Goal: Task Accomplishment & Management: Complete application form

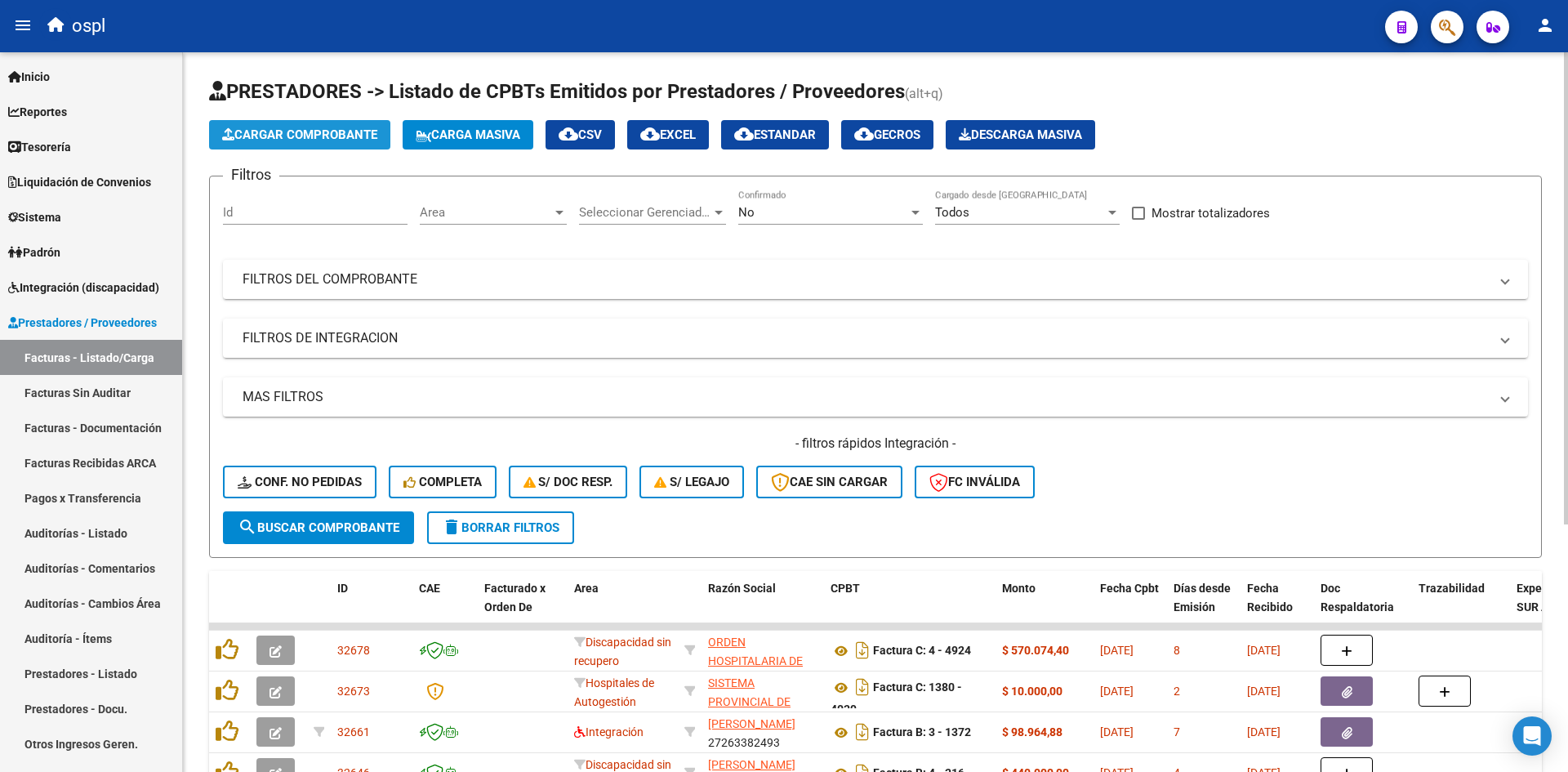
click at [348, 138] on span "Cargar Comprobante" at bounding box center [300, 135] width 155 height 15
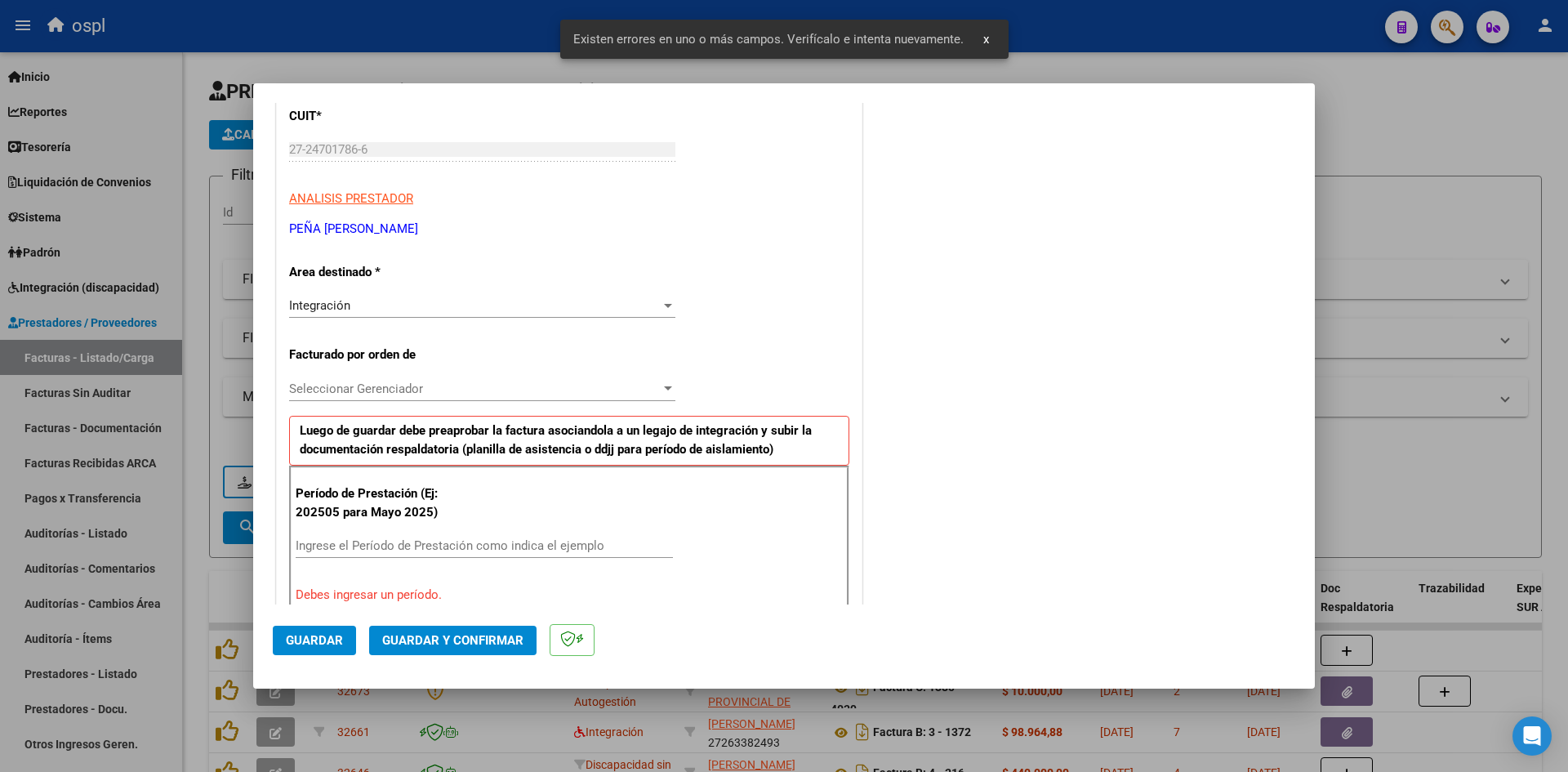
scroll to position [370, 0]
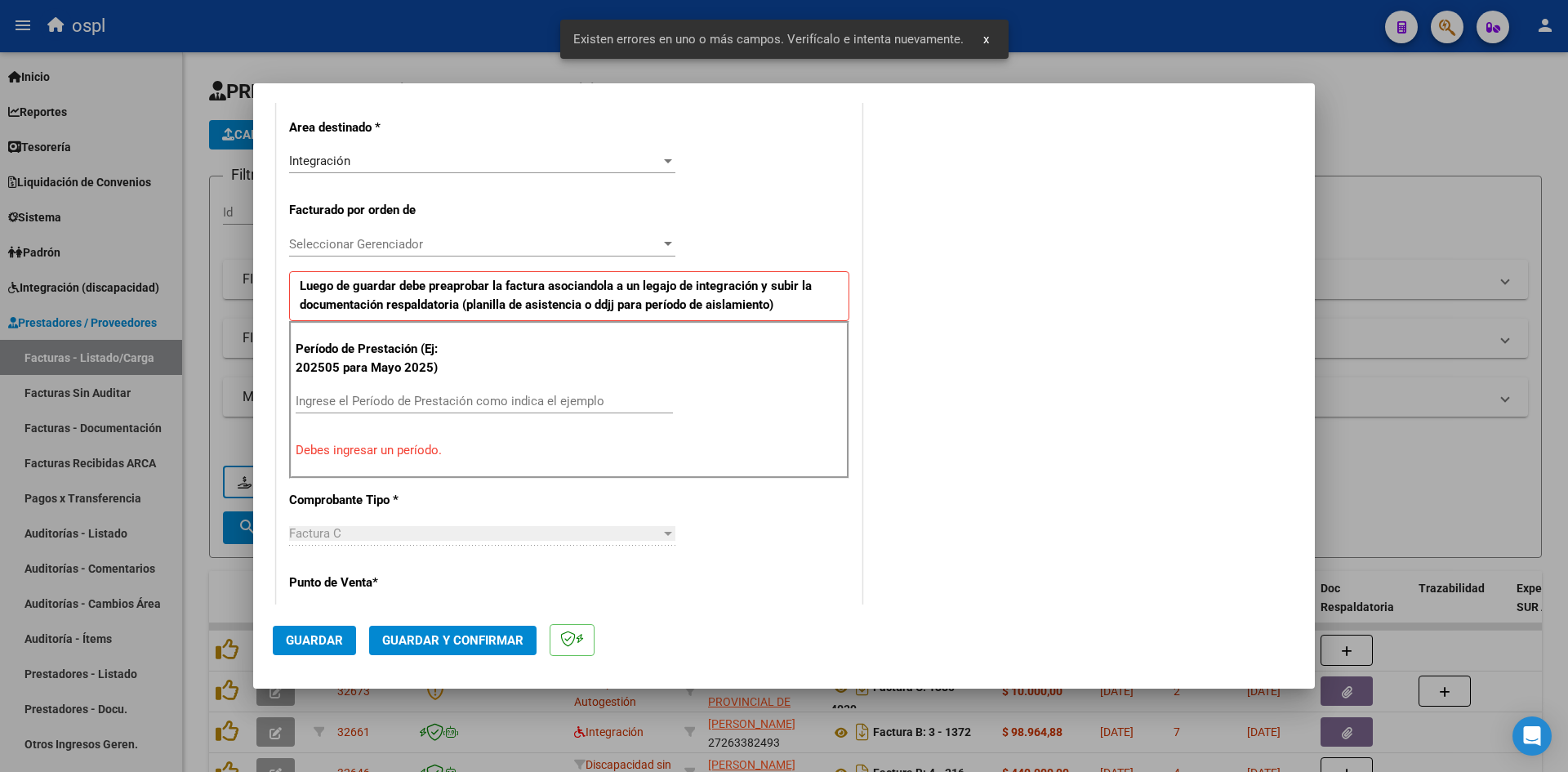
click at [436, 406] on input "Ingrese el Período de Prestación como indica el ejemplo" at bounding box center [484, 400] width 377 height 15
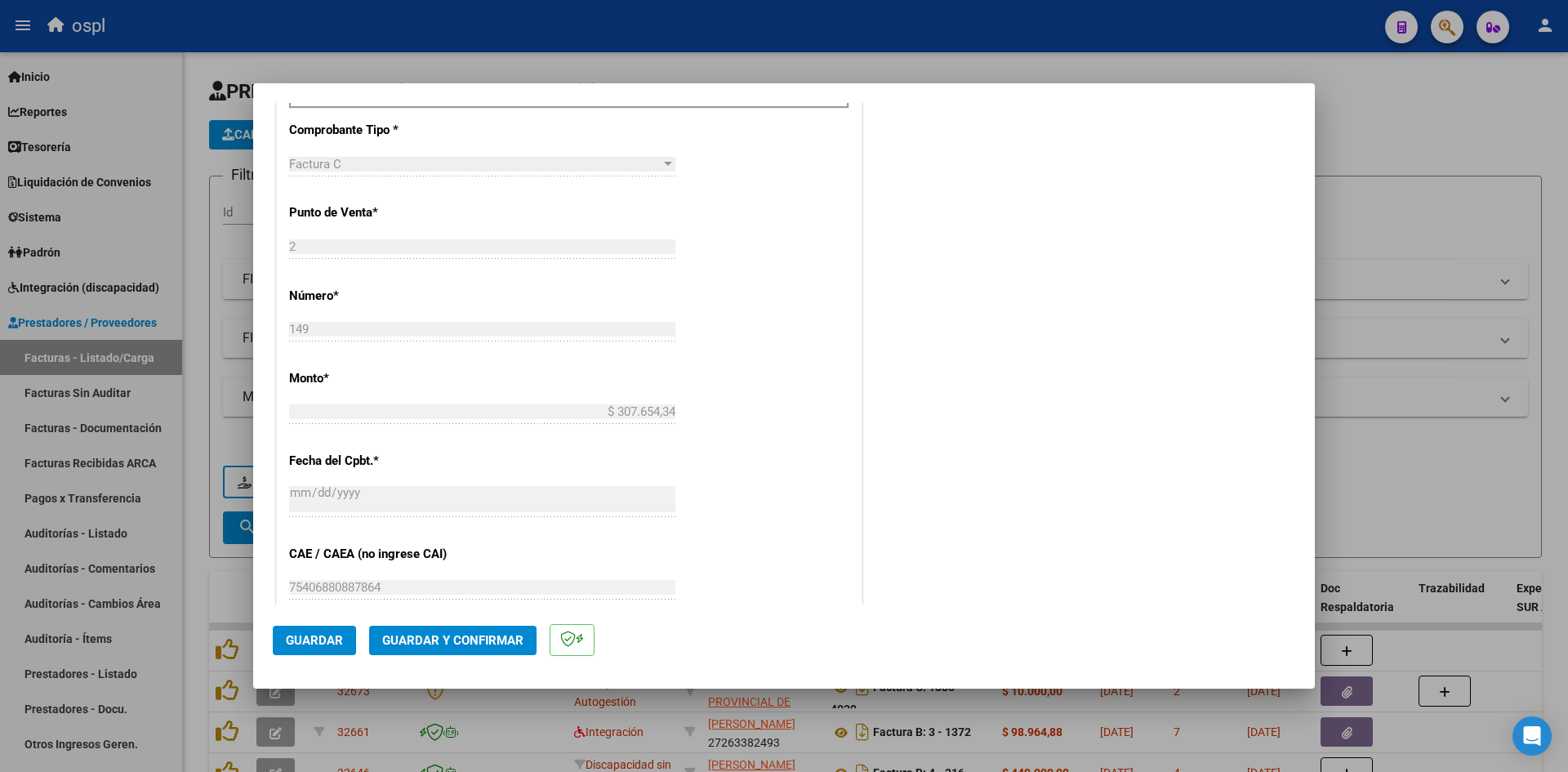
scroll to position [860, 0]
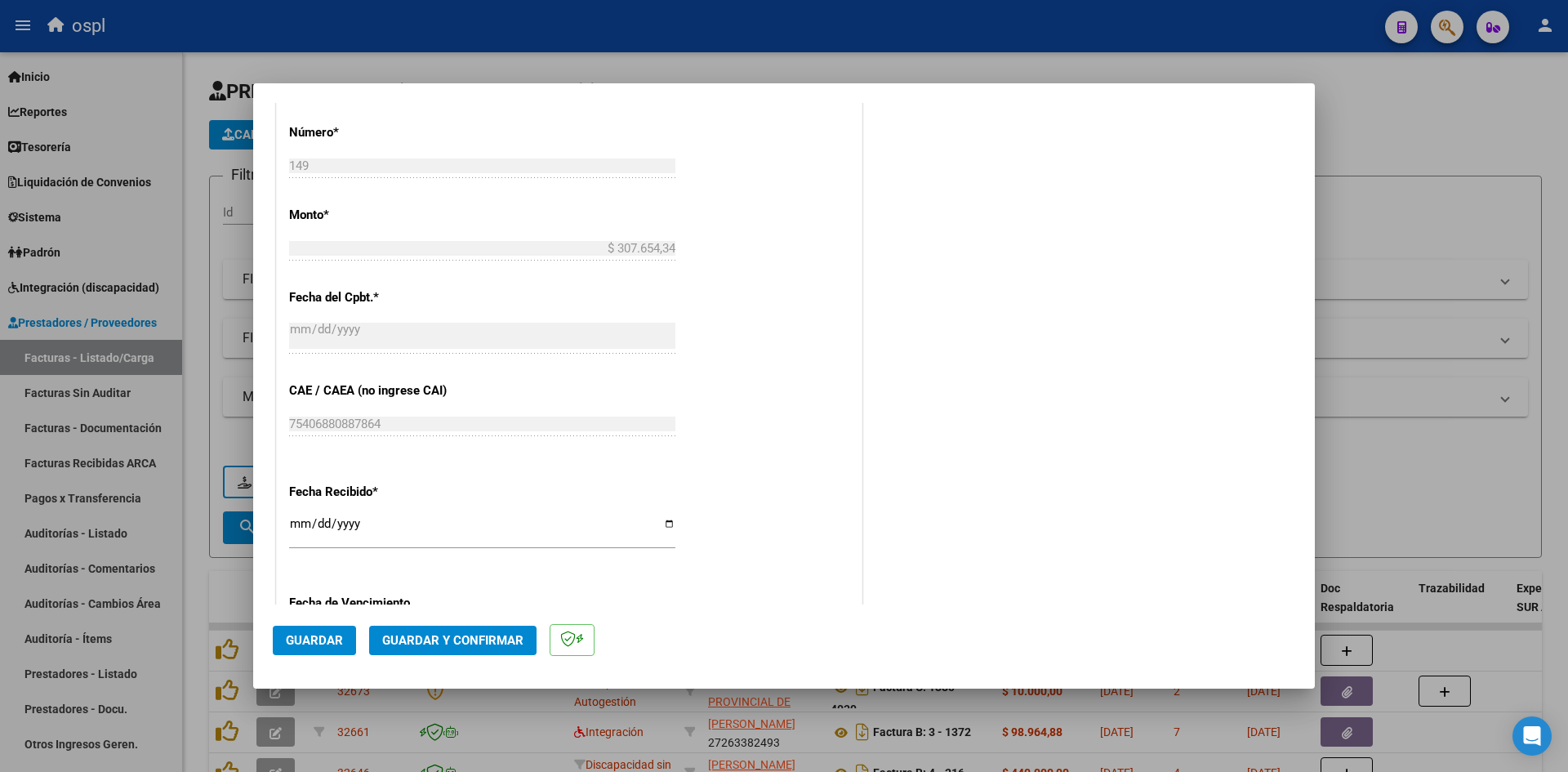
type input "202509"
click at [309, 525] on input "[DATE]" at bounding box center [482, 530] width 387 height 26
type input "[DATE]"
click at [309, 635] on span "Guardar" at bounding box center [314, 639] width 58 height 15
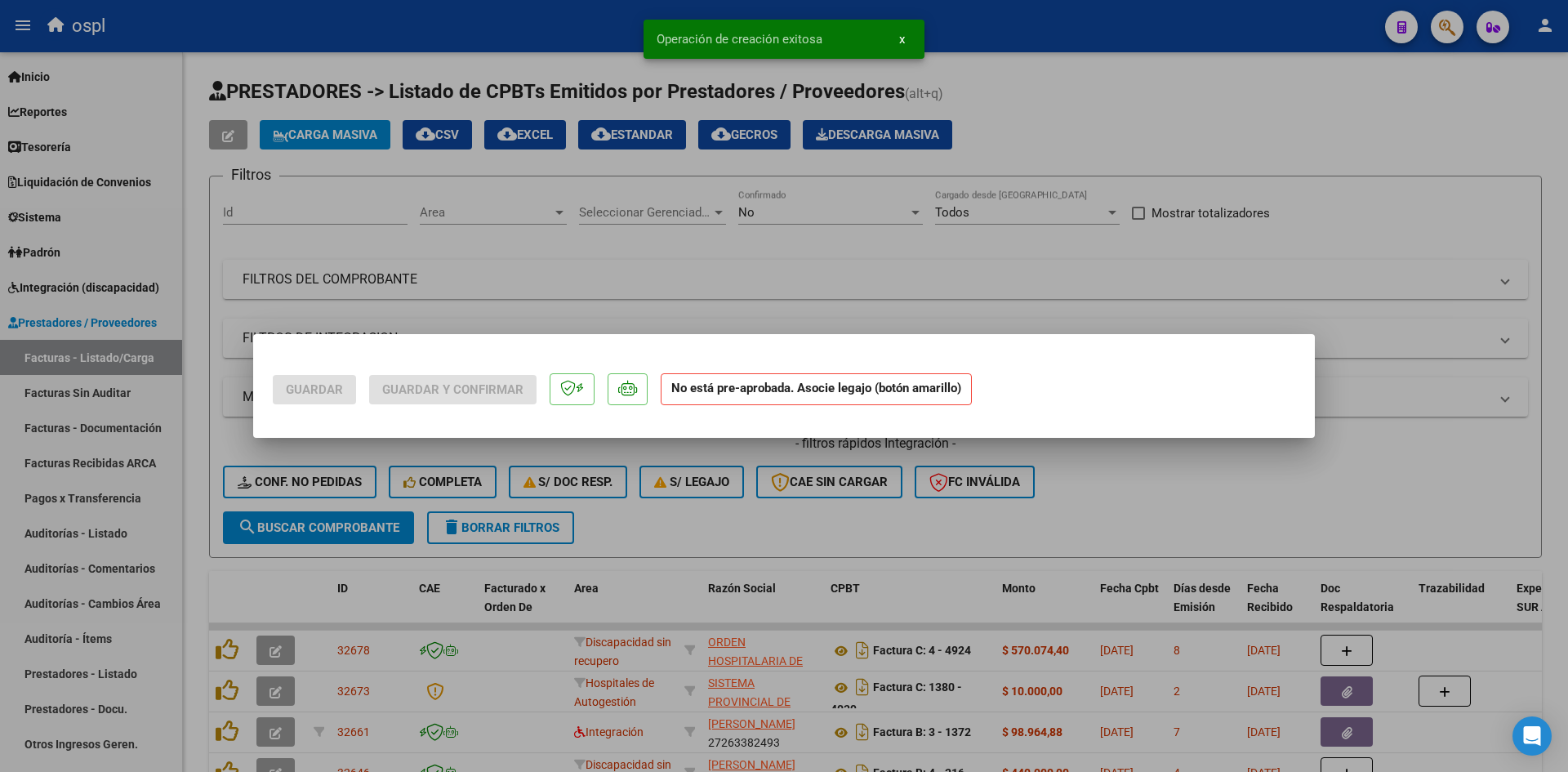
scroll to position [0, 0]
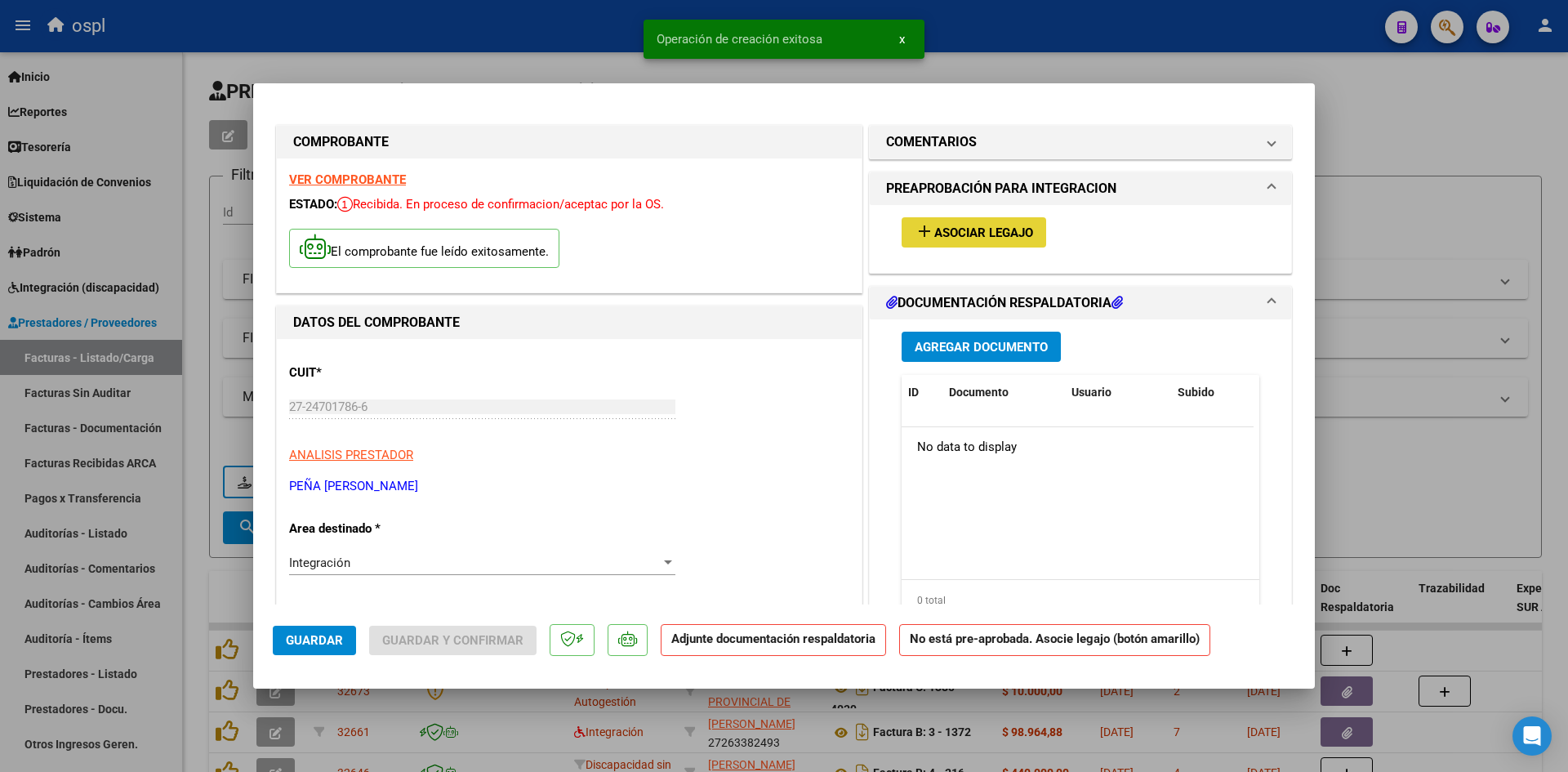
click at [992, 223] on button "add Asociar Legajo" at bounding box center [974, 232] width 144 height 30
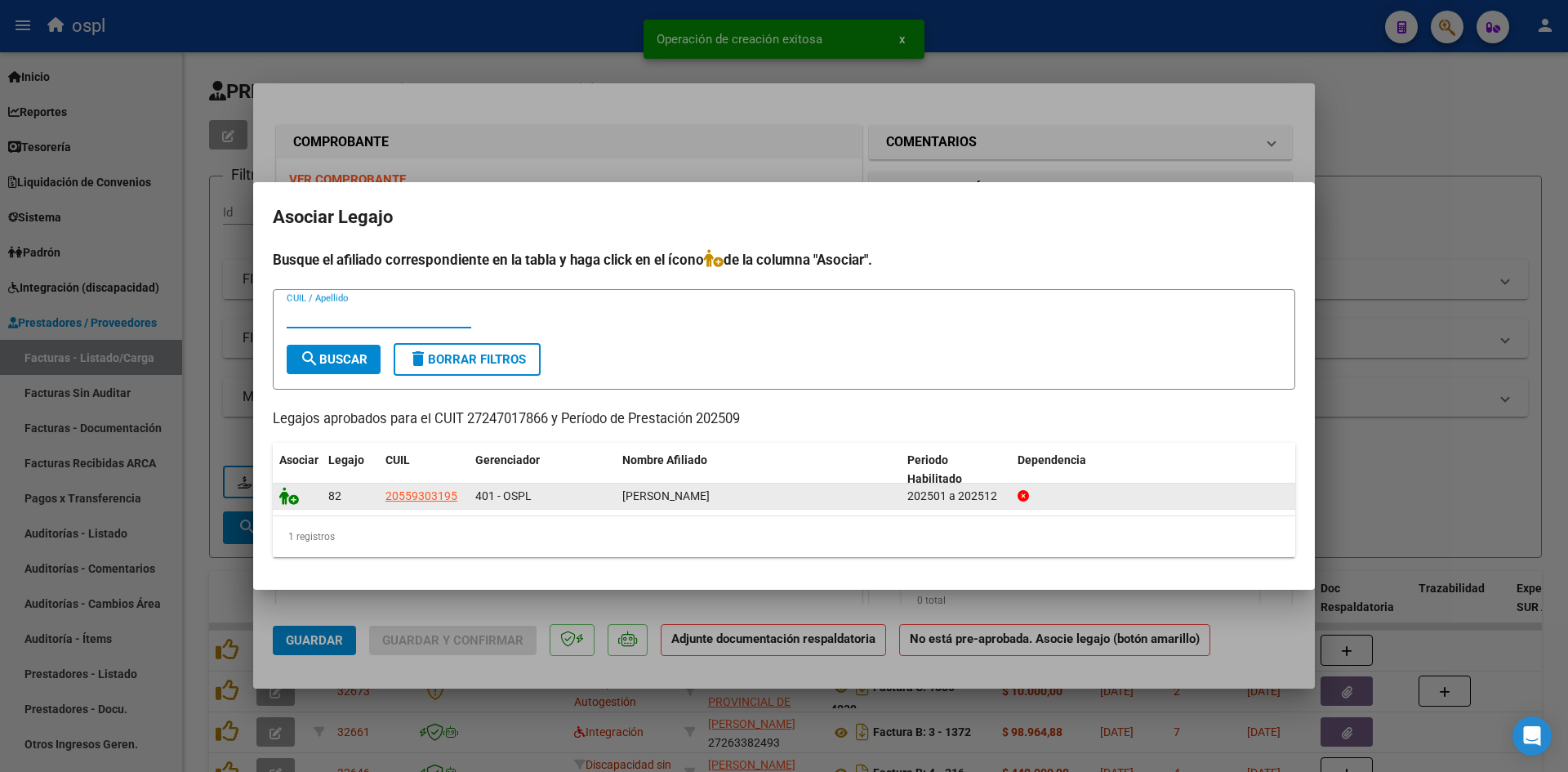
click at [283, 497] on icon at bounding box center [289, 496] width 20 height 18
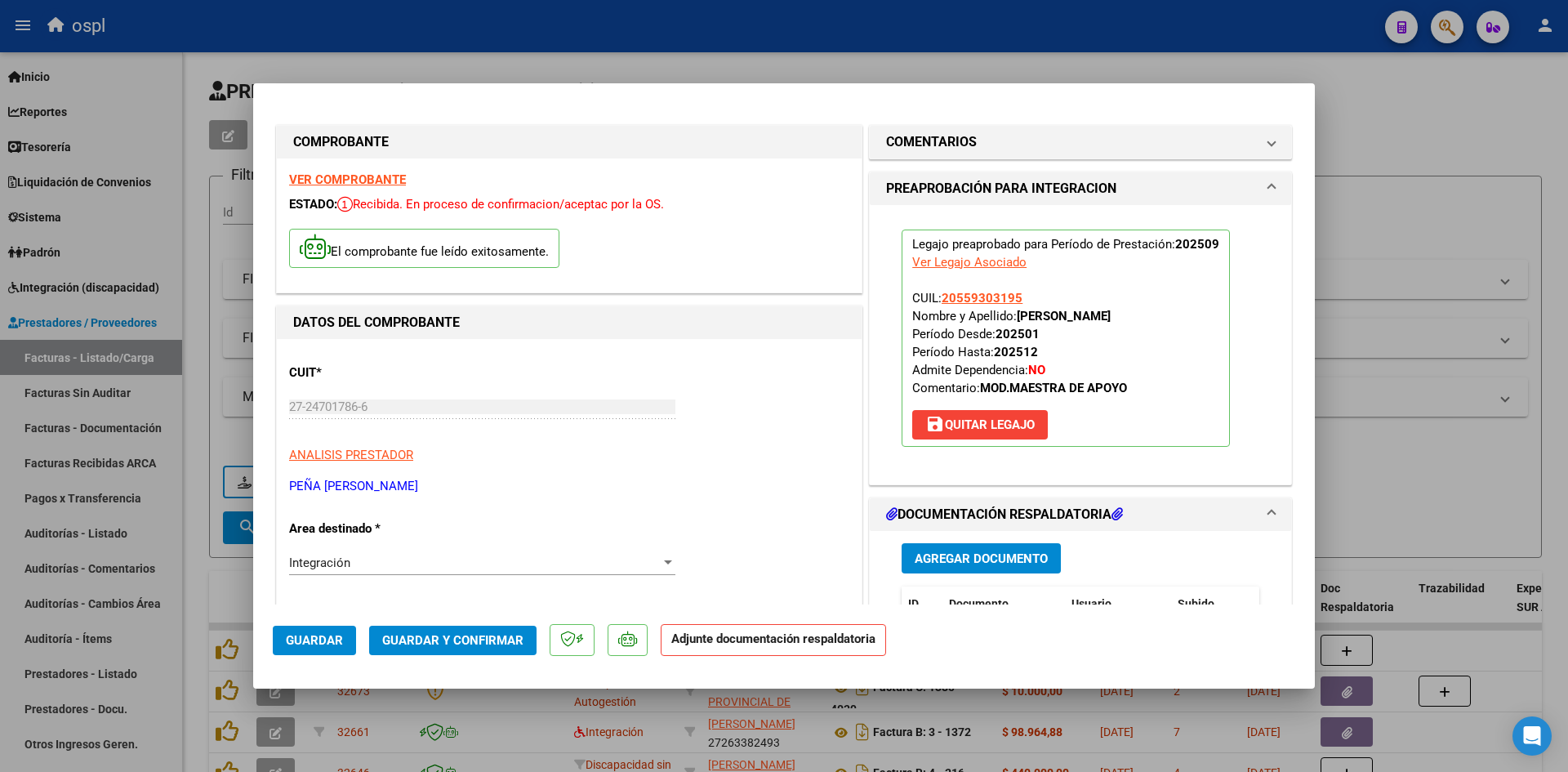
click at [948, 558] on span "Agregar Documento" at bounding box center [981, 558] width 133 height 15
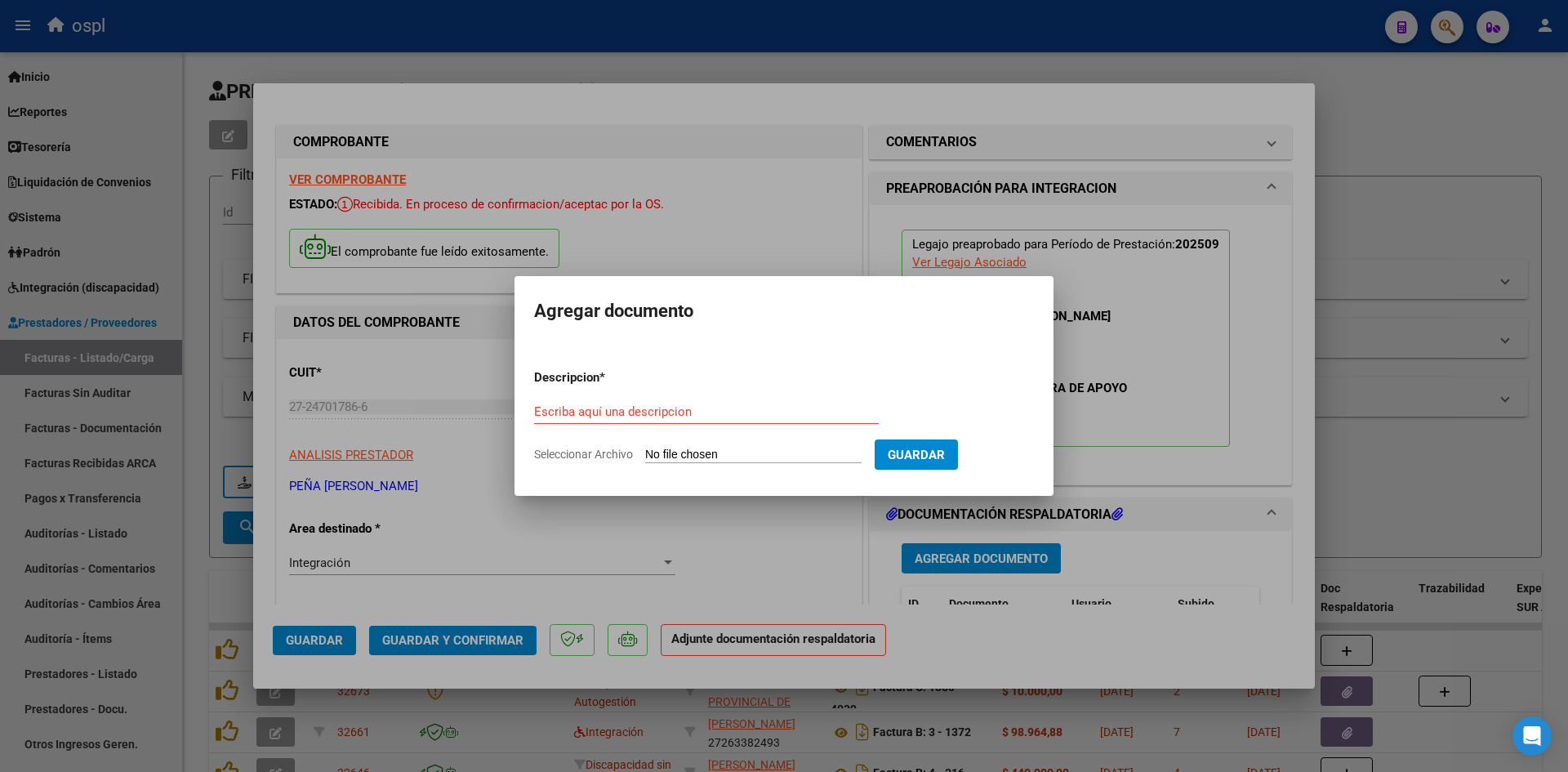
type input "C:\fakepath\planilla asistencia OSPL septiembre.pdf"
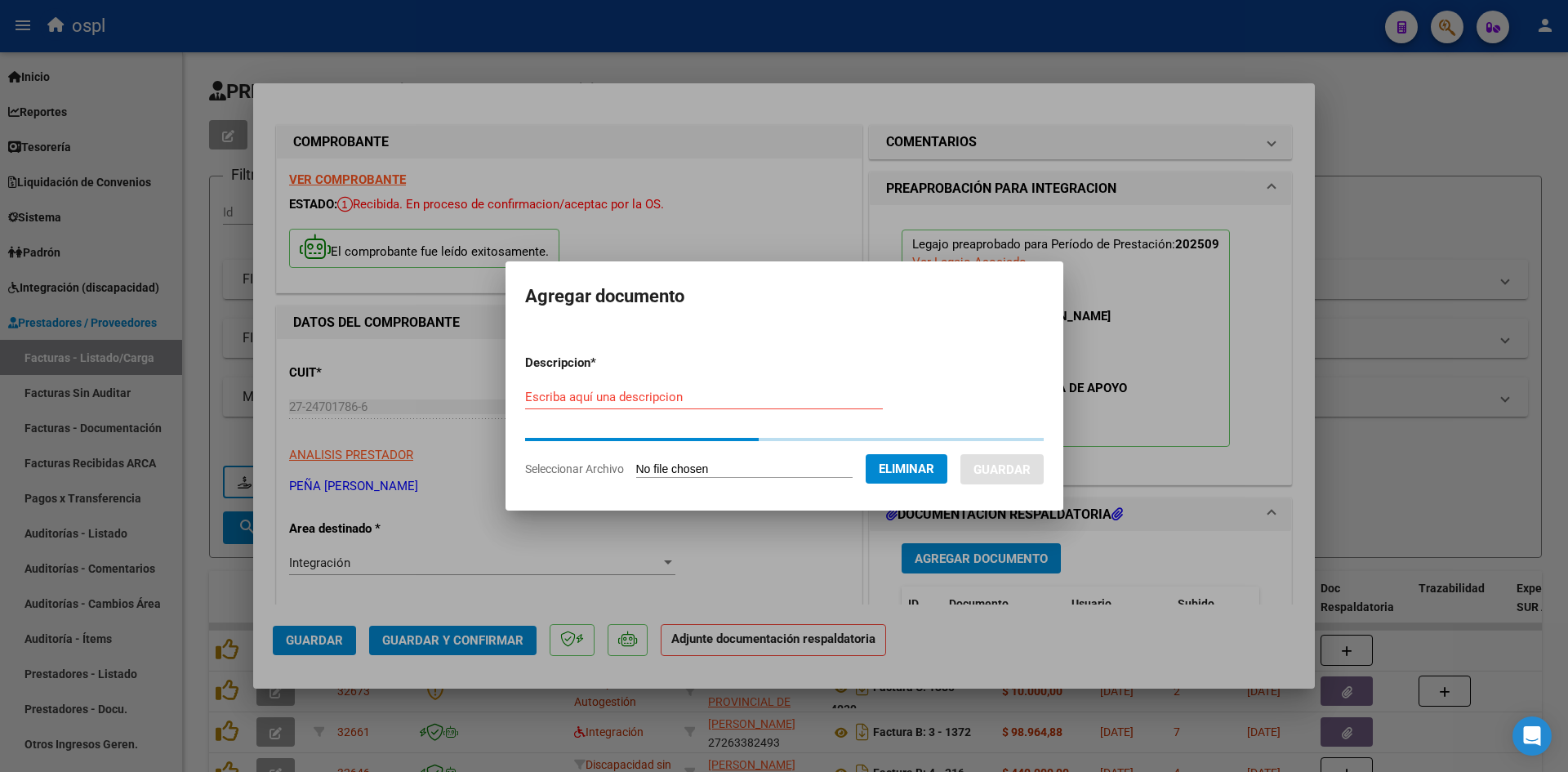
click at [797, 401] on input "Escriba aquí una descripcion" at bounding box center [704, 396] width 357 height 15
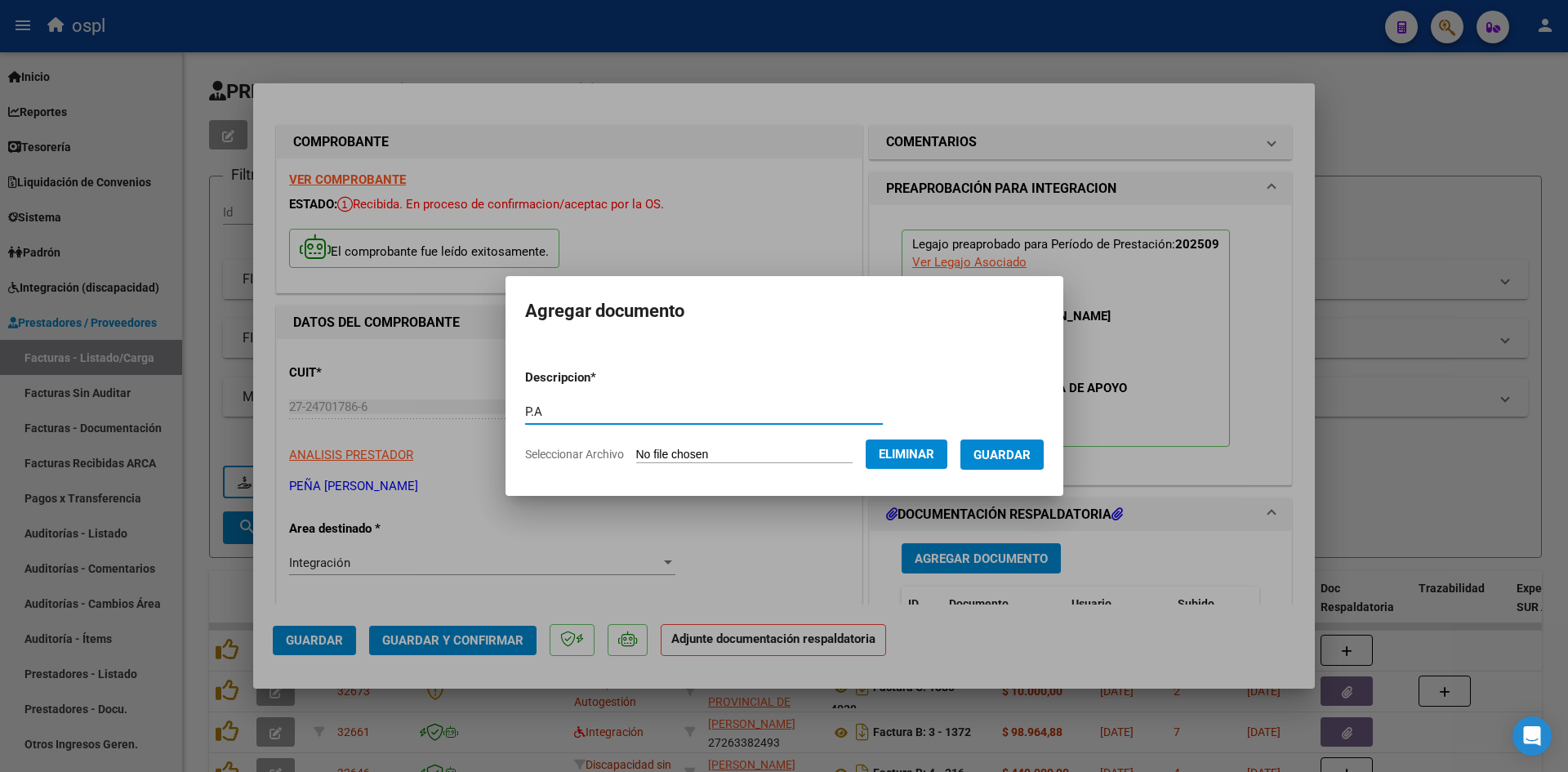
type input "P.A"
click at [1028, 447] on span "Guardar" at bounding box center [1002, 454] width 58 height 15
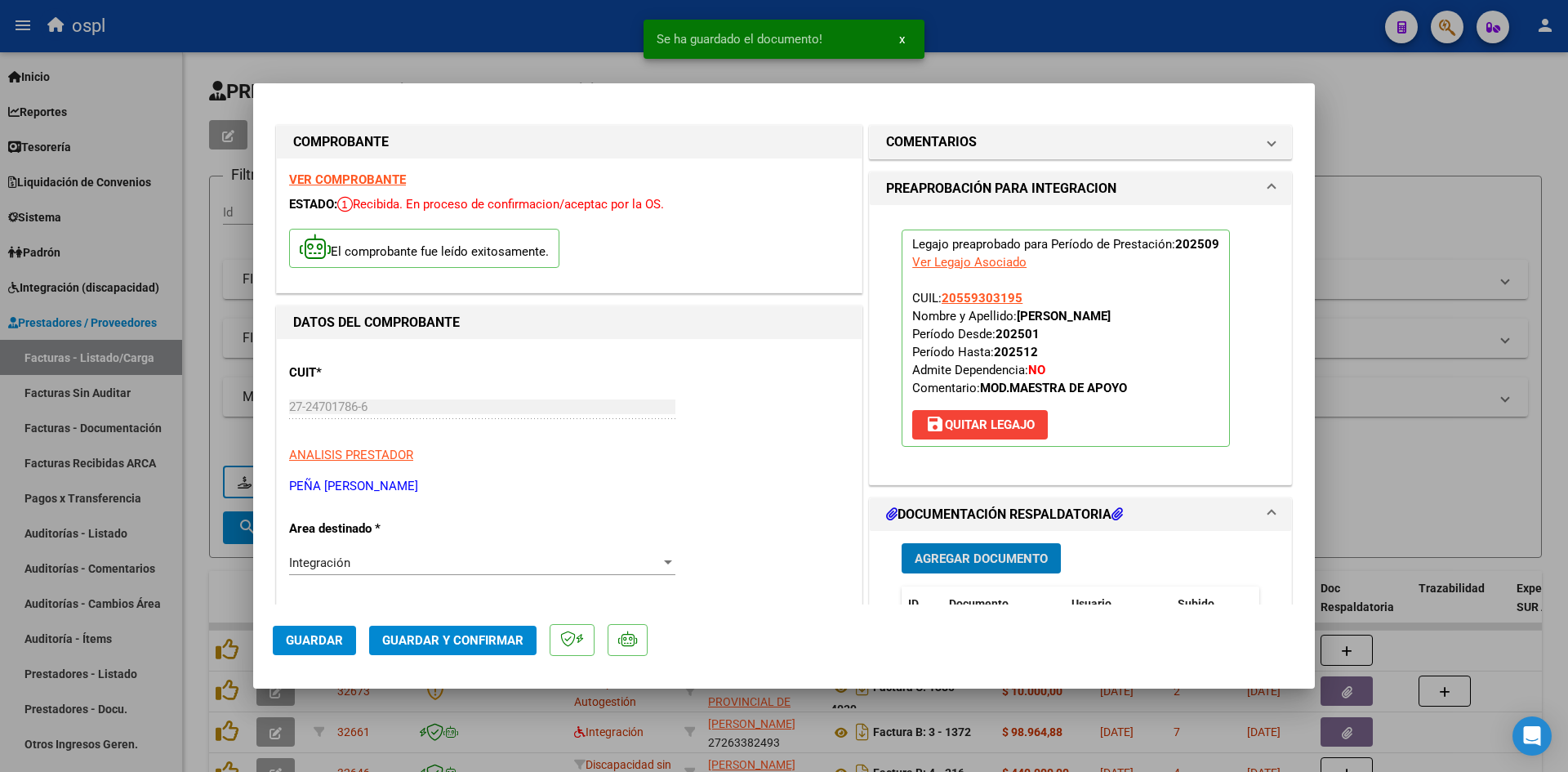
click at [510, 638] on span "Guardar y Confirmar" at bounding box center [453, 639] width 142 height 15
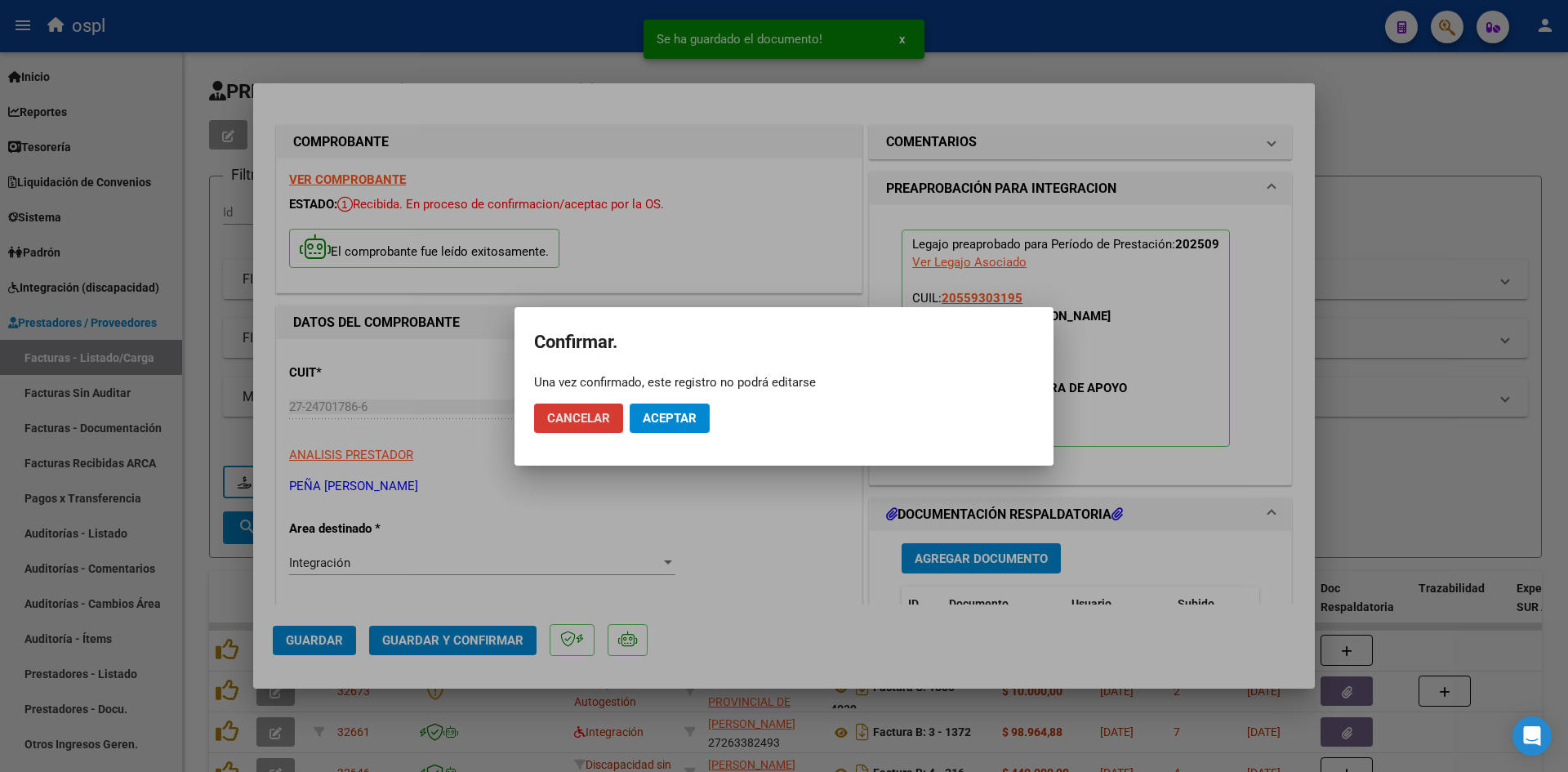
click at [681, 414] on span "Aceptar" at bounding box center [669, 418] width 54 height 15
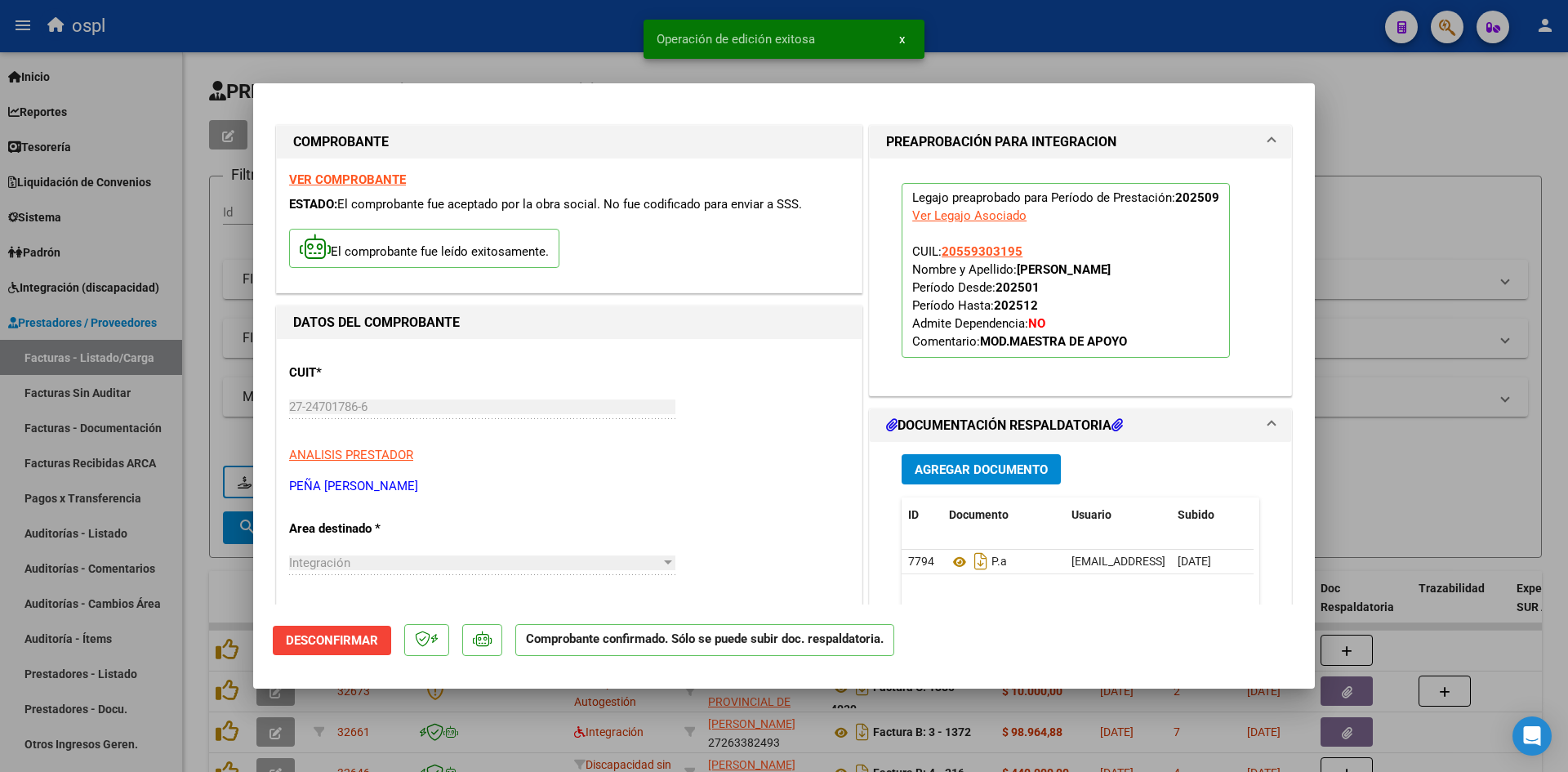
click at [1457, 259] on div at bounding box center [784, 386] width 1568 height 772
type input "$ 0,00"
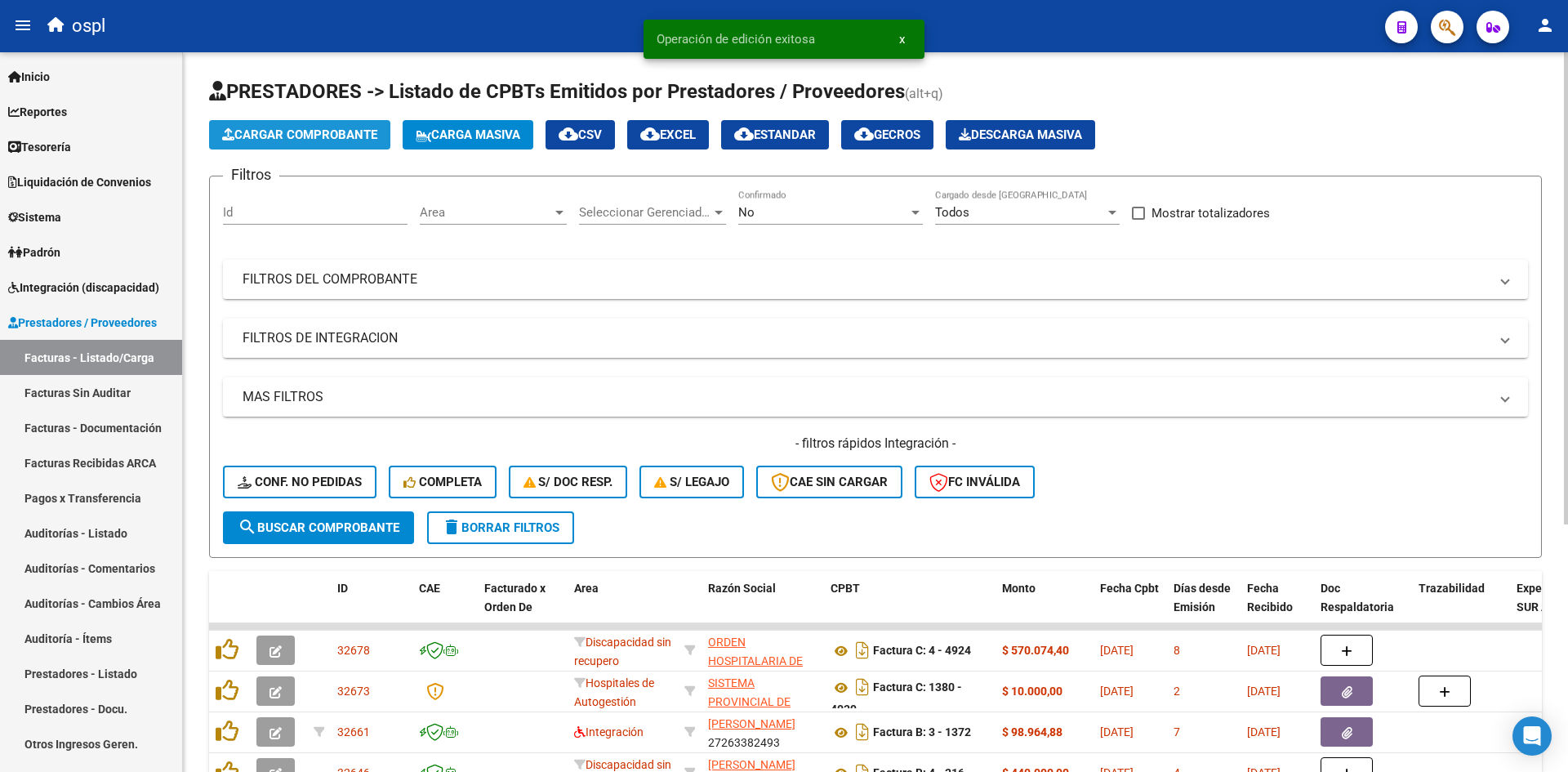
click at [312, 125] on button "Cargar Comprobante" at bounding box center [300, 135] width 182 height 29
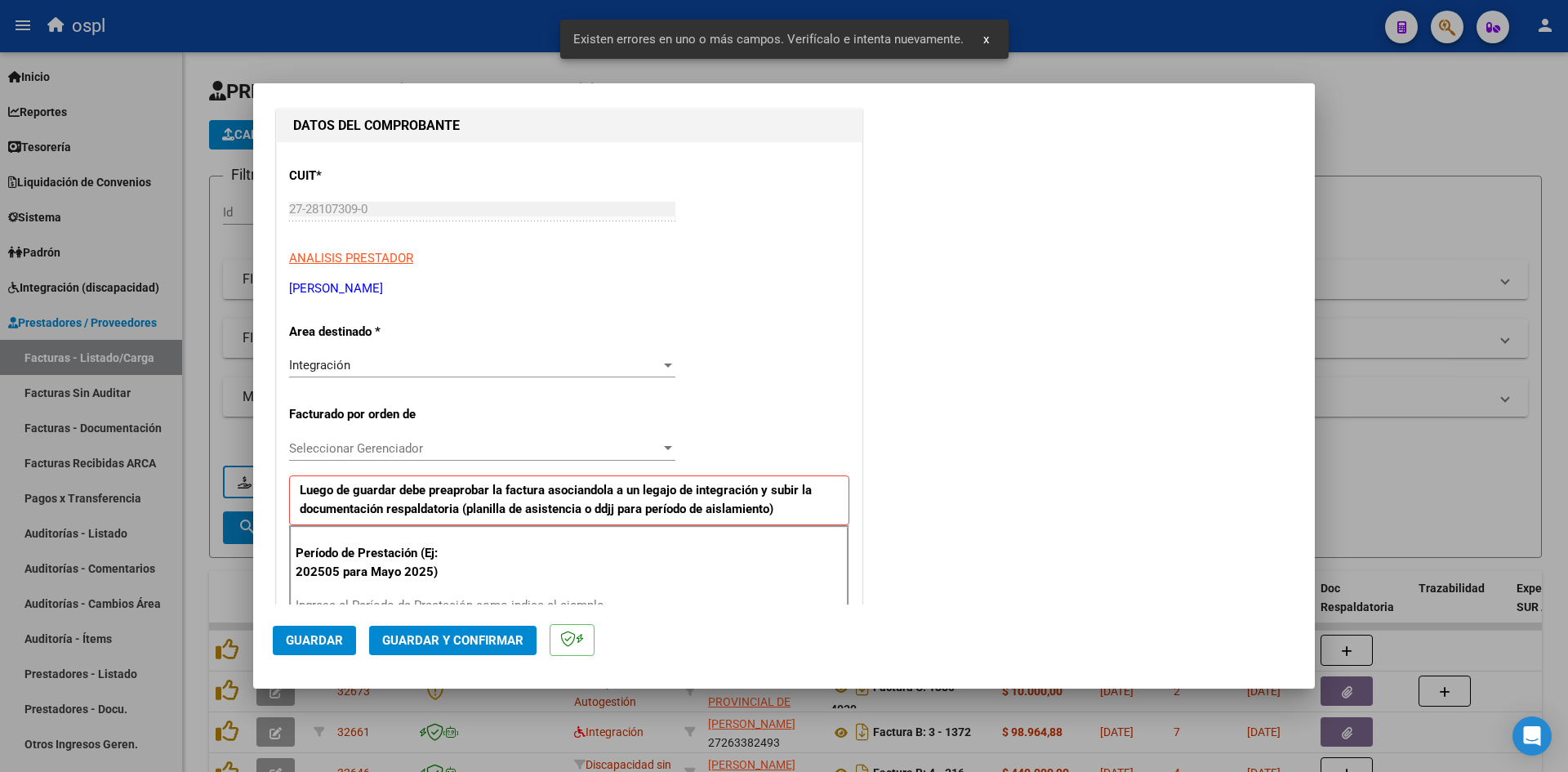
scroll to position [370, 0]
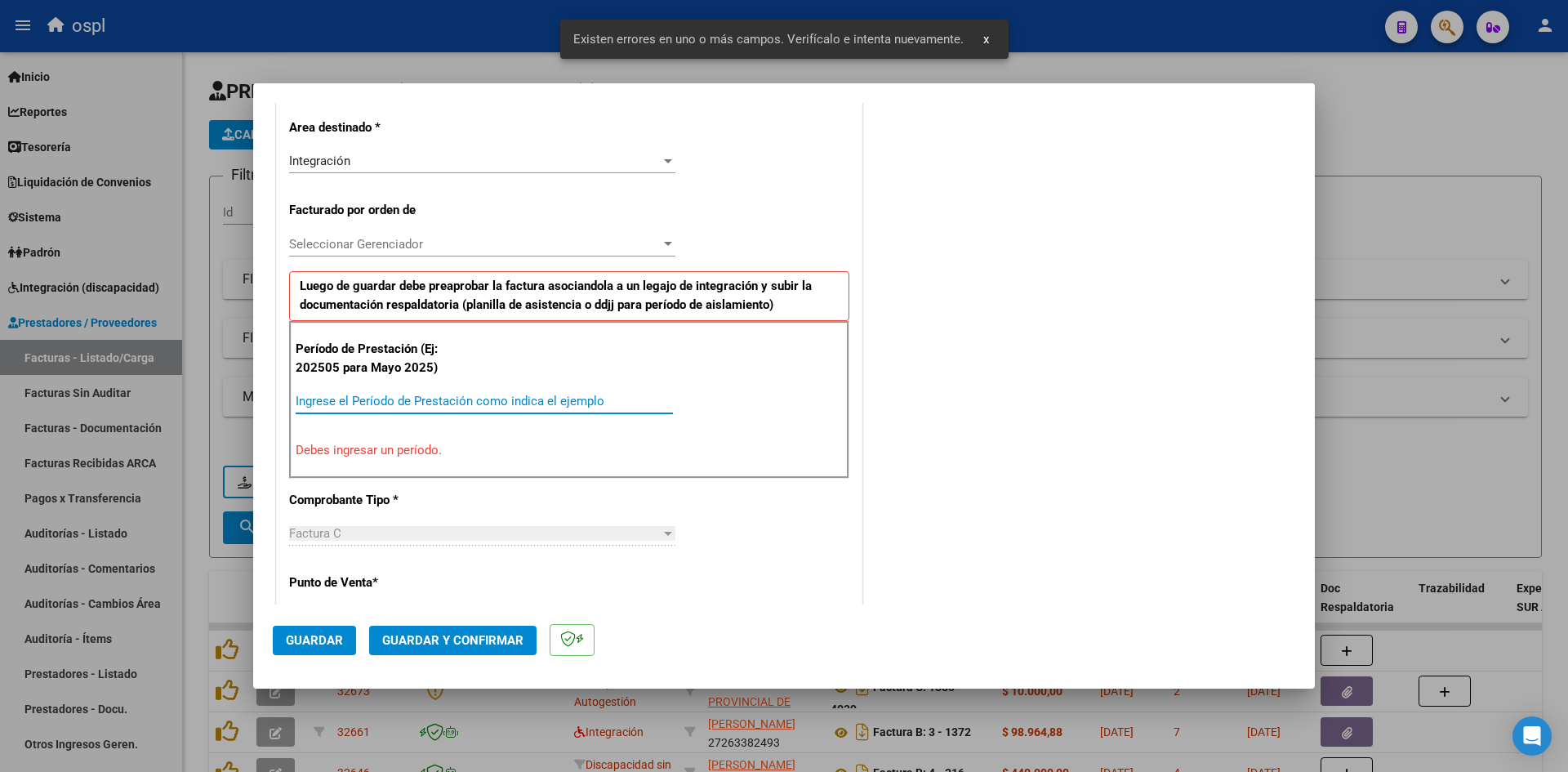
drag, startPoint x: 384, startPoint y: 406, endPoint x: 268, endPoint y: 405, distance: 116.0
click at [384, 406] on input "Ingrese el Período de Prestación como indica el ejemplo" at bounding box center [484, 400] width 377 height 15
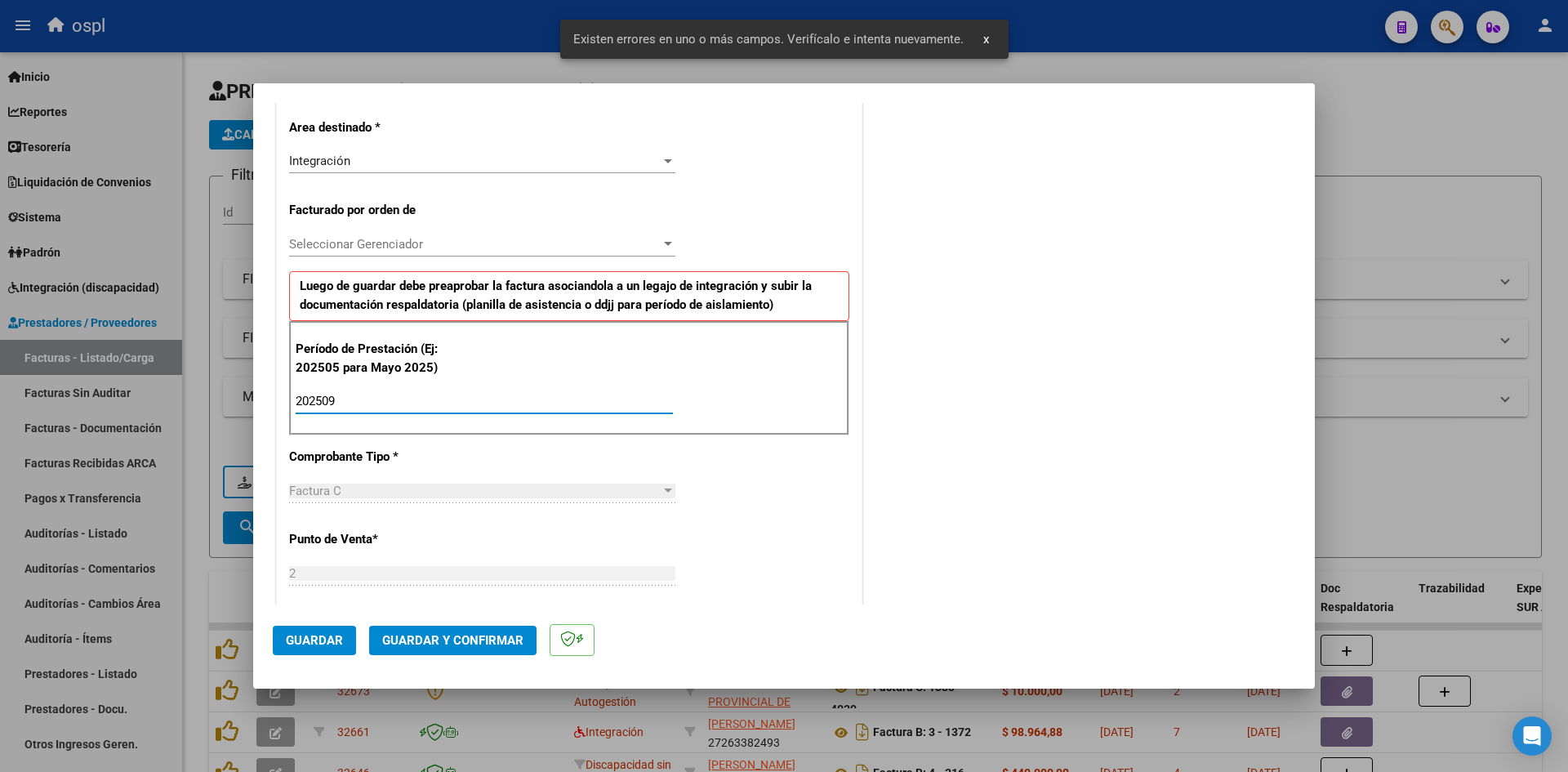
scroll to position [1105, 0]
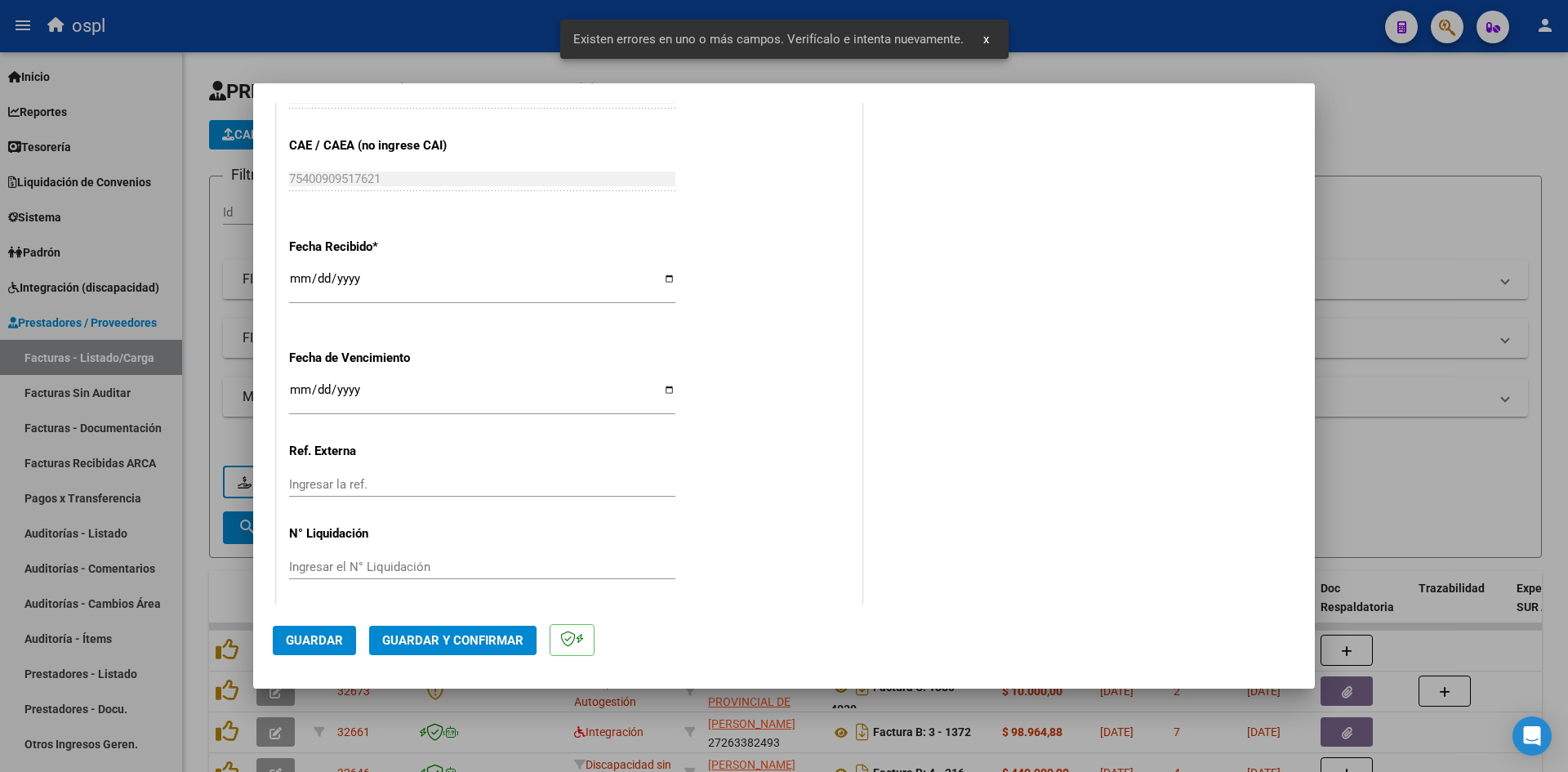
type input "202509"
click at [290, 277] on input "[DATE]" at bounding box center [482, 285] width 387 height 26
type input "[DATE]"
click at [311, 635] on span "Guardar" at bounding box center [314, 639] width 58 height 15
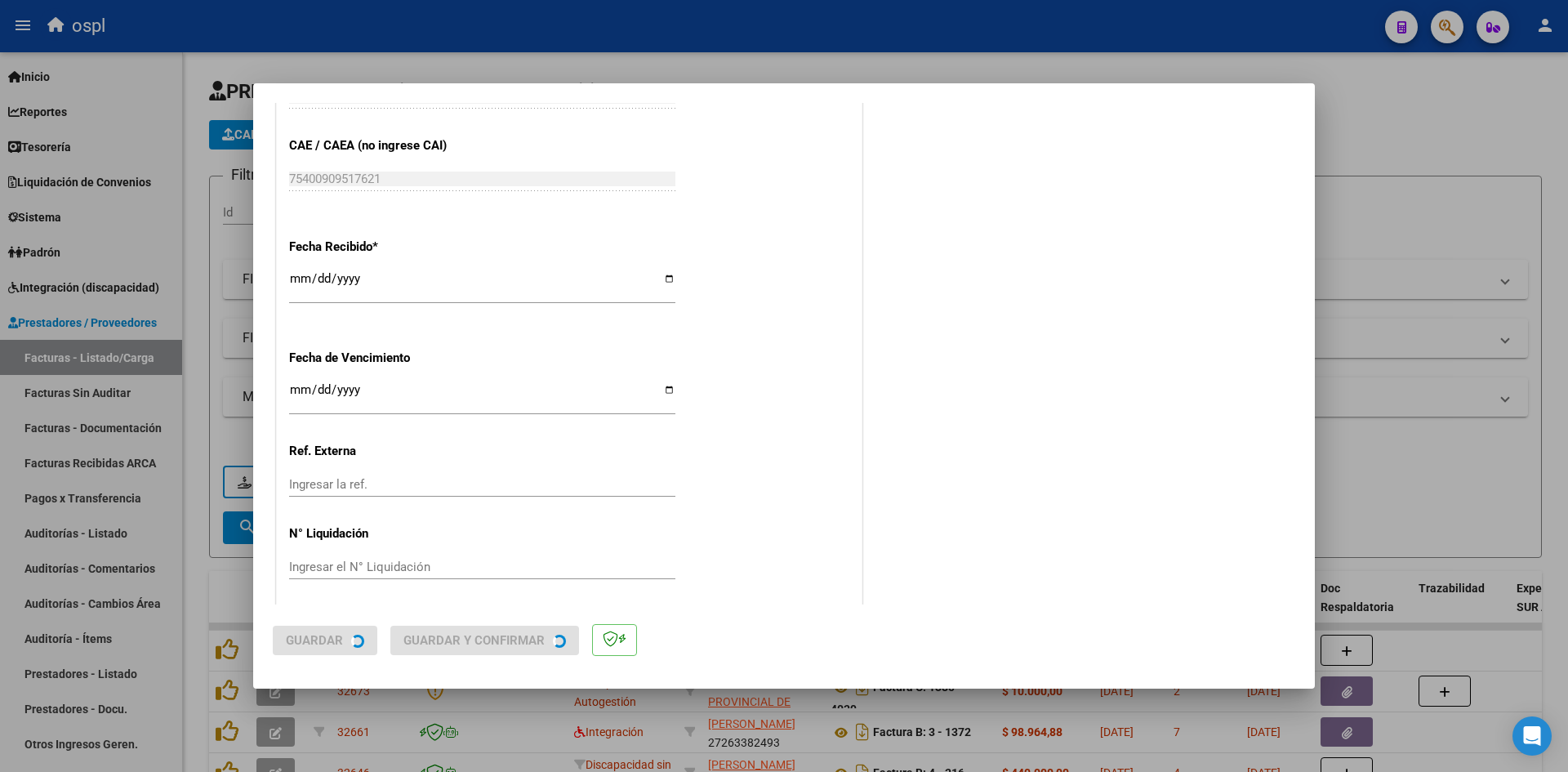
scroll to position [0, 0]
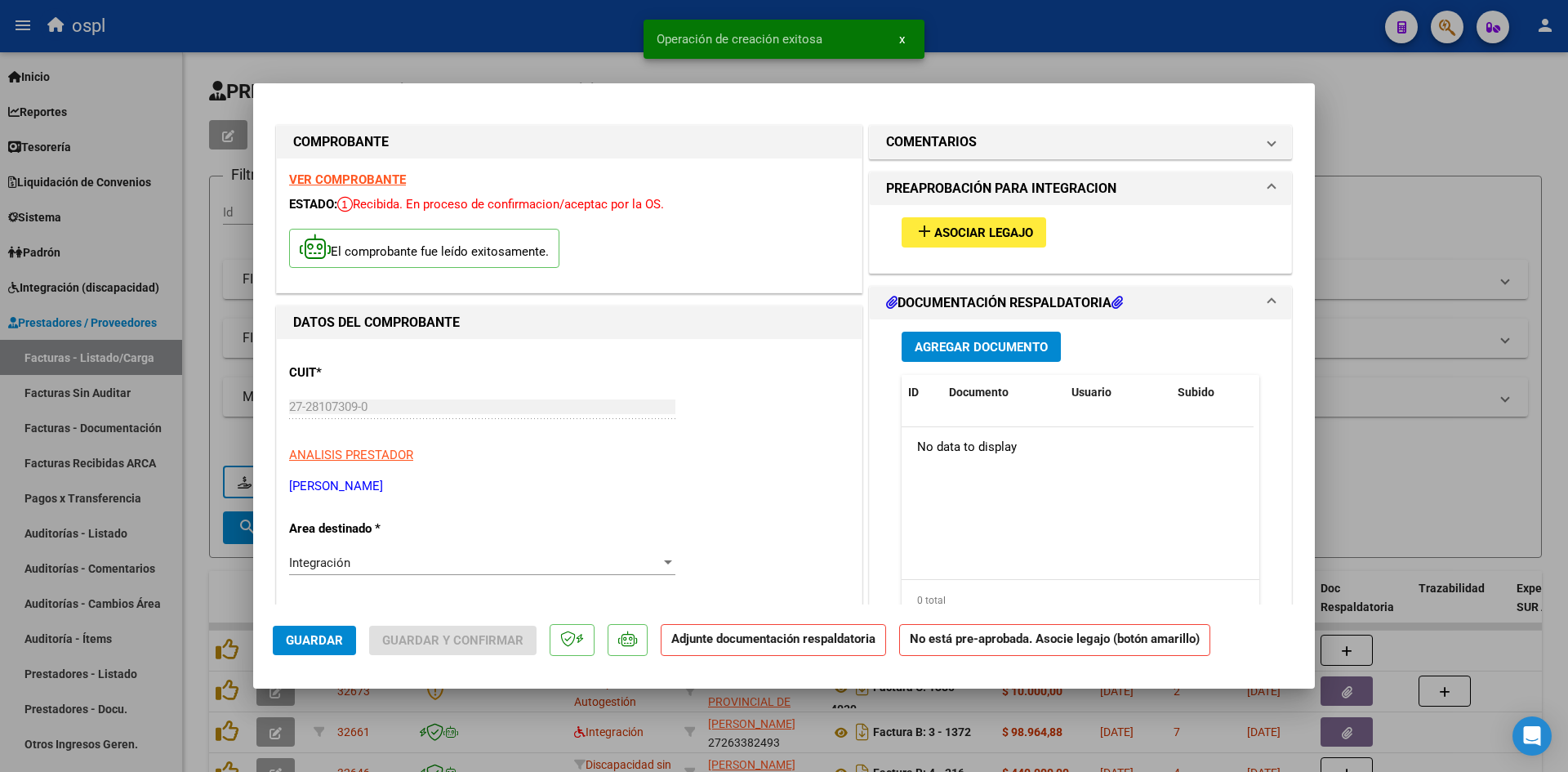
click at [942, 221] on button "add Asociar Legajo" at bounding box center [974, 232] width 144 height 30
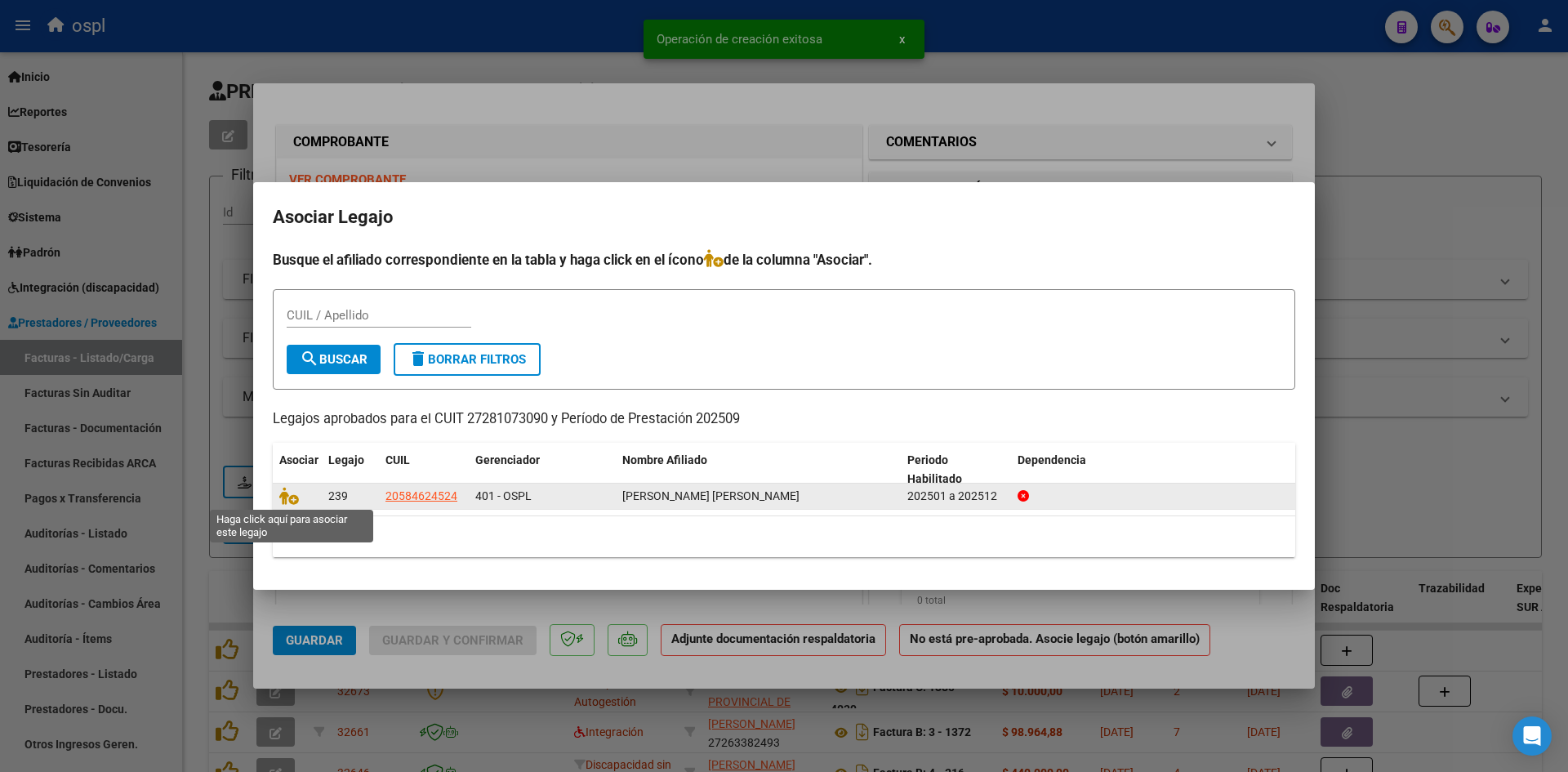
click at [301, 498] on span at bounding box center [291, 496] width 24 height 13
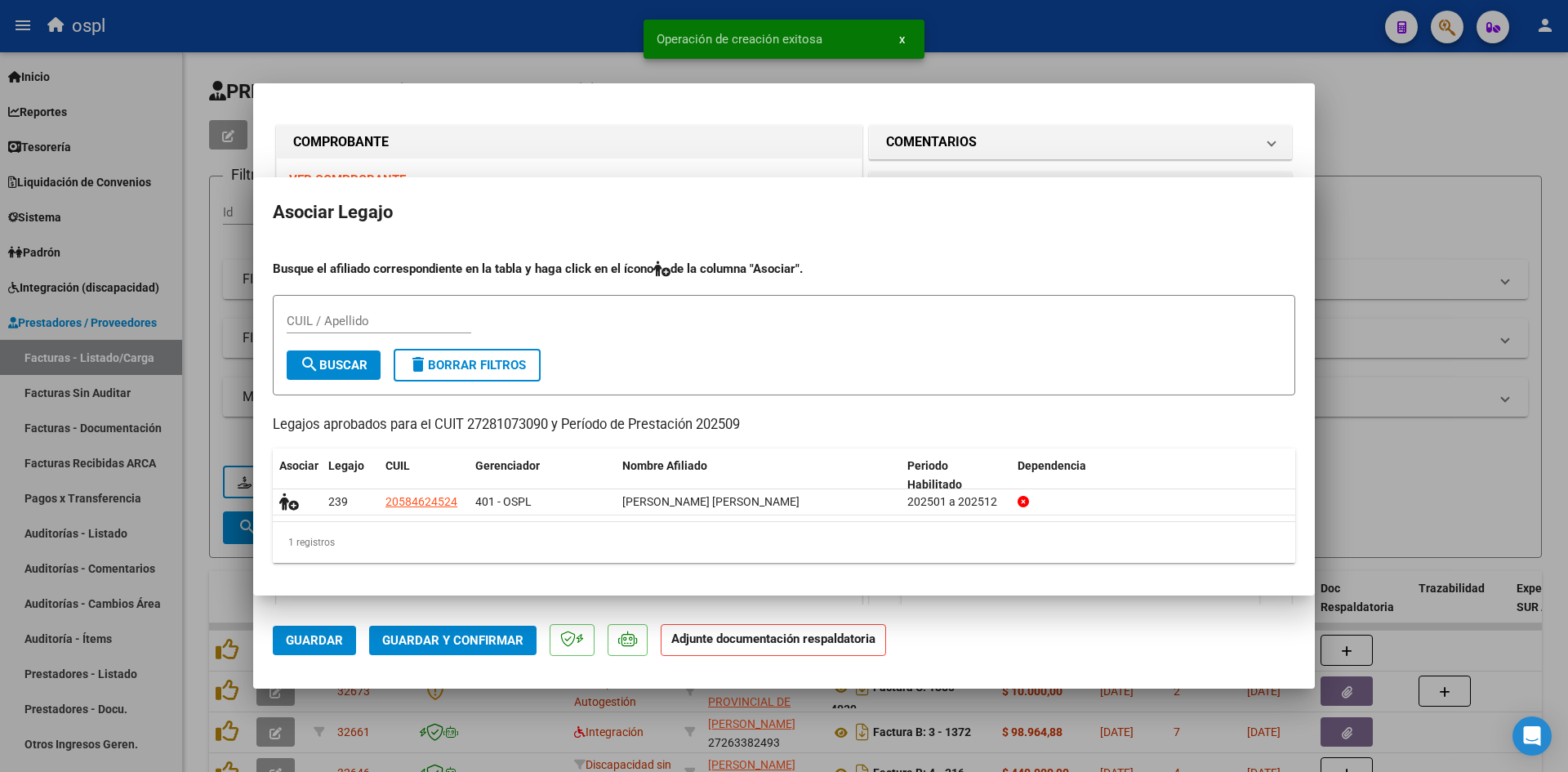
drag, startPoint x: 295, startPoint y: 499, endPoint x: 310, endPoint y: 506, distance: 16.6
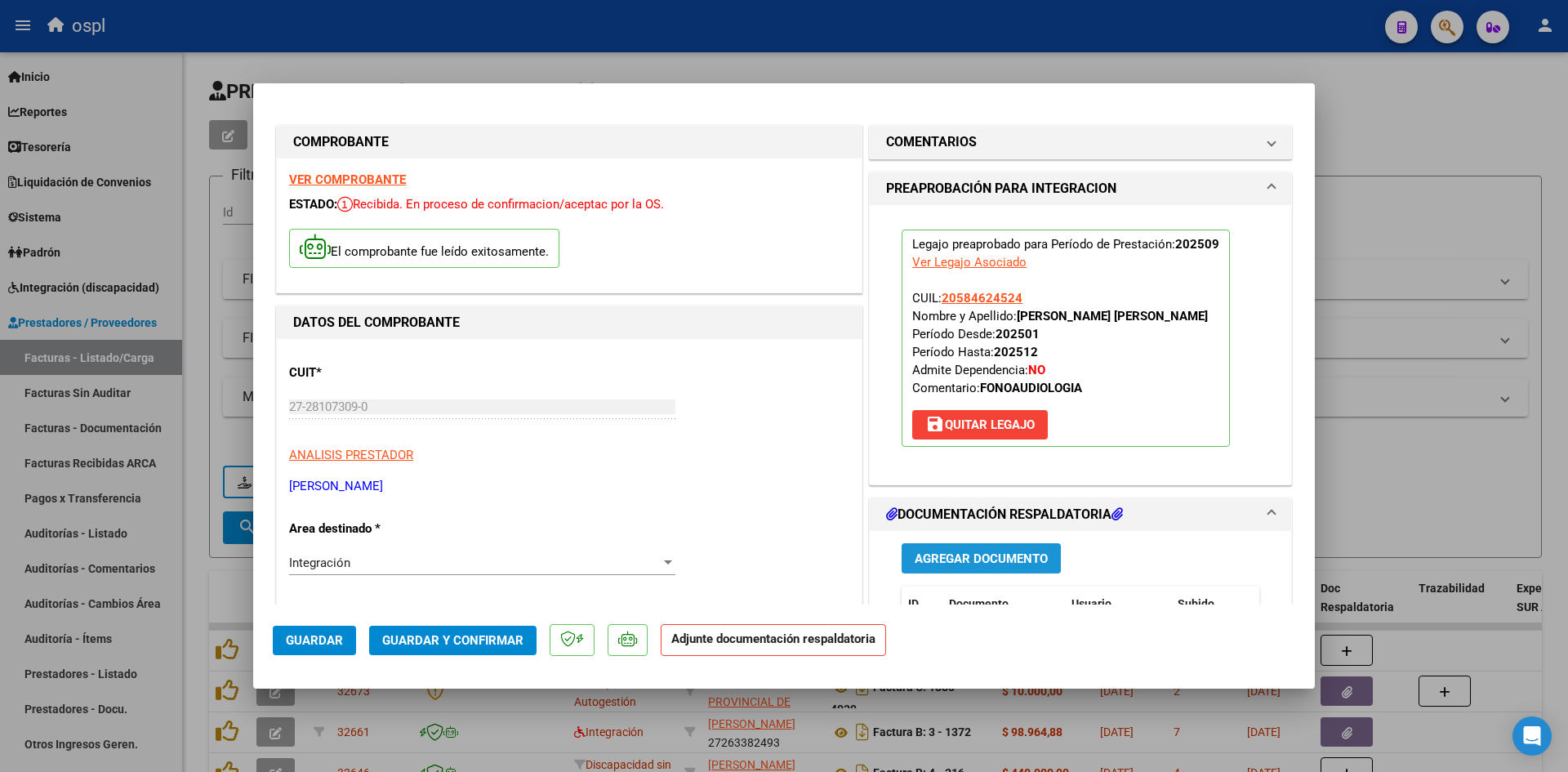
click at [1026, 568] on button "Agregar Documento" at bounding box center [981, 557] width 159 height 30
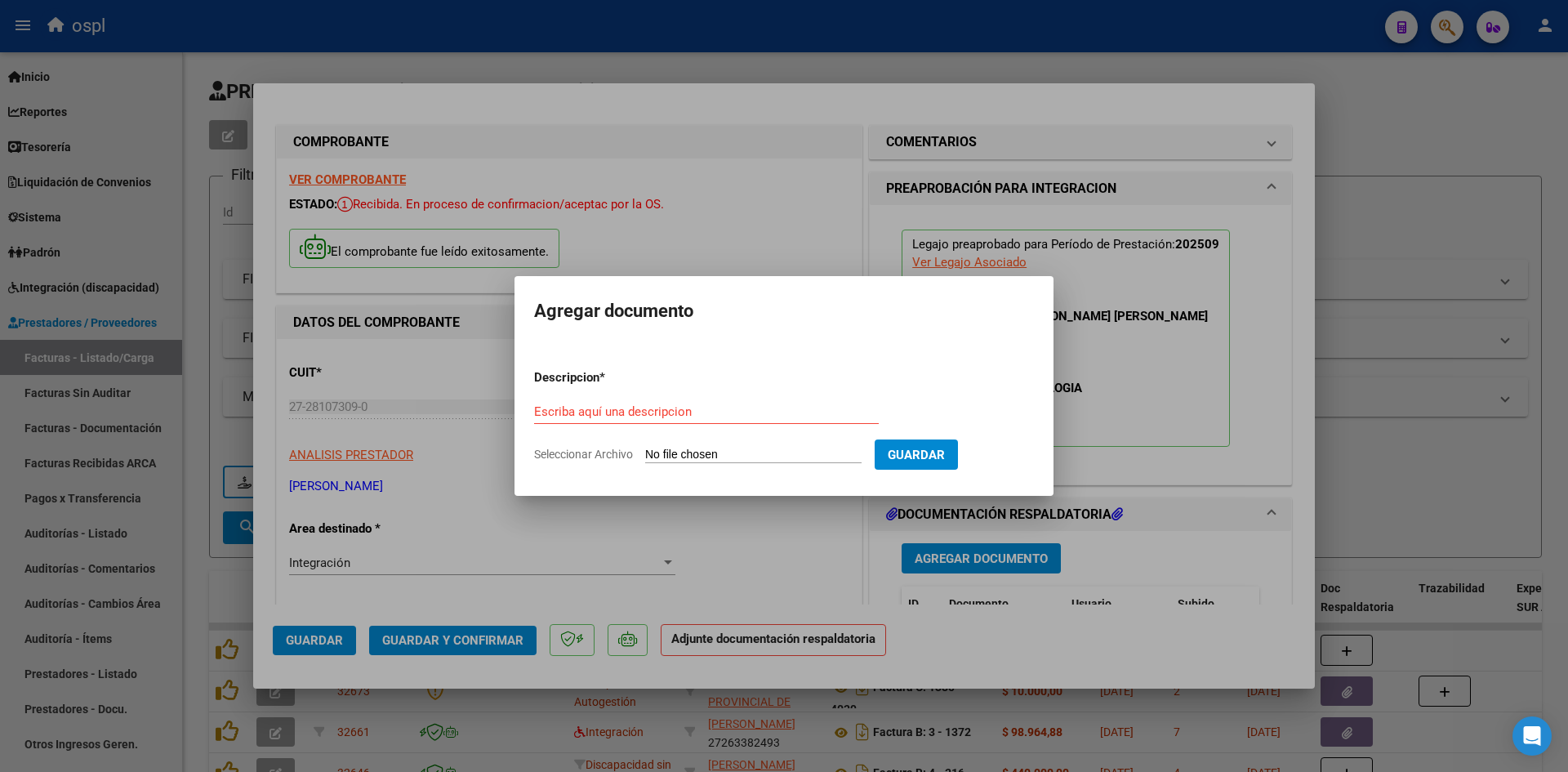
type input "C:\fakepath\planilla [PERSON_NAME] [DATE].pdf"
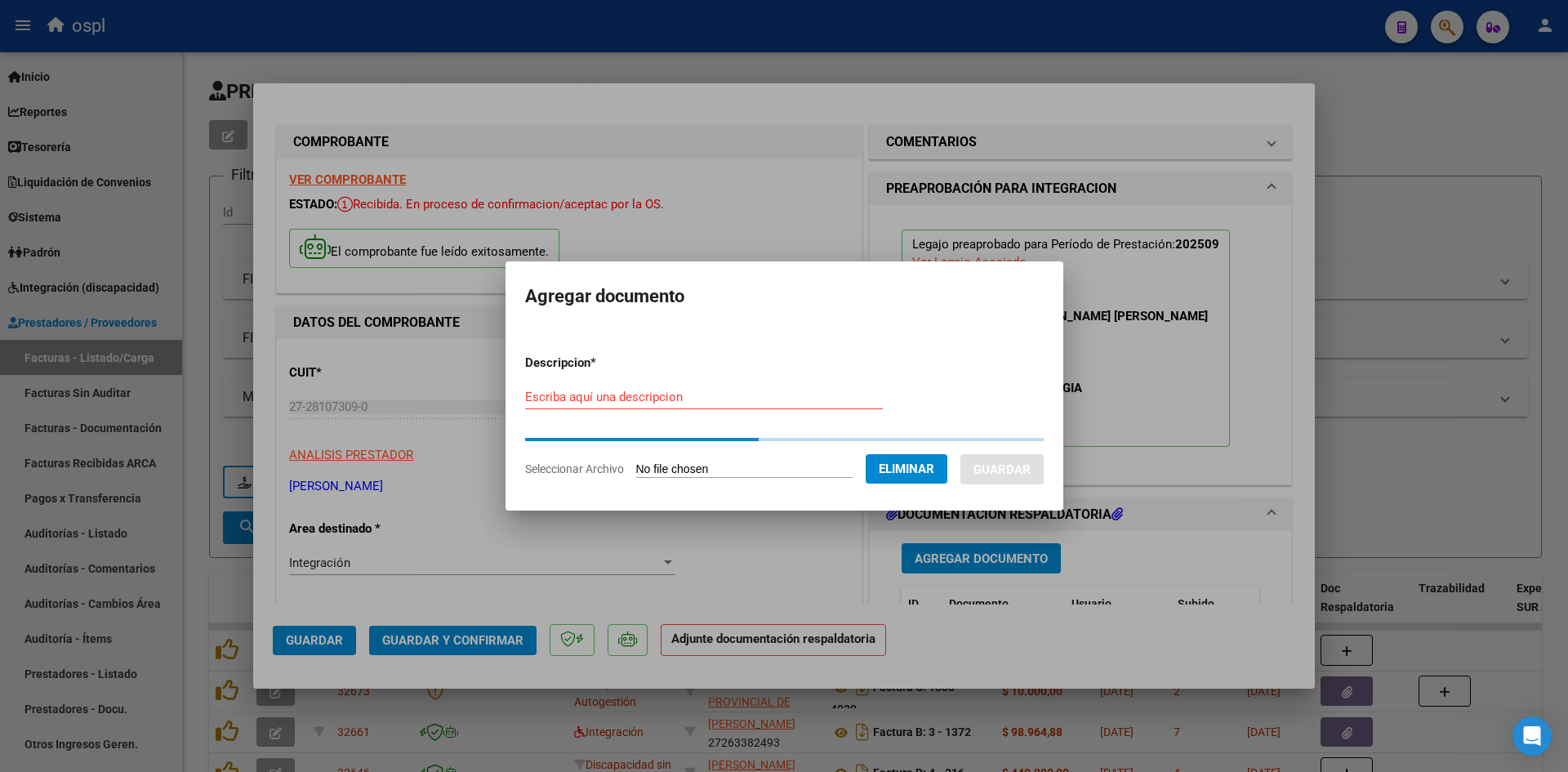
drag, startPoint x: 750, startPoint y: 396, endPoint x: 730, endPoint y: 365, distance: 36.9
click at [750, 396] on input "Escriba aquí una descripcion" at bounding box center [704, 396] width 357 height 15
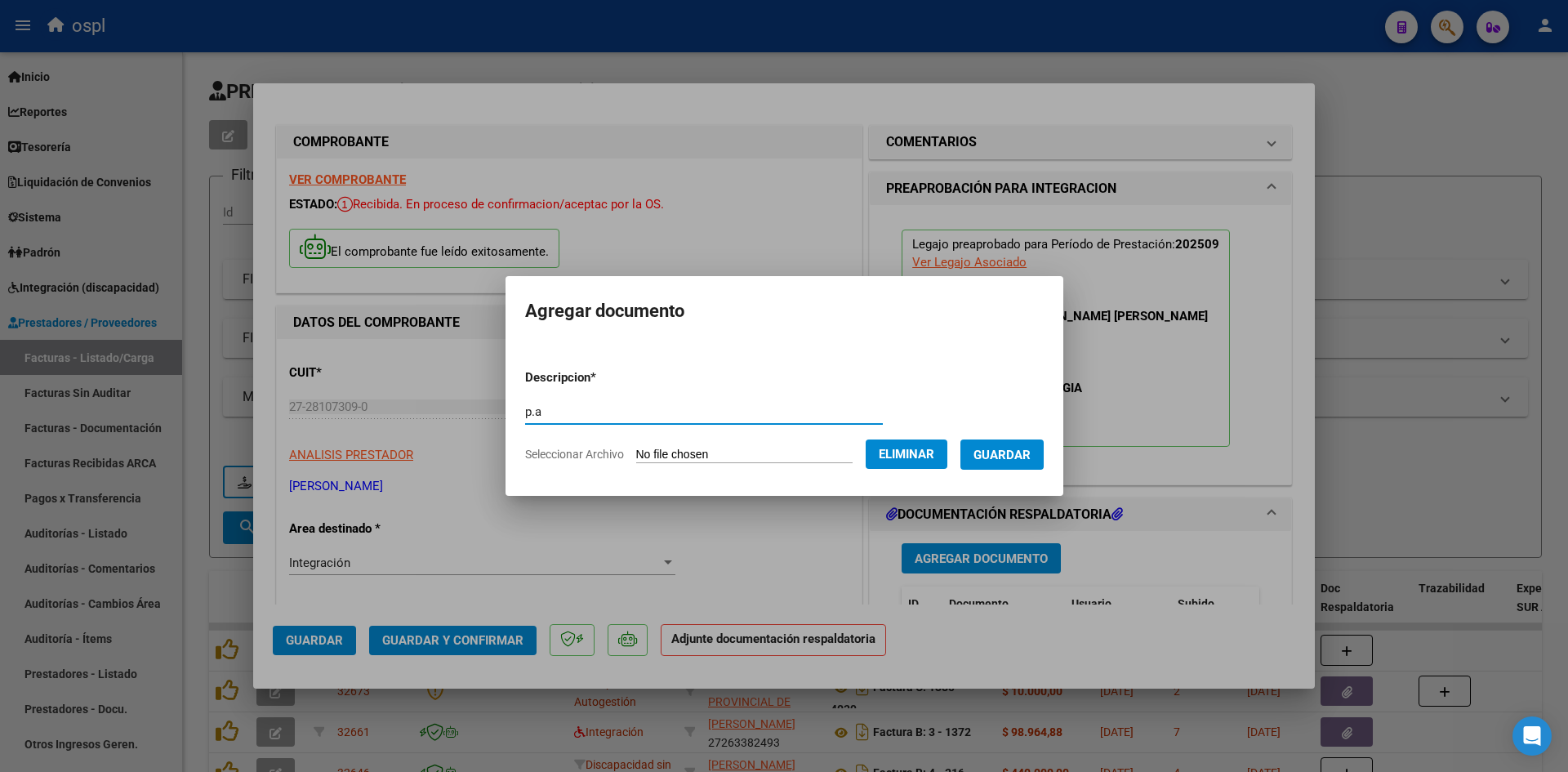
type input "p.a"
click at [1023, 457] on span "Guardar" at bounding box center [1002, 454] width 58 height 15
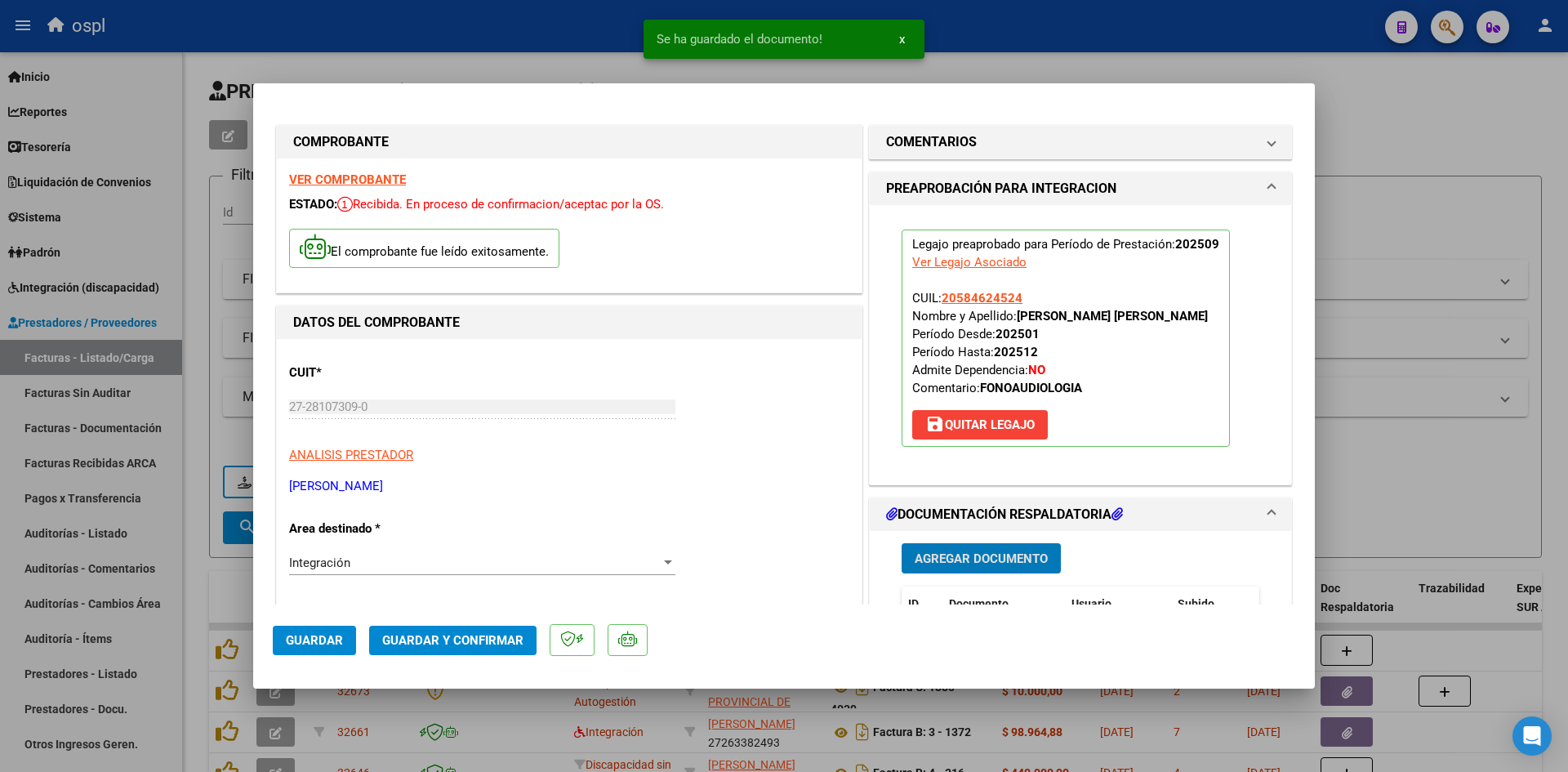
click at [469, 652] on button "Guardar y Confirmar" at bounding box center [452, 640] width 167 height 29
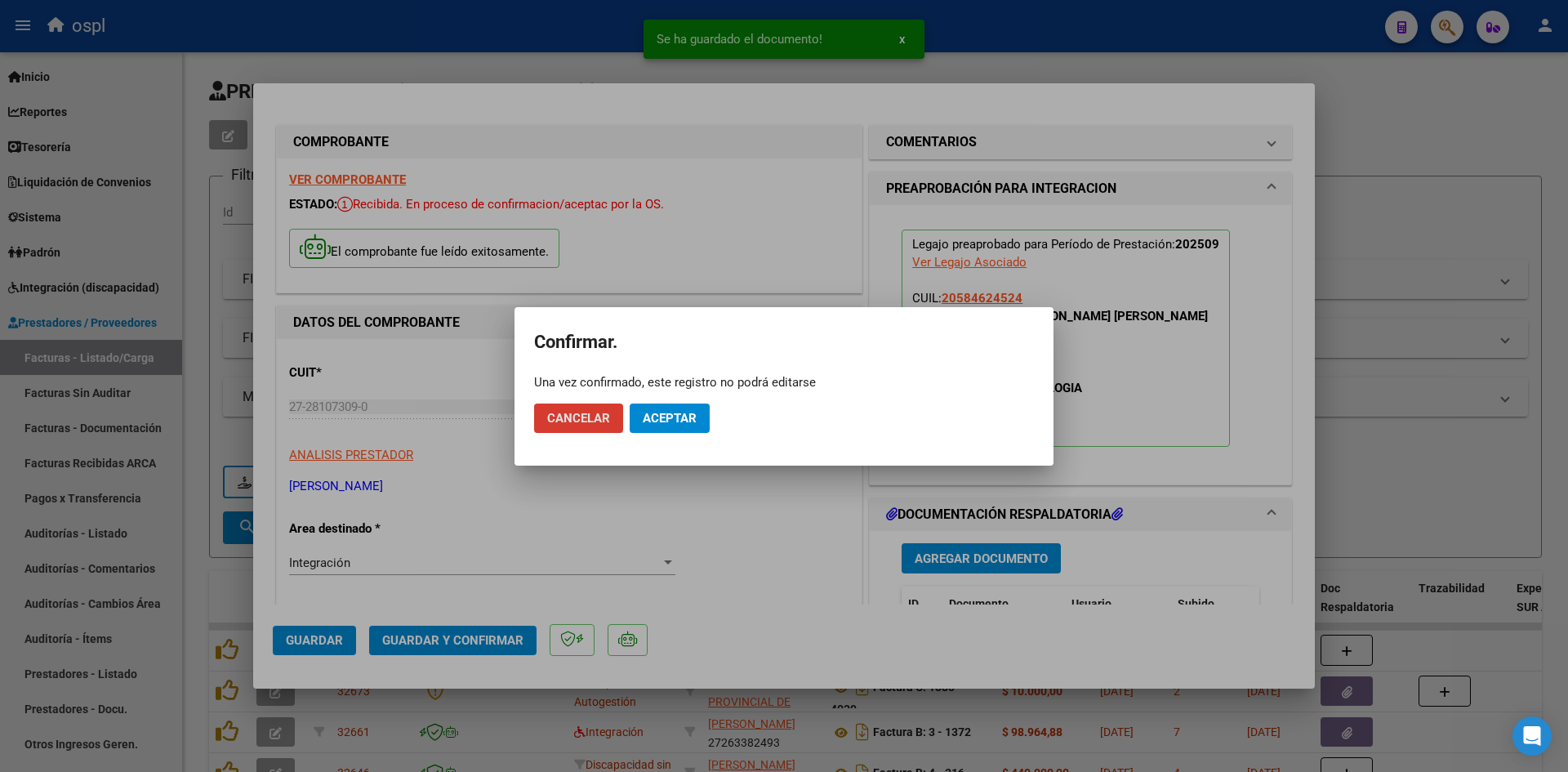
click at [681, 411] on span "Aceptar" at bounding box center [669, 418] width 54 height 15
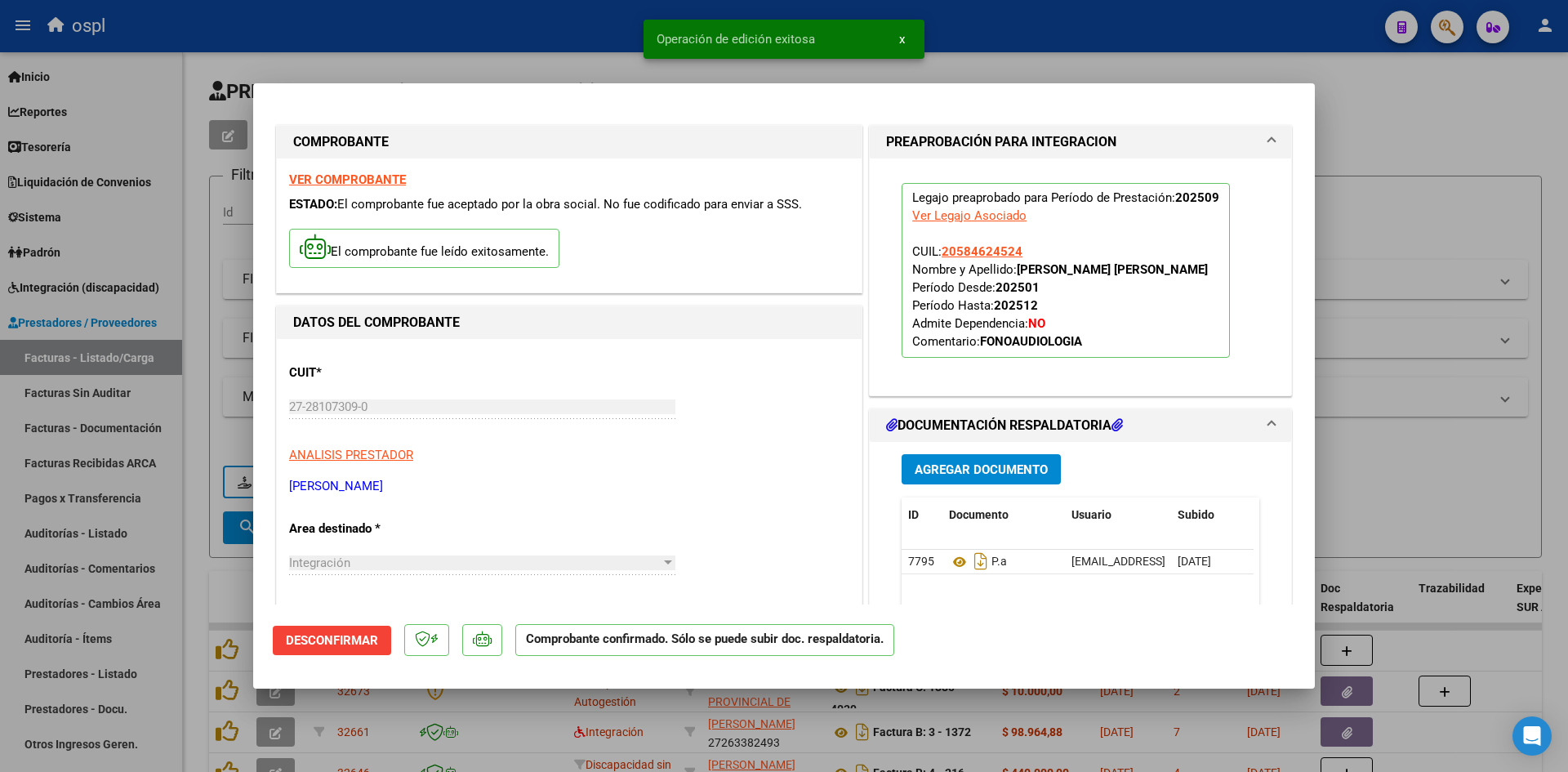
drag, startPoint x: 1438, startPoint y: 131, endPoint x: 852, endPoint y: 131, distance: 586.0
click at [1438, 131] on div at bounding box center [784, 386] width 1568 height 772
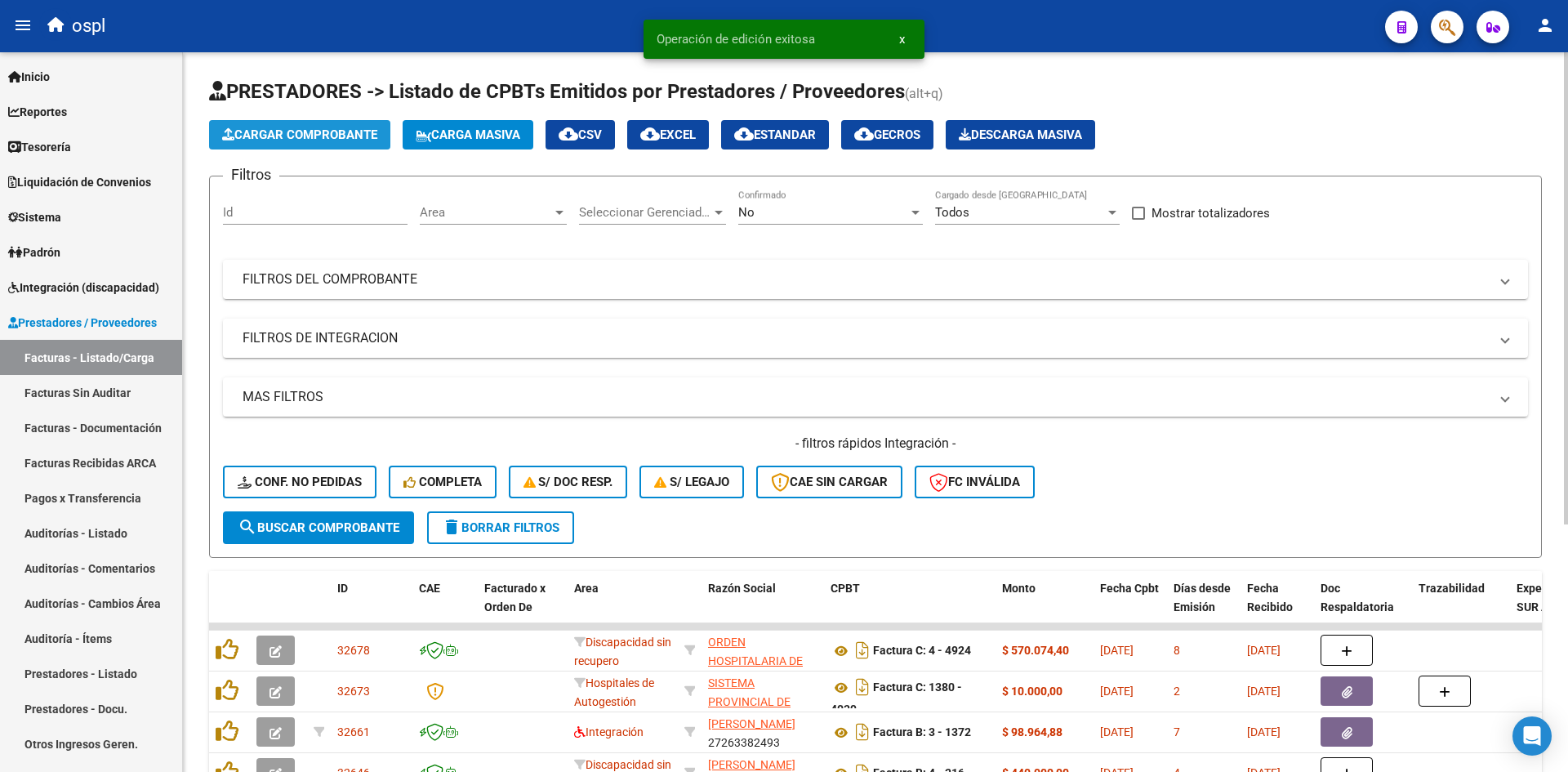
click at [291, 126] on button "Cargar Comprobante" at bounding box center [300, 135] width 182 height 29
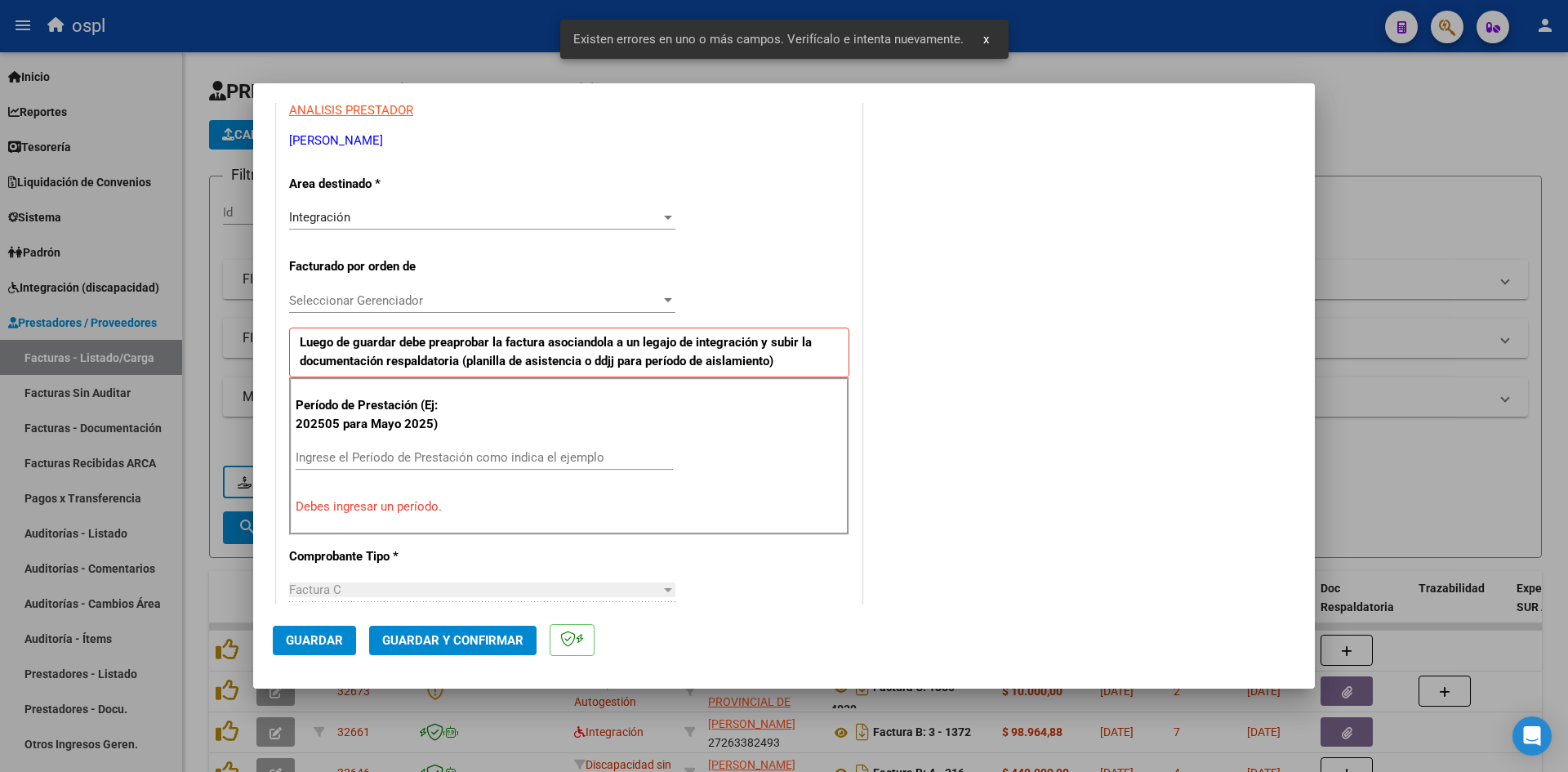
scroll to position [401, 0]
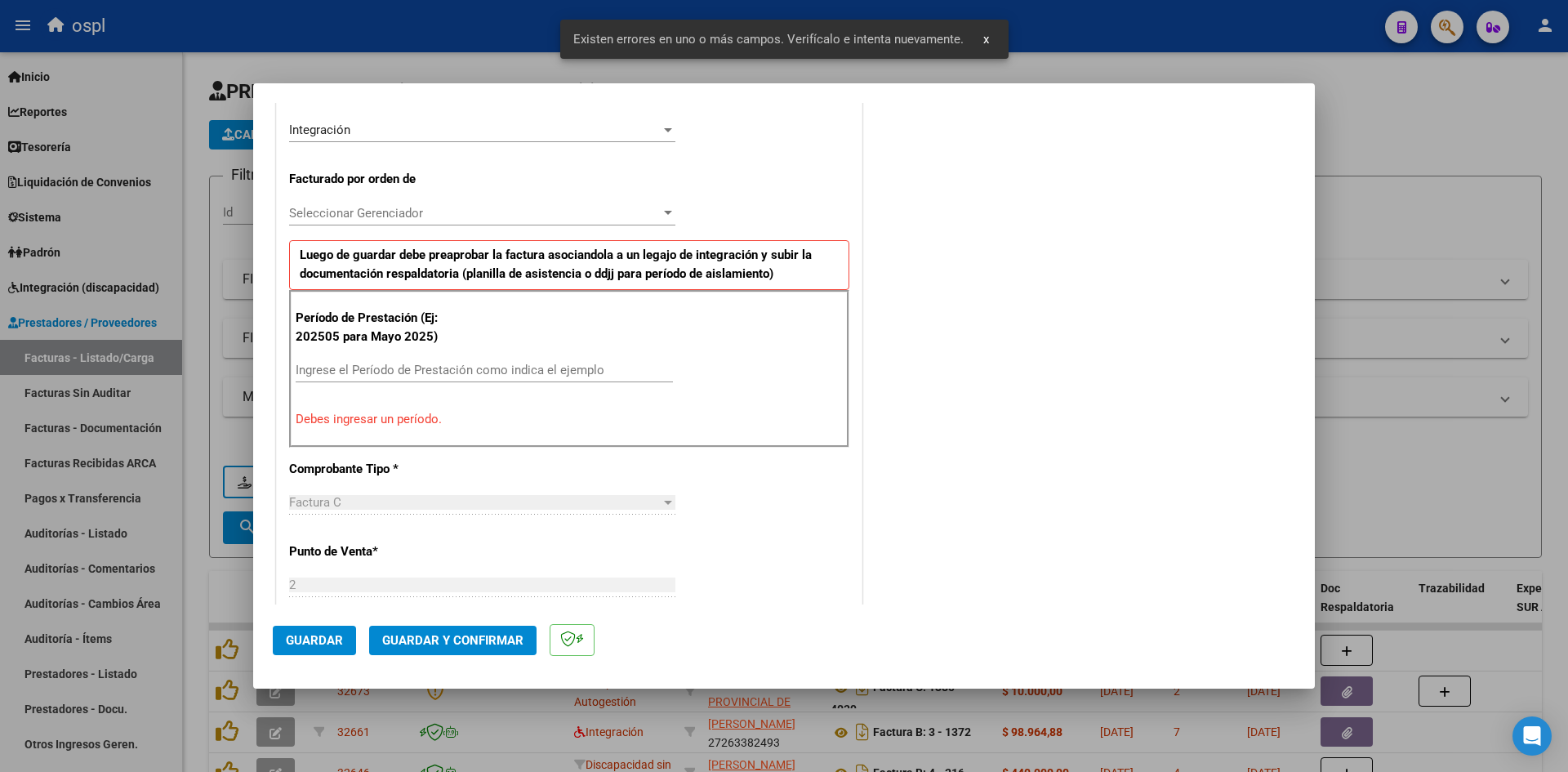
click at [470, 372] on input "Ingrese el Período de Prestación como indica el ejemplo" at bounding box center [484, 369] width 377 height 15
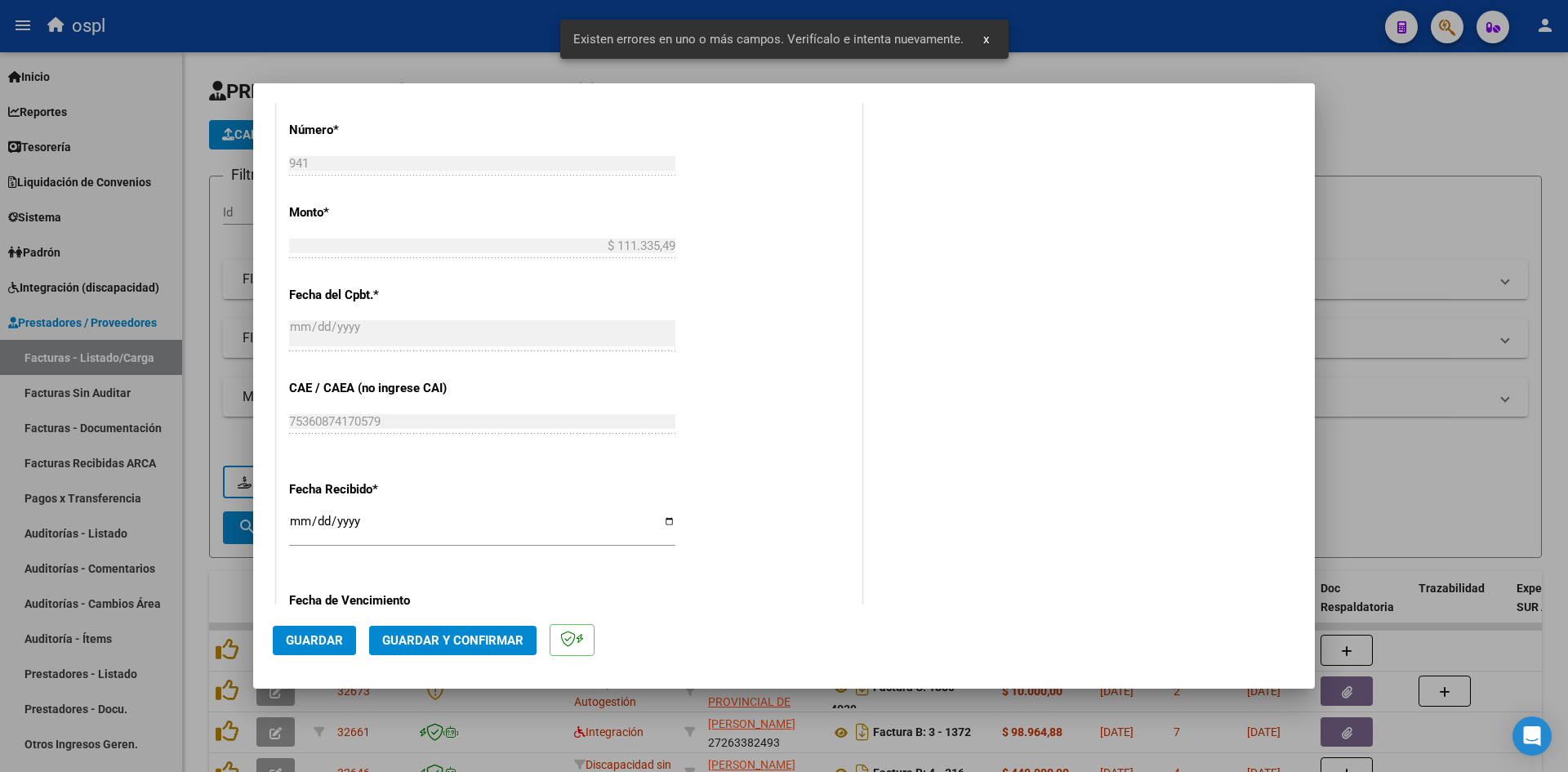
scroll to position [972, 0]
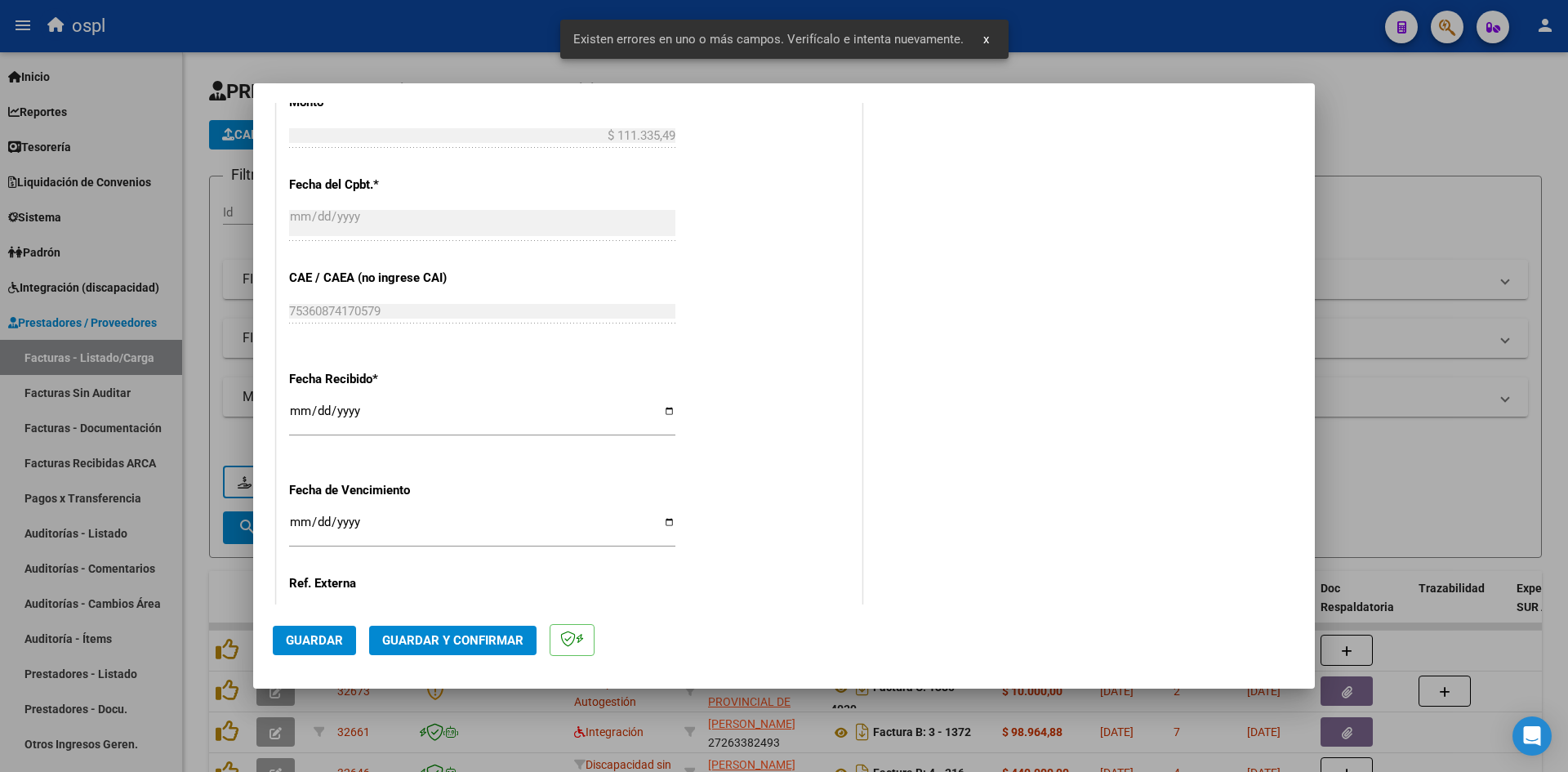
type input "202509"
click at [296, 402] on div "[DATE] Ingresar la fecha" at bounding box center [482, 418] width 387 height 35
type input "[DATE]"
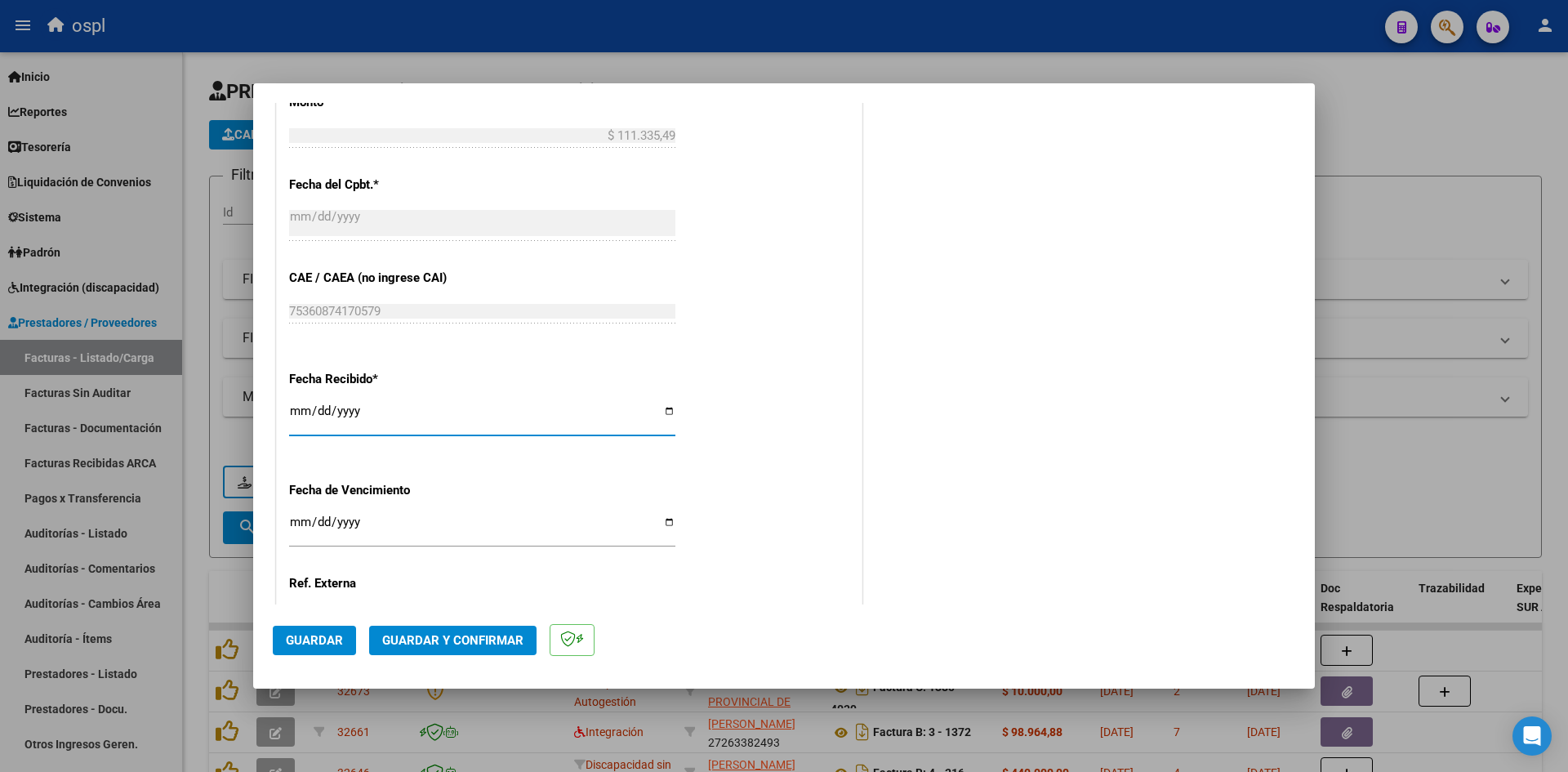
click at [308, 652] on button "Guardar" at bounding box center [313, 640] width 83 height 29
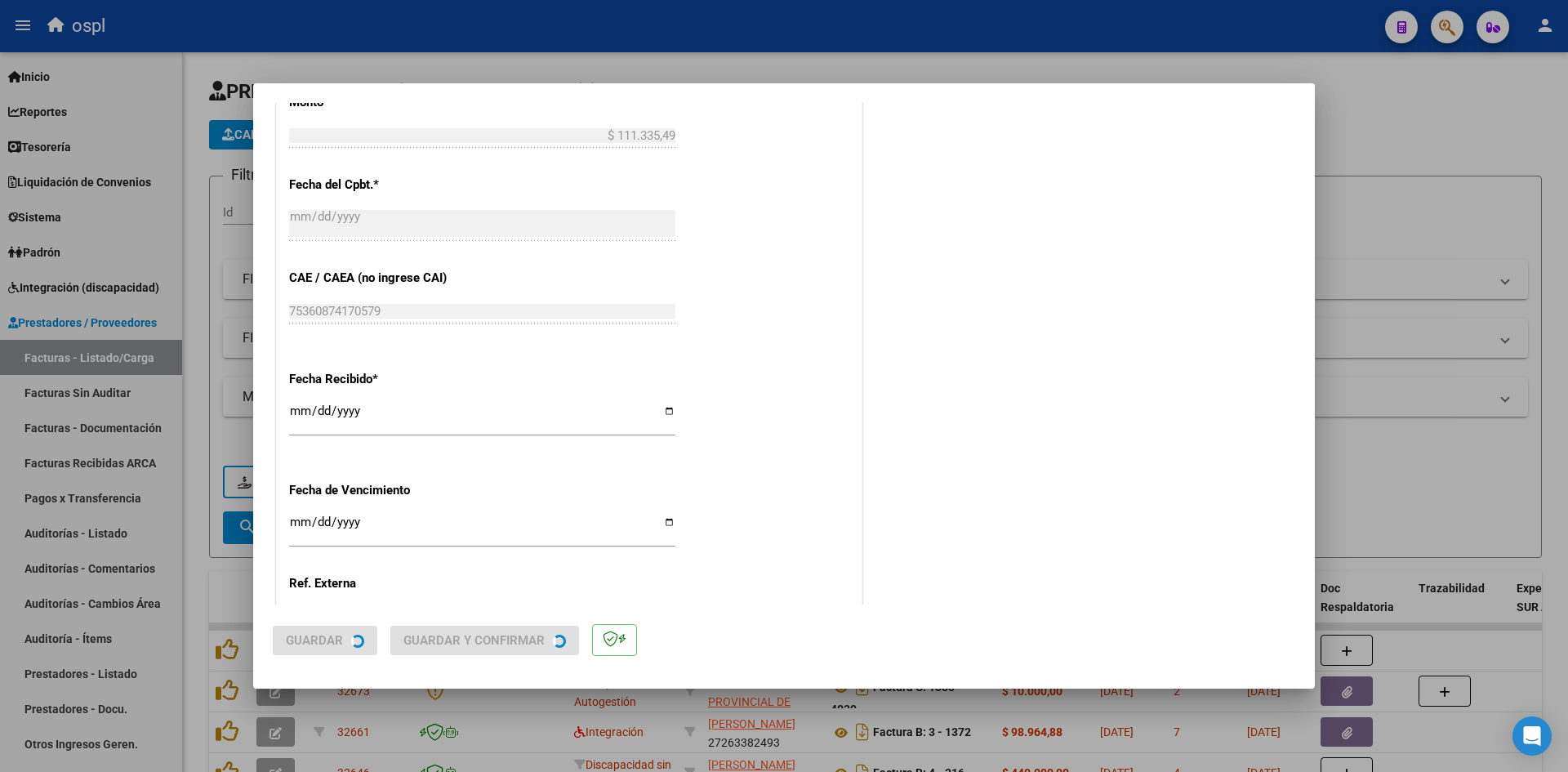
scroll to position [0, 0]
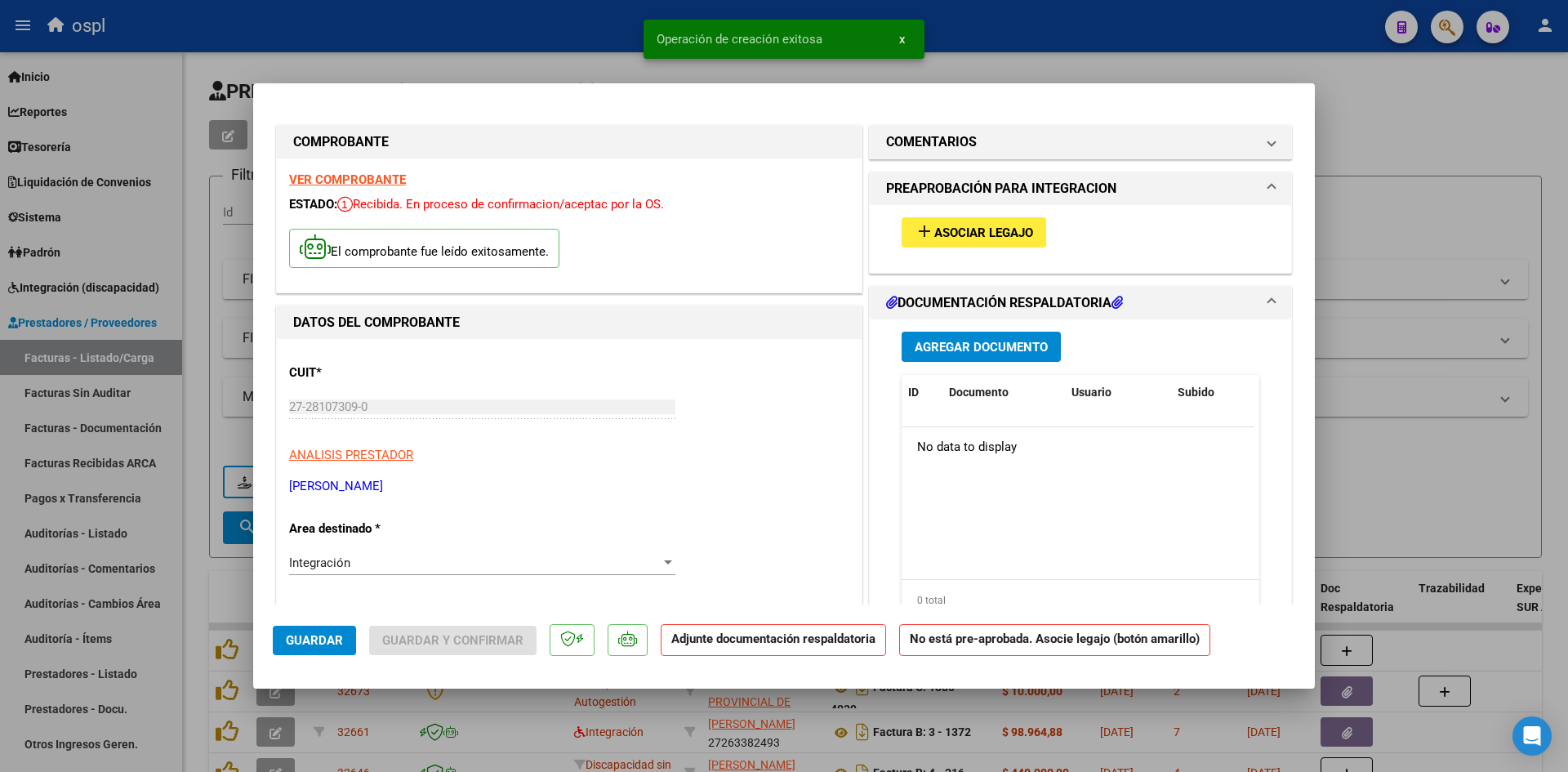
click at [979, 242] on button "add Asociar Legajo" at bounding box center [974, 232] width 144 height 30
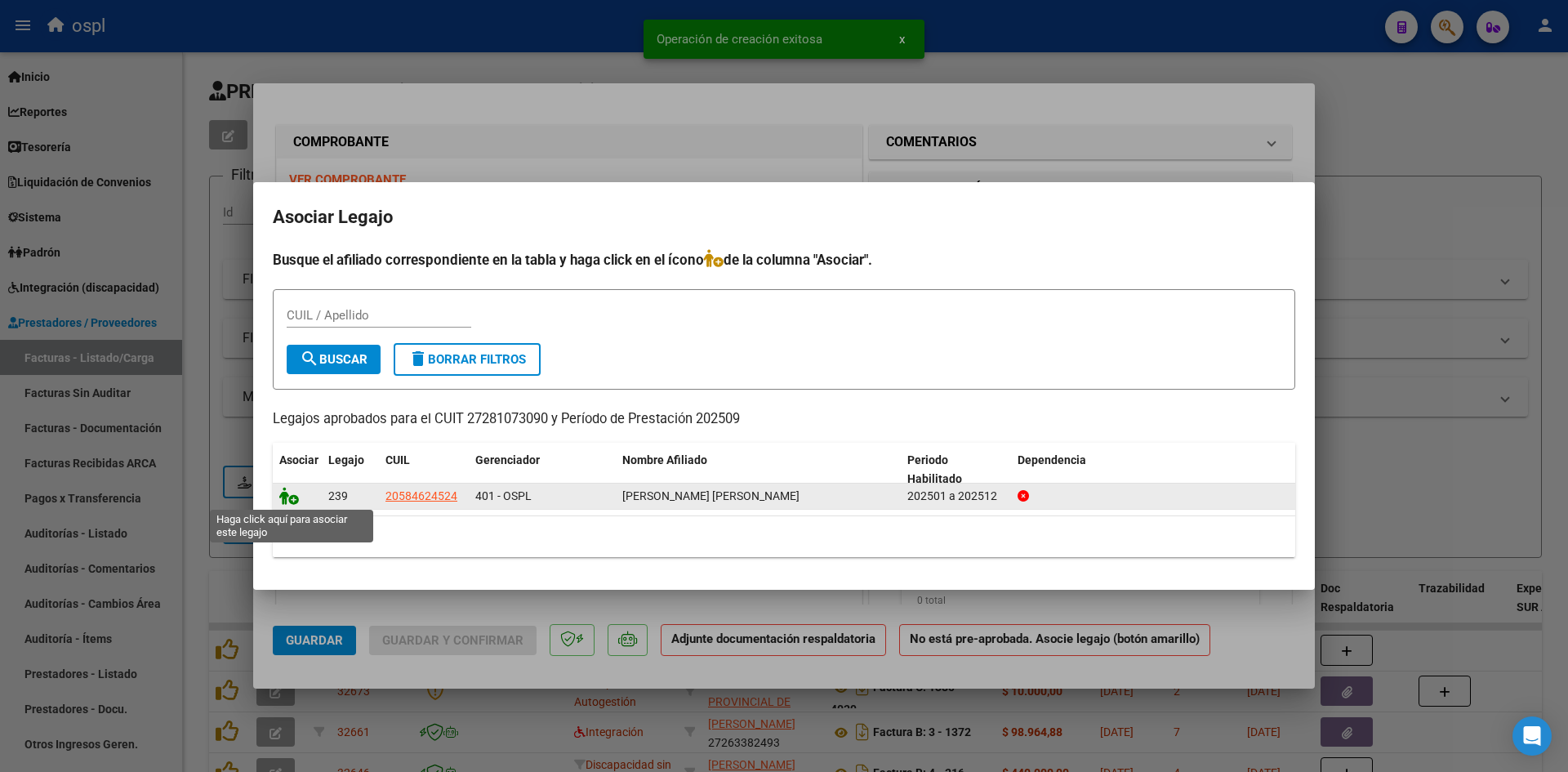
click at [282, 492] on icon at bounding box center [289, 496] width 20 height 18
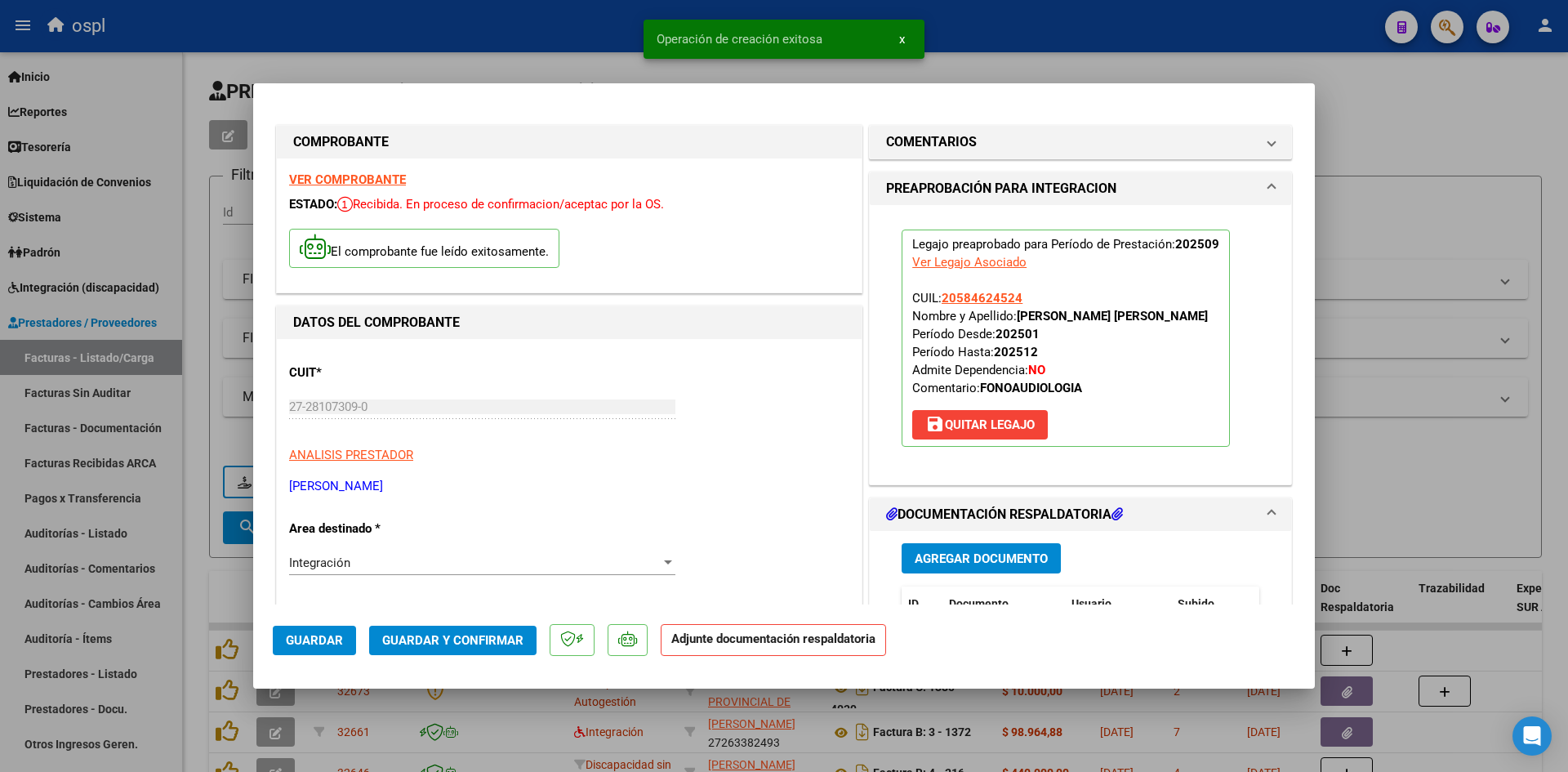
click at [942, 546] on button "Agregar Documento" at bounding box center [981, 557] width 159 height 30
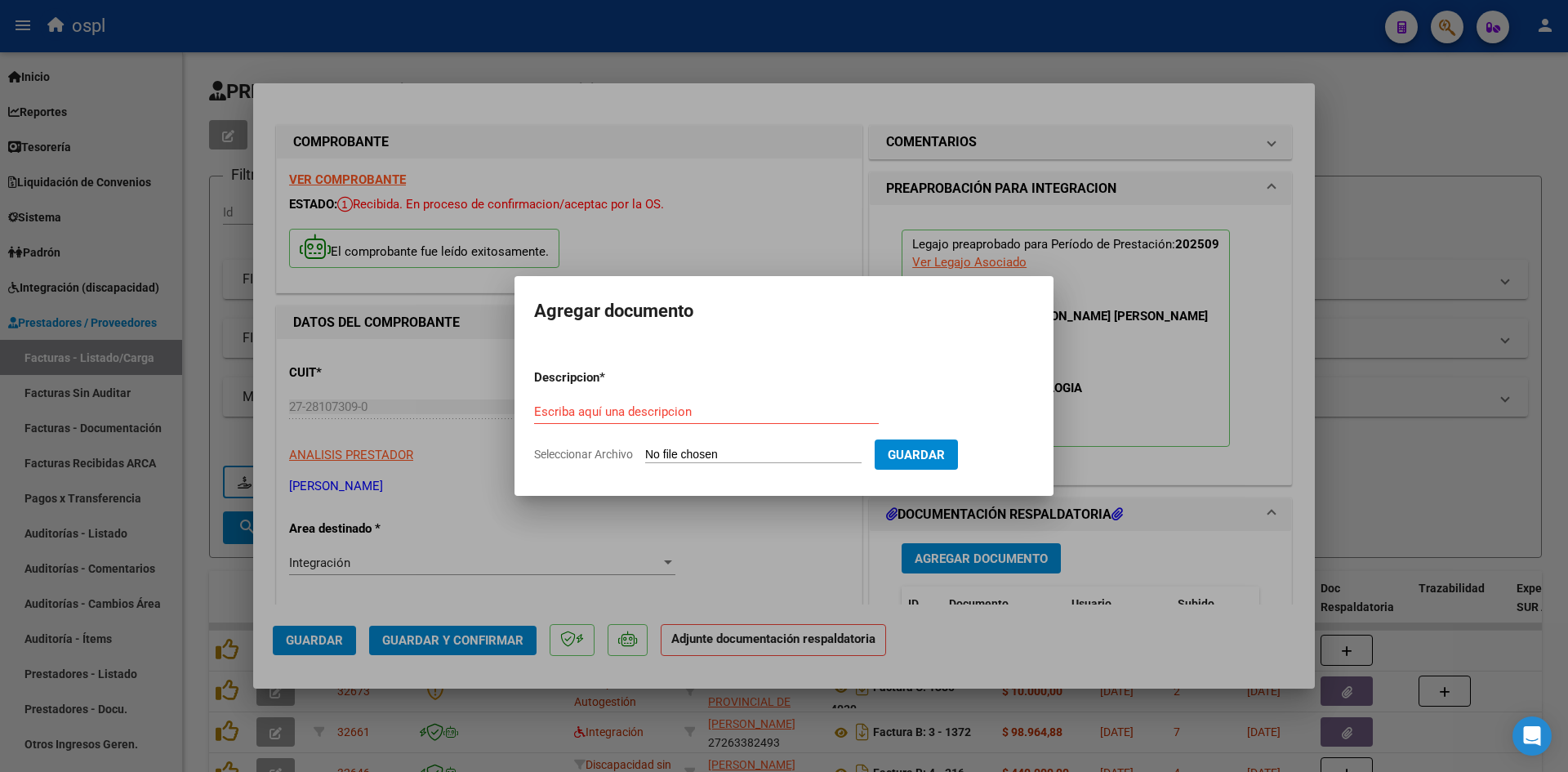
type input "C:\fakepath\planilla [PERSON_NAME][DATE].pdf"
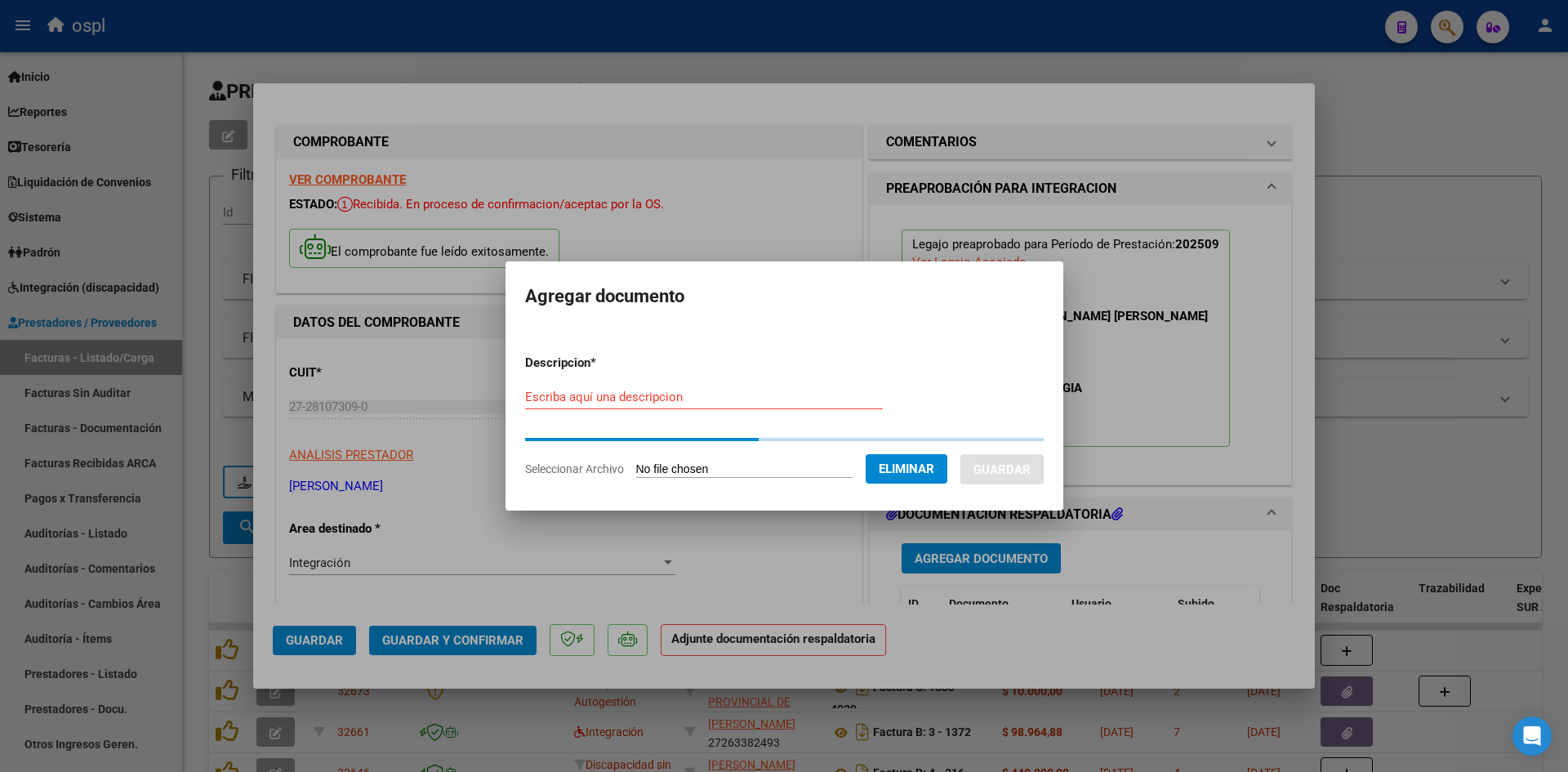
click at [742, 389] on input "Escriba aquí una descripcion" at bounding box center [704, 396] width 357 height 15
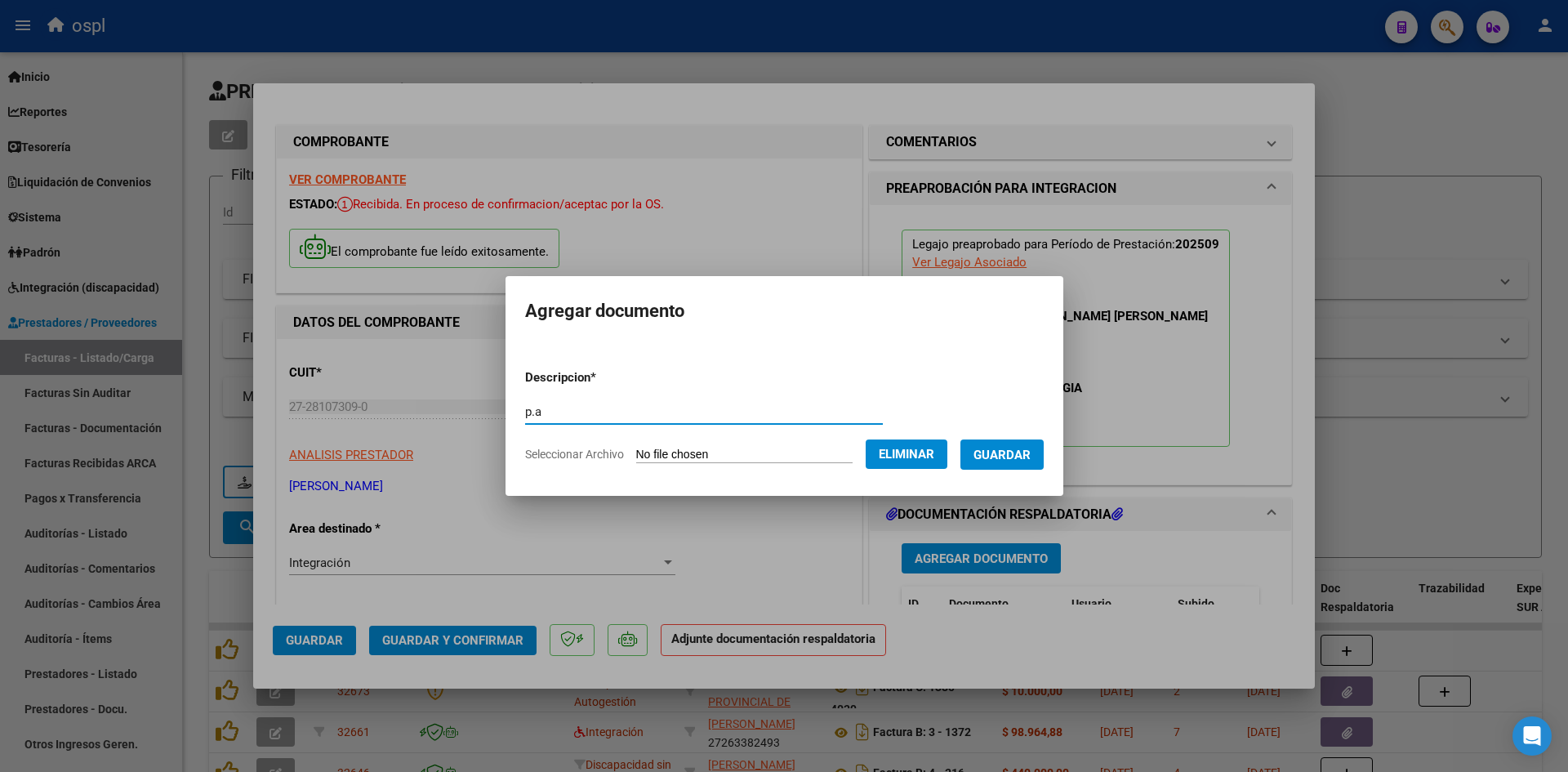
type input "p.a"
click at [1028, 460] on span "Guardar" at bounding box center [1002, 454] width 58 height 15
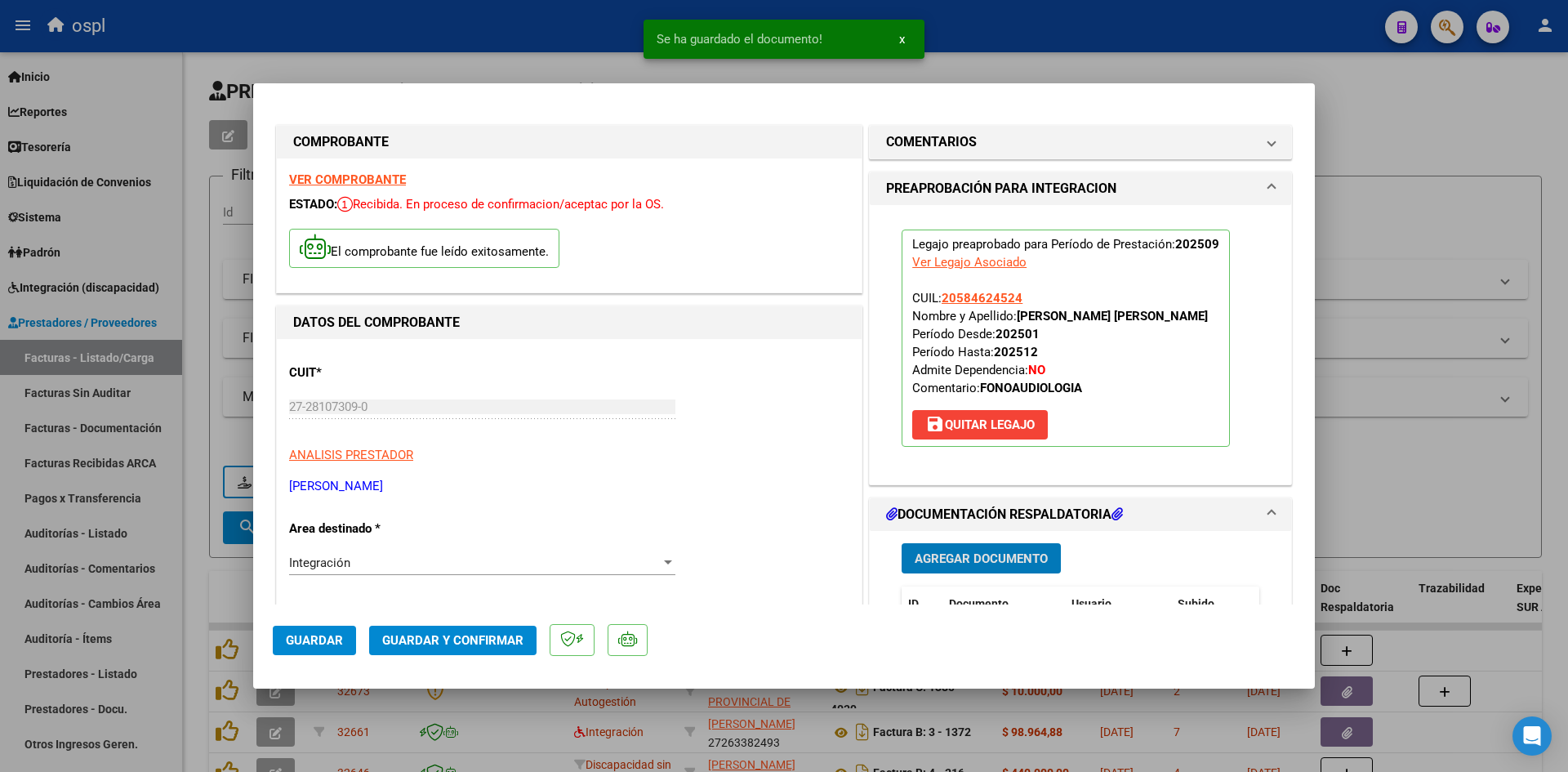
click at [439, 649] on button "Guardar y Confirmar" at bounding box center [452, 640] width 167 height 29
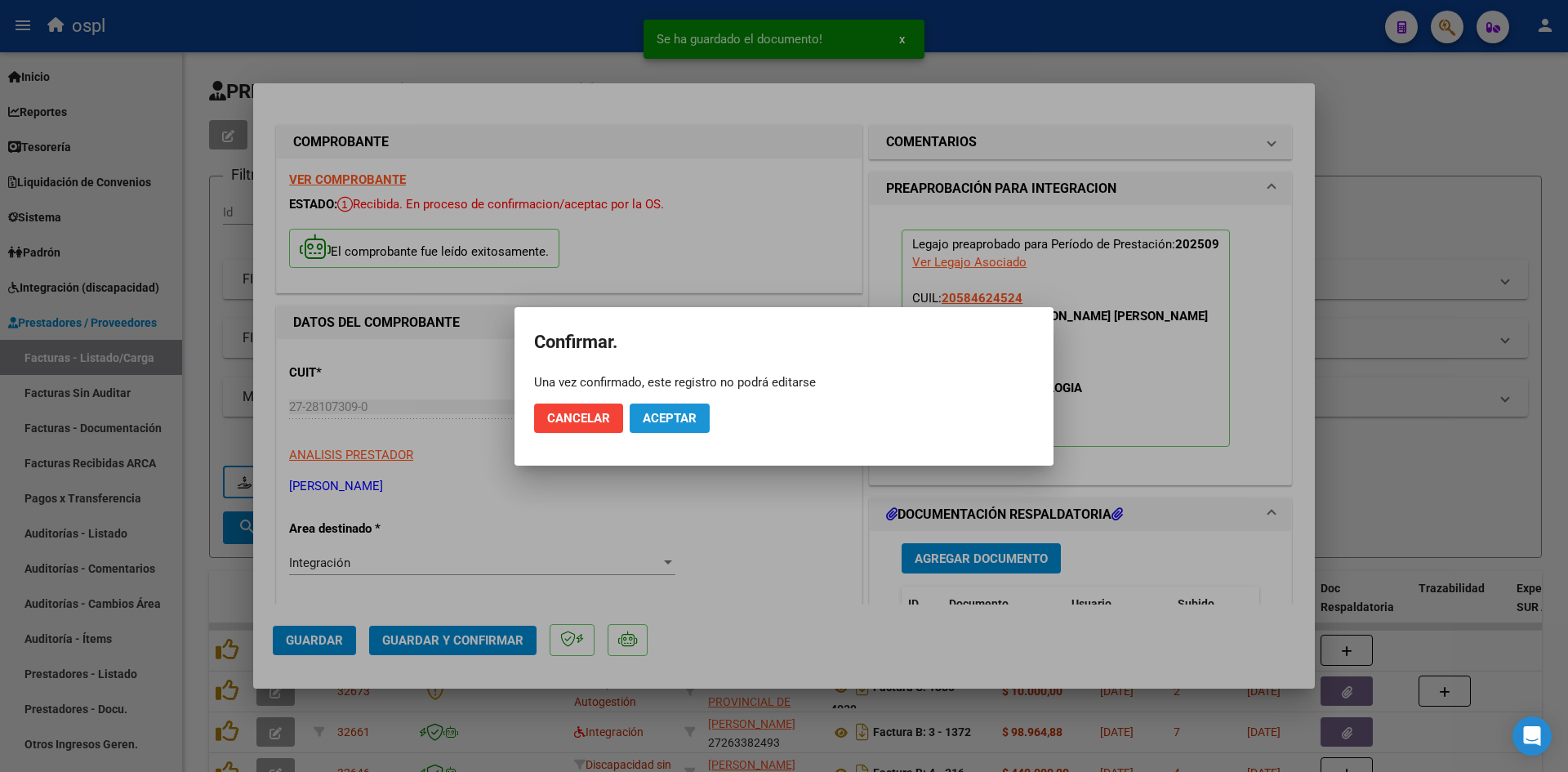
click at [657, 417] on span "Aceptar" at bounding box center [669, 418] width 54 height 15
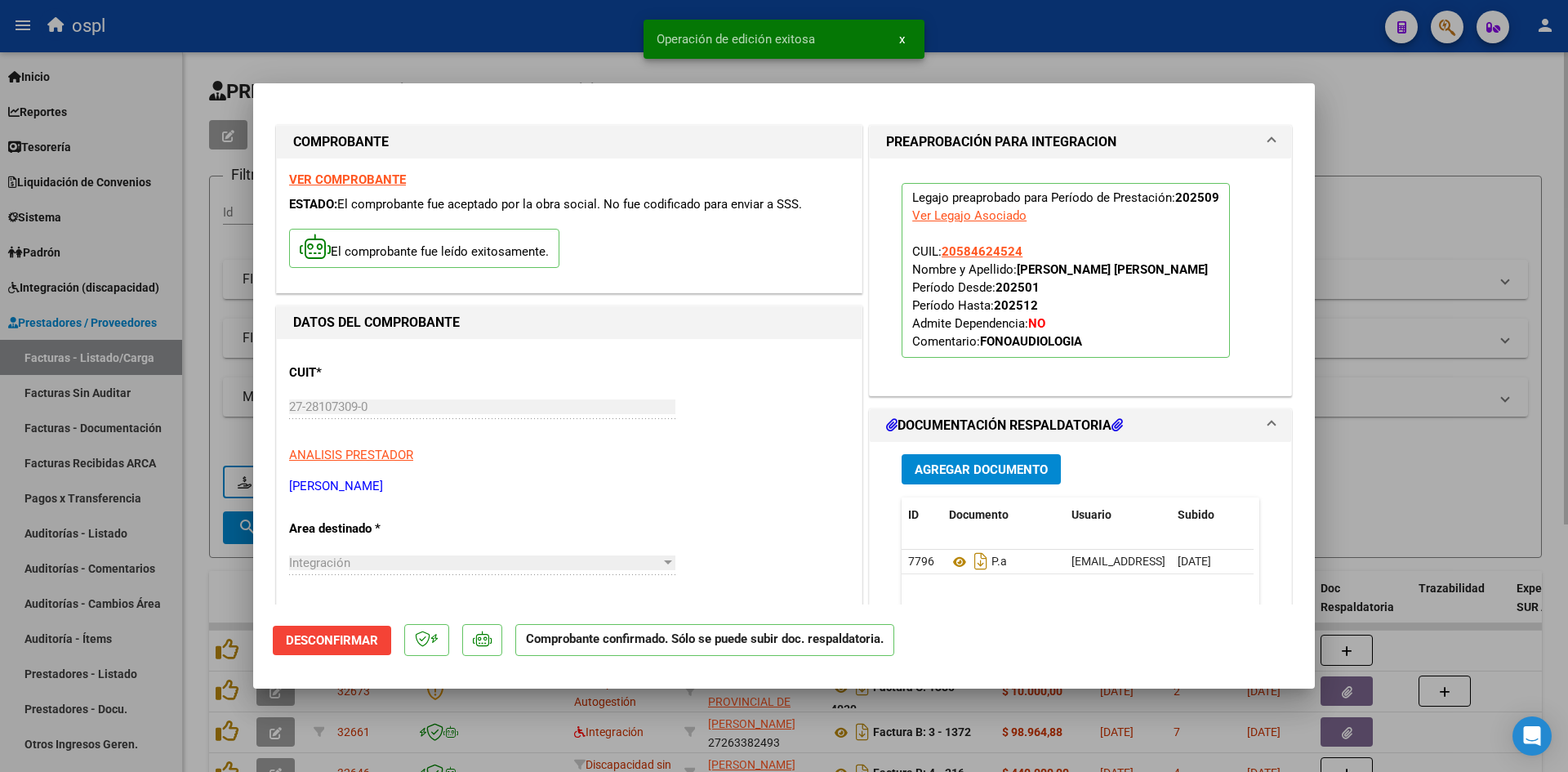
click at [1466, 128] on div at bounding box center [784, 386] width 1568 height 772
type input "$ 0,00"
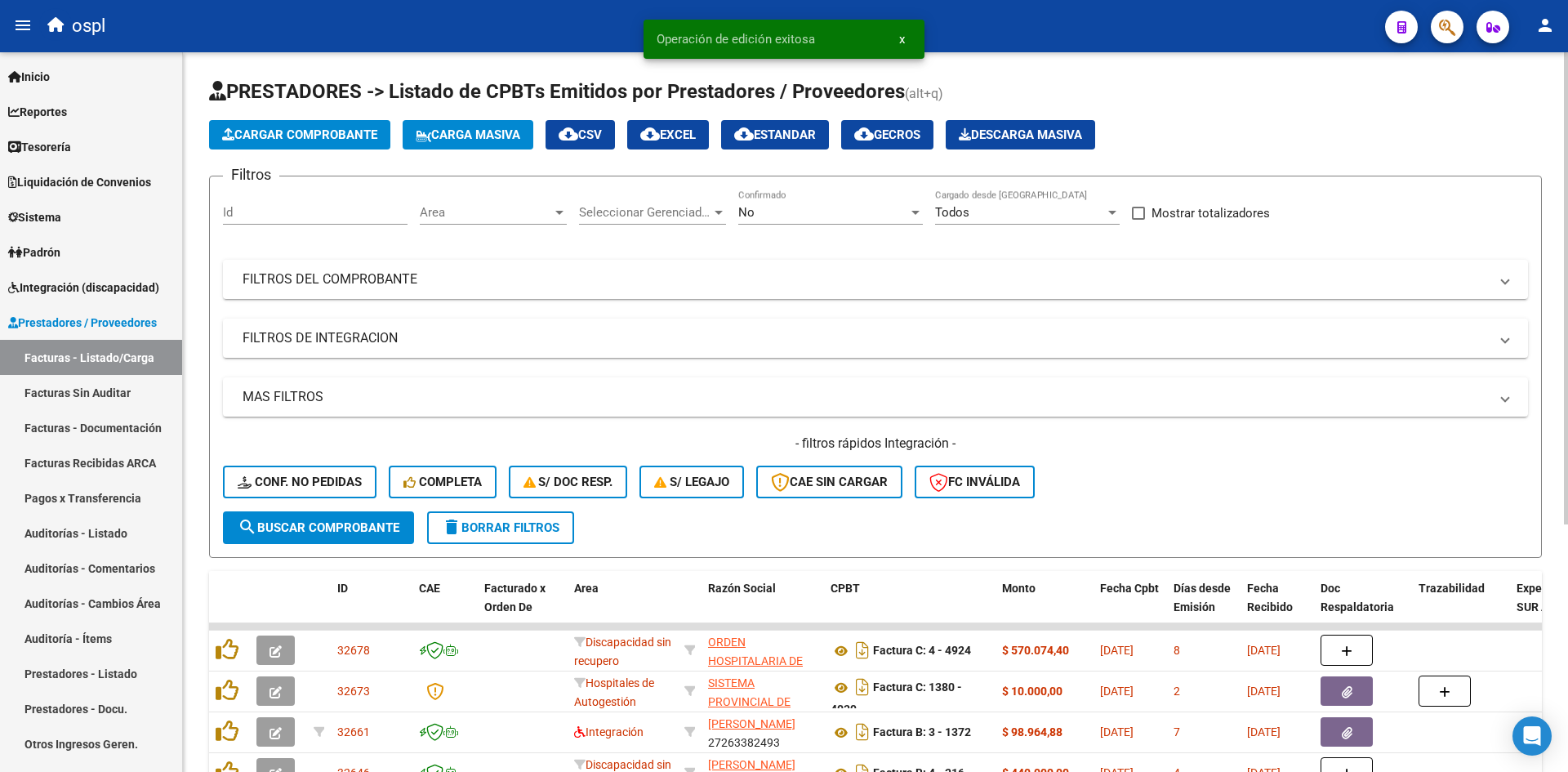
click at [301, 142] on button "Cargar Comprobante" at bounding box center [300, 135] width 182 height 29
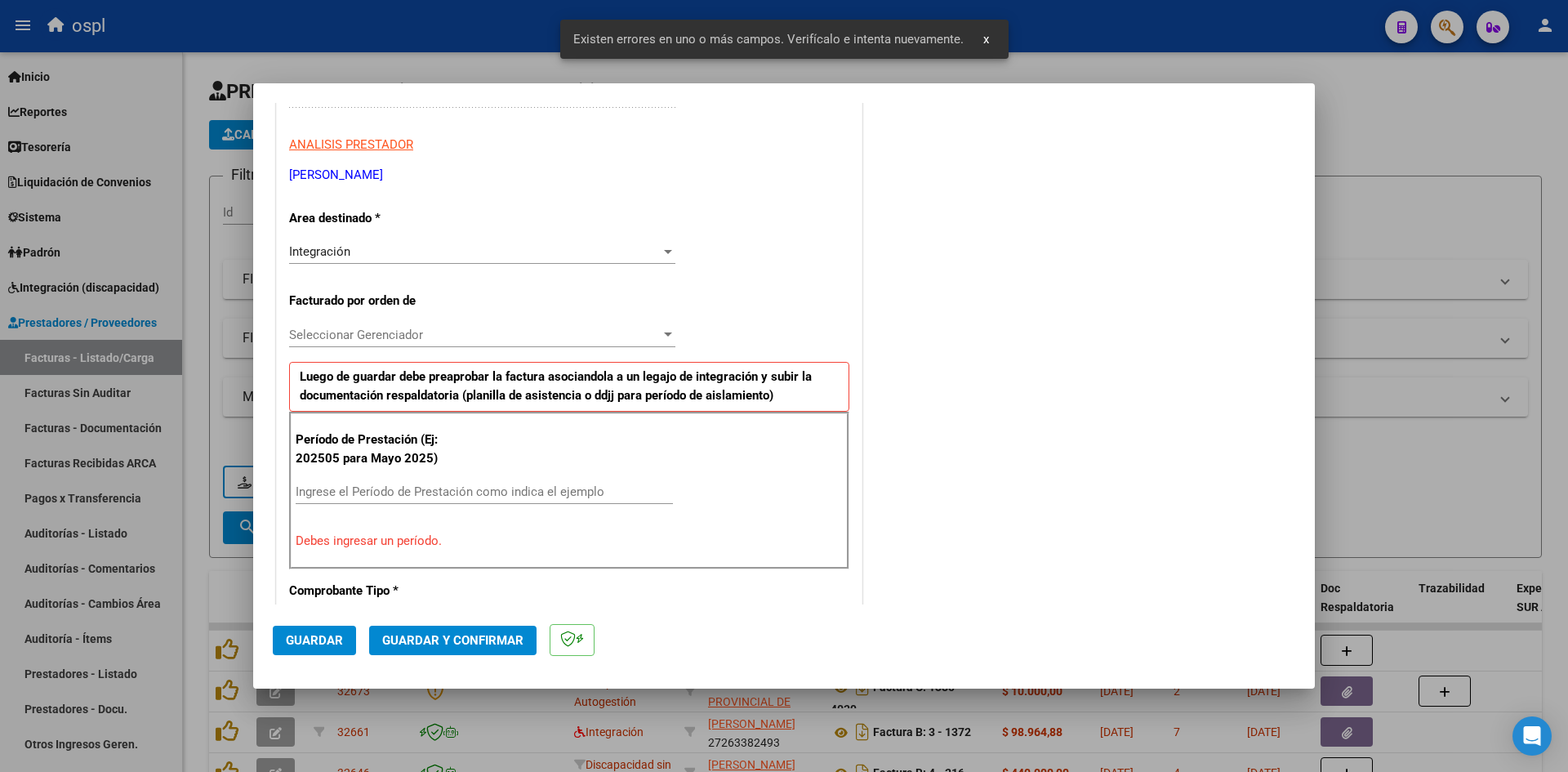
scroll to position [370, 0]
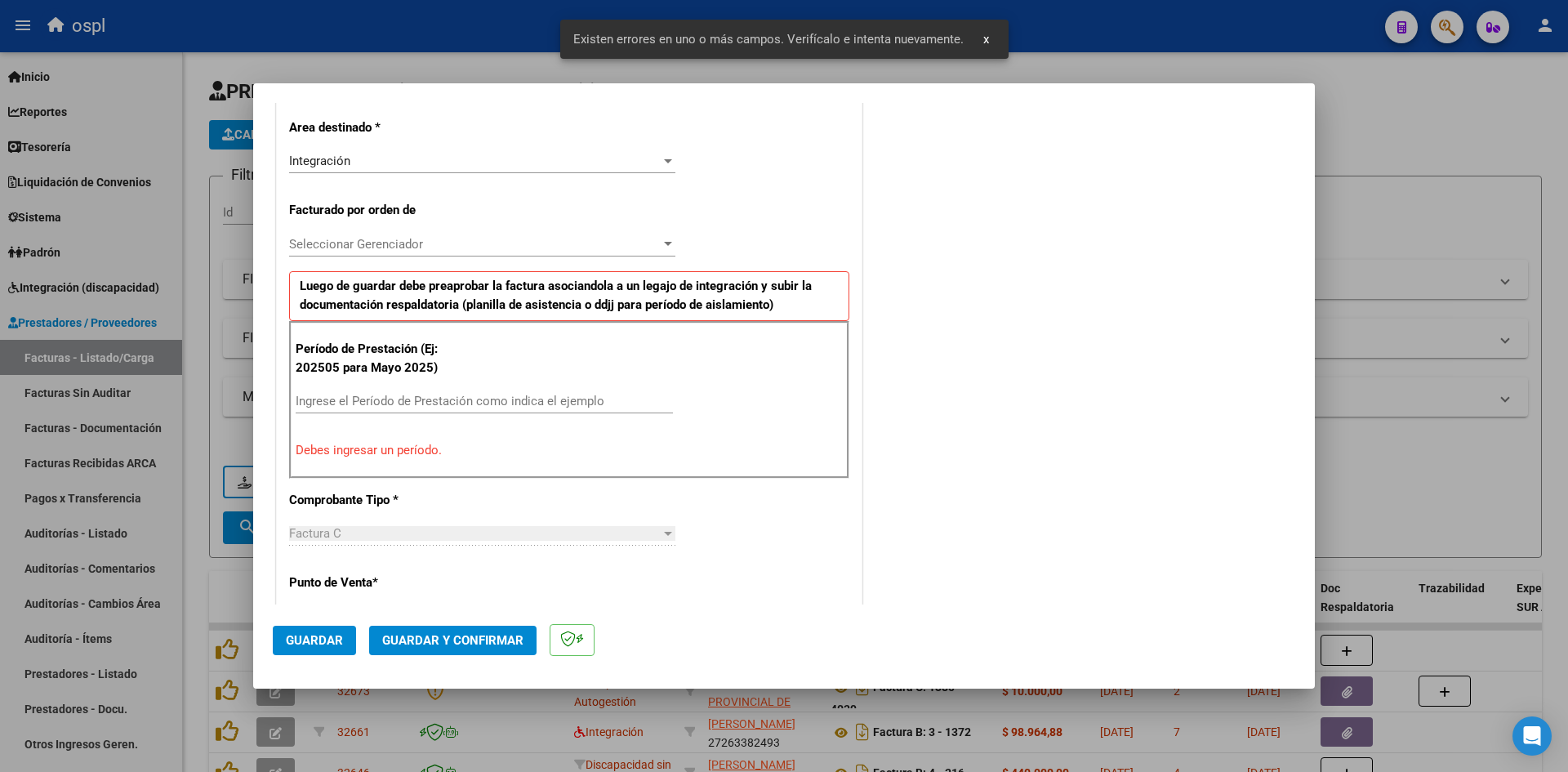
click at [461, 397] on input "Ingrese el Período de Prestación como indica el ejemplo" at bounding box center [484, 400] width 377 height 15
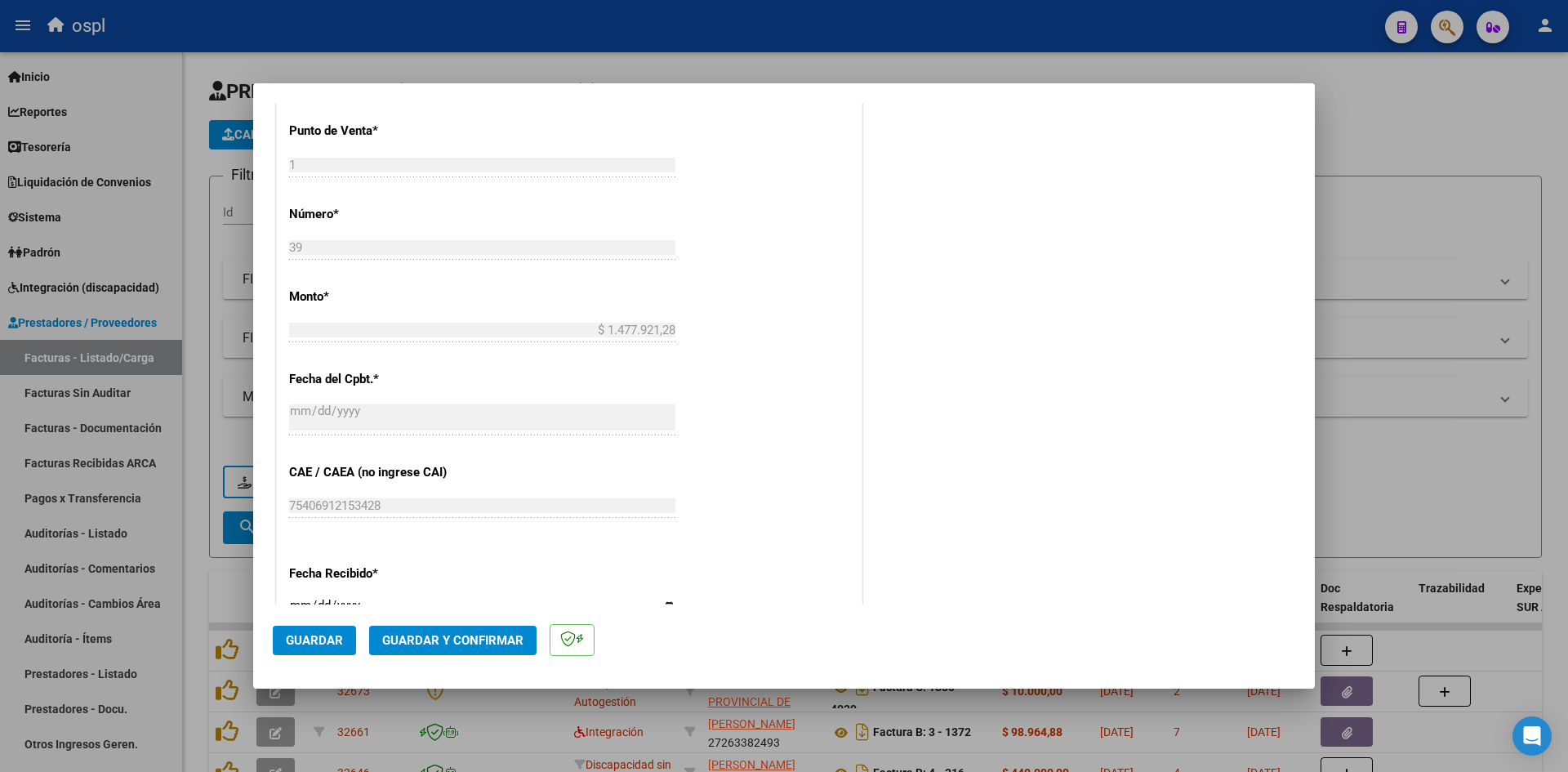
scroll to position [1023, 0]
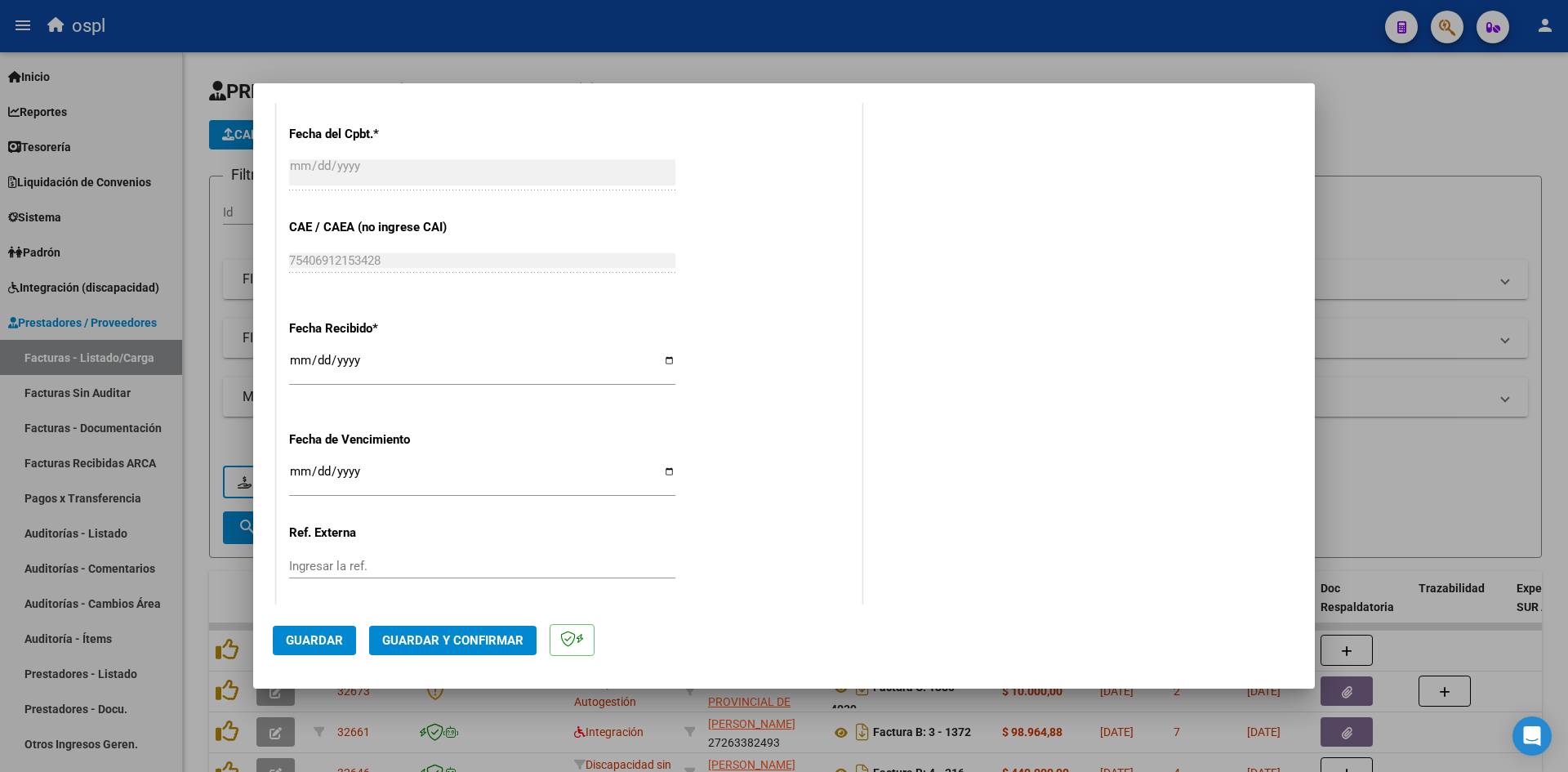
type input "202509"
click at [308, 362] on input "[DATE]" at bounding box center [482, 366] width 387 height 26
type input "[DATE]"
click at [321, 640] on span "Guardar" at bounding box center [314, 639] width 58 height 15
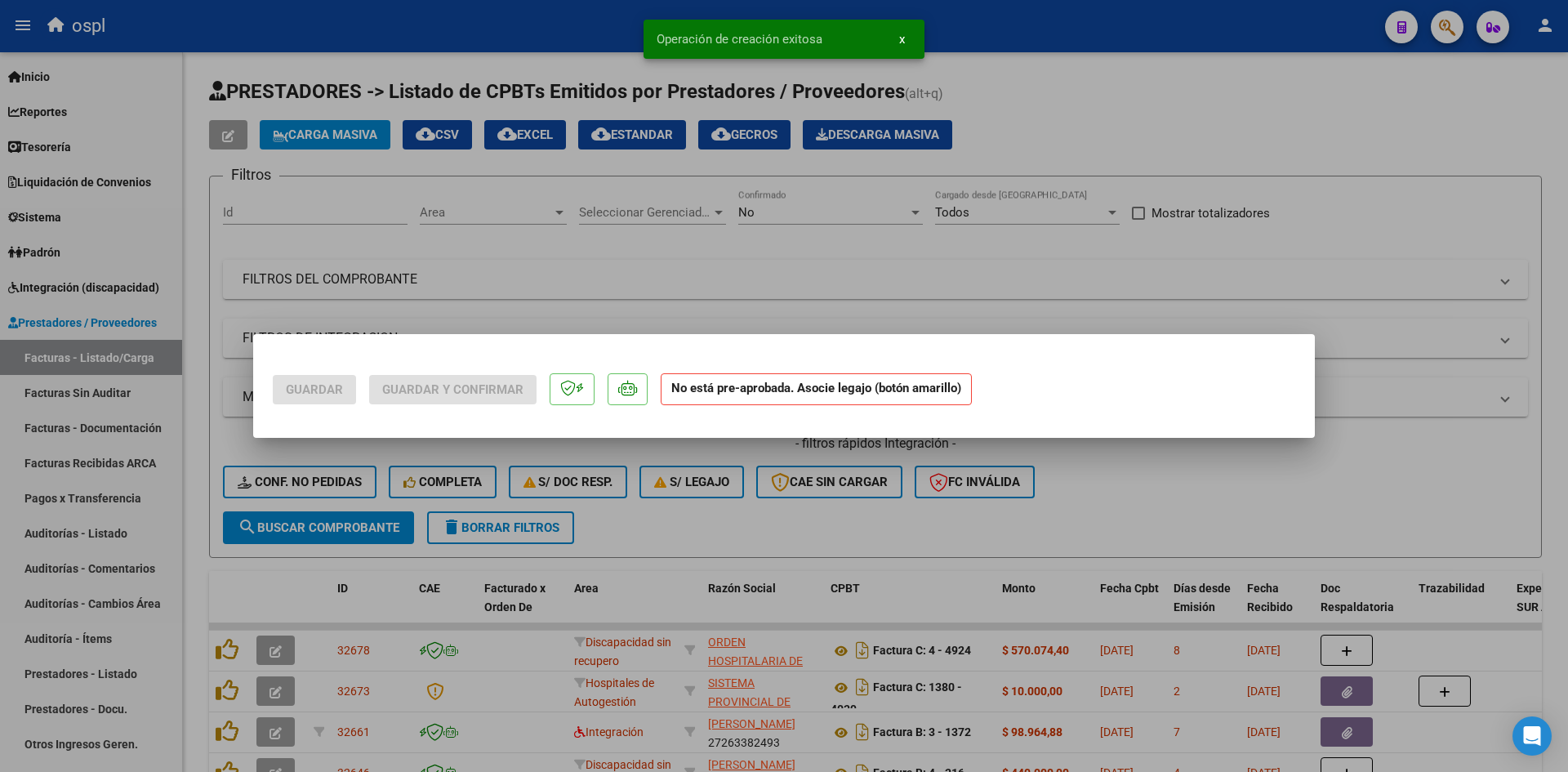
scroll to position [0, 0]
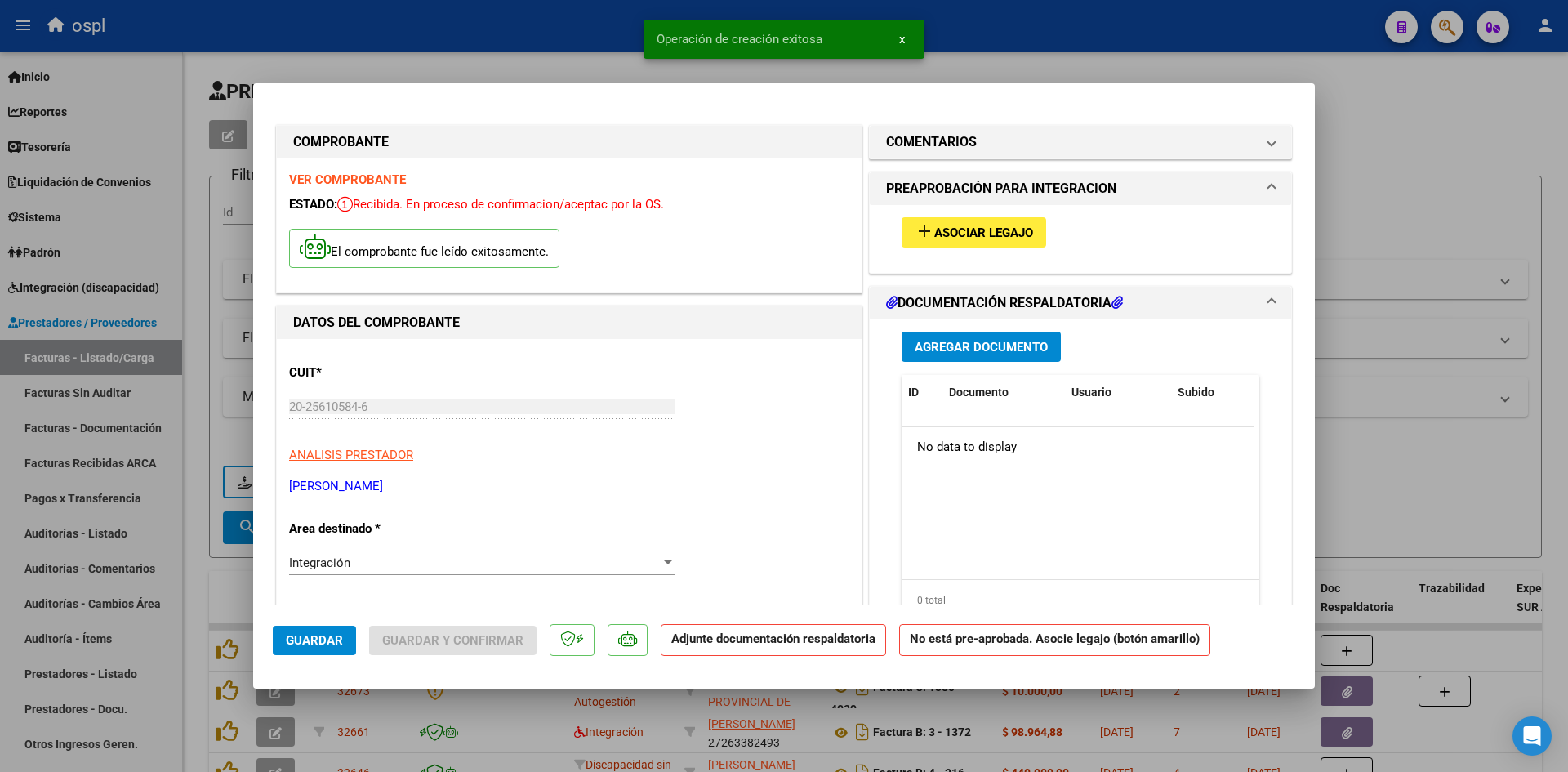
click at [1024, 228] on span "Asociar Legajo" at bounding box center [983, 232] width 99 height 15
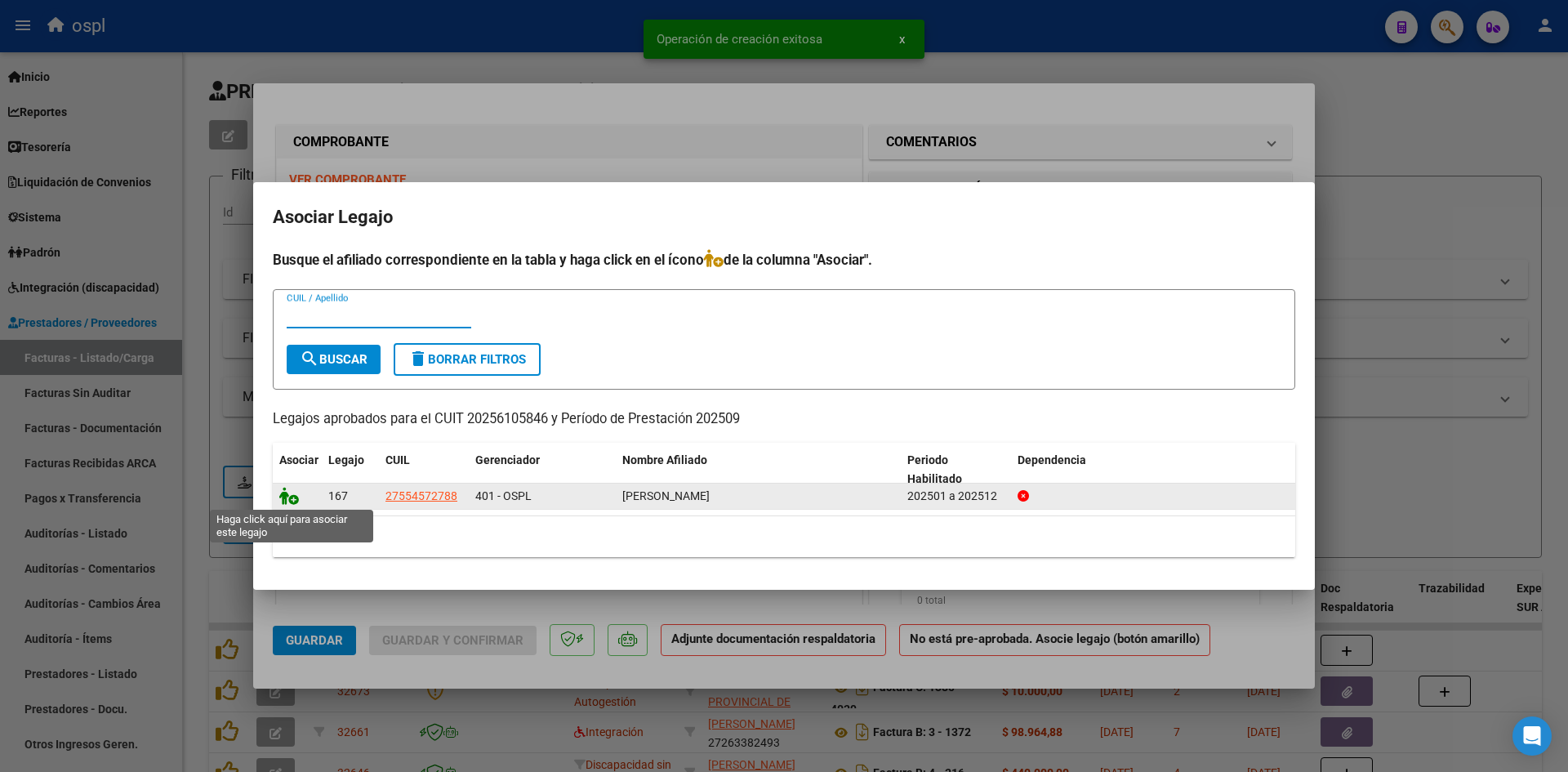
click at [298, 501] on icon at bounding box center [289, 496] width 20 height 18
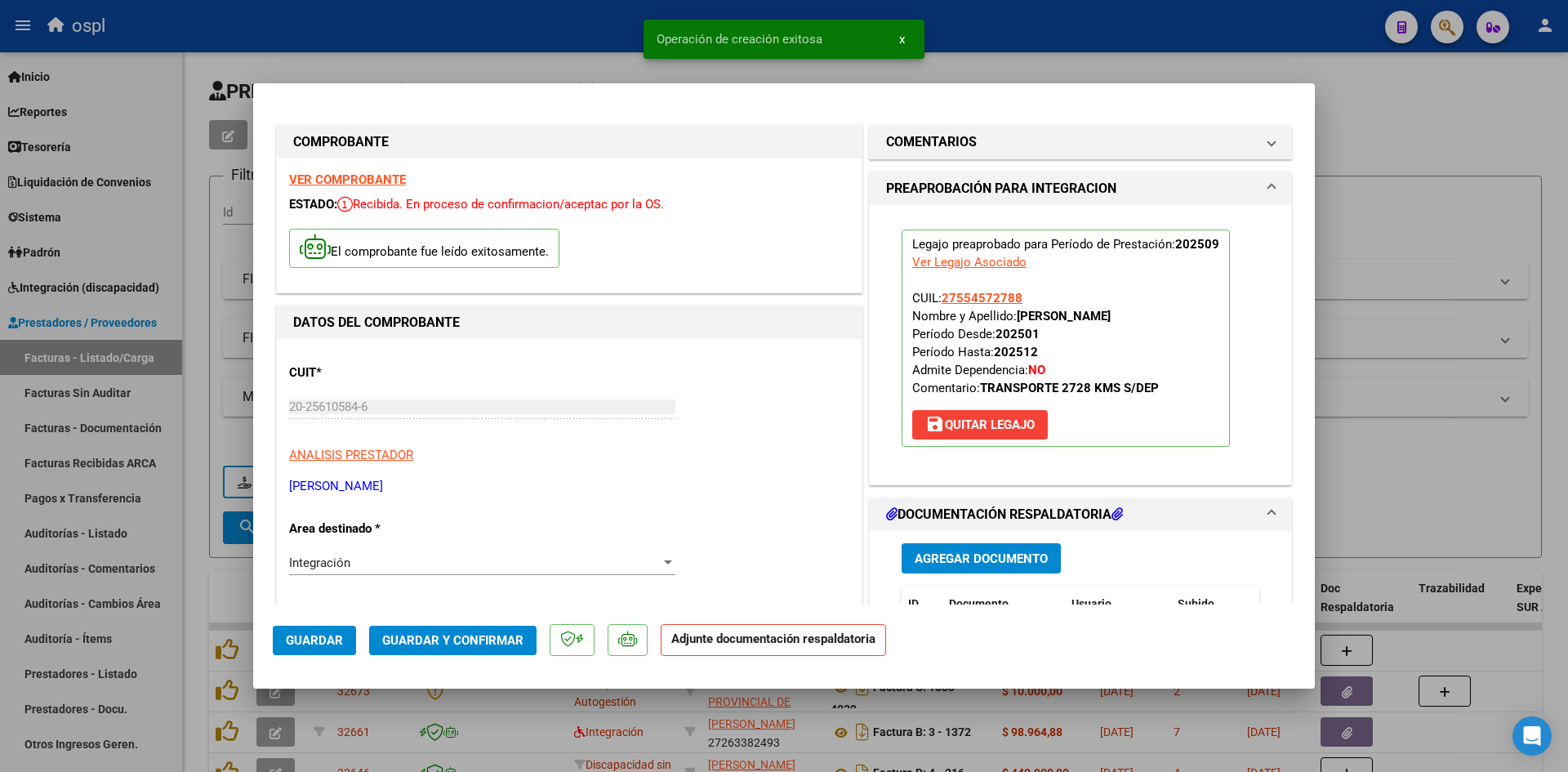
click at [977, 555] on span "Agregar Documento" at bounding box center [981, 558] width 133 height 15
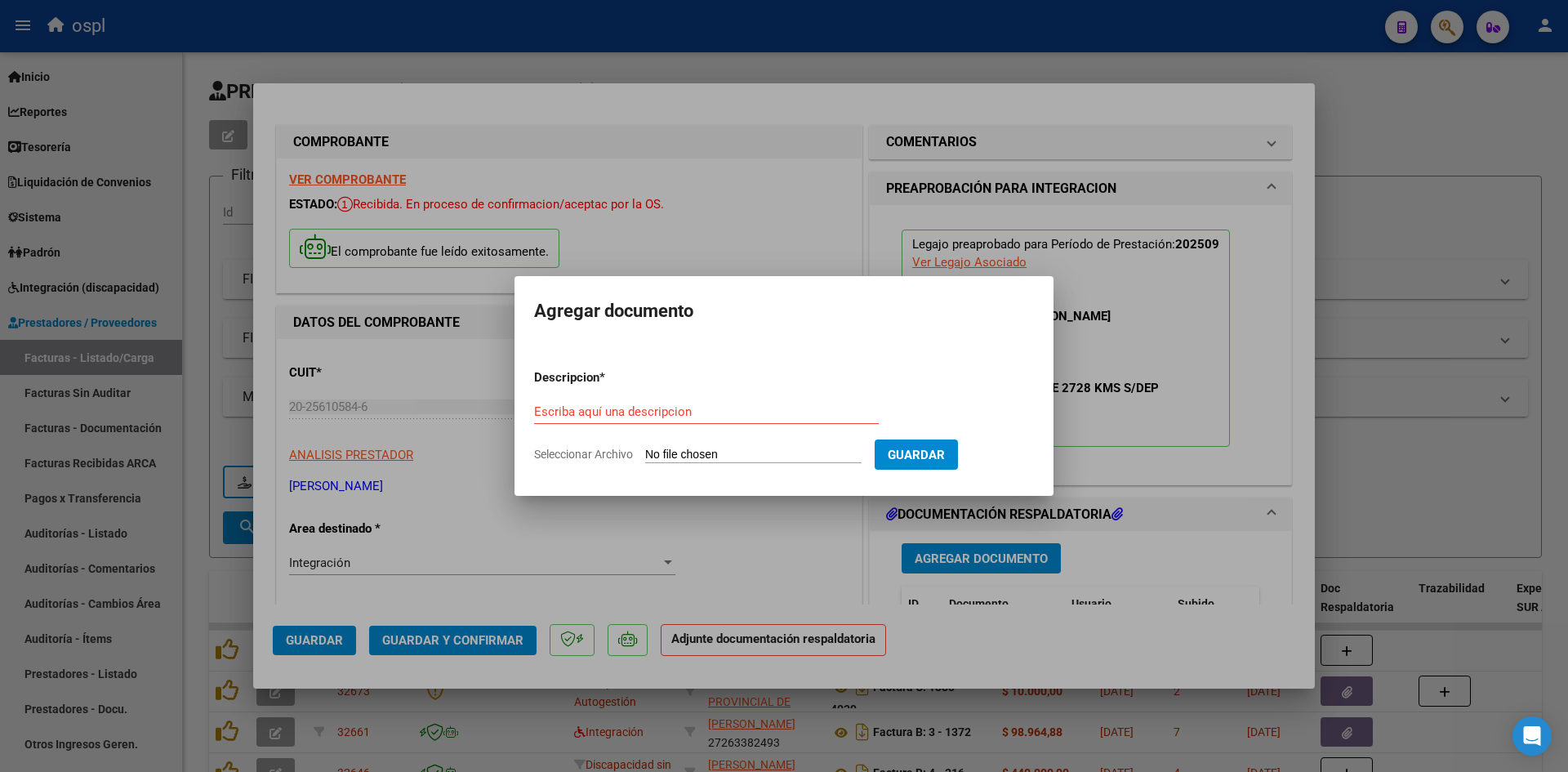
type input "C:\fakepath\Planilla de asist [DATE].pdf"
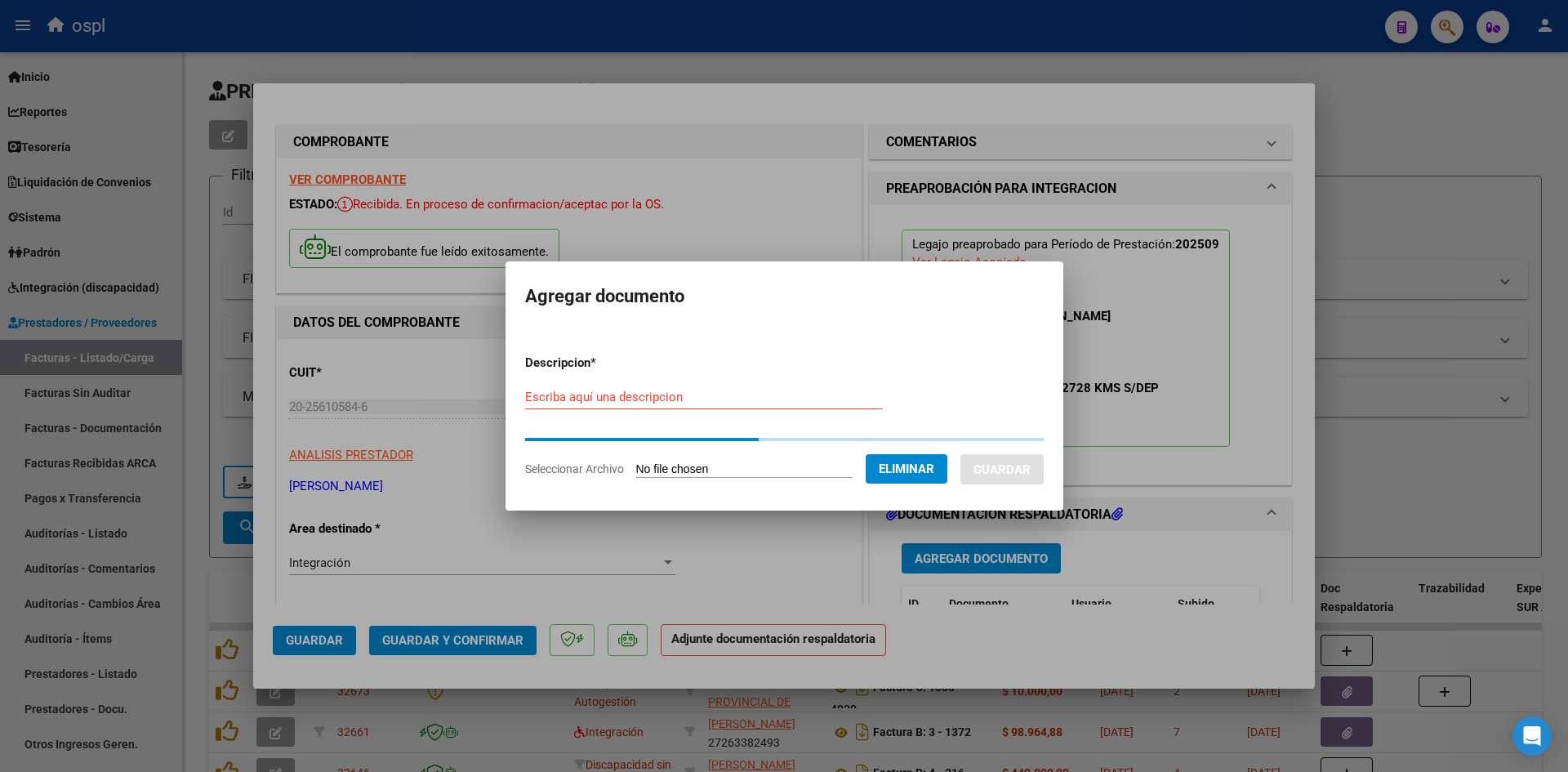
click at [802, 395] on input "Escriba aquí una descripcion" at bounding box center [704, 396] width 357 height 15
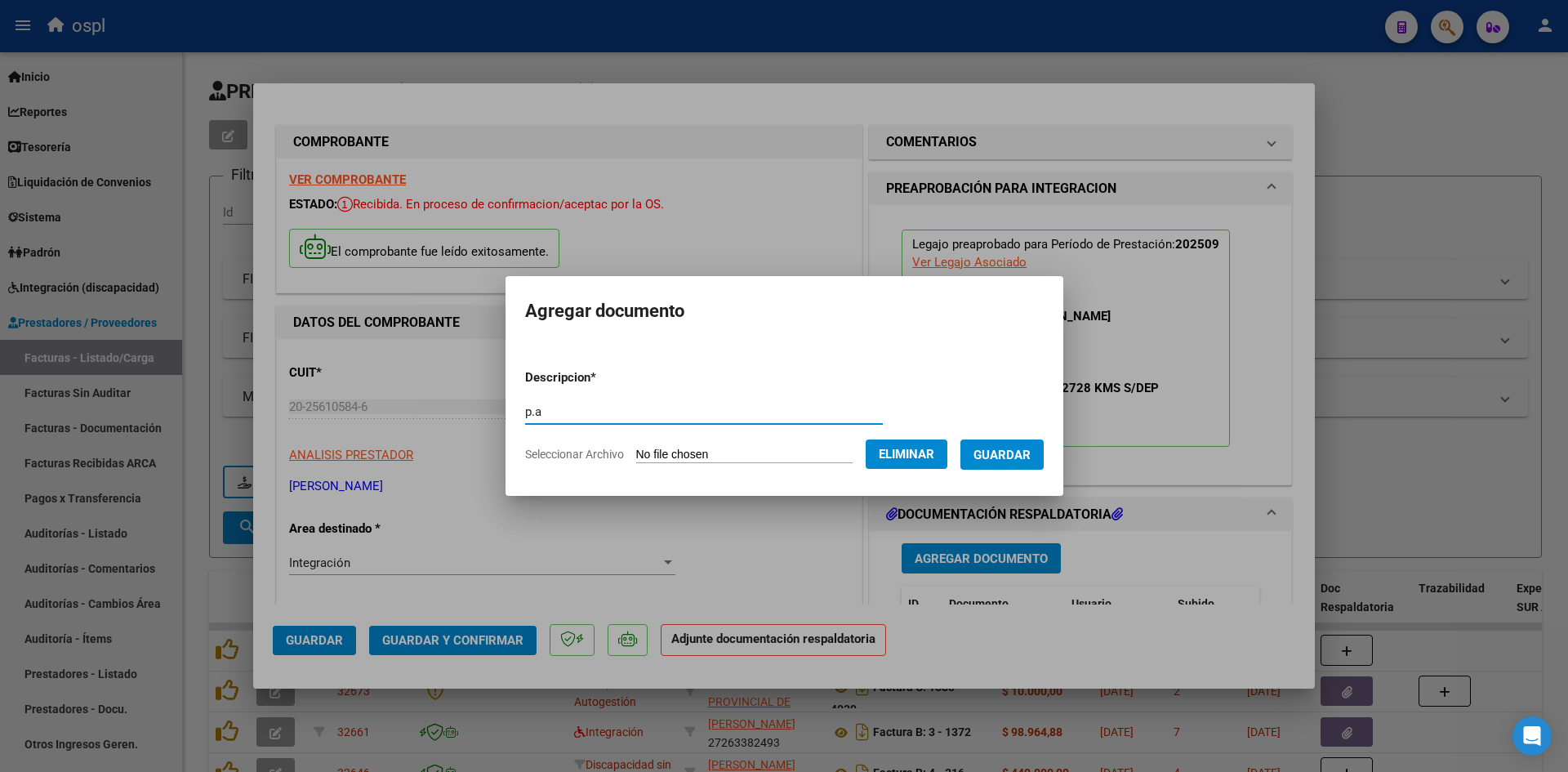
type input "p.a"
click at [1044, 462] on button "Guardar" at bounding box center [1002, 454] width 83 height 30
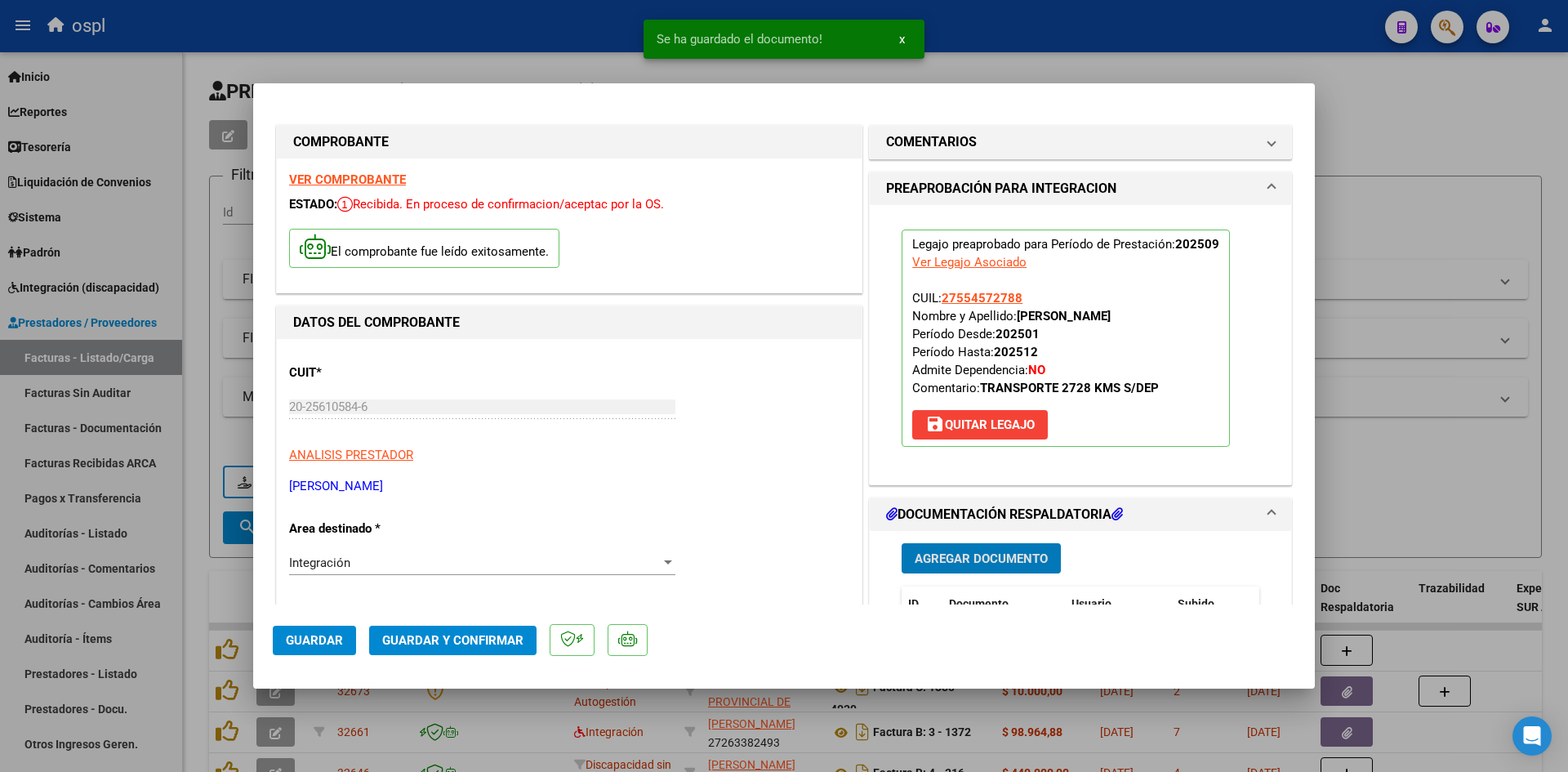
click at [468, 642] on span "Guardar y Confirmar" at bounding box center [453, 639] width 142 height 15
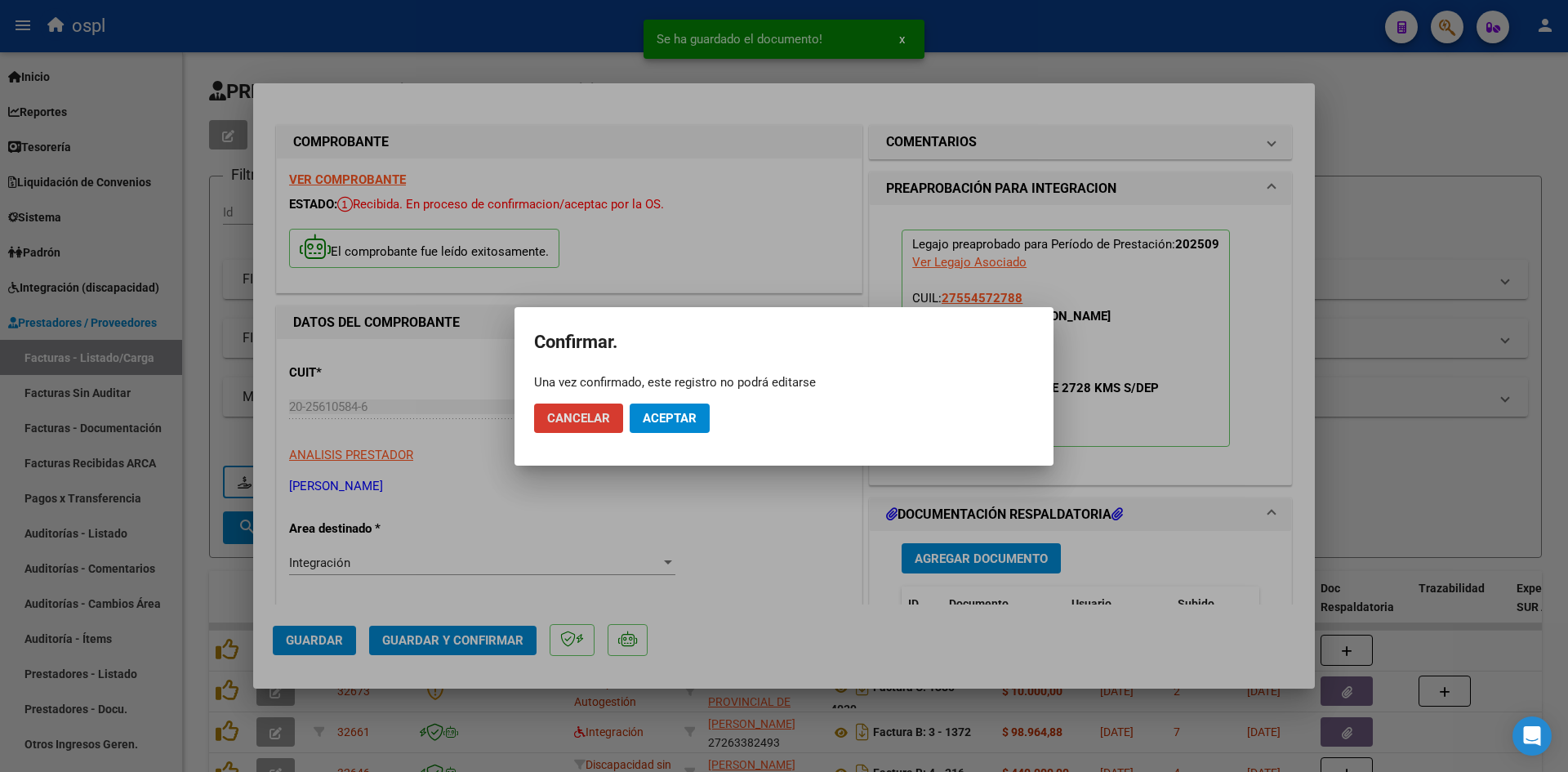
click at [691, 422] on span "Aceptar" at bounding box center [669, 418] width 54 height 15
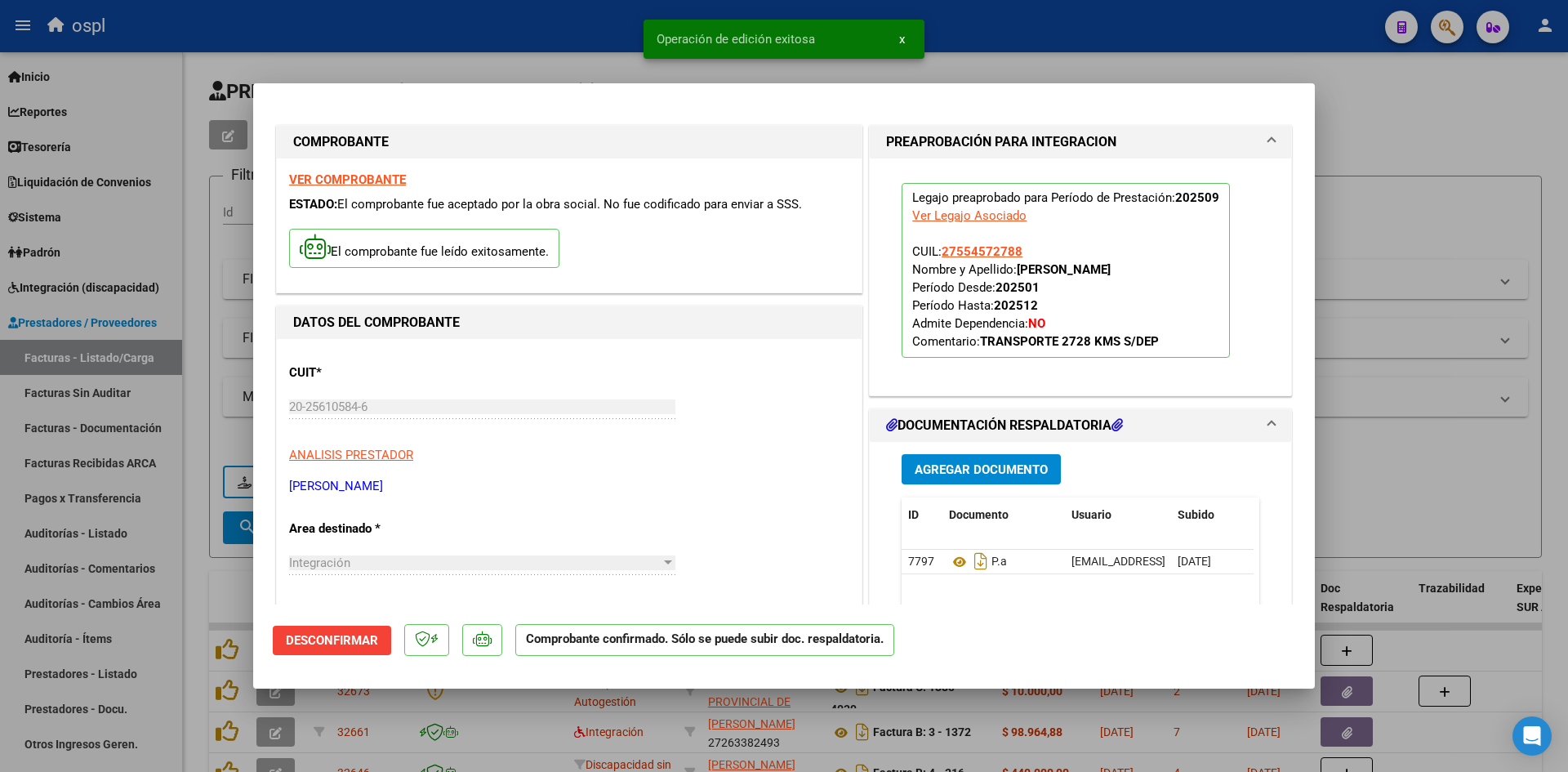
click at [1423, 189] on div at bounding box center [784, 386] width 1568 height 772
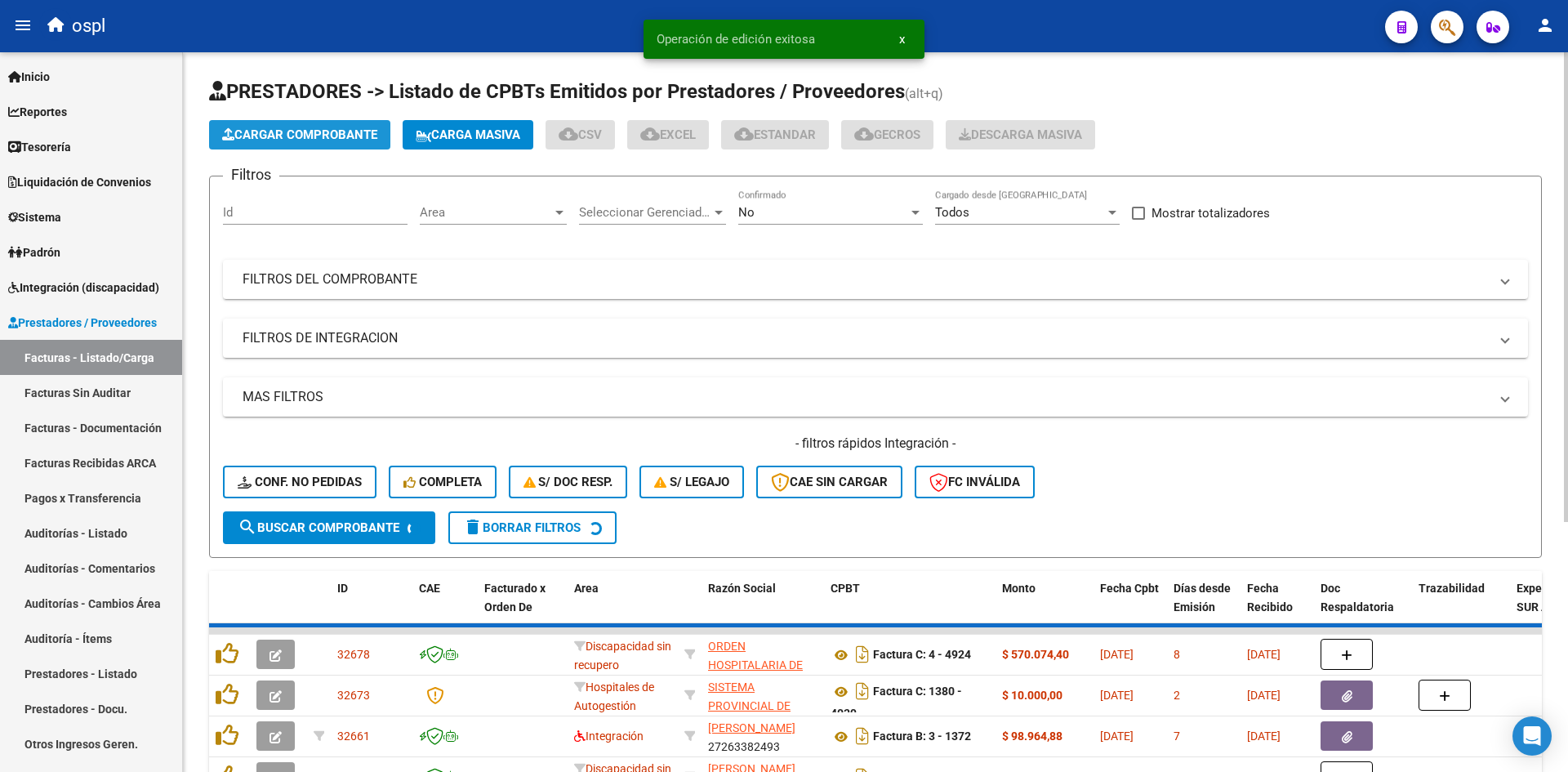
click at [296, 133] on span "Cargar Comprobante" at bounding box center [300, 135] width 155 height 15
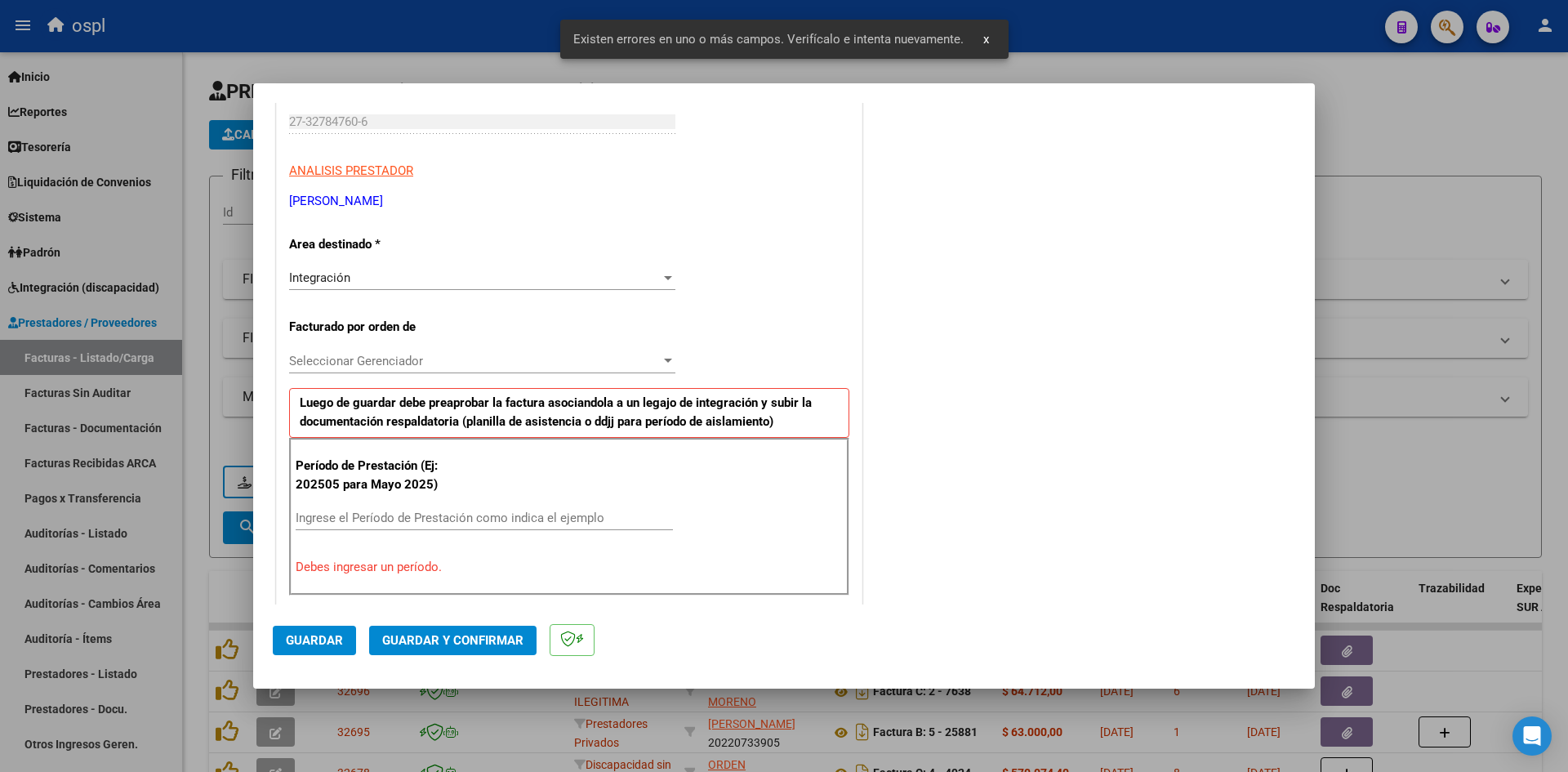
scroll to position [370, 0]
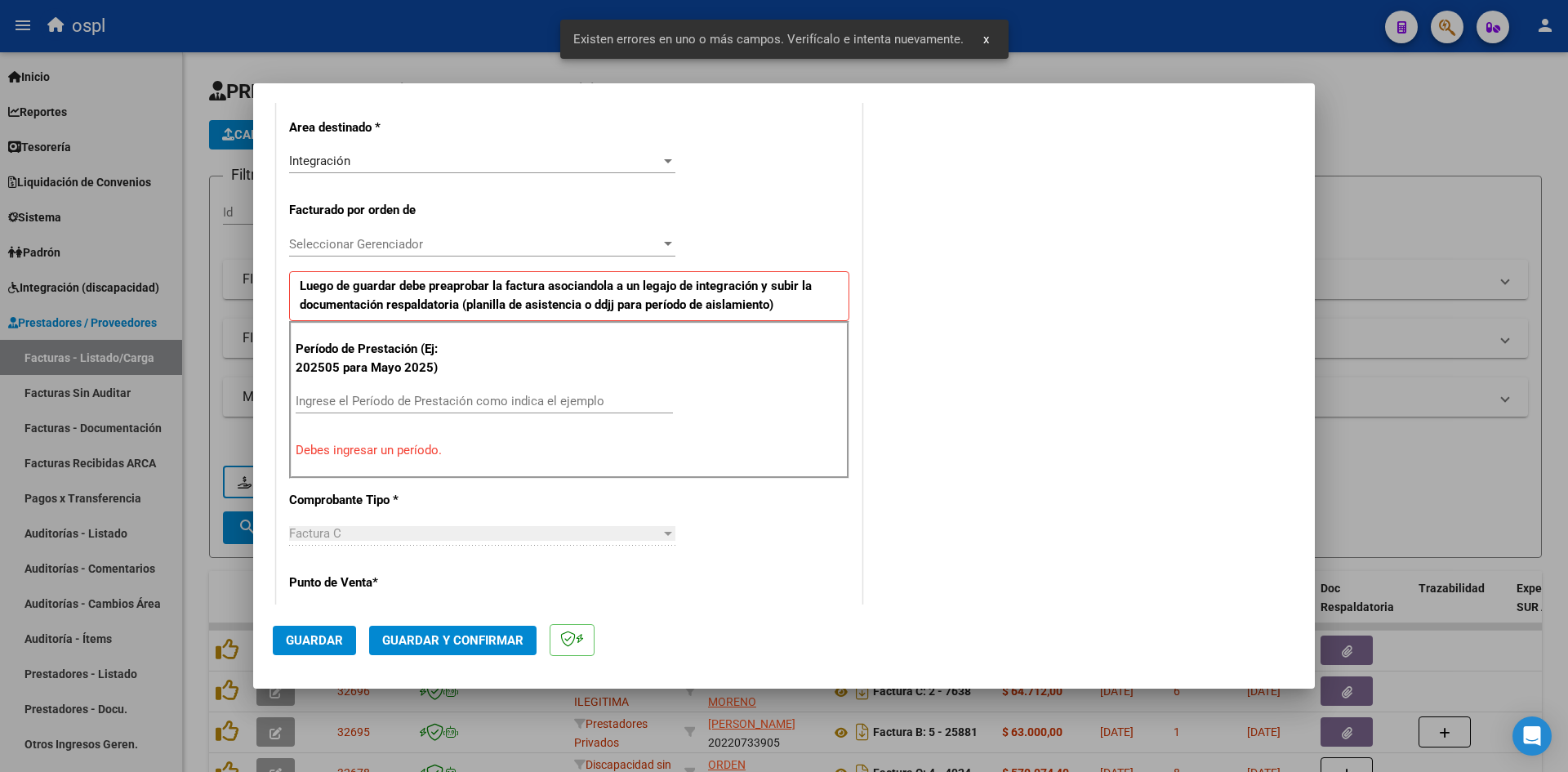
click at [394, 402] on input "Ingrese el Período de Prestación como indica el ejemplo" at bounding box center [484, 400] width 377 height 15
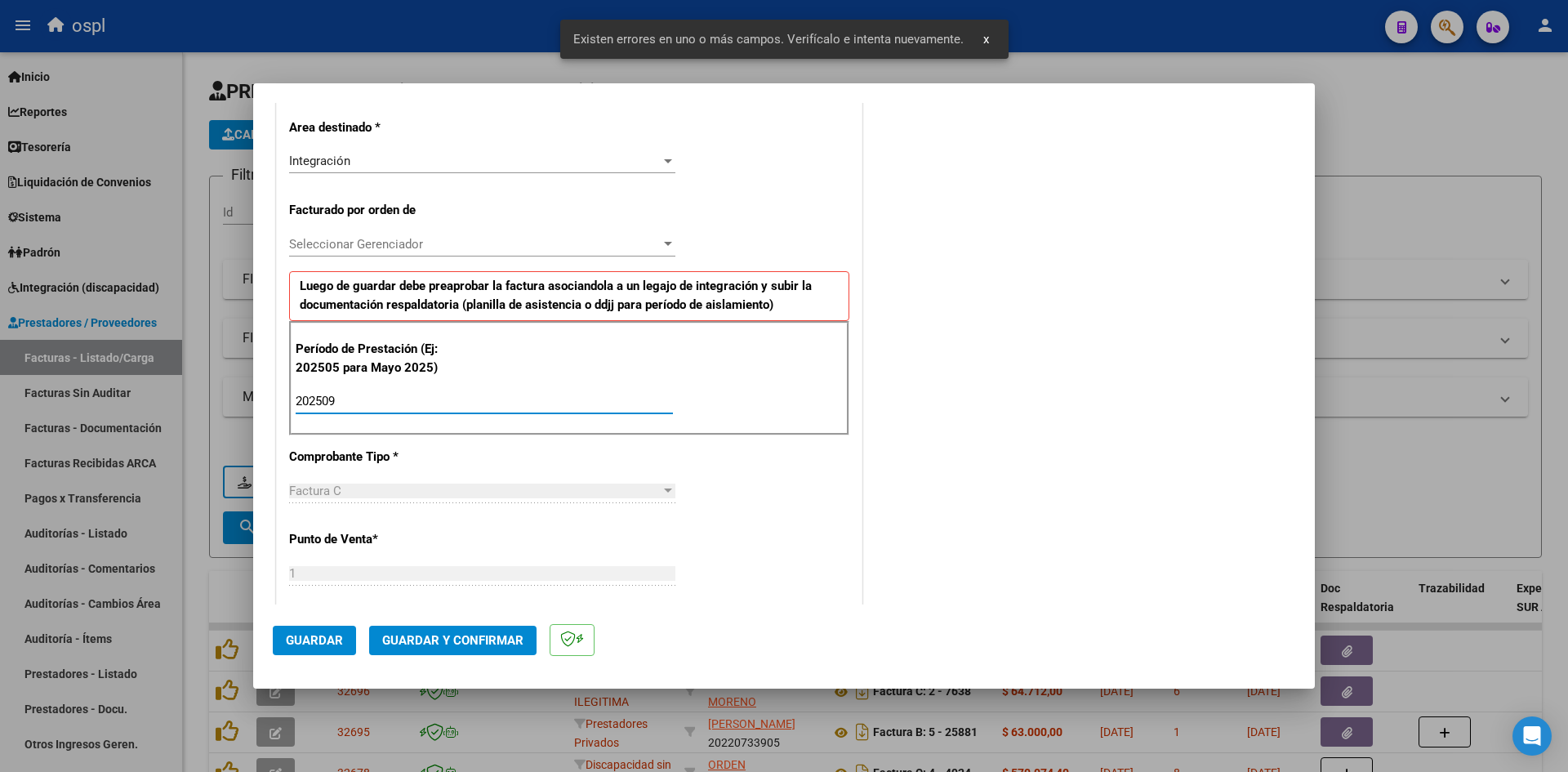
scroll to position [942, 0]
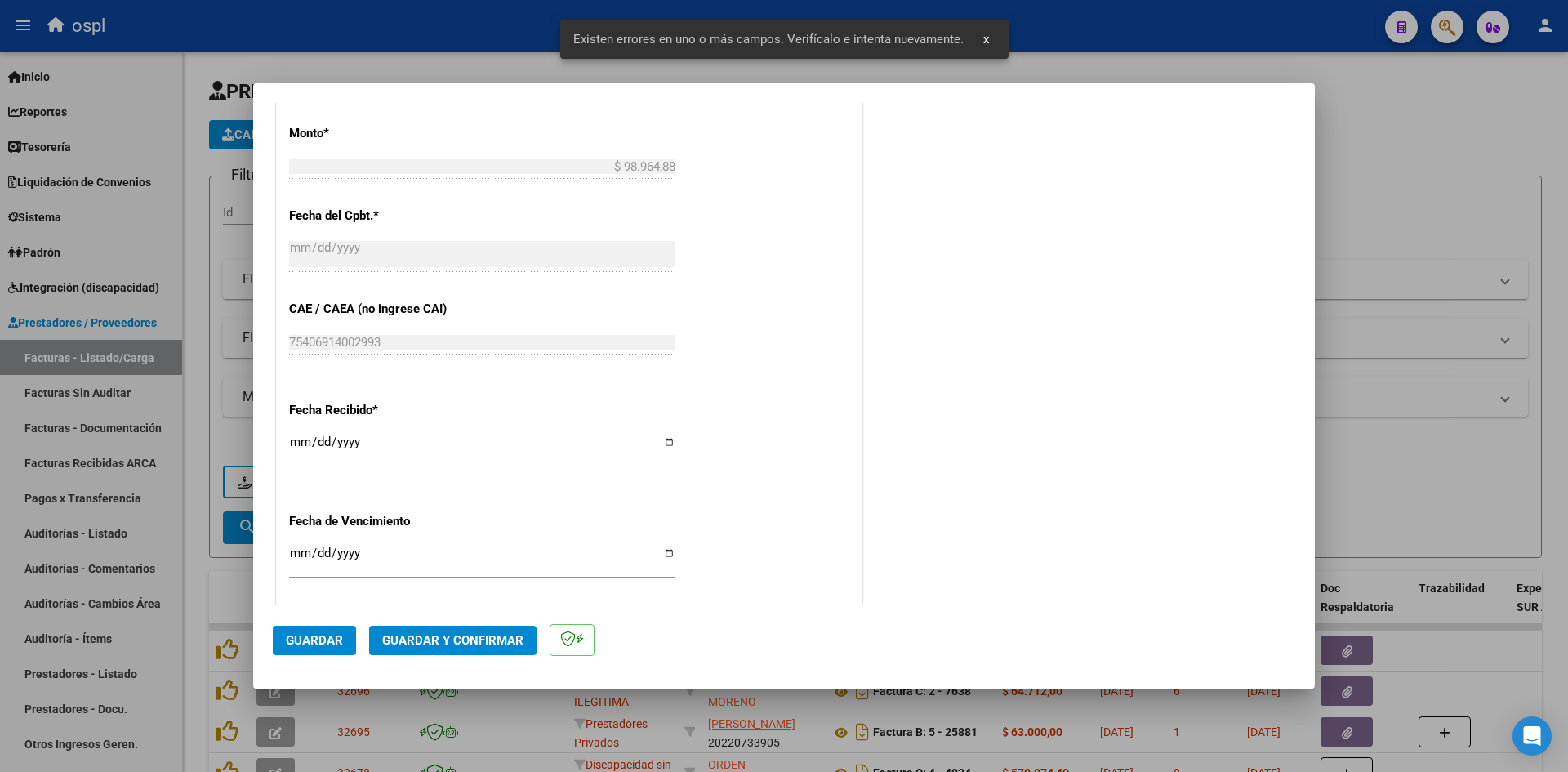
type input "202509"
click at [291, 444] on input "[DATE]" at bounding box center [482, 448] width 387 height 26
type input "[DATE]"
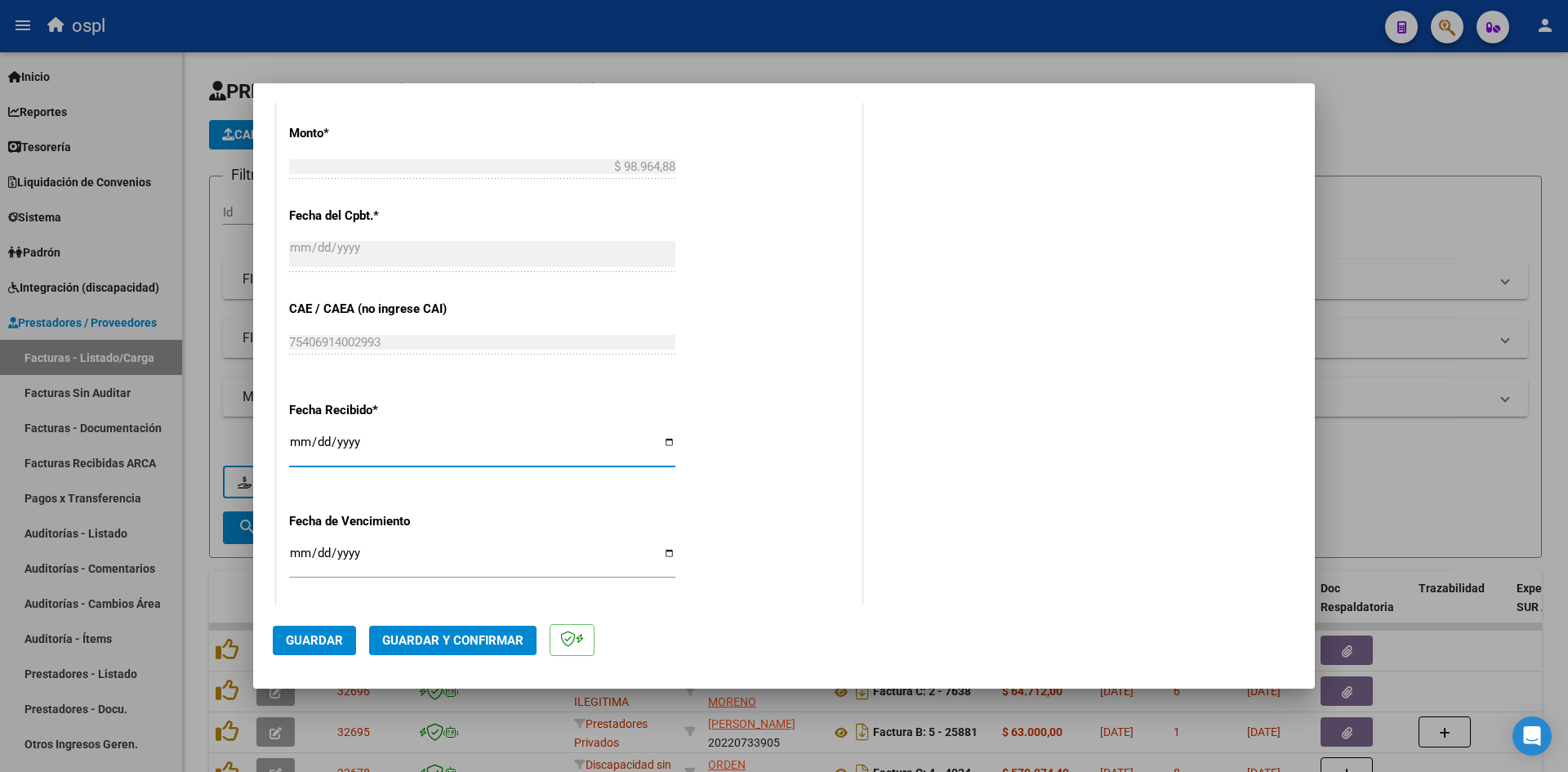
click at [309, 627] on button "Guardar" at bounding box center [313, 640] width 83 height 29
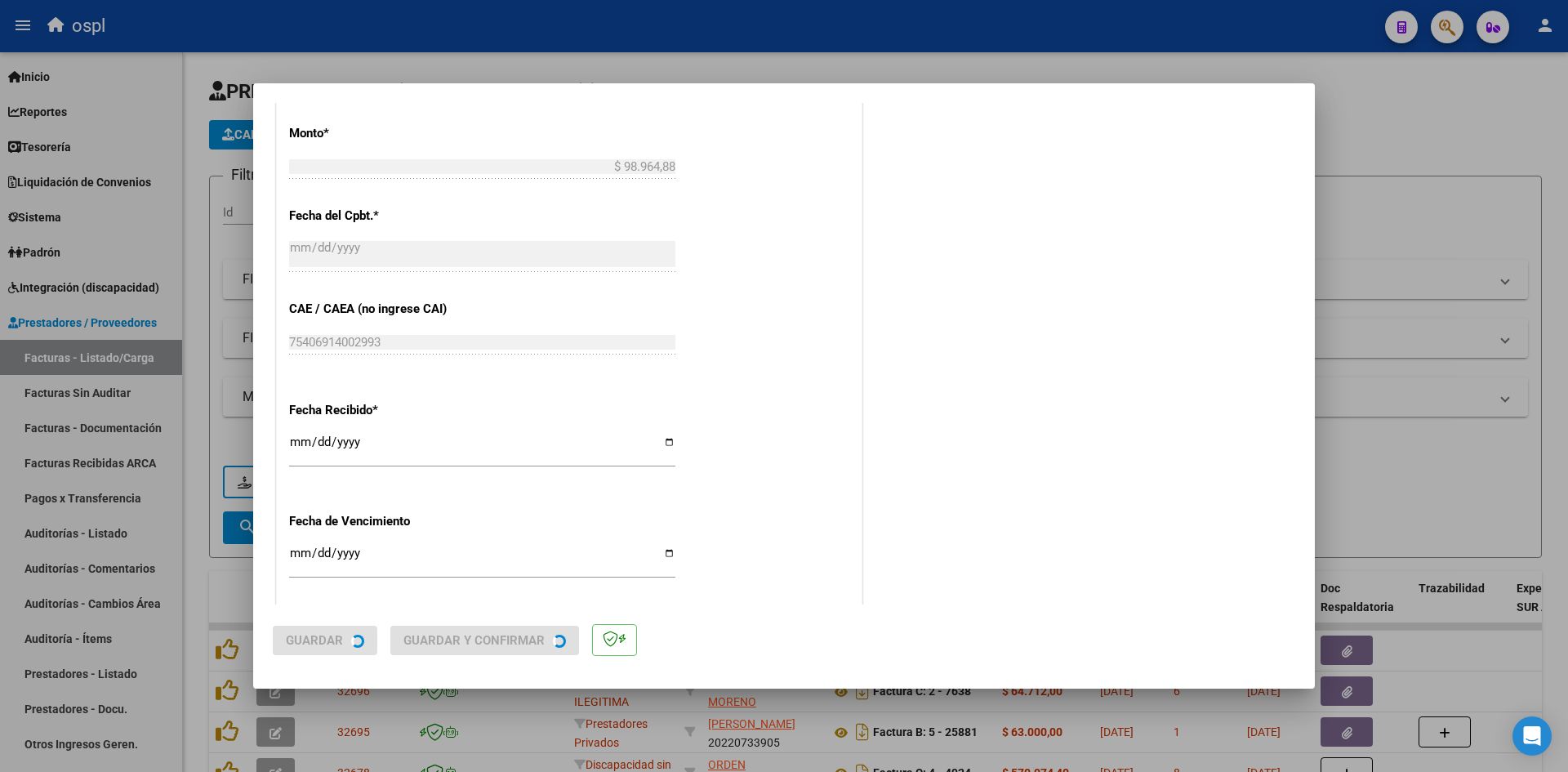
scroll to position [0, 0]
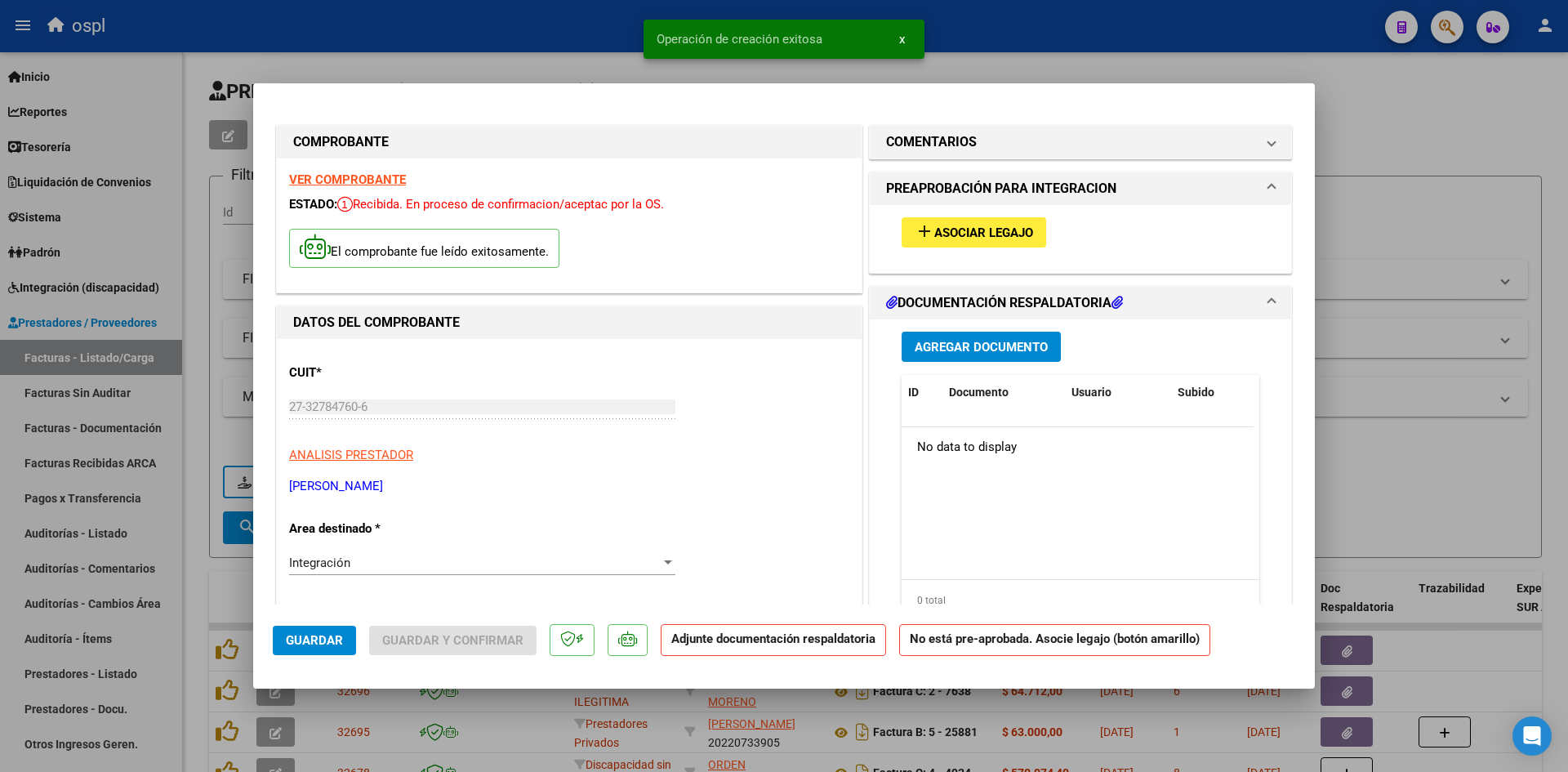
click at [997, 236] on span "Asociar Legajo" at bounding box center [983, 232] width 99 height 15
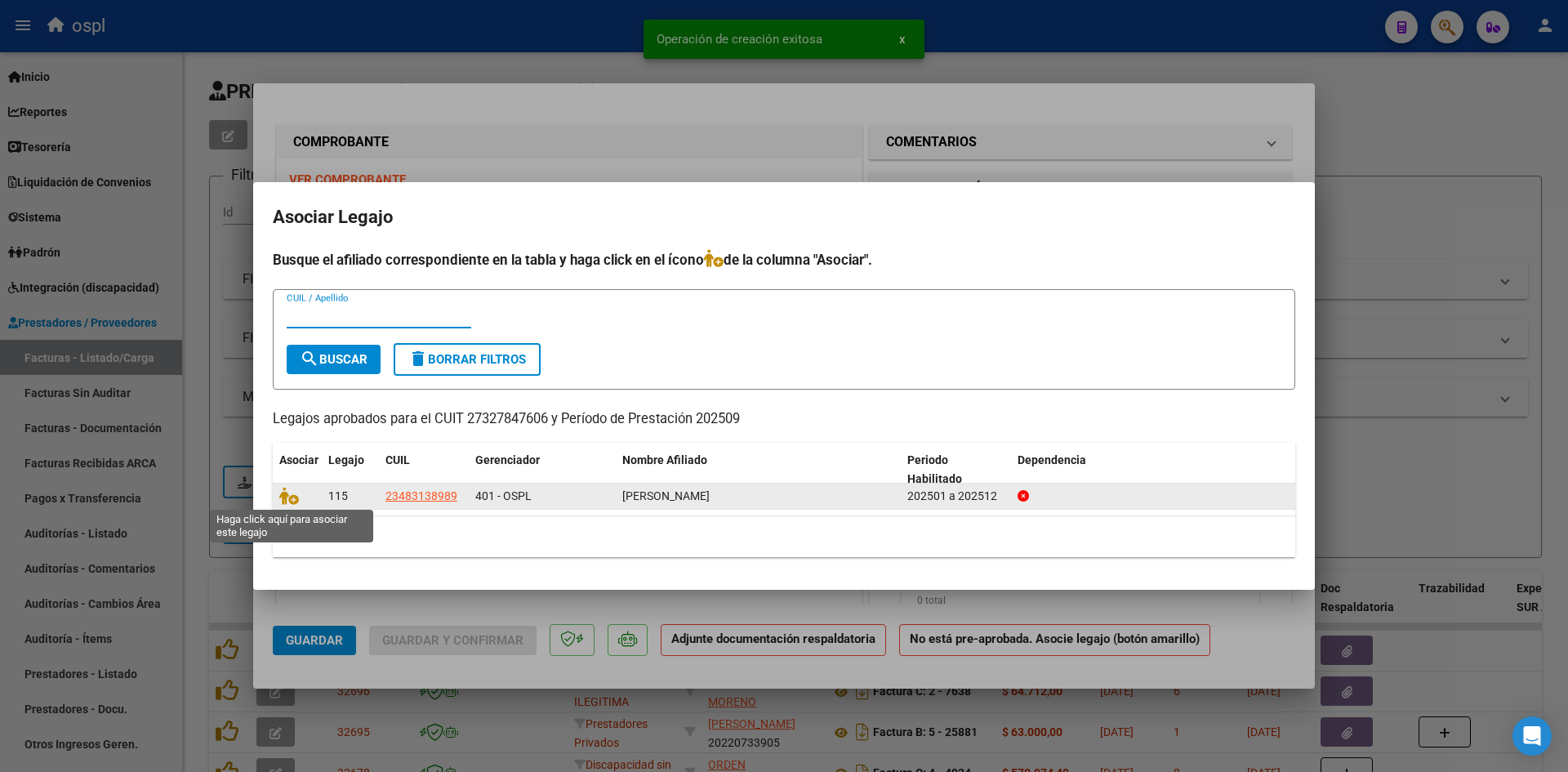
drag, startPoint x: 295, startPoint y: 496, endPoint x: 306, endPoint y: 500, distance: 11.7
click at [295, 496] on icon at bounding box center [289, 496] width 20 height 18
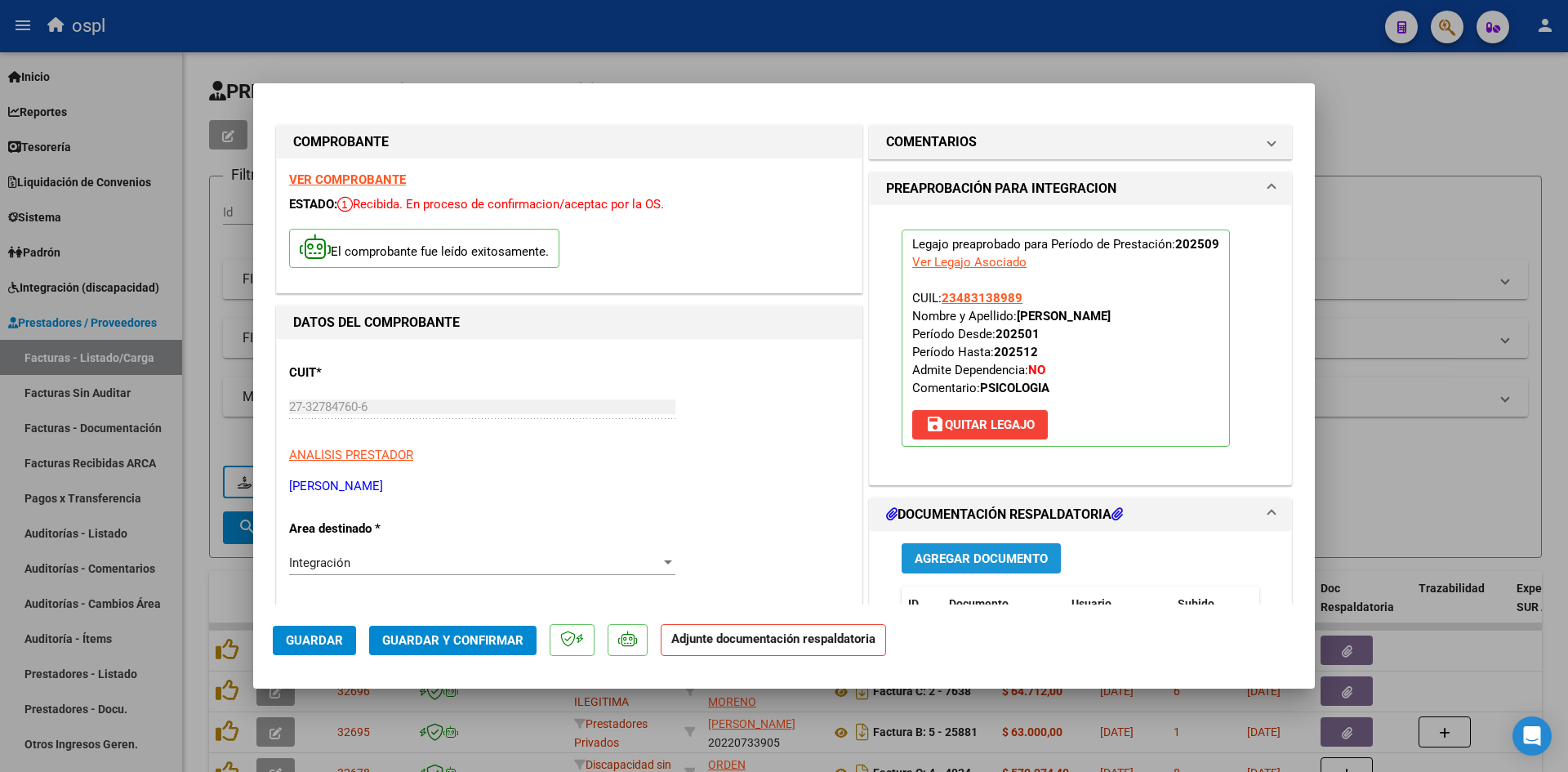
click at [941, 558] on span "Agregar Documento" at bounding box center [981, 558] width 133 height 15
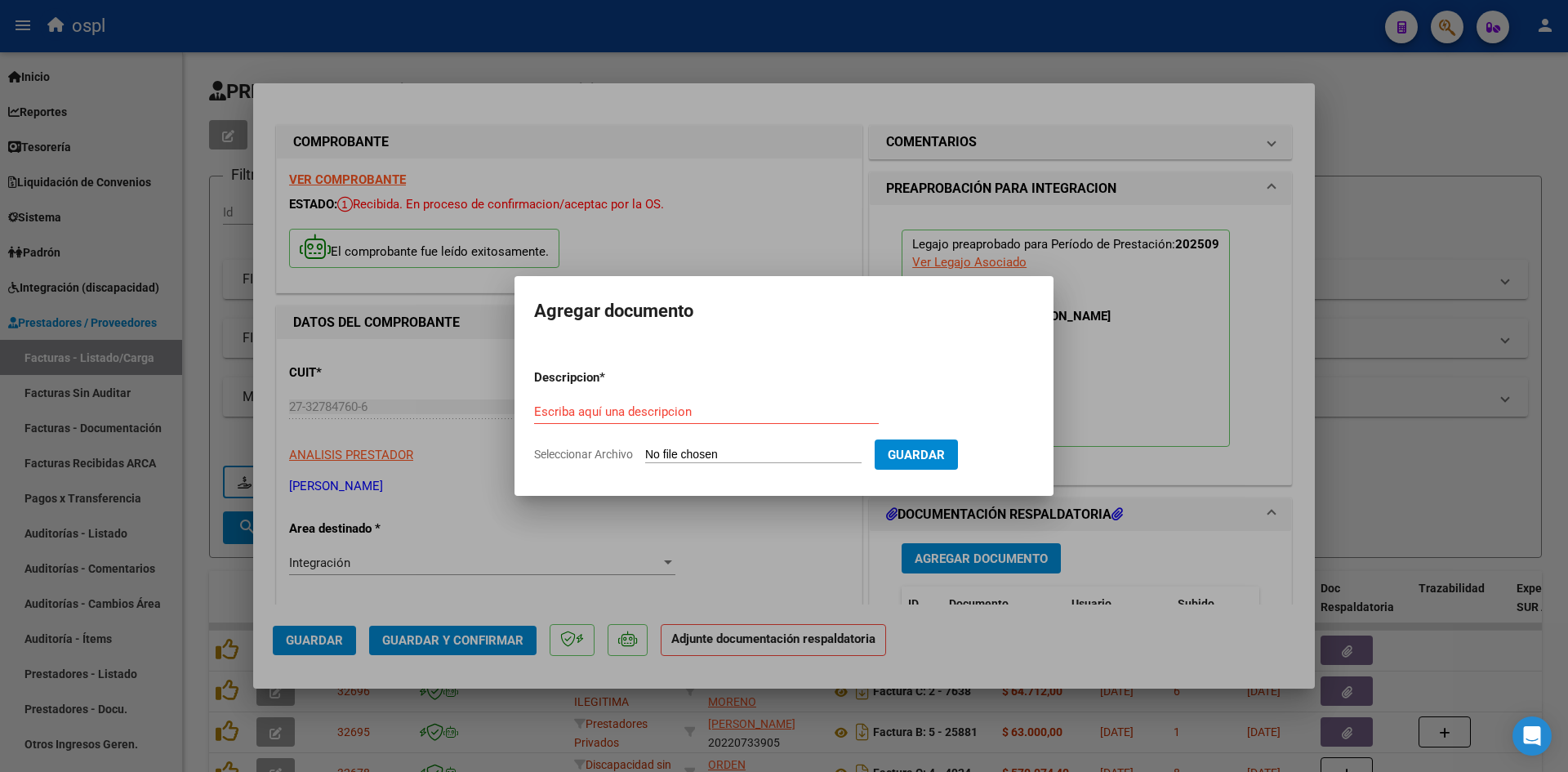
type input "C:\fakepath\Asistencia. [PERSON_NAME]. Psicologia.pdf"
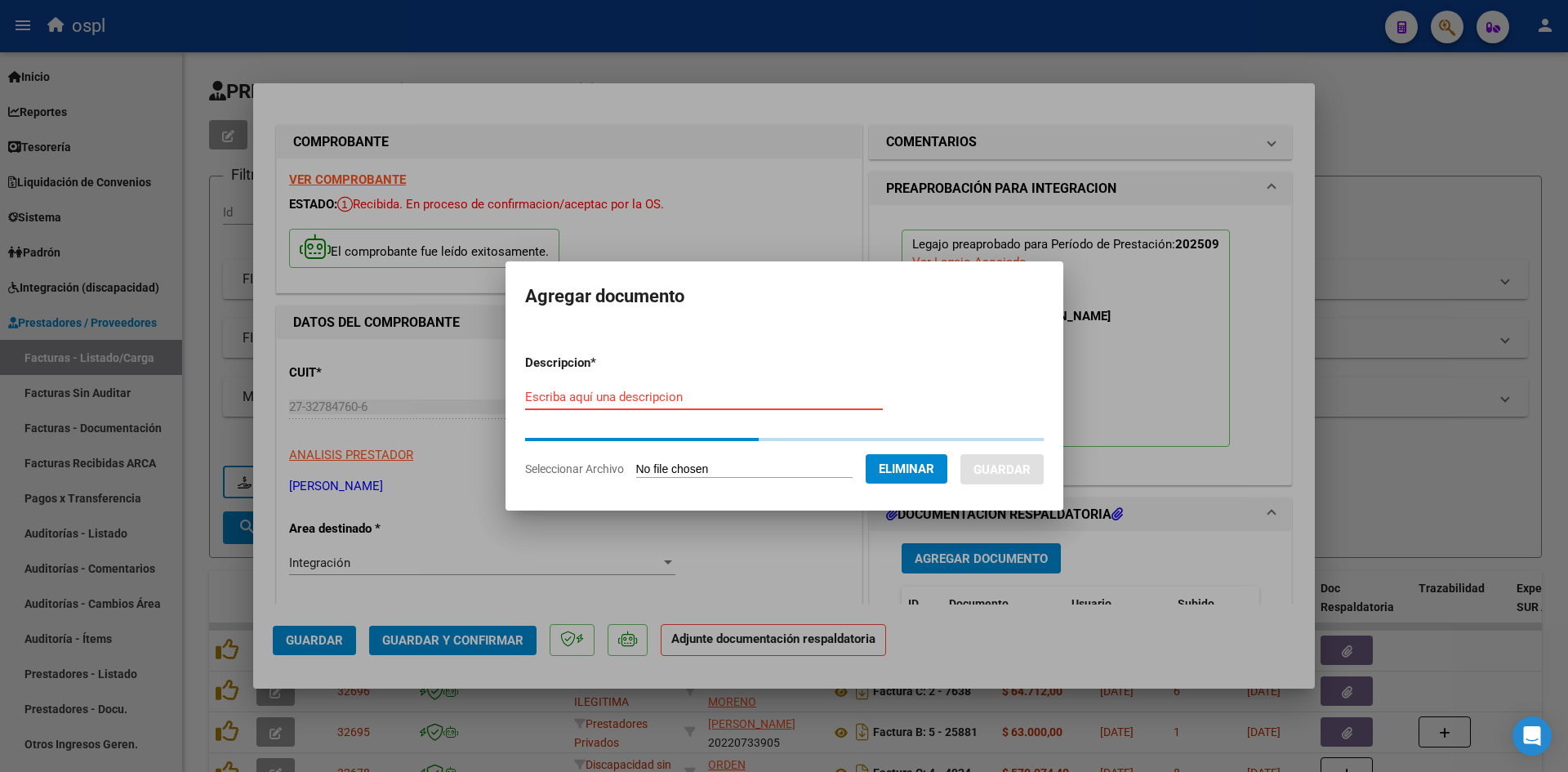
click at [712, 394] on input "Escriba aquí una descripcion" at bounding box center [704, 396] width 357 height 15
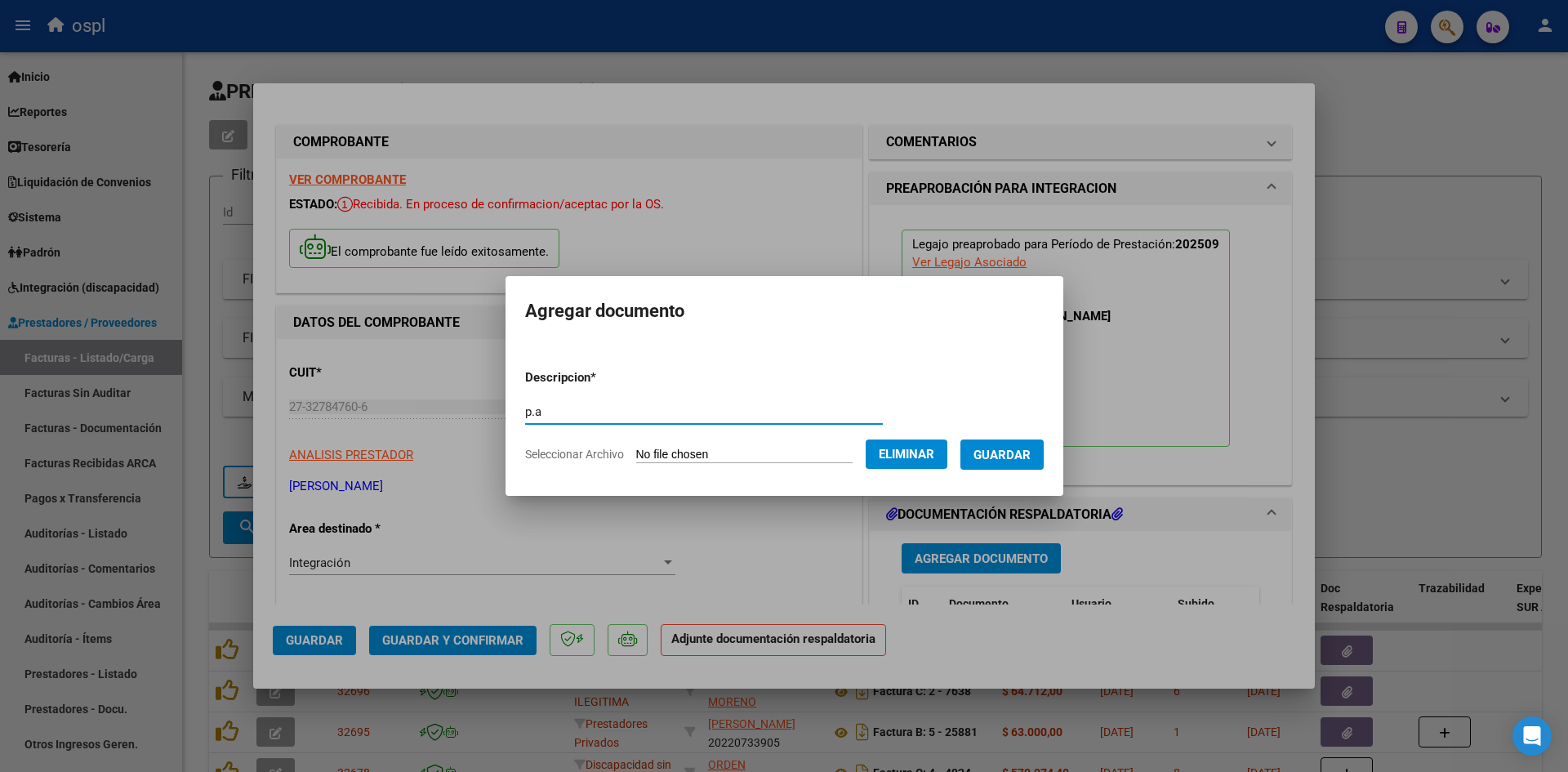
type input "p.a"
click at [1044, 462] on button "Guardar" at bounding box center [1002, 454] width 83 height 30
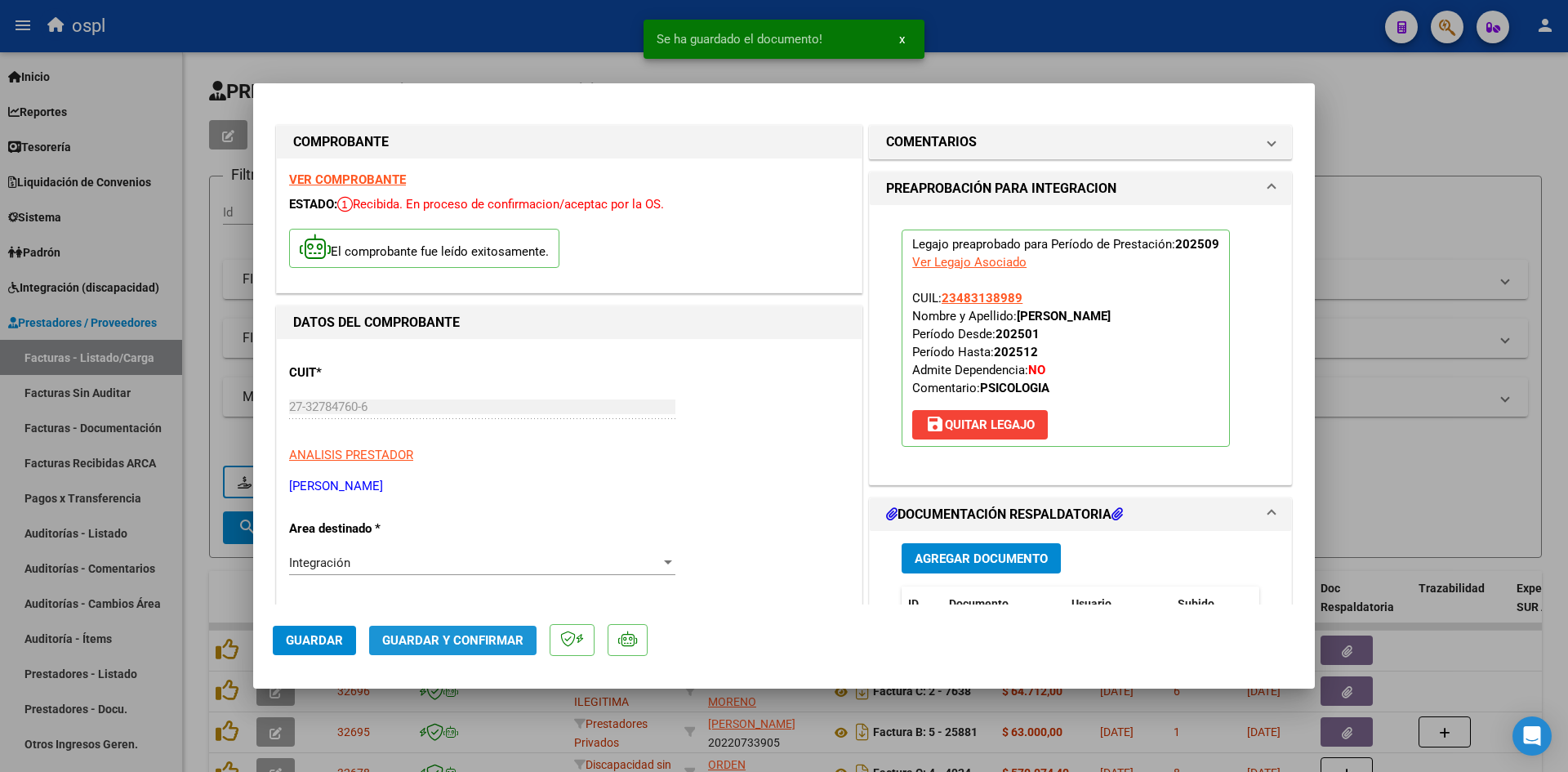
click at [485, 637] on span "Guardar y Confirmar" at bounding box center [453, 639] width 142 height 15
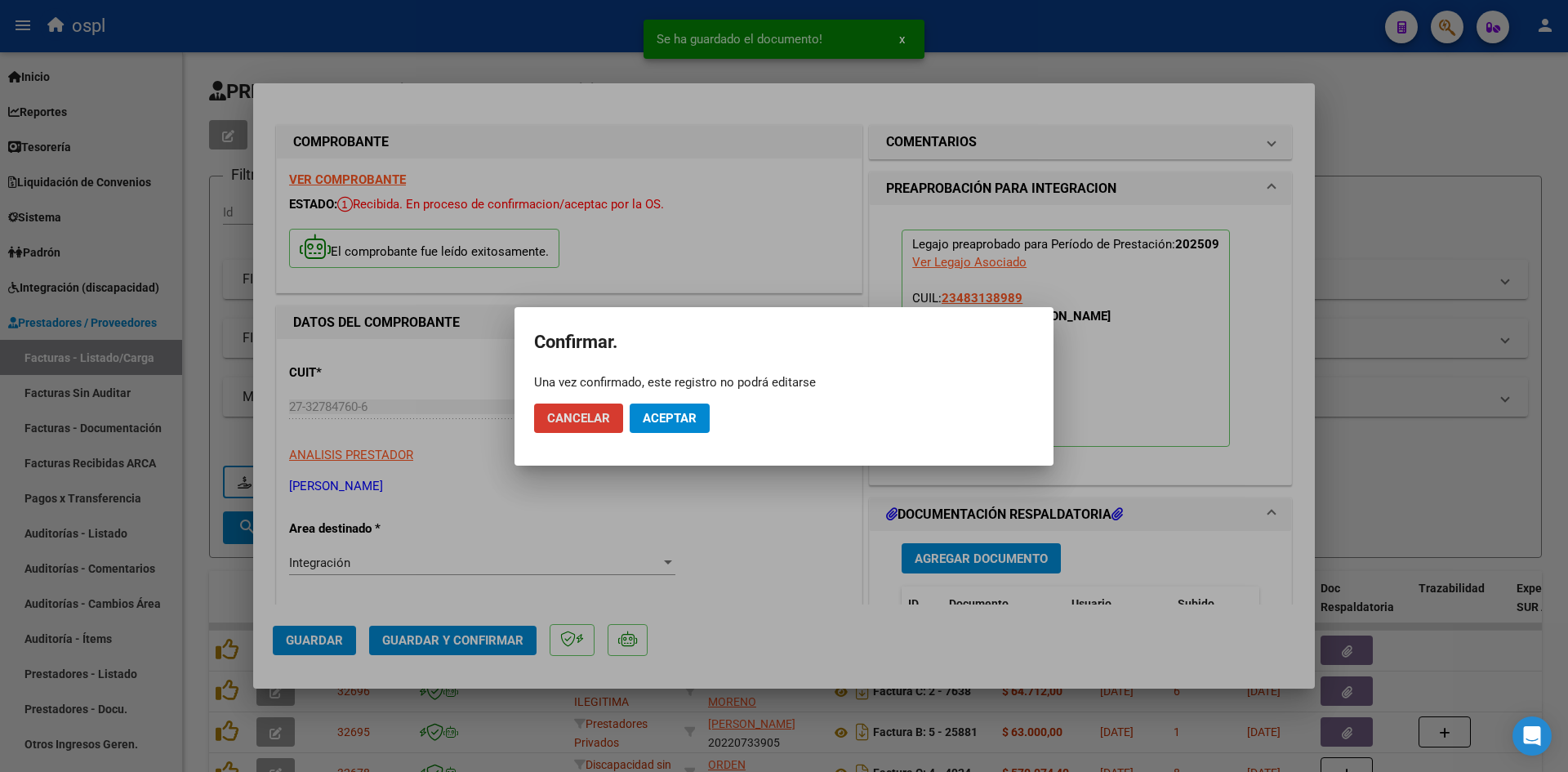
click at [680, 423] on span "Aceptar" at bounding box center [669, 418] width 54 height 15
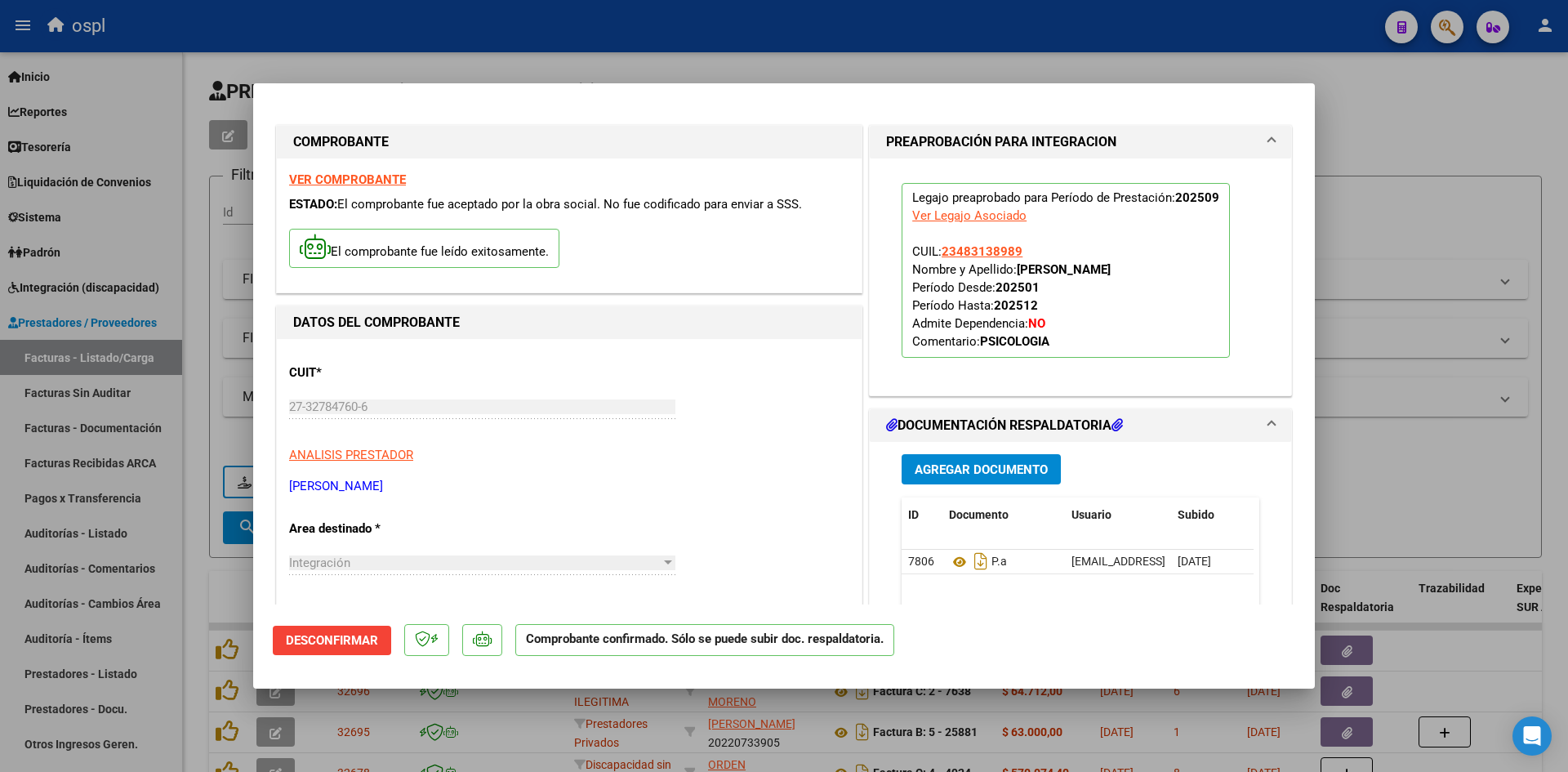
click at [1487, 204] on div at bounding box center [784, 386] width 1568 height 772
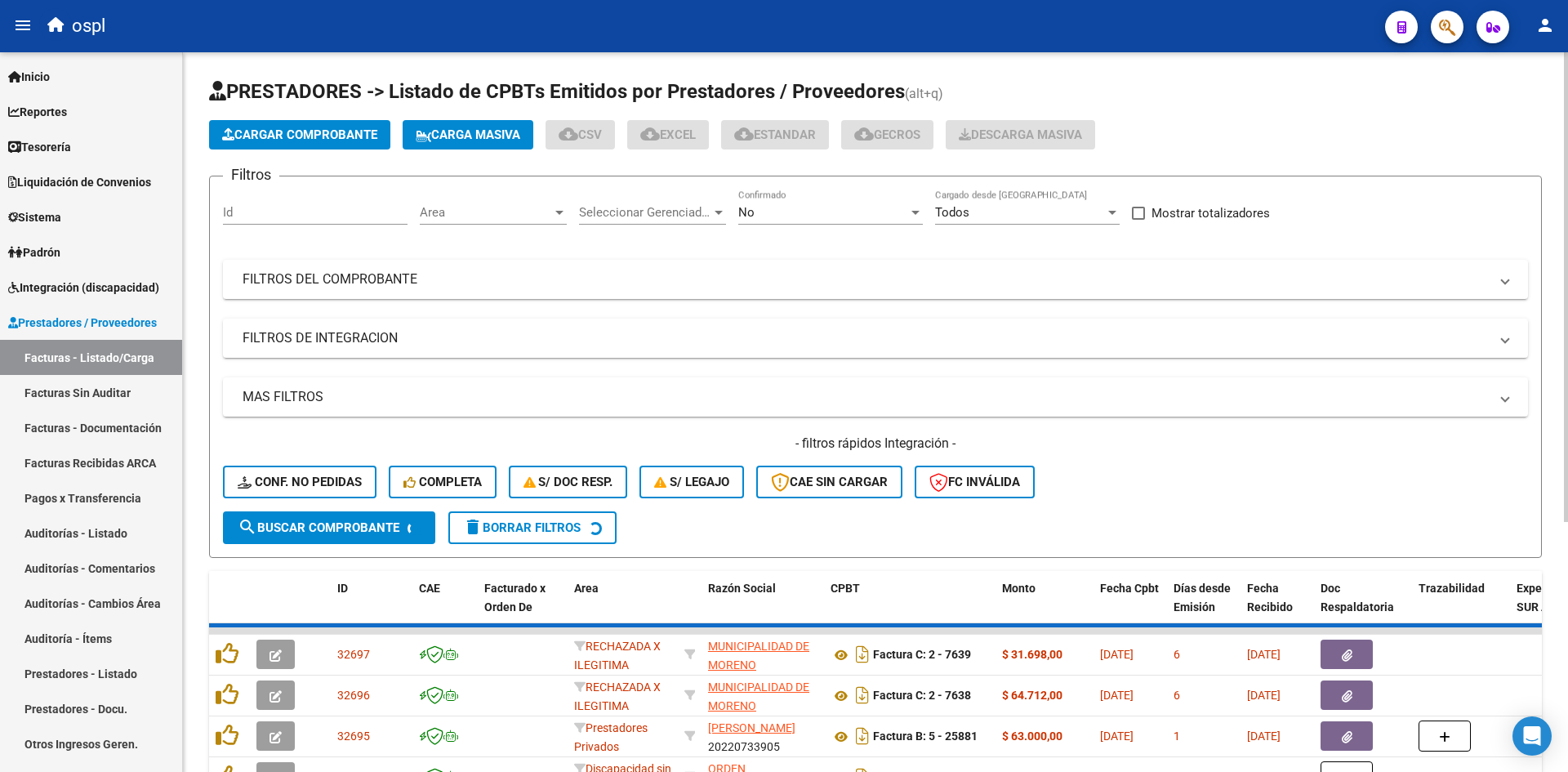
click at [306, 124] on button "Cargar Comprobante" at bounding box center [300, 135] width 182 height 29
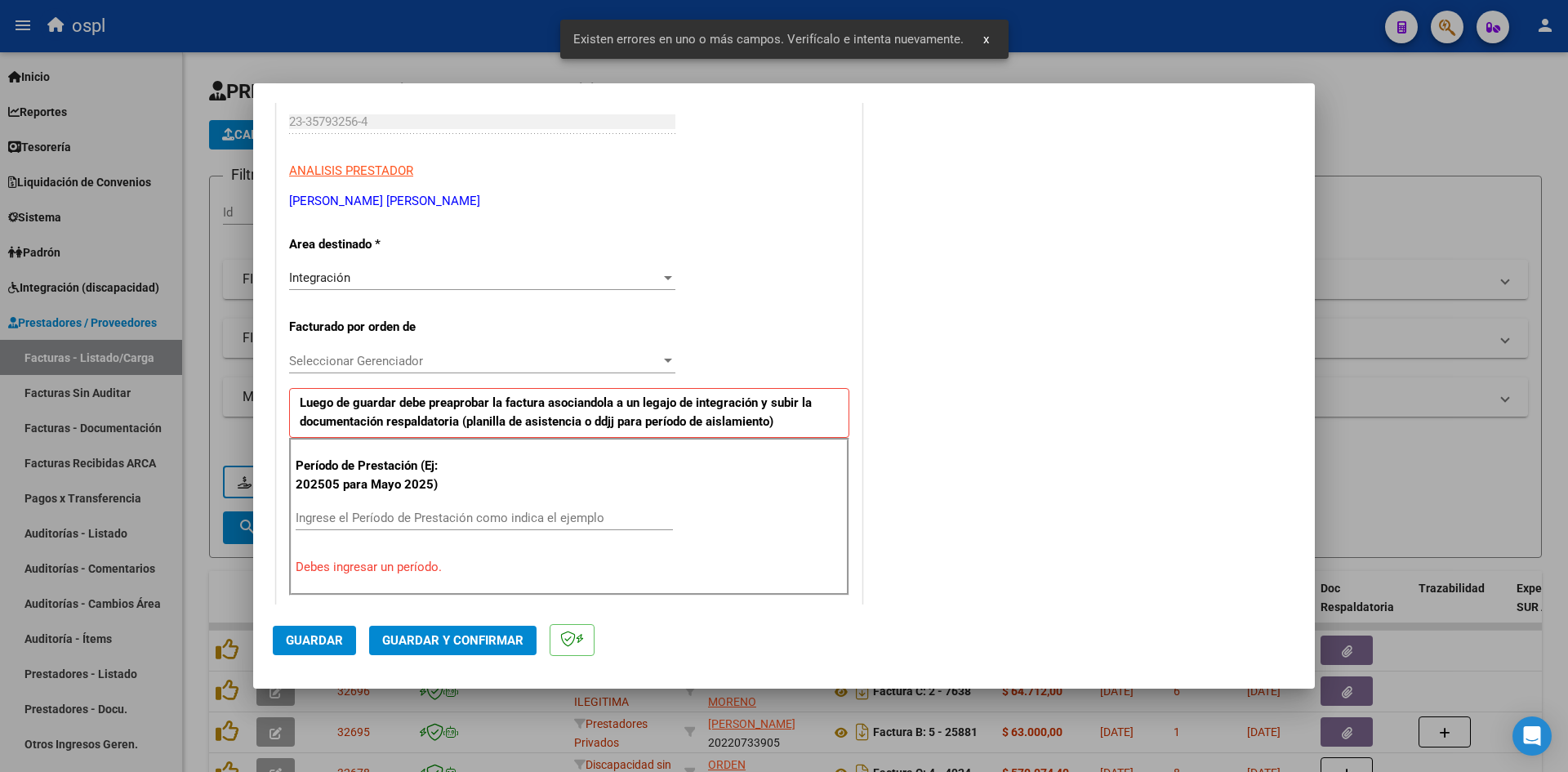
scroll to position [370, 0]
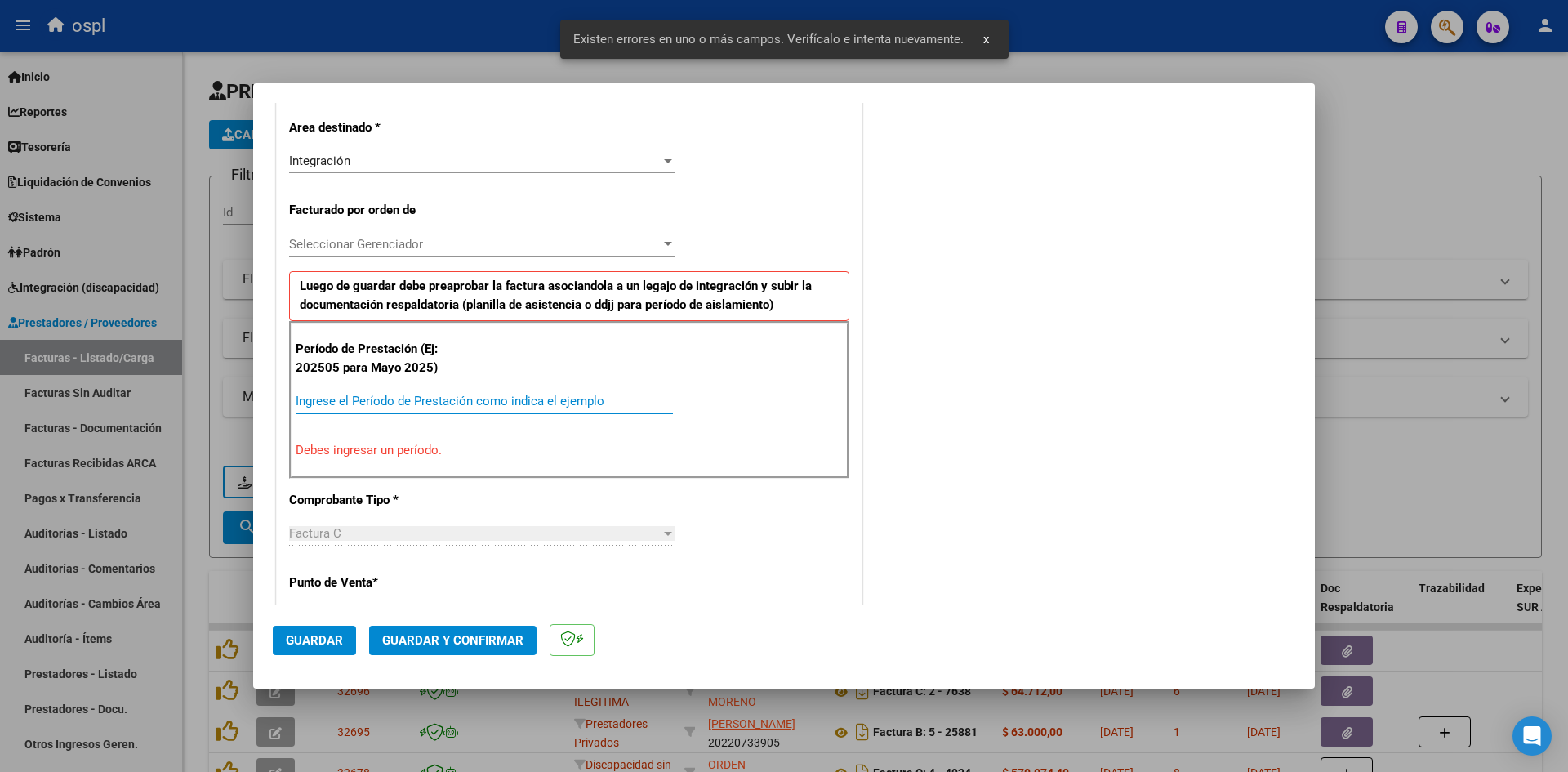
click at [371, 400] on input "Ingrese el Período de Prestación como indica el ejemplo" at bounding box center [484, 400] width 377 height 15
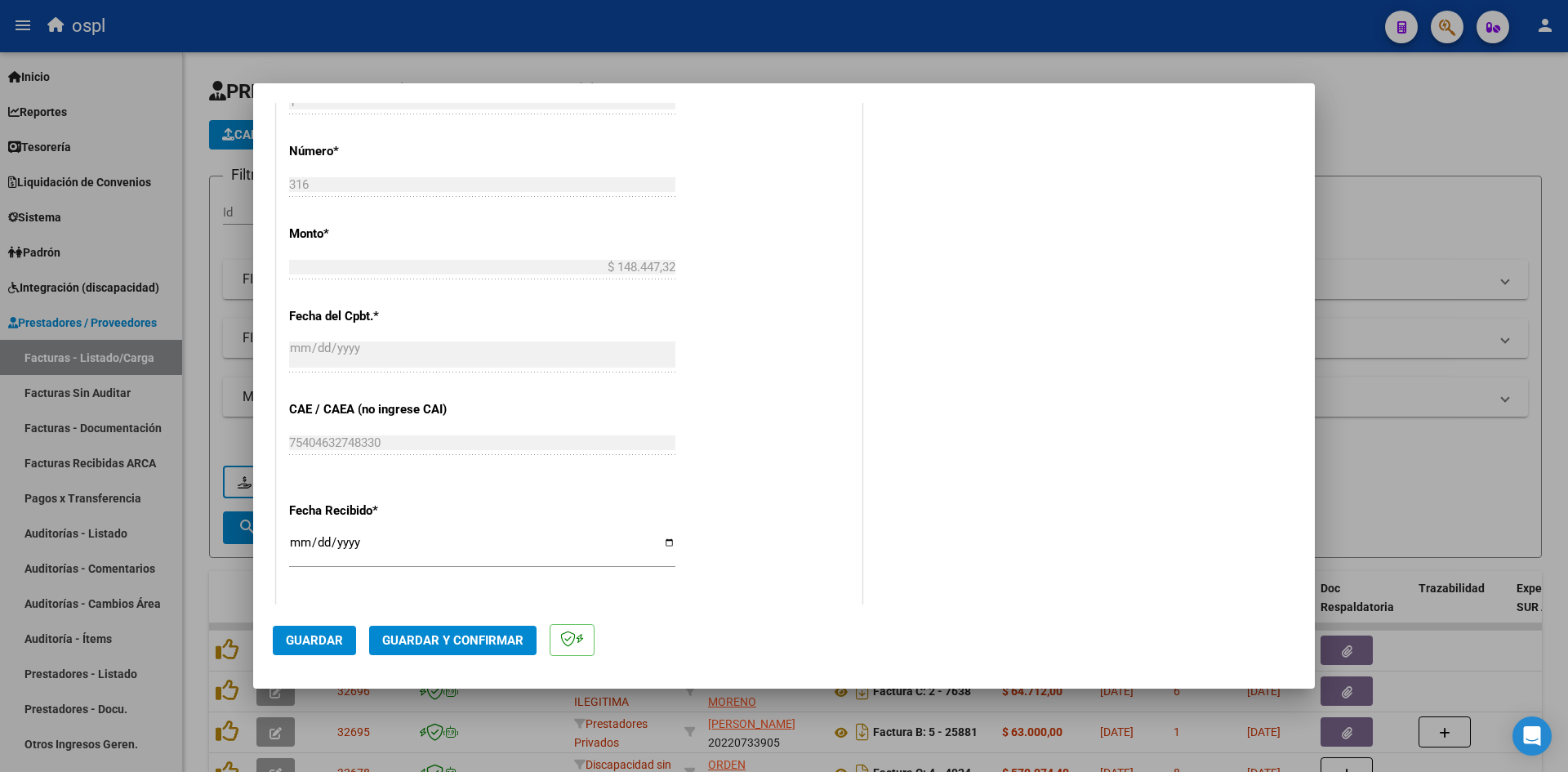
scroll to position [860, 0]
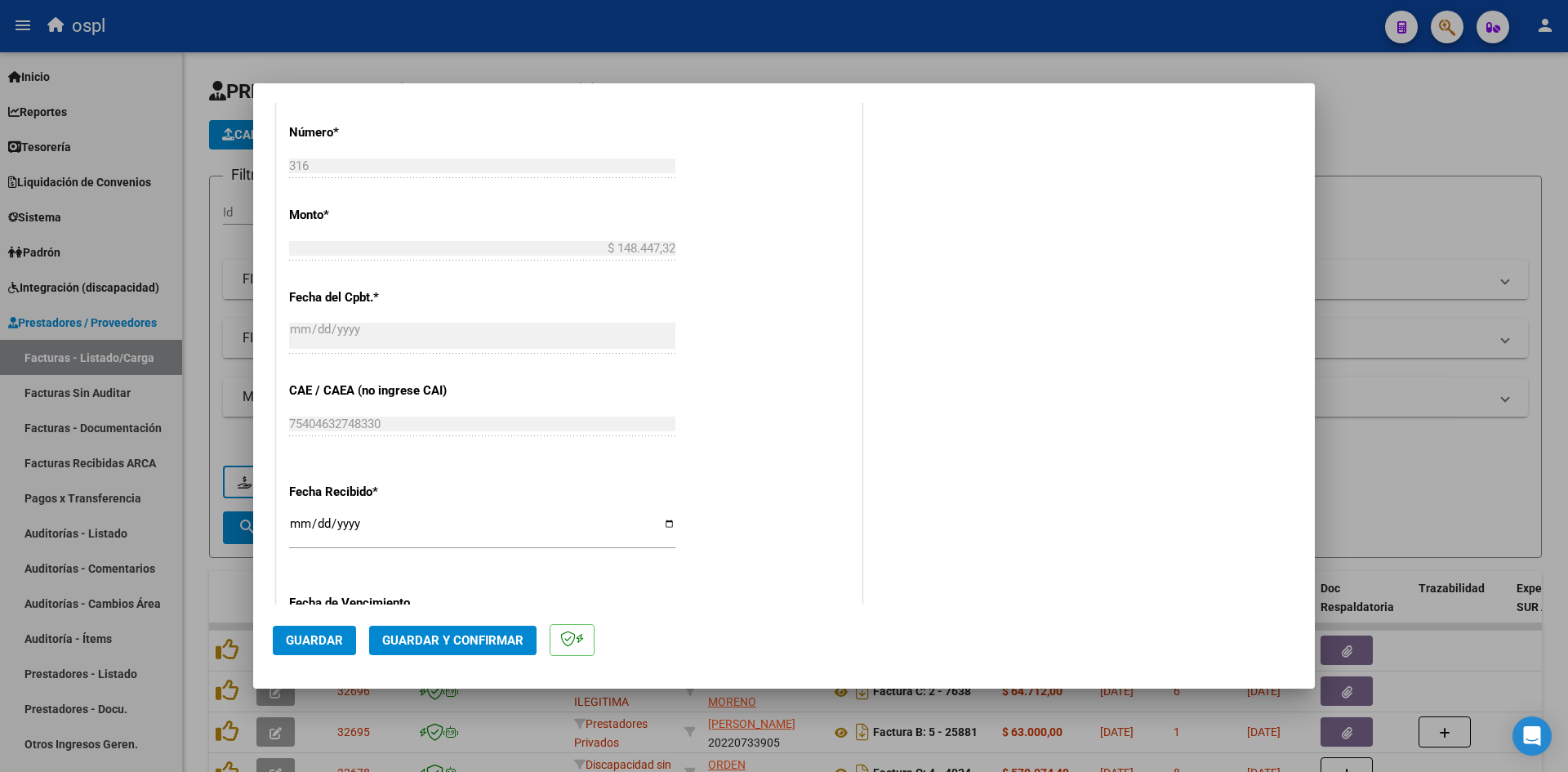
type input "202509"
click at [299, 518] on input "[DATE]" at bounding box center [482, 530] width 387 height 26
type input "[DATE]"
drag, startPoint x: 320, startPoint y: 642, endPoint x: 315, endPoint y: 759, distance: 117.1
click at [319, 643] on span "Guardar" at bounding box center [314, 639] width 58 height 15
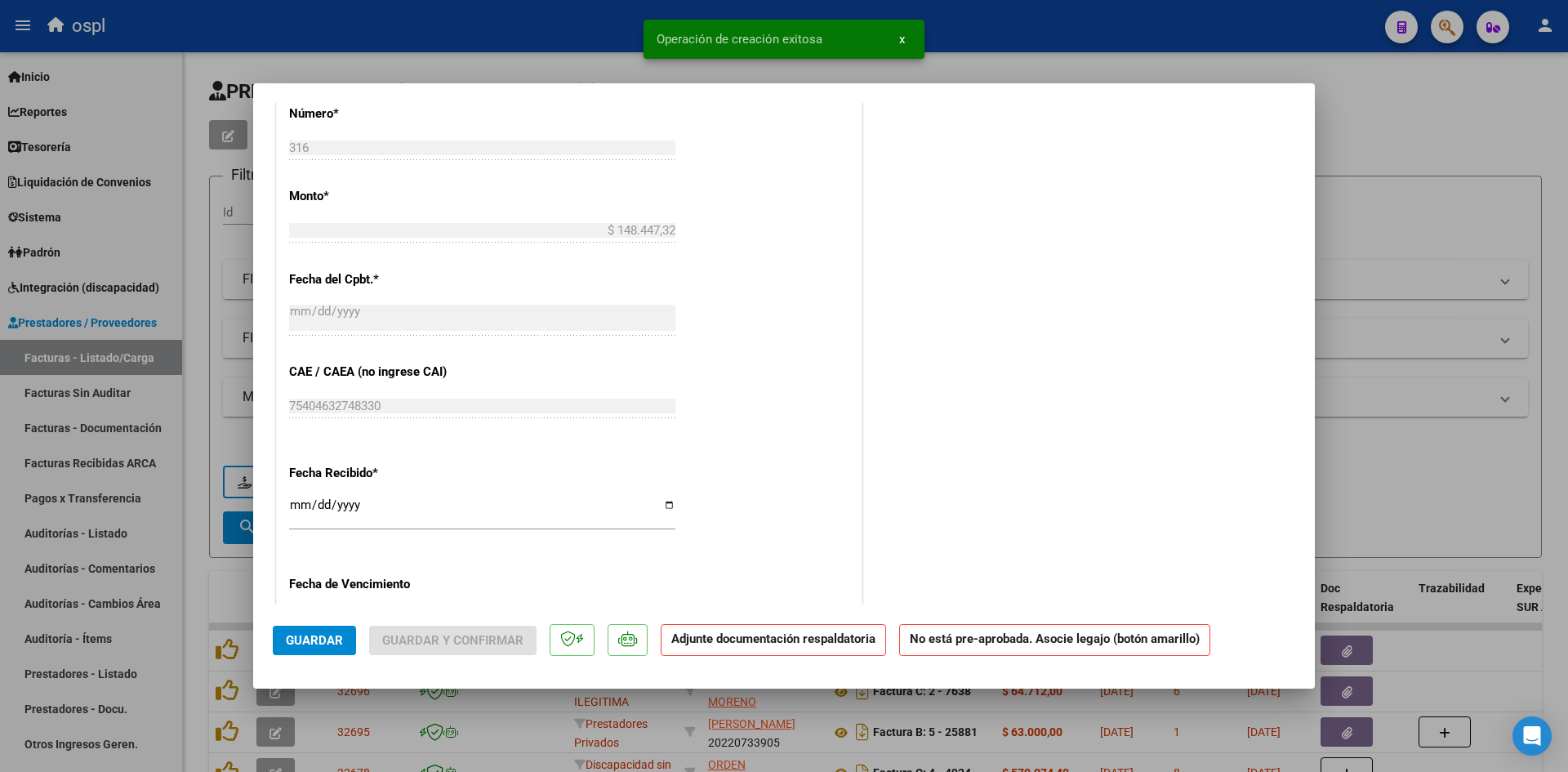
scroll to position [0, 0]
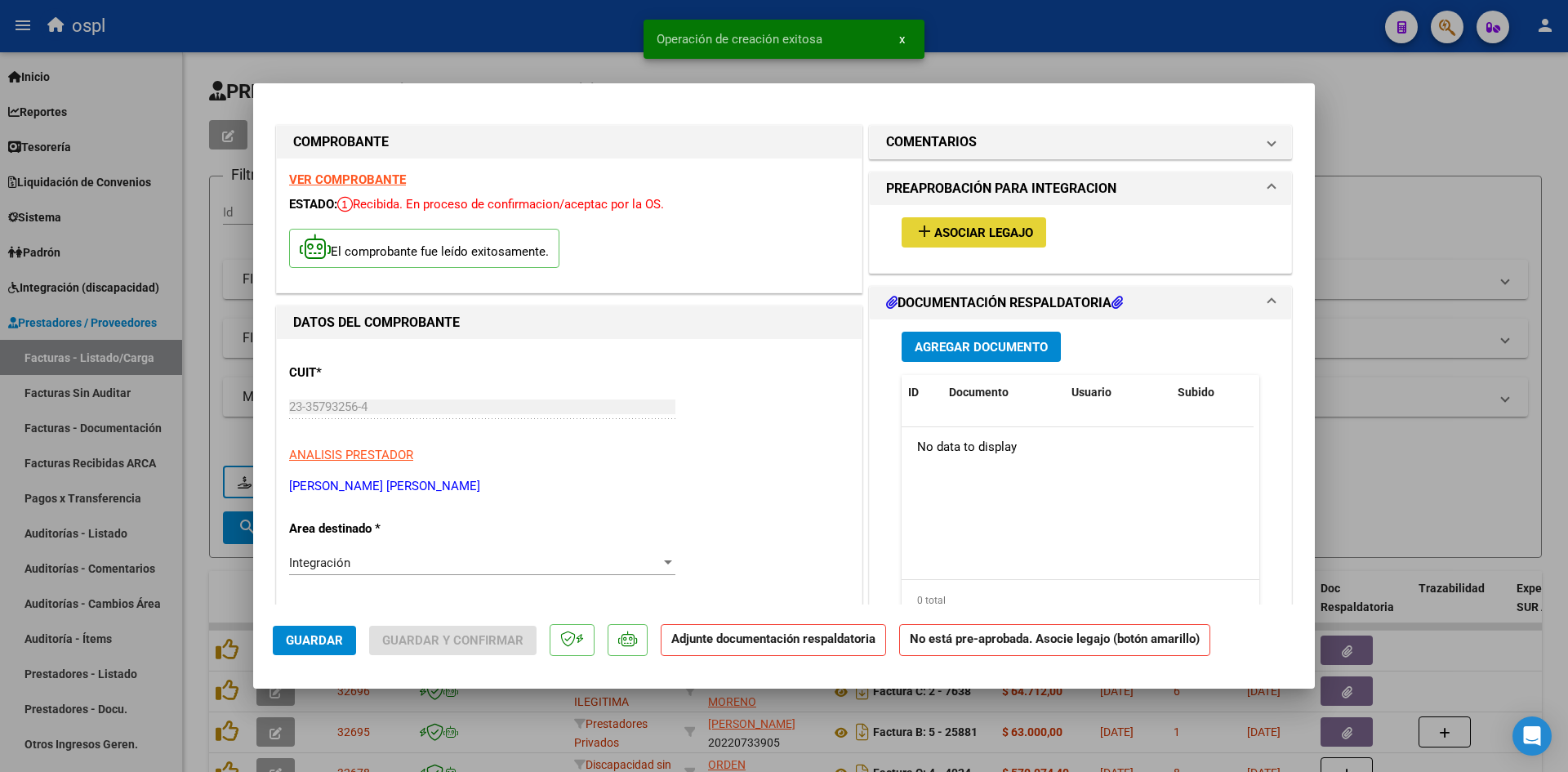
click at [961, 225] on span "Asociar Legajo" at bounding box center [983, 232] width 99 height 15
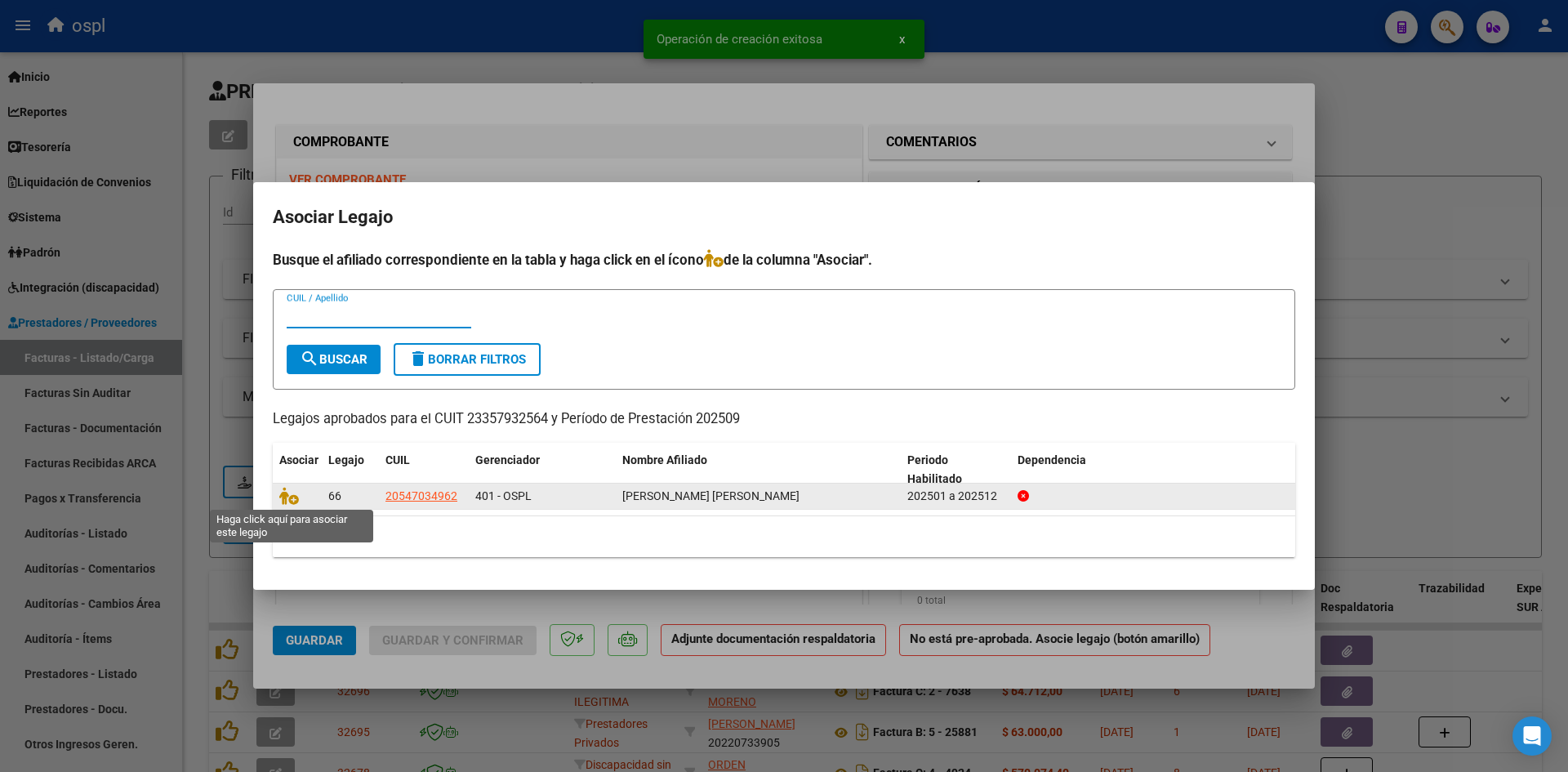
drag, startPoint x: 293, startPoint y: 498, endPoint x: 292, endPoint y: 510, distance: 12.0
click at [293, 498] on icon at bounding box center [289, 496] width 20 height 18
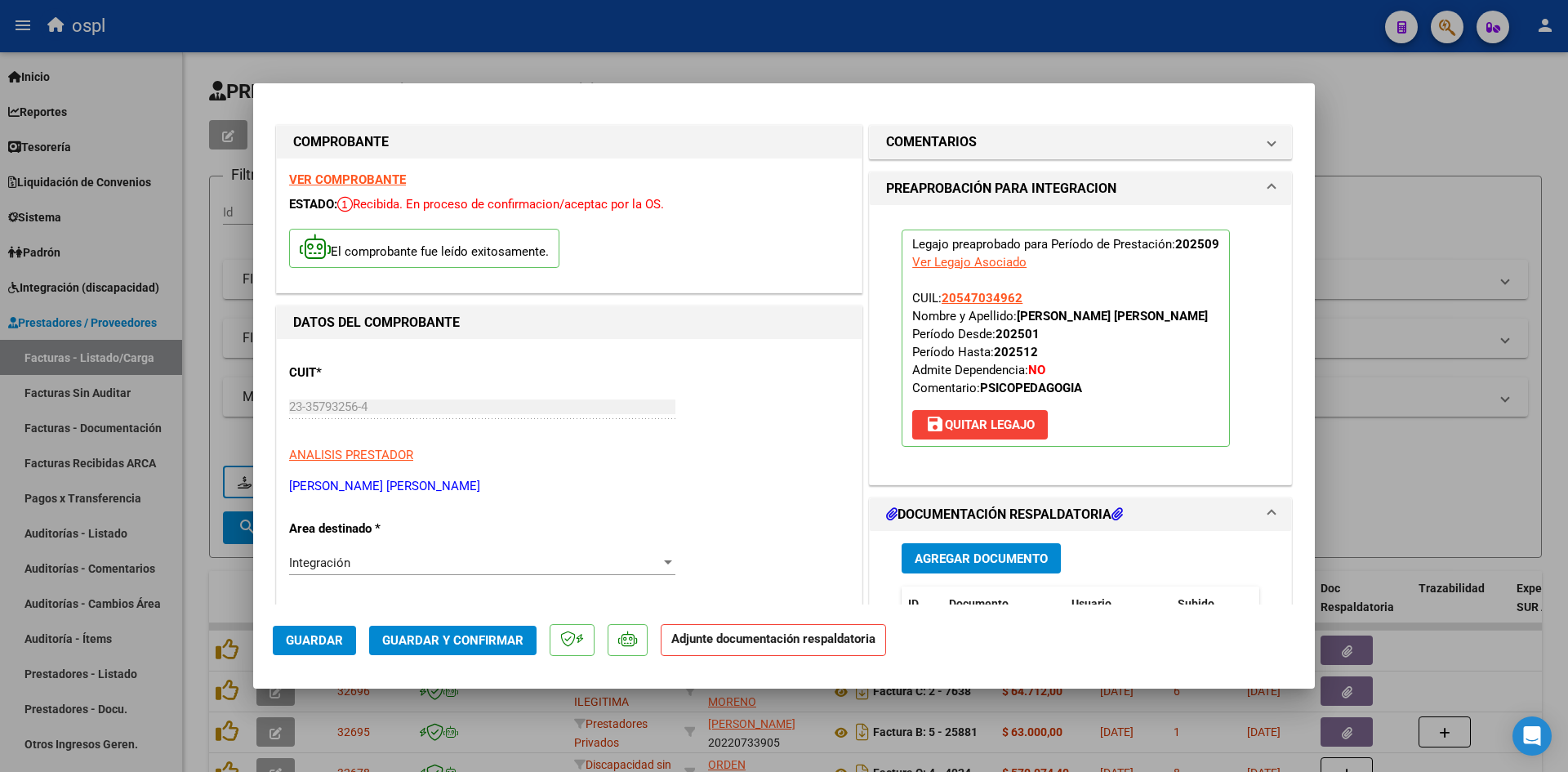
click at [953, 557] on span "Agregar Documento" at bounding box center [981, 558] width 133 height 15
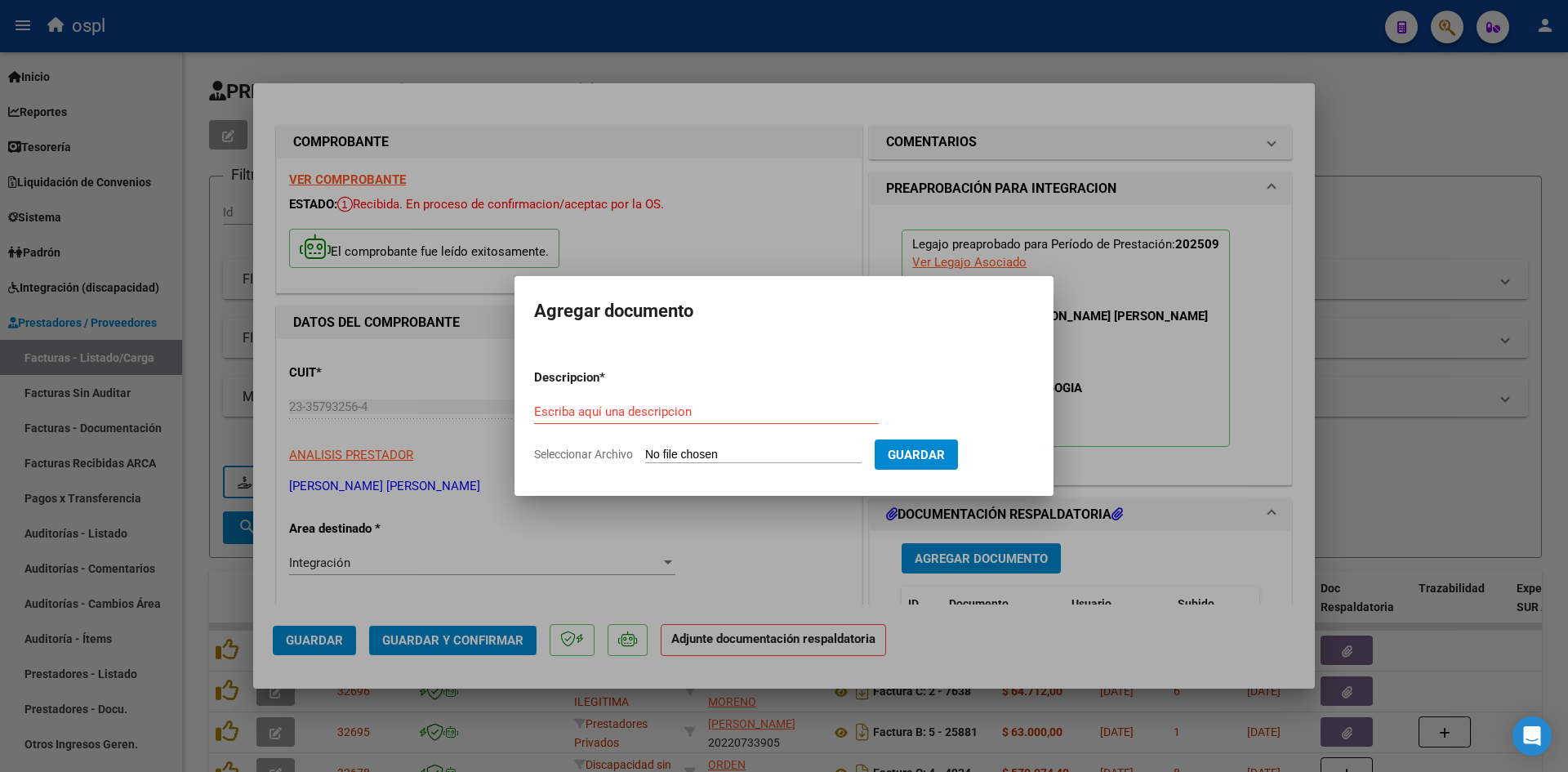
type input "C:\fakepath\ASISTENCIA [PERSON_NAME].pdf"
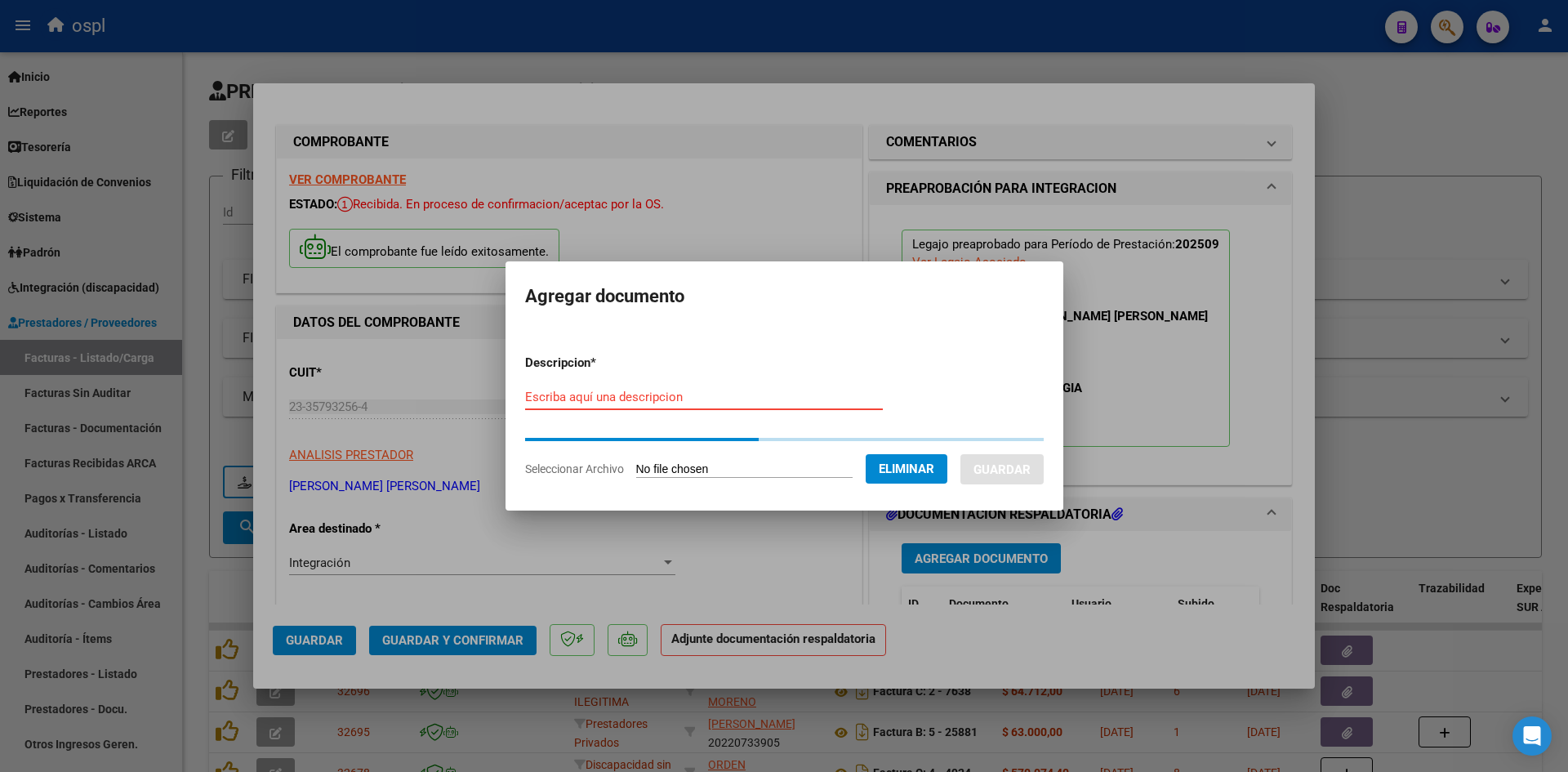
click at [769, 402] on input "Escriba aquí una descripcion" at bounding box center [704, 396] width 357 height 15
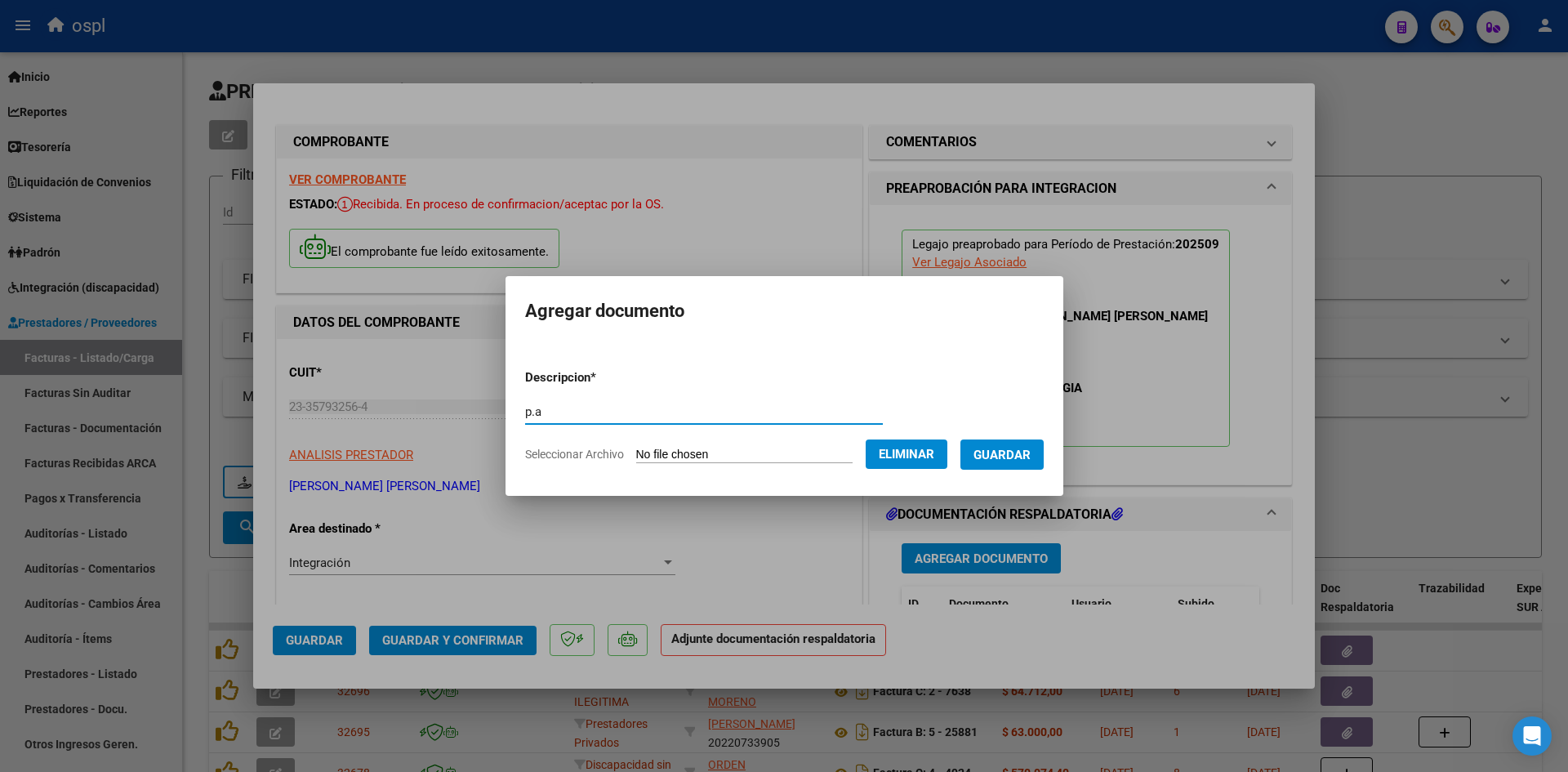
type input "p.a"
click at [1011, 447] on span "Guardar" at bounding box center [1002, 454] width 58 height 15
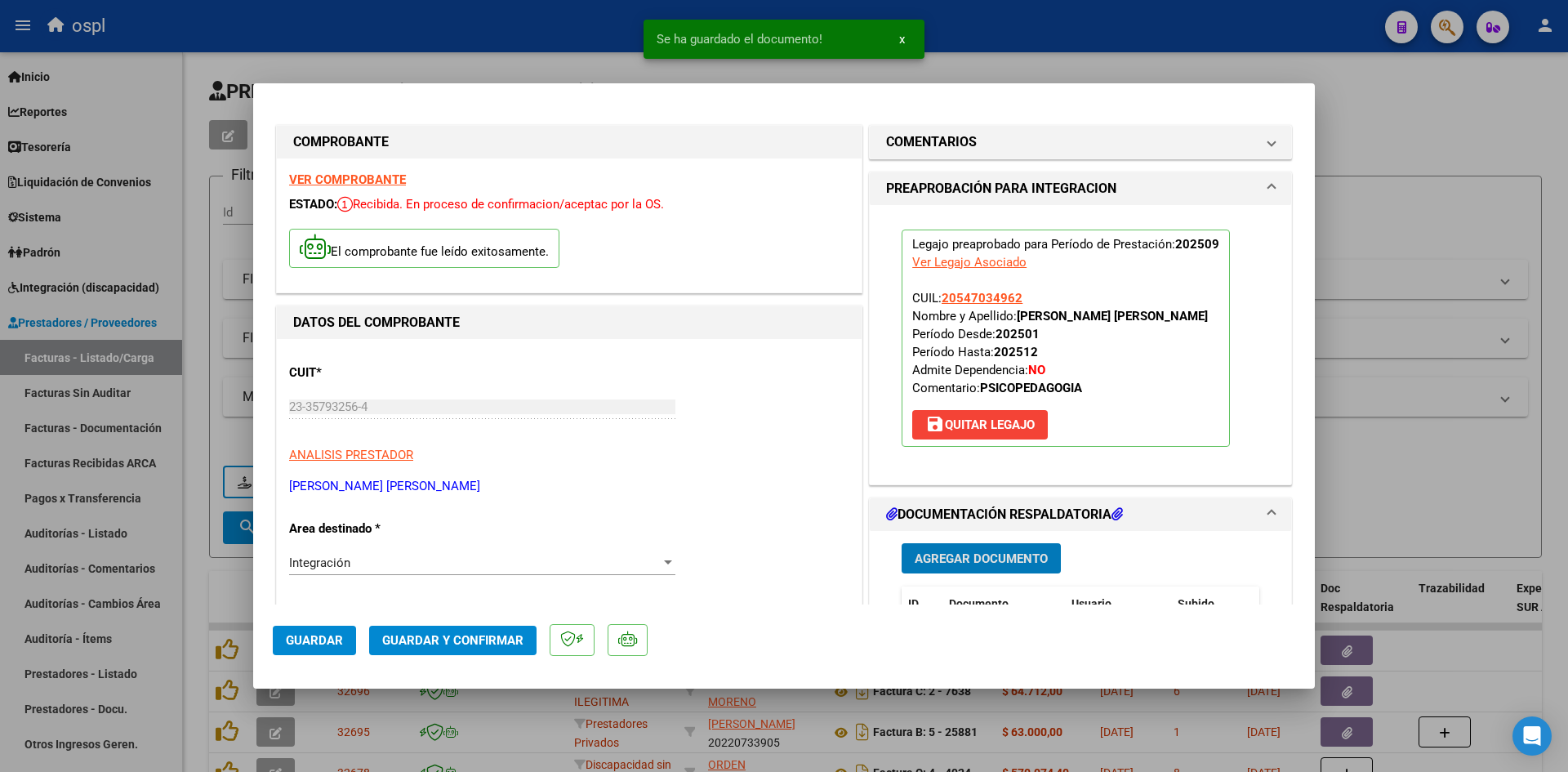
click at [510, 641] on span "Guardar y Confirmar" at bounding box center [453, 639] width 142 height 15
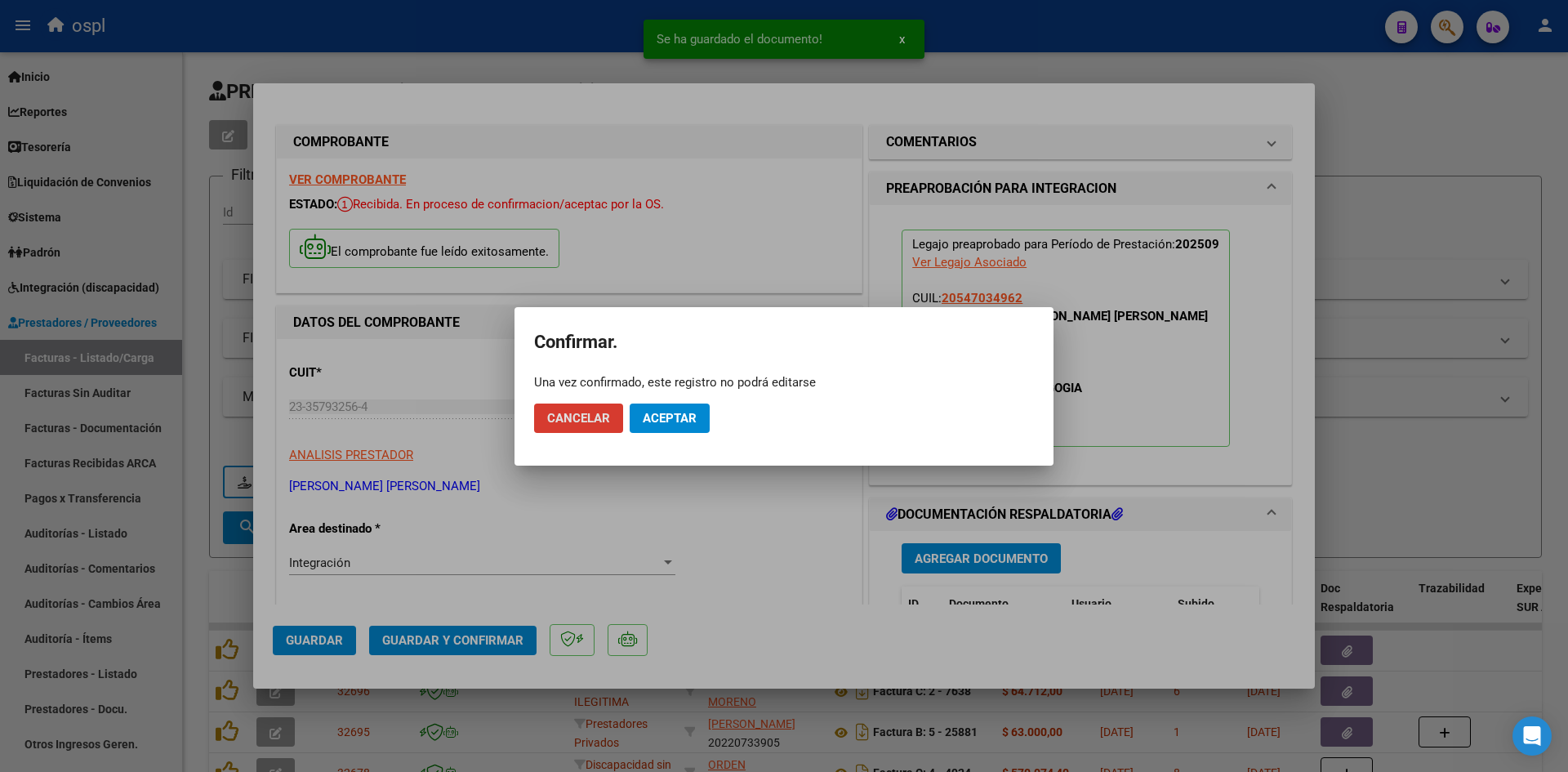
drag, startPoint x: 700, startPoint y: 418, endPoint x: 675, endPoint y: 403, distance: 29.2
click at [700, 418] on button "Aceptar" at bounding box center [670, 418] width 80 height 29
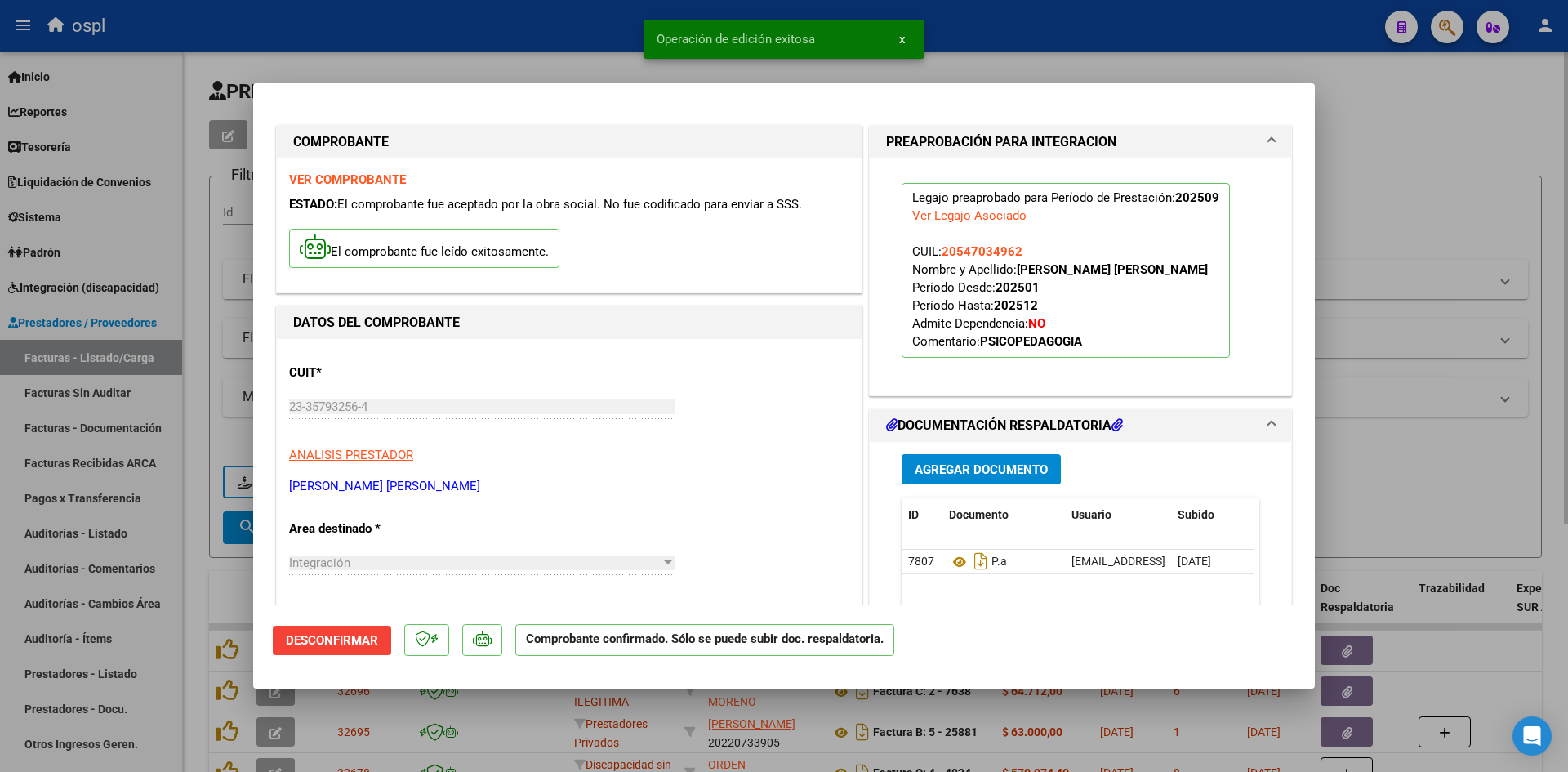
click at [1390, 212] on div at bounding box center [784, 386] width 1568 height 772
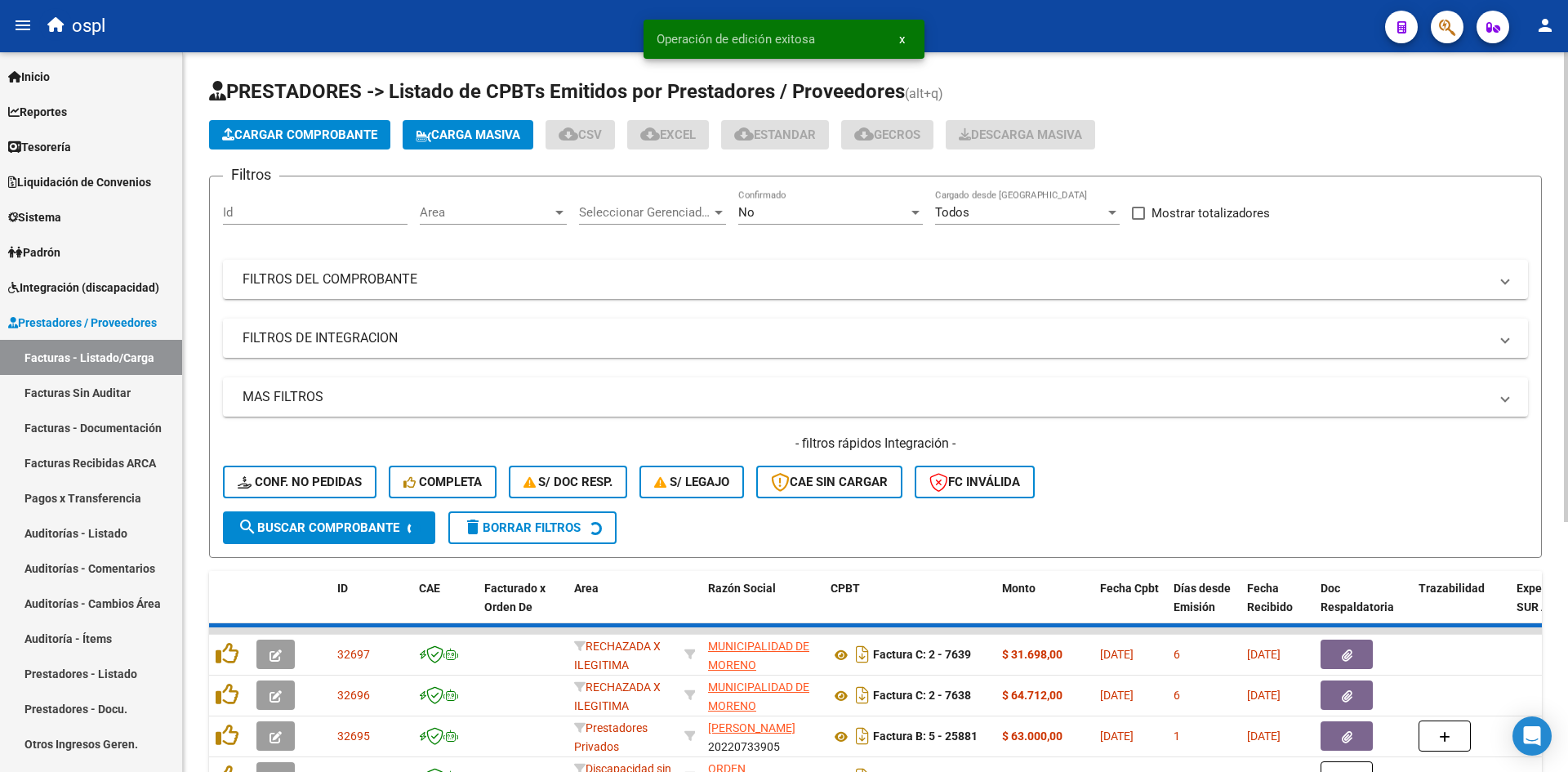
click at [308, 126] on button "Cargar Comprobante" at bounding box center [300, 135] width 182 height 29
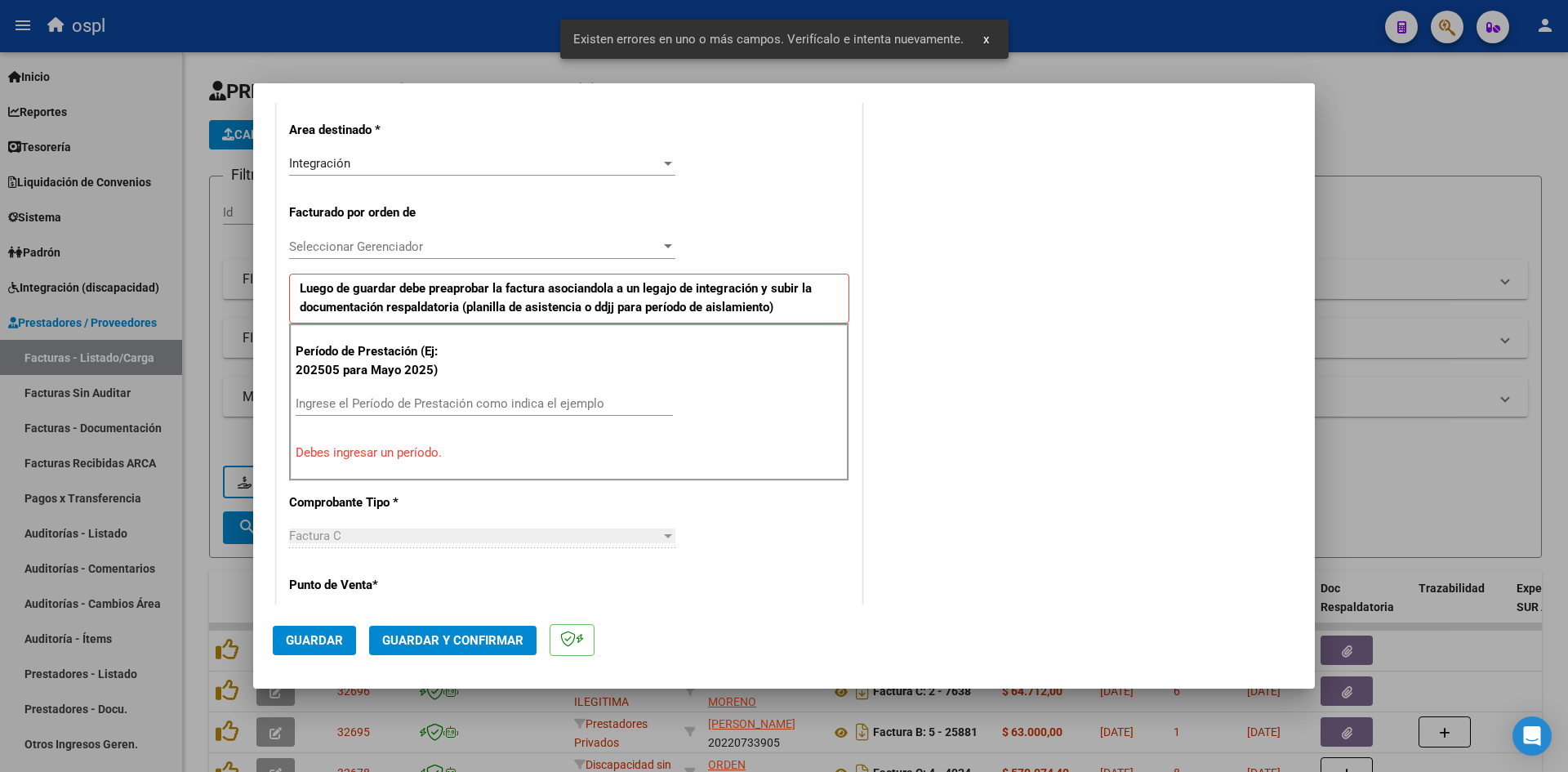
scroll to position [370, 0]
click at [461, 396] on input "Ingrese el Período de Prestación como indica el ejemplo" at bounding box center [484, 400] width 377 height 15
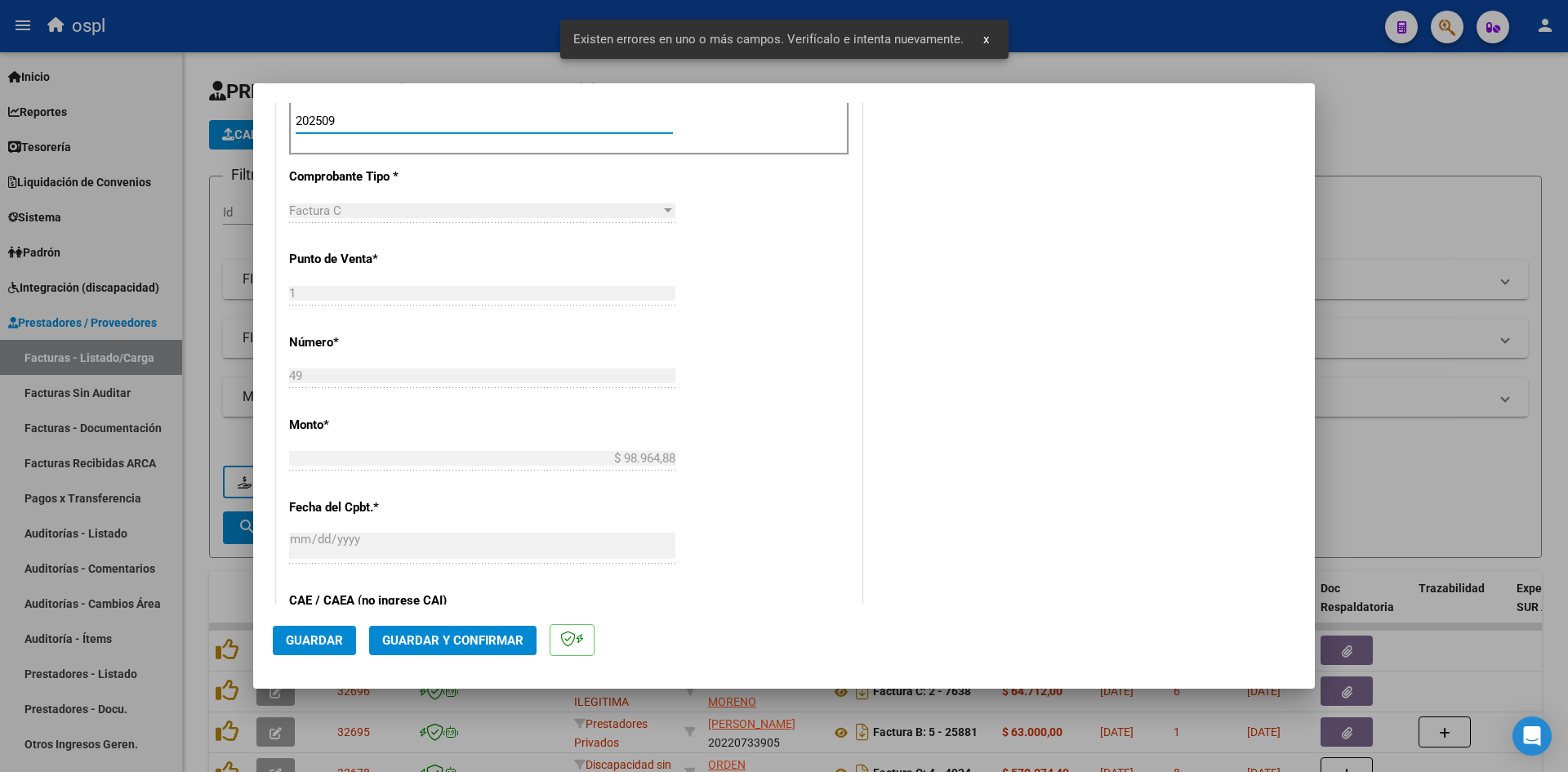
scroll to position [860, 0]
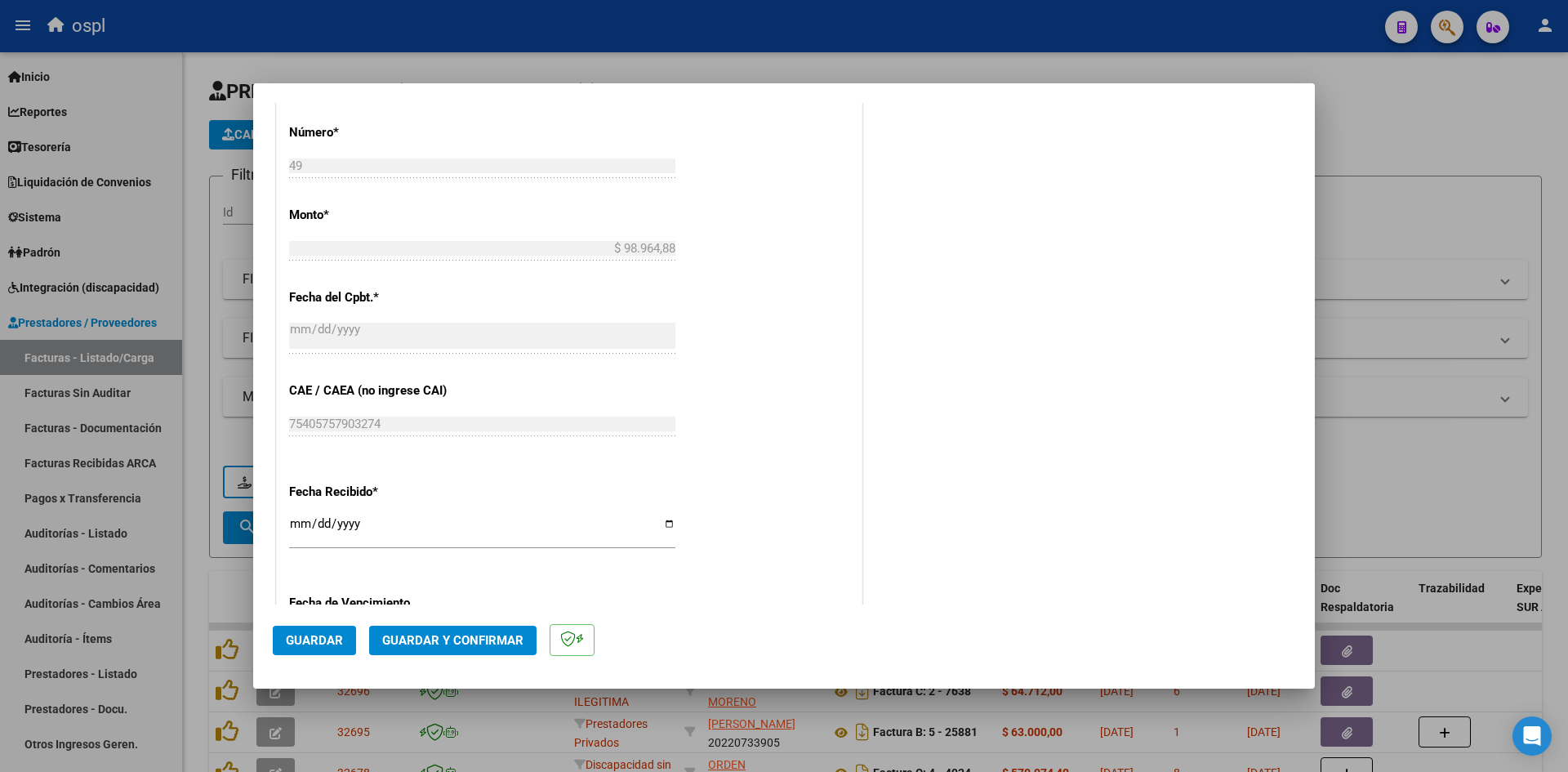
type input "202509"
click at [295, 529] on input "[DATE]" at bounding box center [482, 530] width 387 height 26
type input "[DATE]"
click at [736, 464] on div "CUIT * 27-28538219-5 Ingresar CUIT ANALISIS PRESTADOR [PERSON_NAME] [PERSON_NAM…" at bounding box center [569, 164] width 585 height 1433
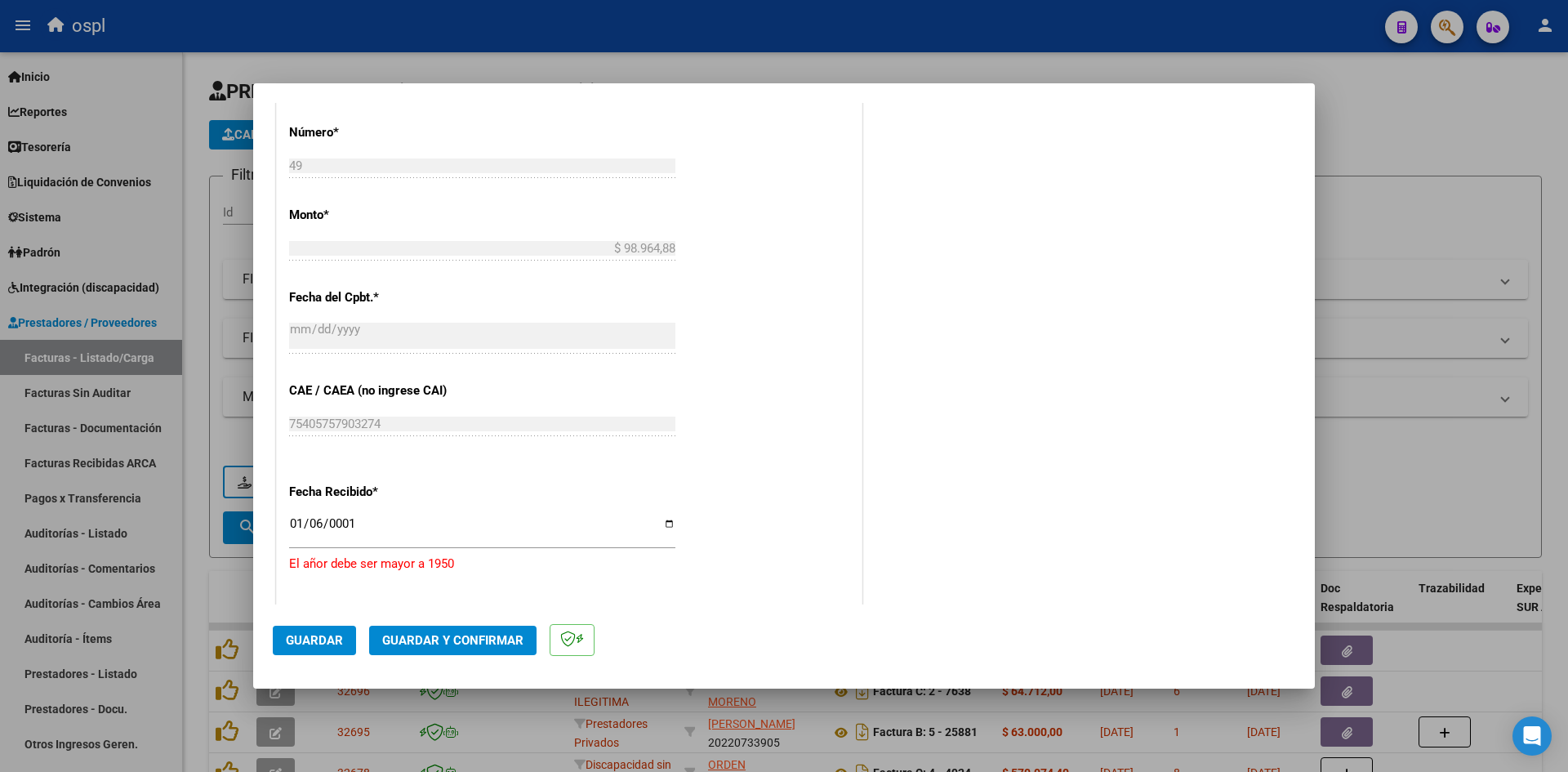
click at [332, 515] on div "0001-01-06 Ingresar la fecha" at bounding box center [482, 530] width 387 height 35
click at [344, 517] on input "0001-01-06" at bounding box center [482, 530] width 387 height 26
drag, startPoint x: 313, startPoint y: 522, endPoint x: 322, endPoint y: 506, distance: 18.4
click at [313, 522] on input "[DATE]" at bounding box center [482, 530] width 387 height 26
type input "[DATE]"
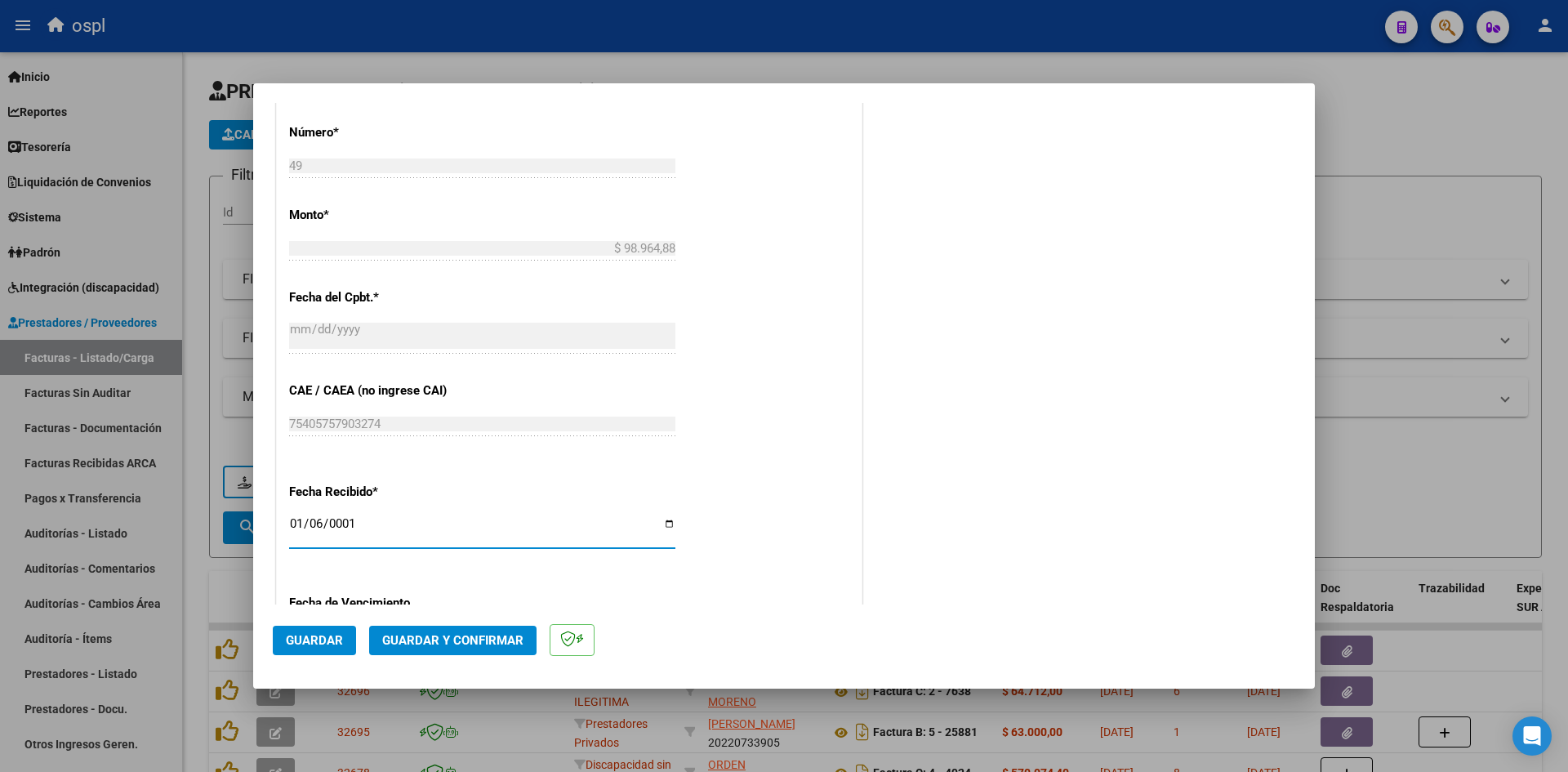
click at [315, 636] on span "Guardar" at bounding box center [314, 639] width 58 height 15
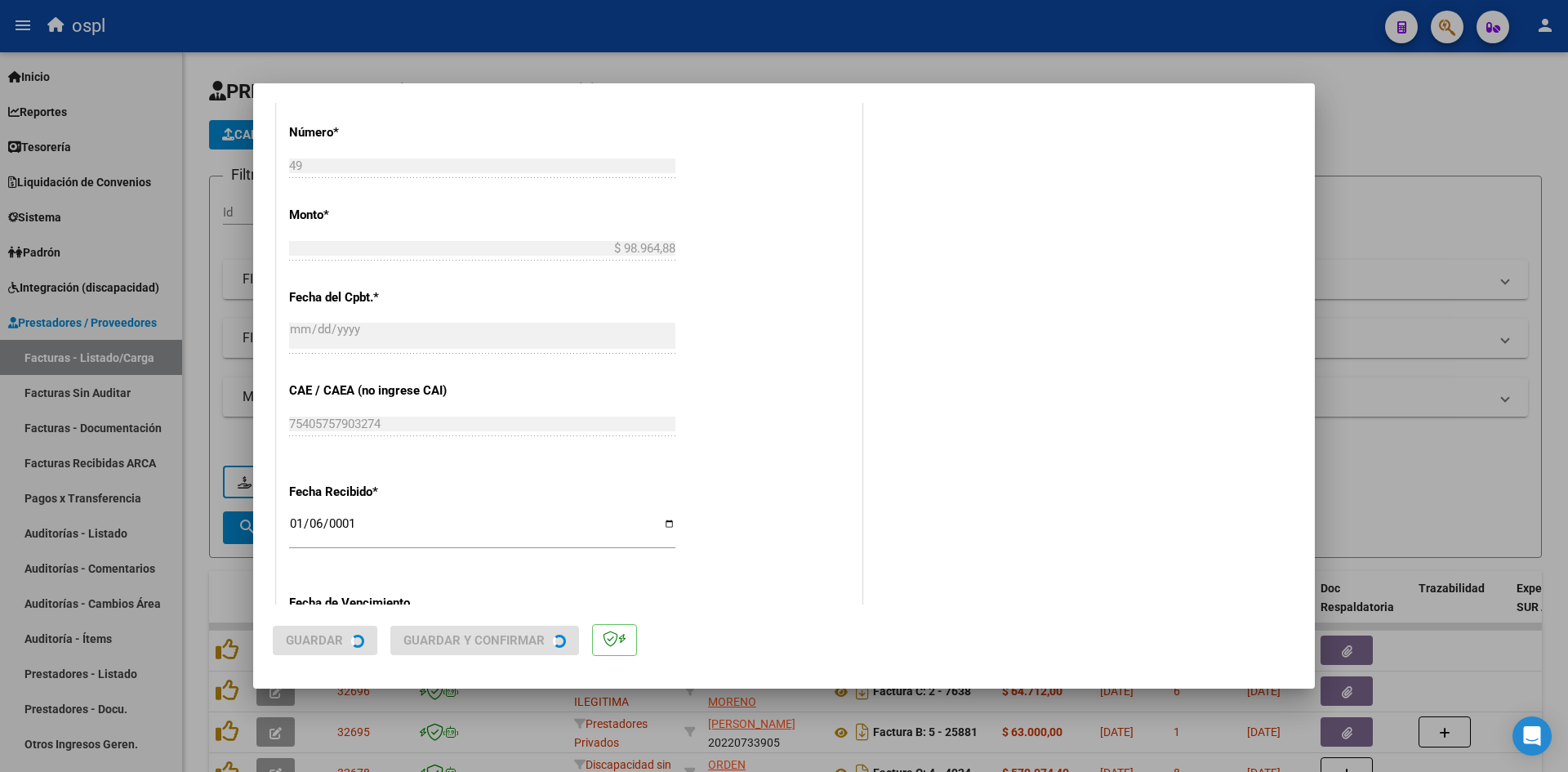
scroll to position [0, 0]
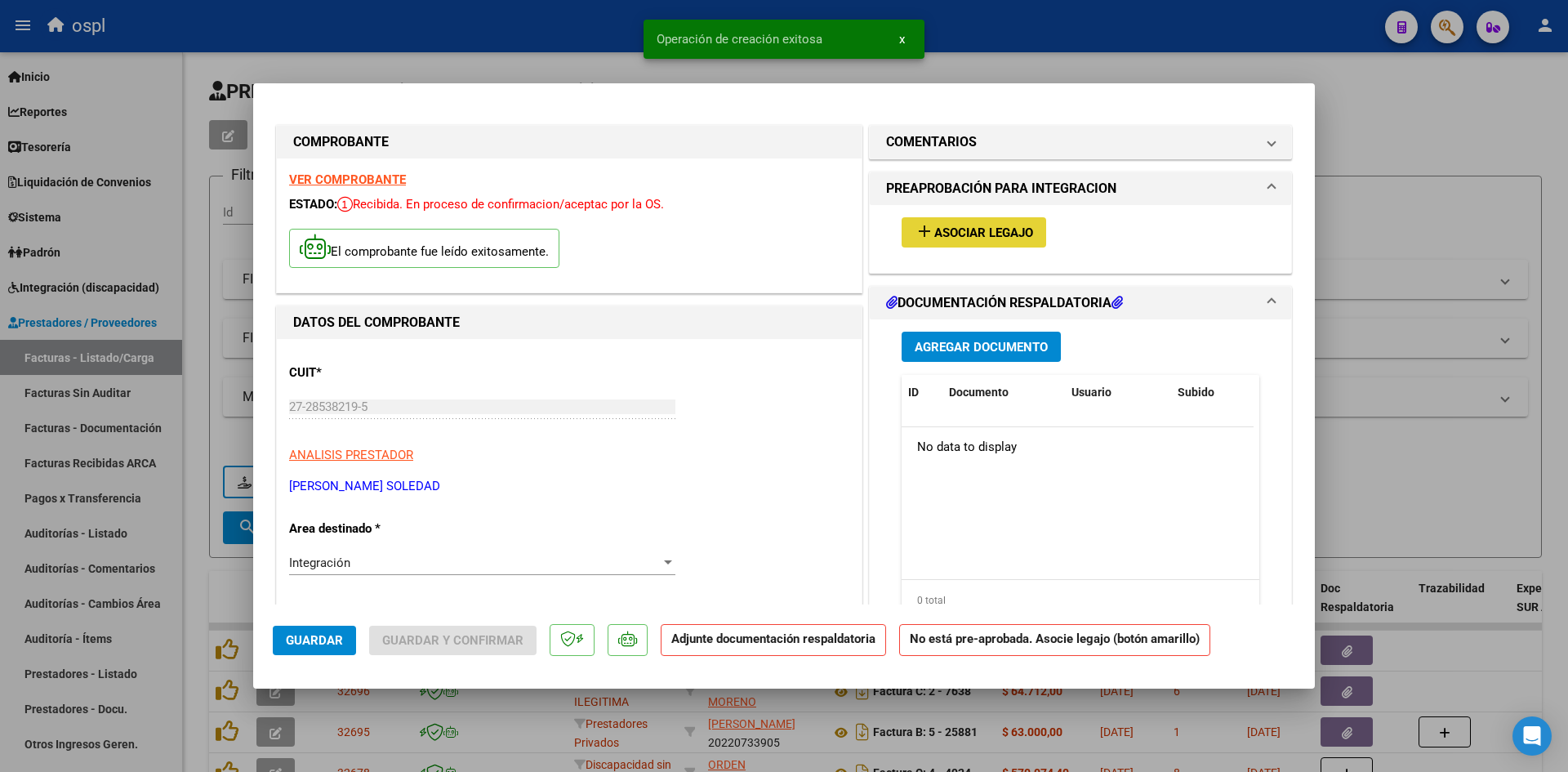
click at [1002, 243] on button "add Asociar Legajo" at bounding box center [974, 232] width 144 height 30
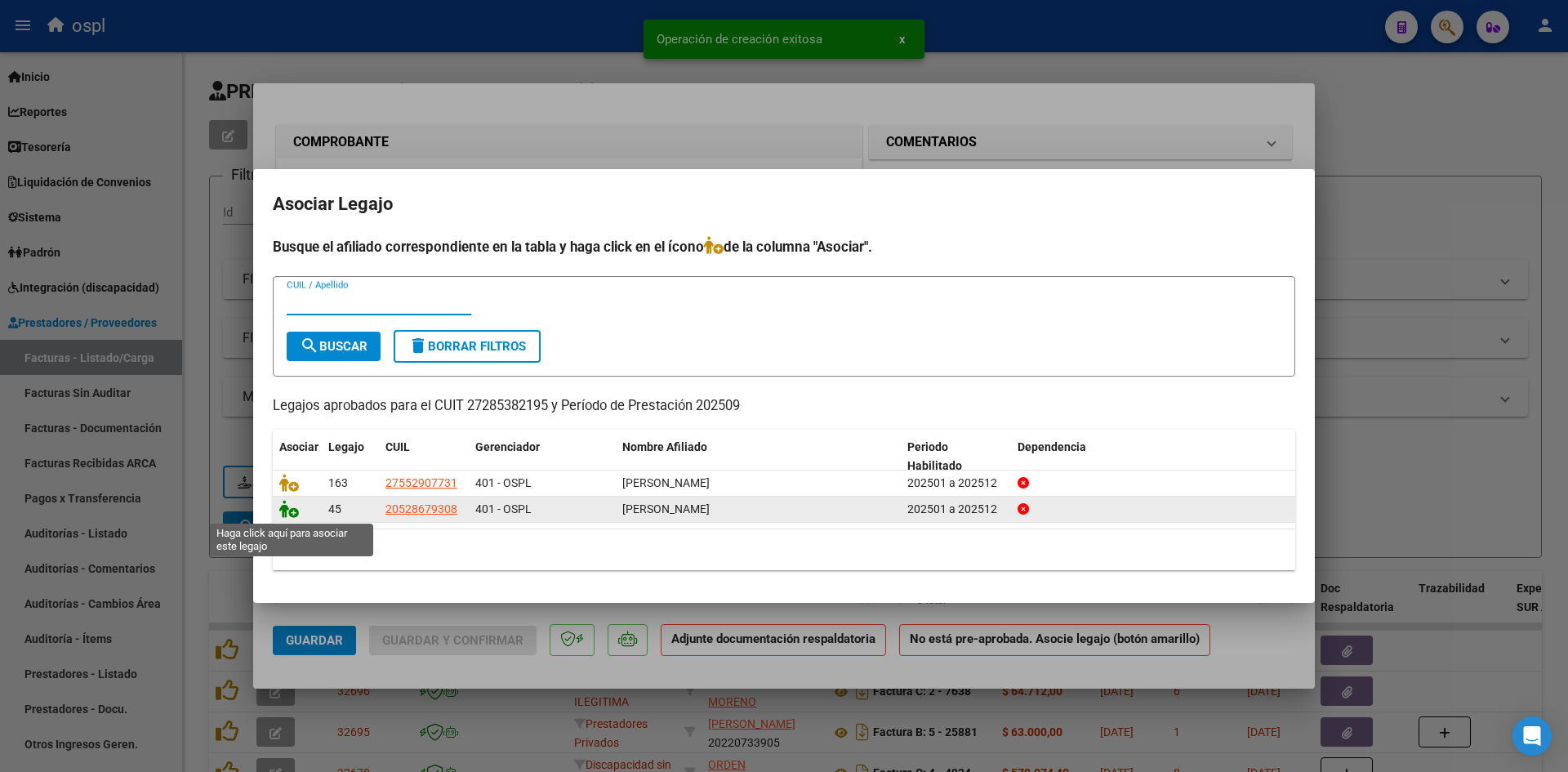
click at [282, 512] on icon at bounding box center [289, 508] width 20 height 18
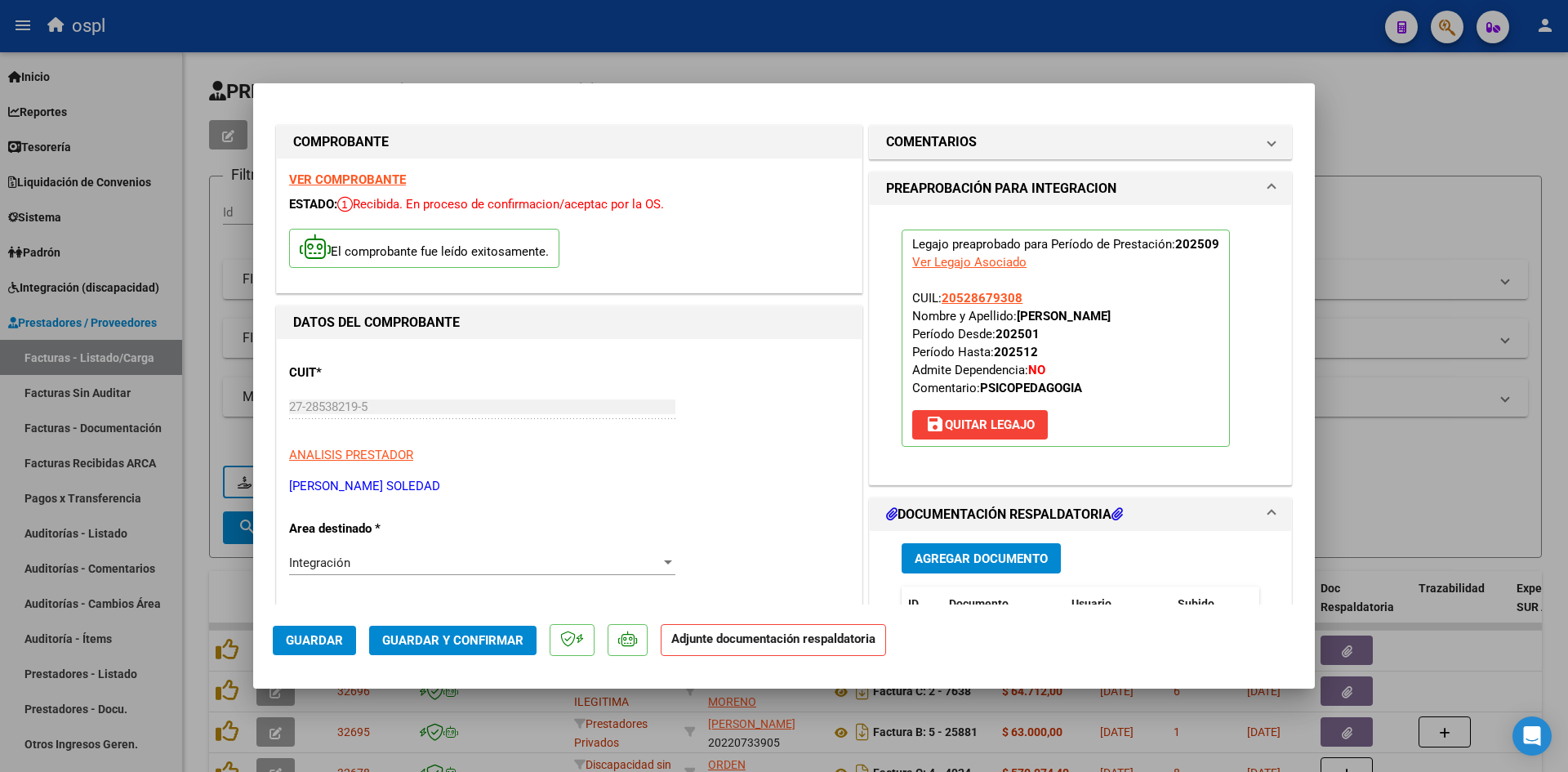
click at [980, 553] on span "Agregar Documento" at bounding box center [981, 558] width 133 height 15
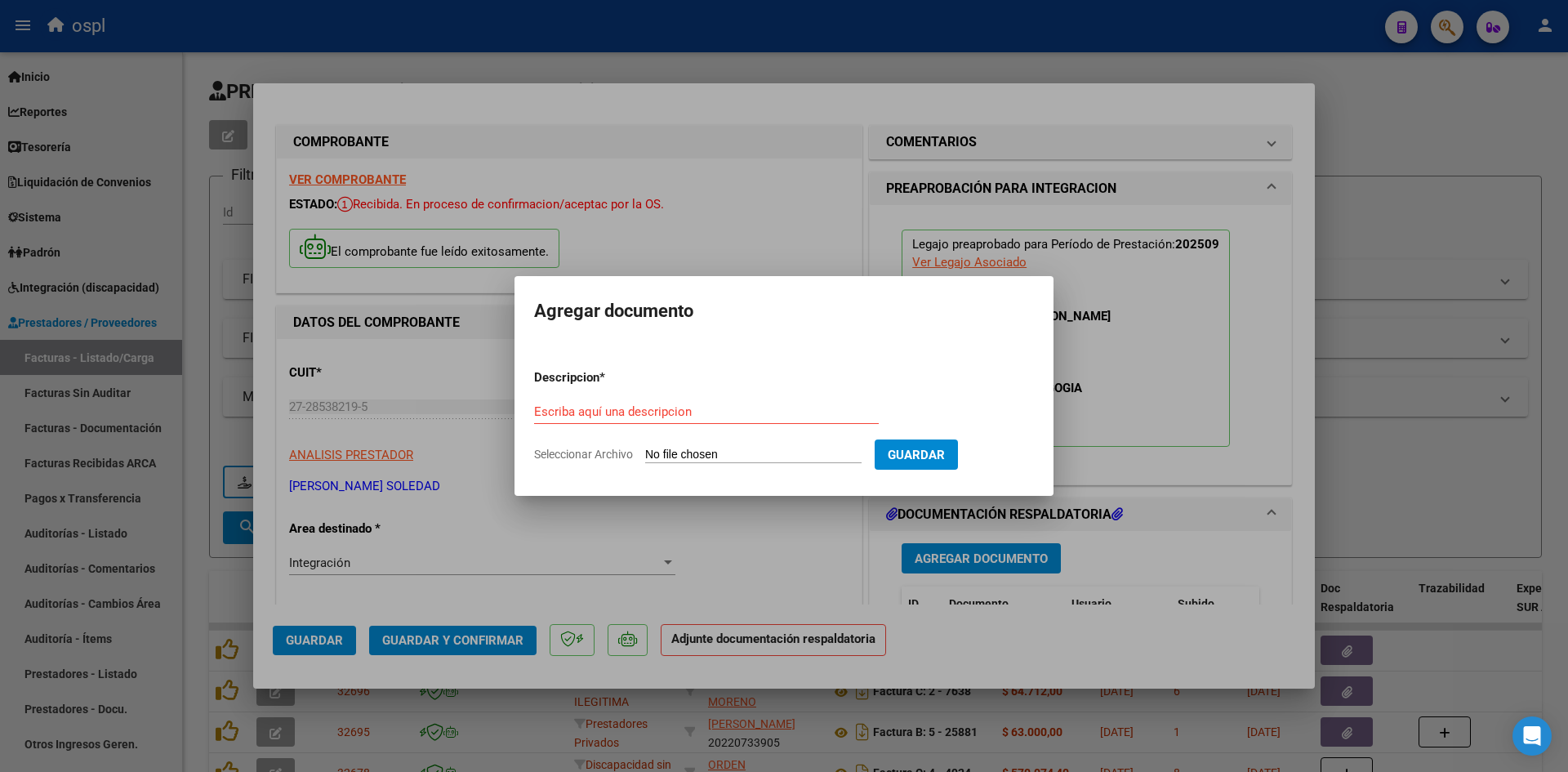
type input "C:\fakepath\[PERSON_NAME] .pdf"
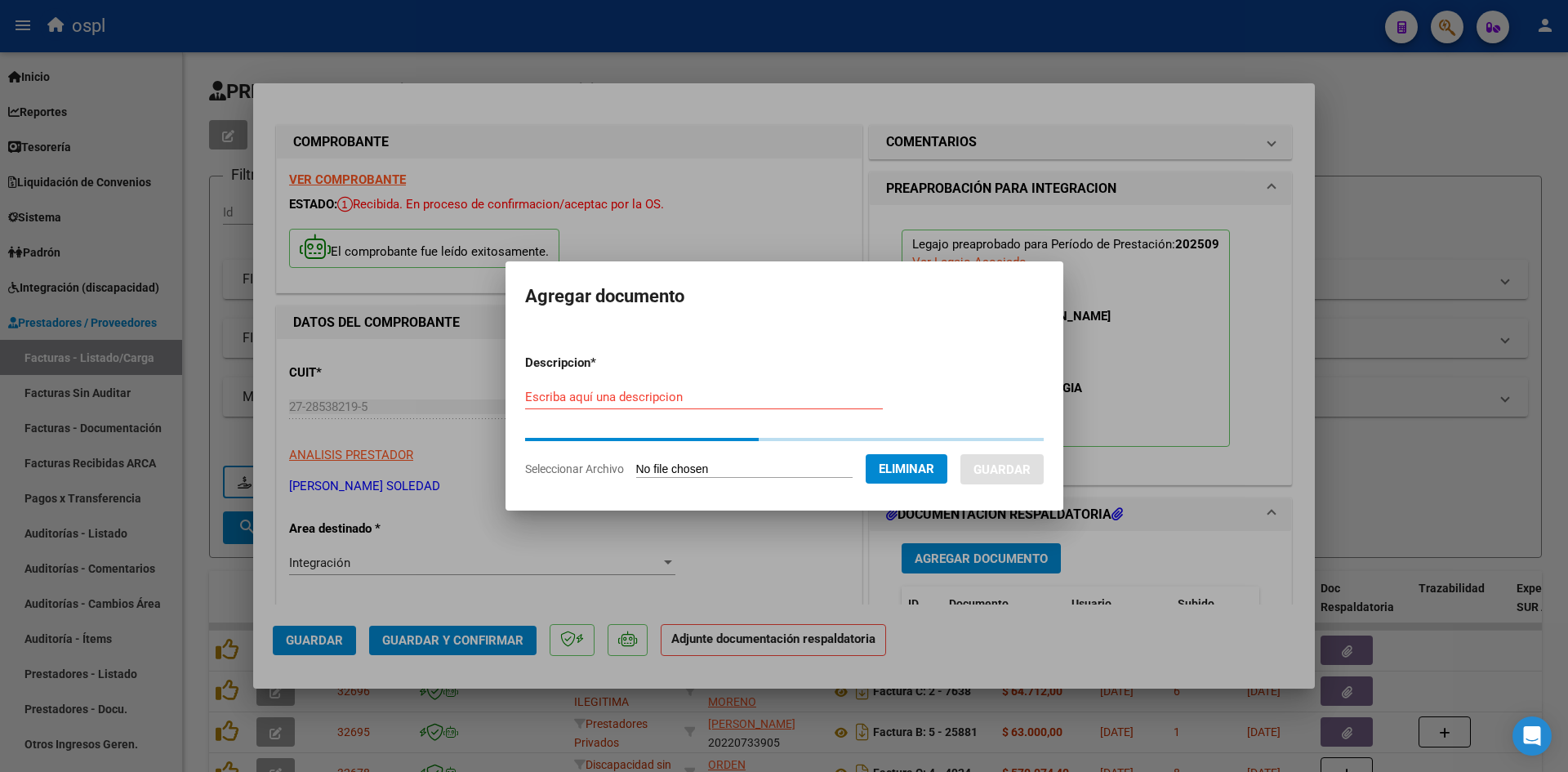
click at [794, 398] on input "Escriba aquí una descripcion" at bounding box center [704, 396] width 357 height 15
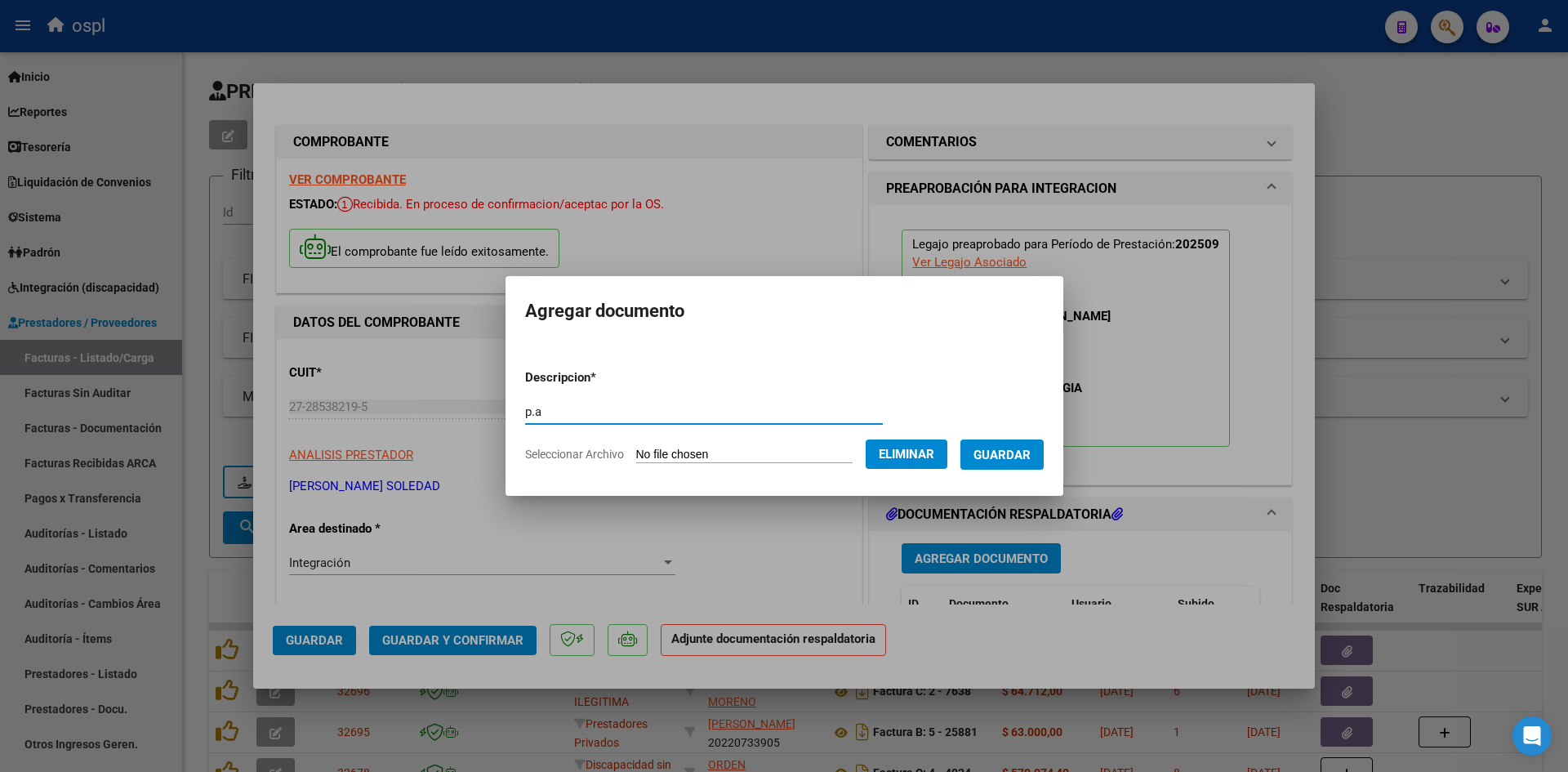
type input "p.a"
click at [1014, 460] on span "Guardar" at bounding box center [1002, 454] width 58 height 15
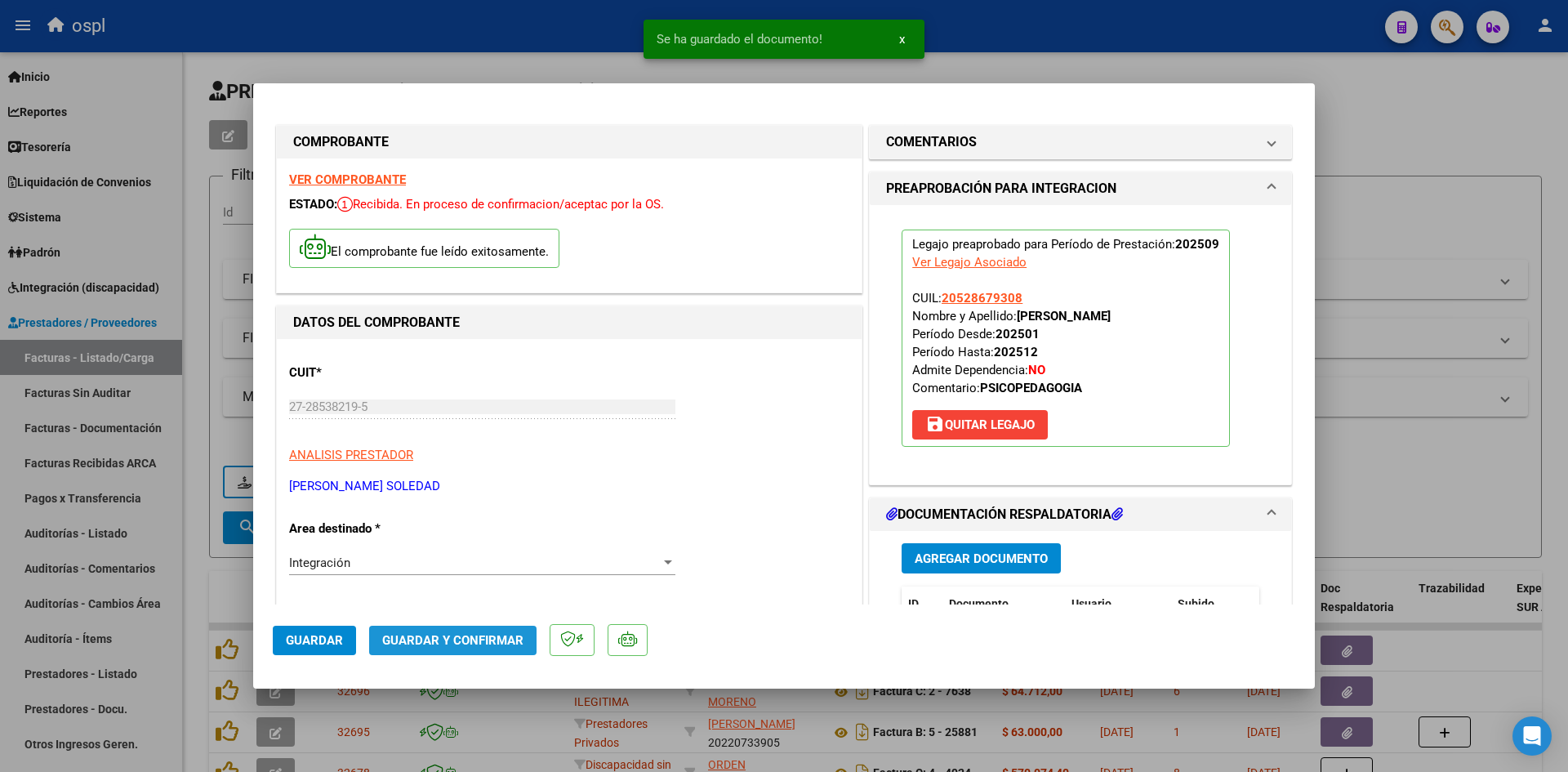
click at [456, 646] on span "Guardar y Confirmar" at bounding box center [453, 639] width 142 height 15
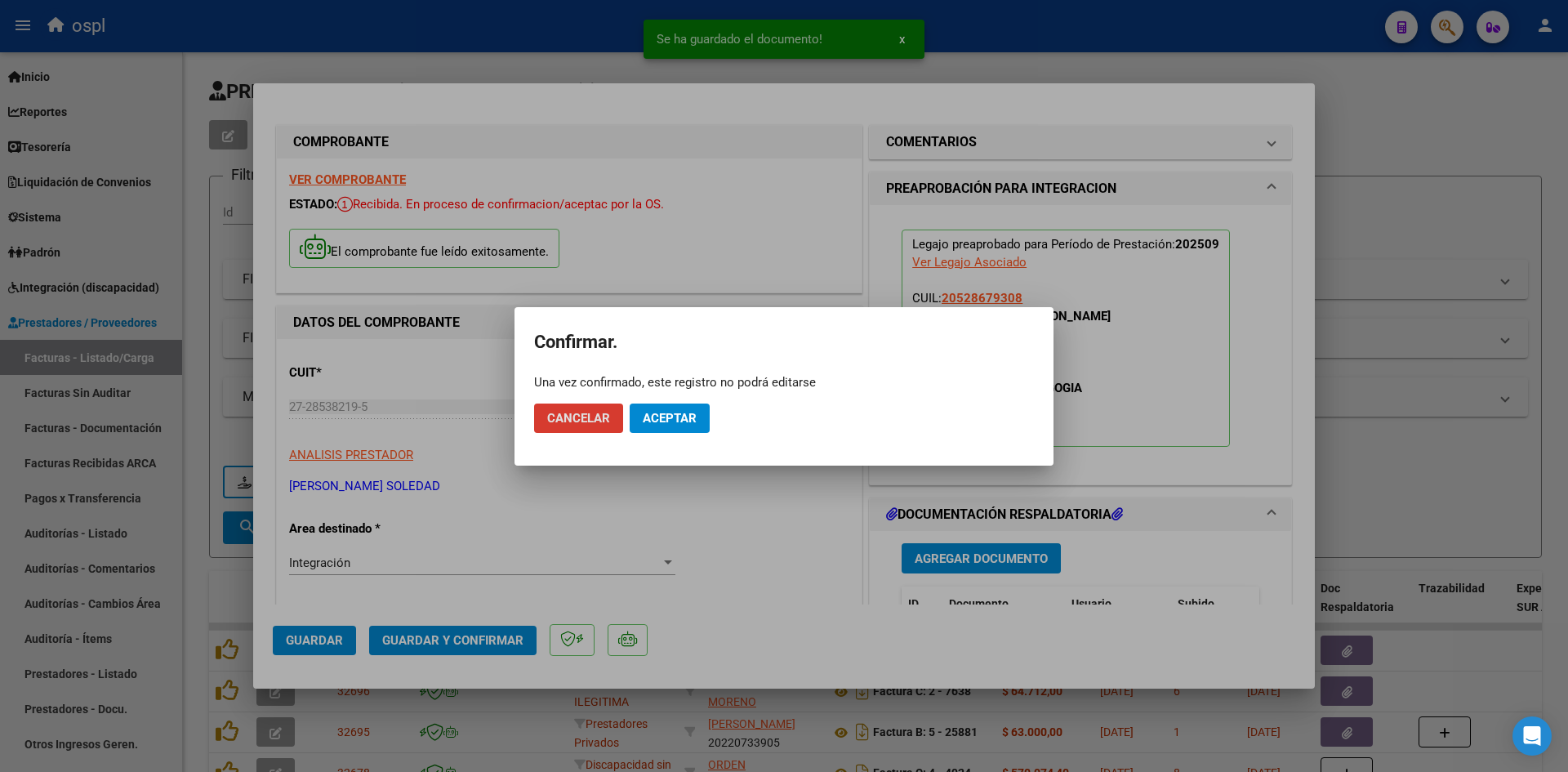
click at [680, 412] on span "Aceptar" at bounding box center [669, 418] width 54 height 15
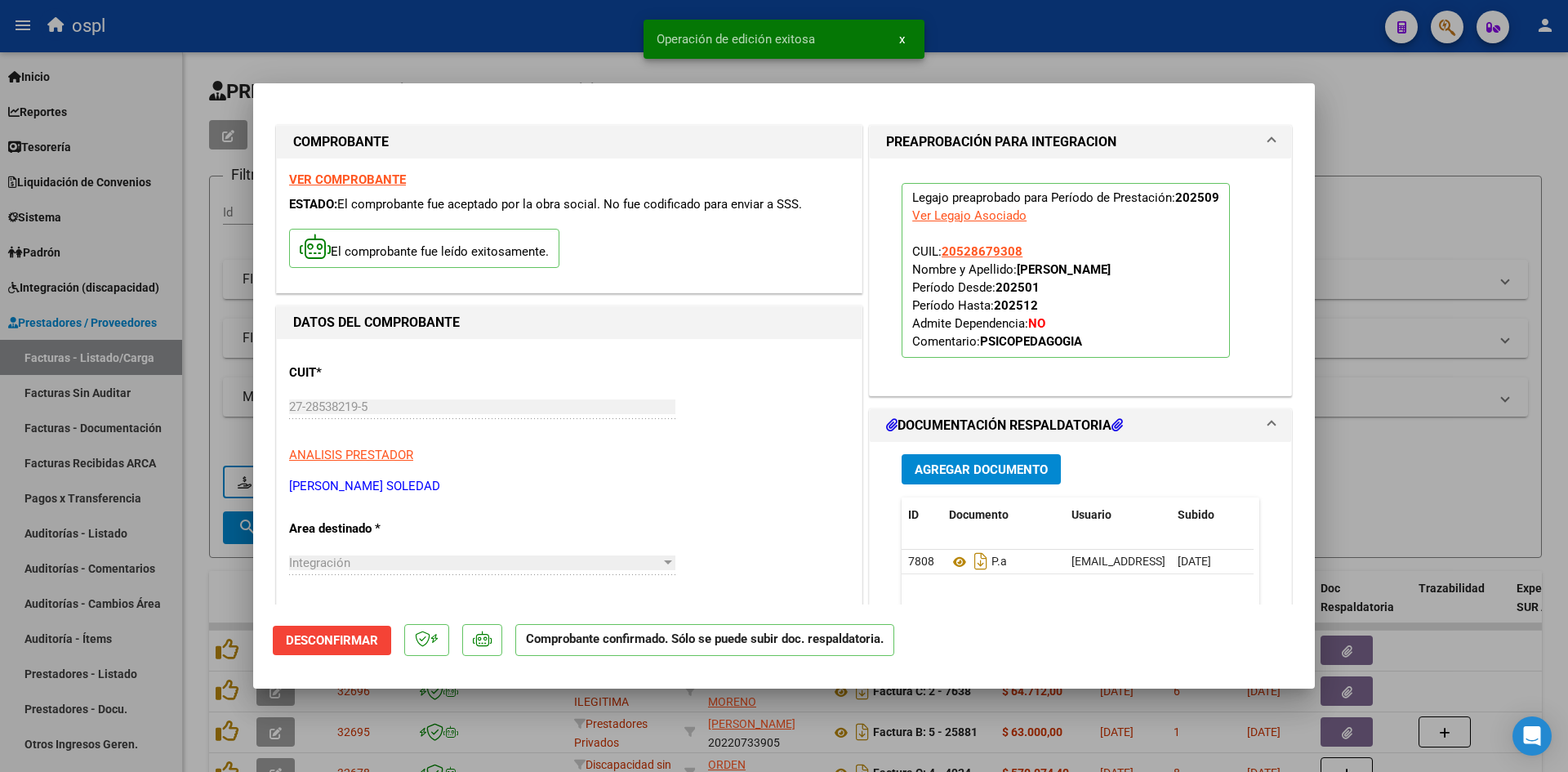
click at [1367, 166] on div at bounding box center [784, 386] width 1568 height 772
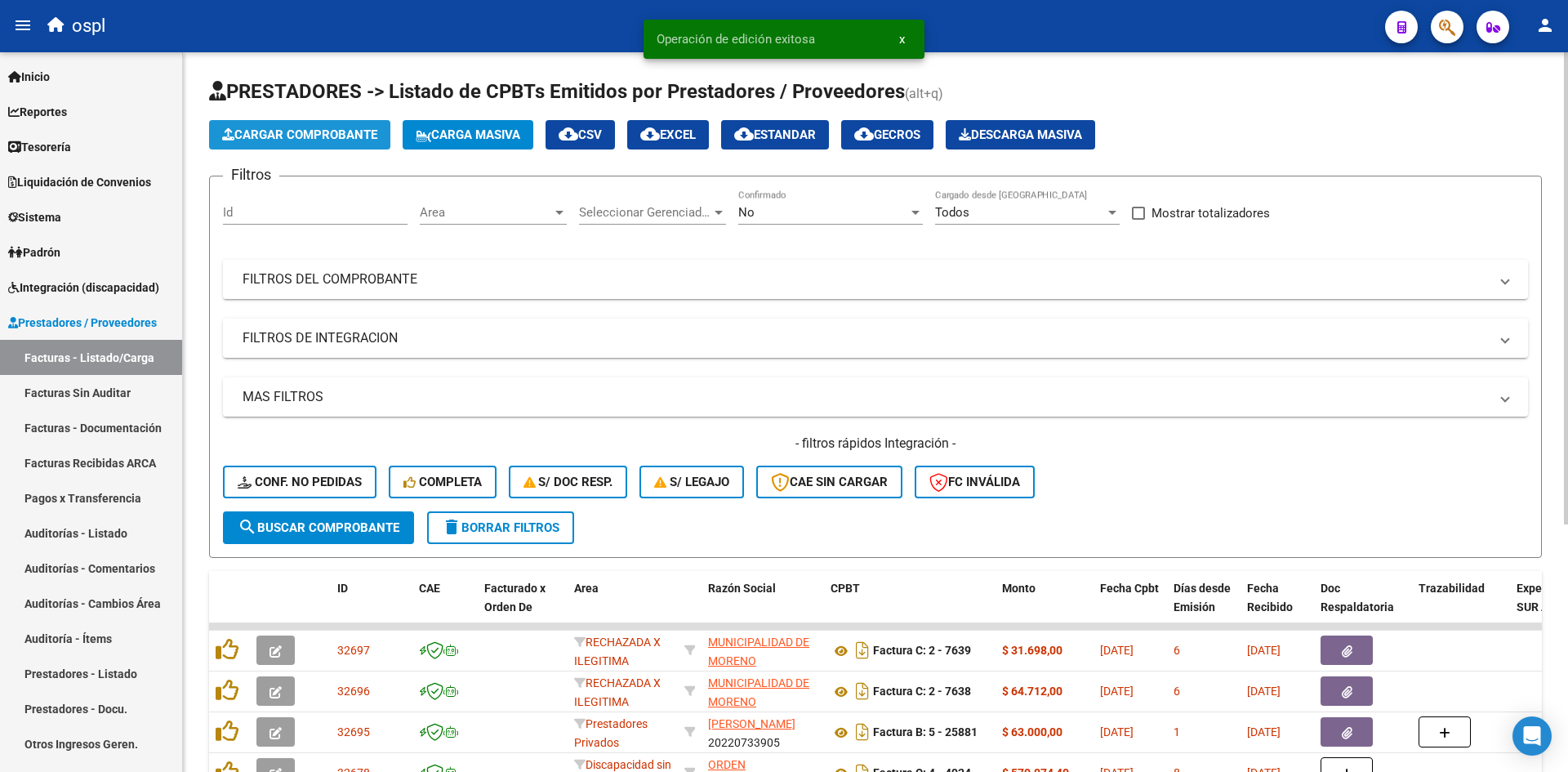
click at [260, 128] on span "Cargar Comprobante" at bounding box center [300, 135] width 155 height 15
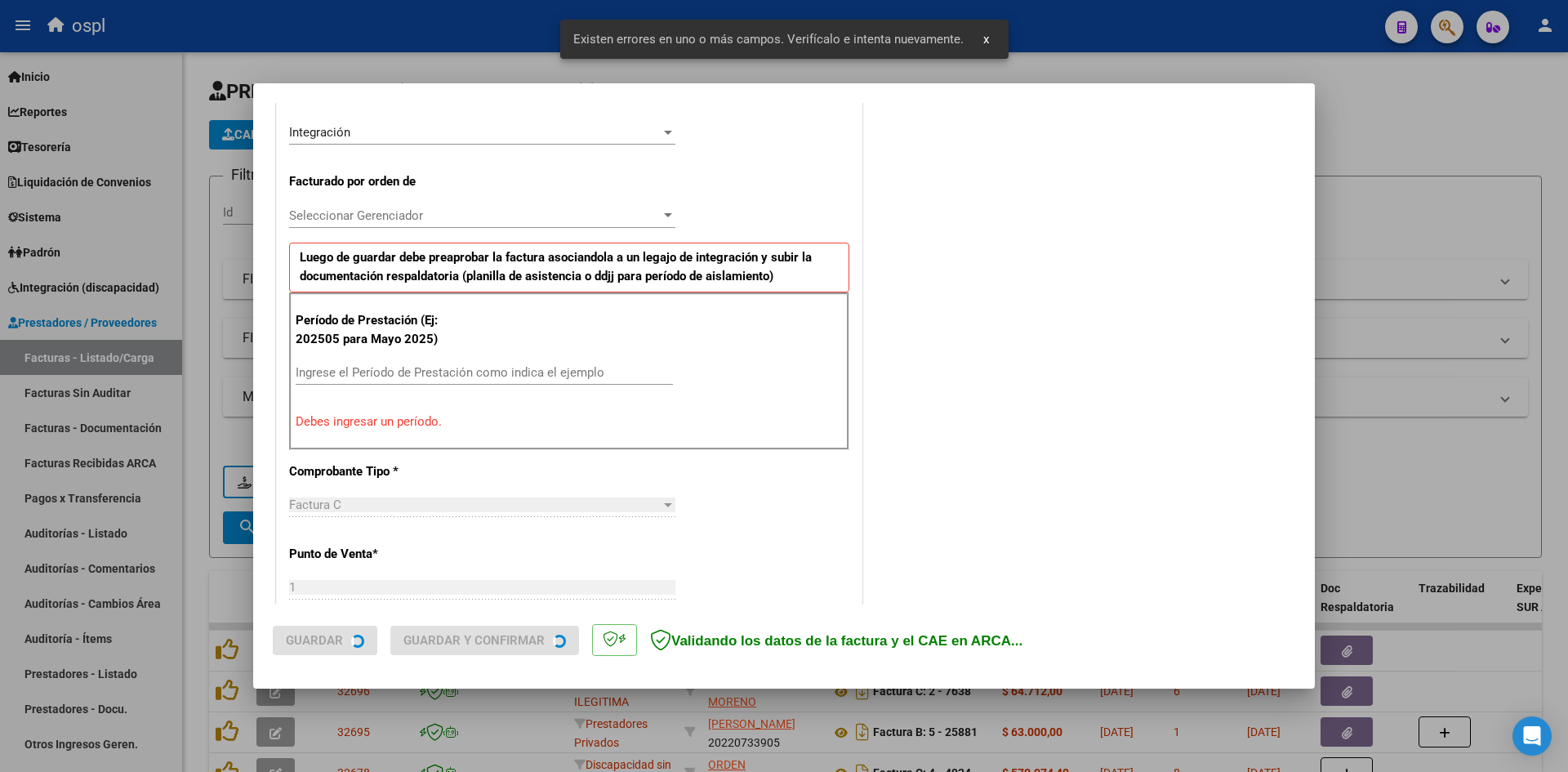
scroll to position [401, 0]
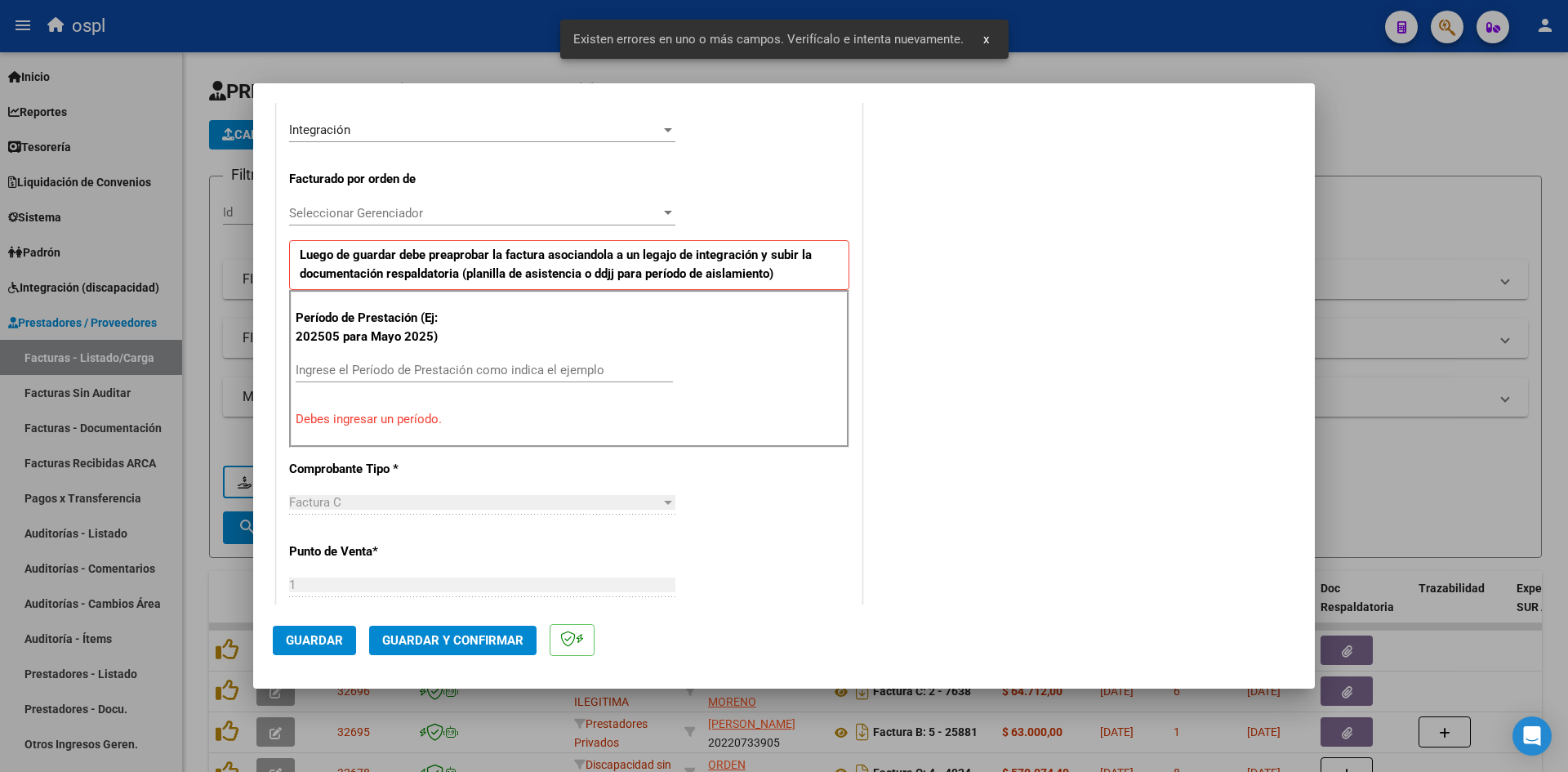
click at [404, 376] on input "Ingrese el Período de Prestación como indica el ejemplo" at bounding box center [484, 369] width 377 height 15
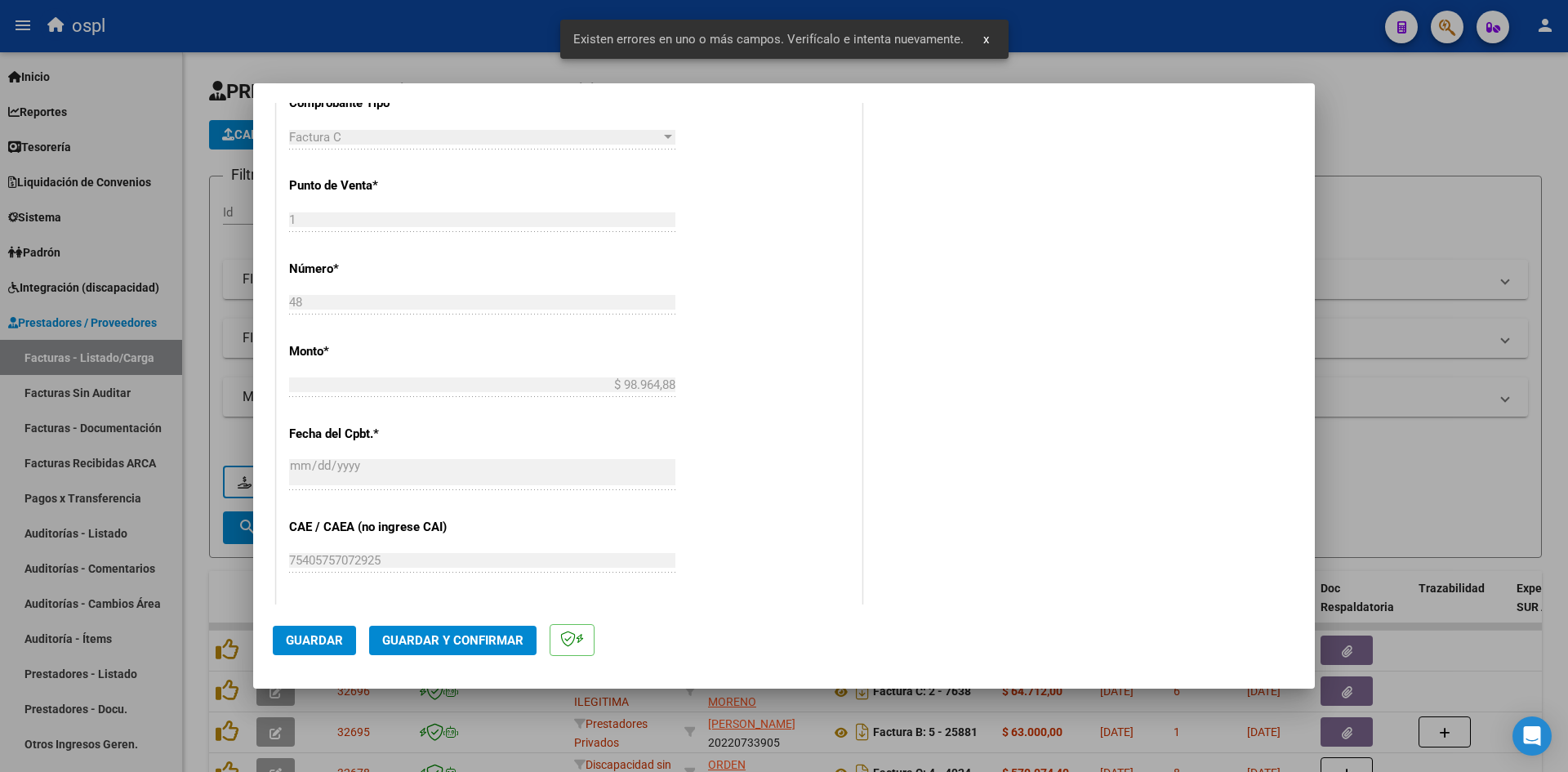
scroll to position [891, 0]
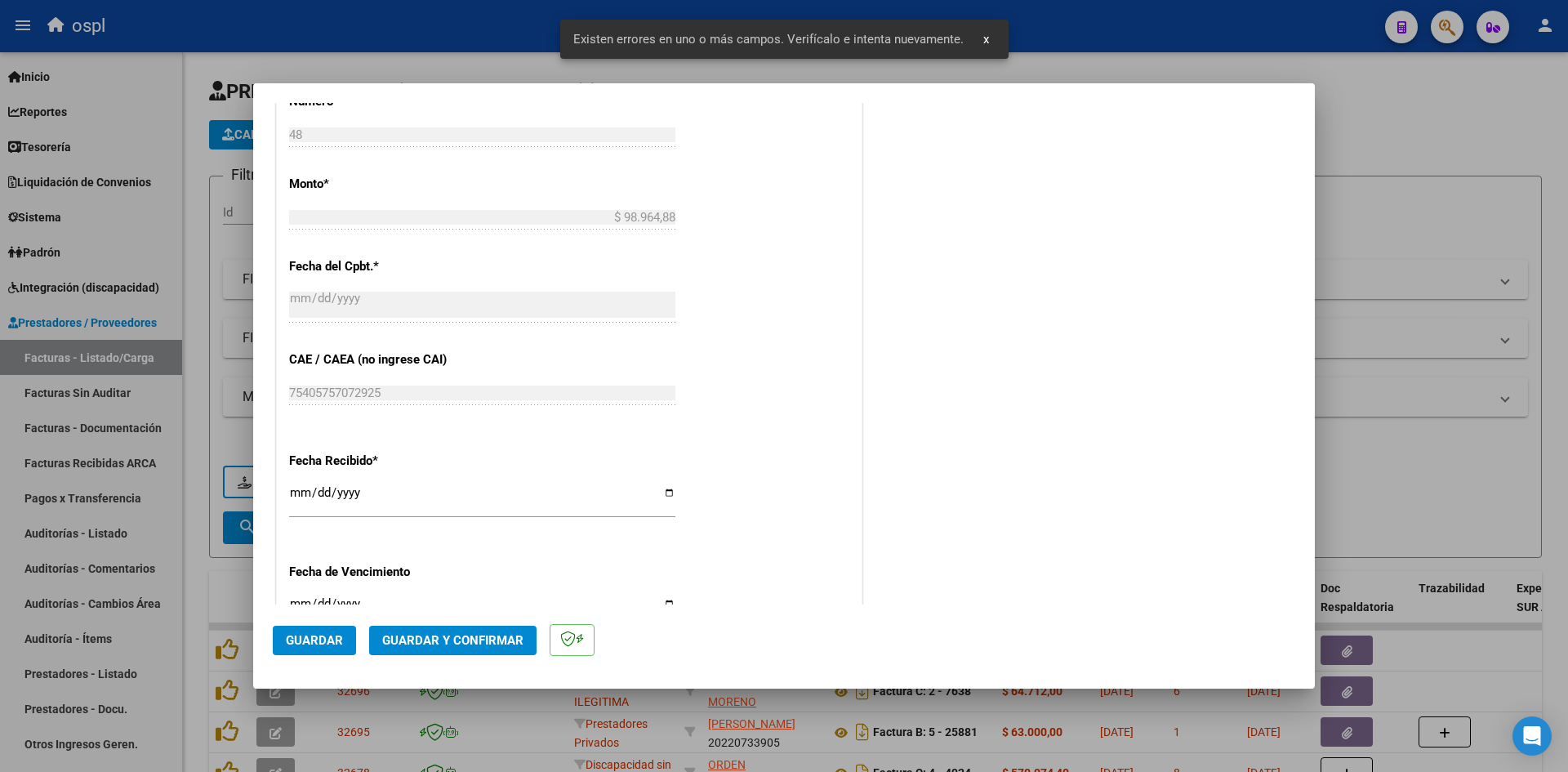
type input "202509"
click at [293, 492] on input "[DATE]" at bounding box center [482, 499] width 387 height 26
type input "[DATE]"
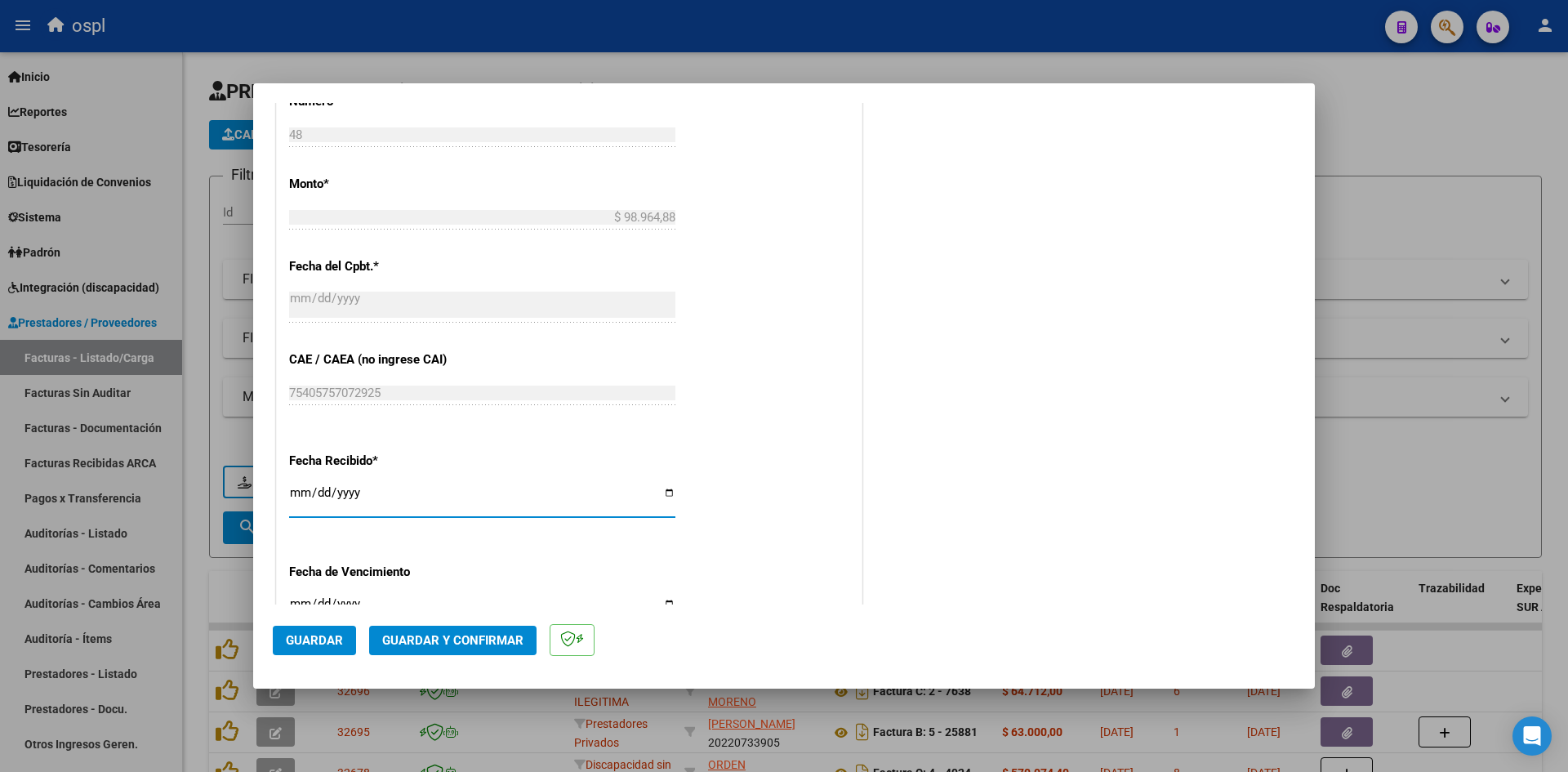
click at [325, 645] on span "Guardar" at bounding box center [314, 639] width 58 height 15
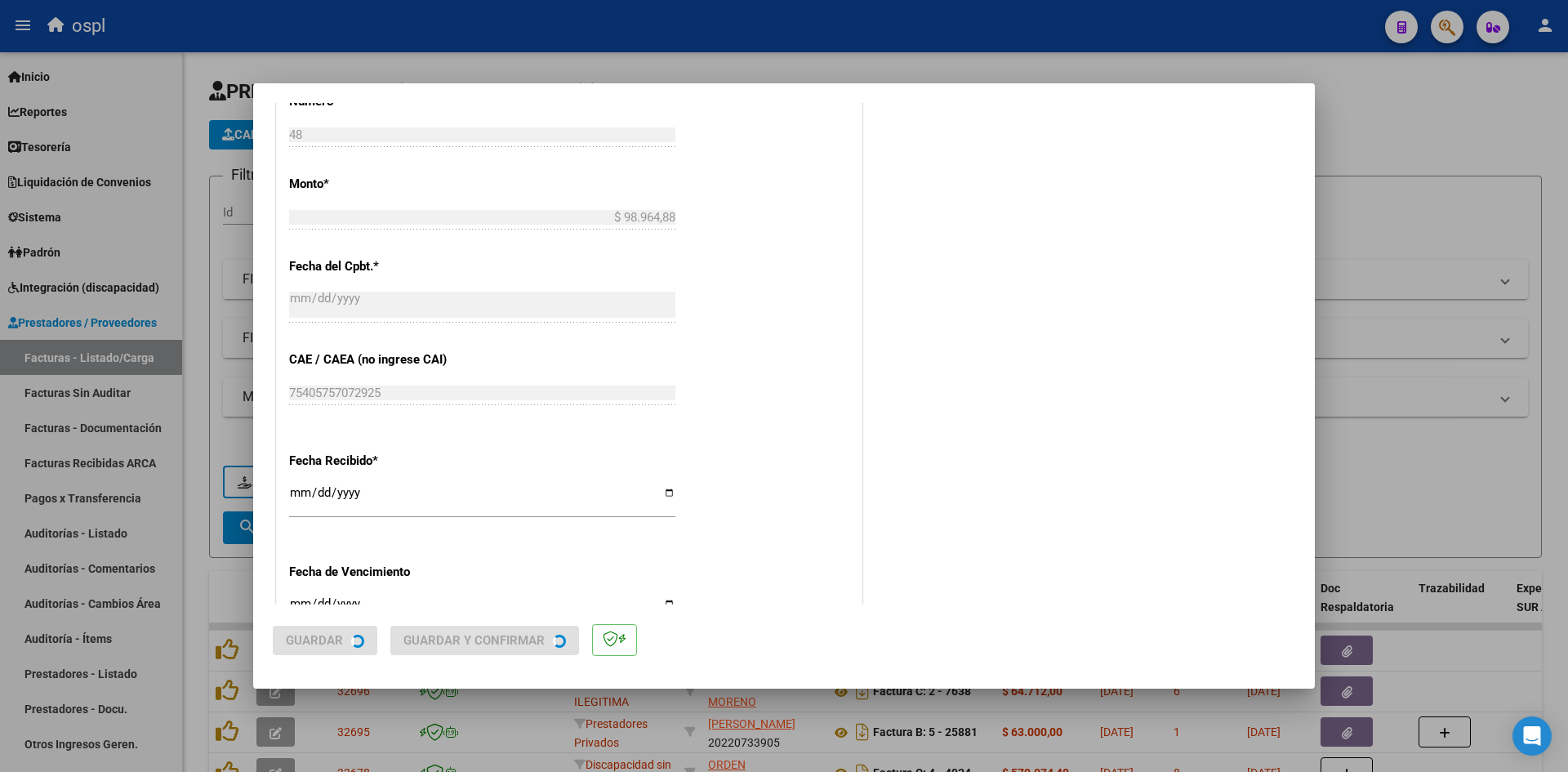
scroll to position [0, 0]
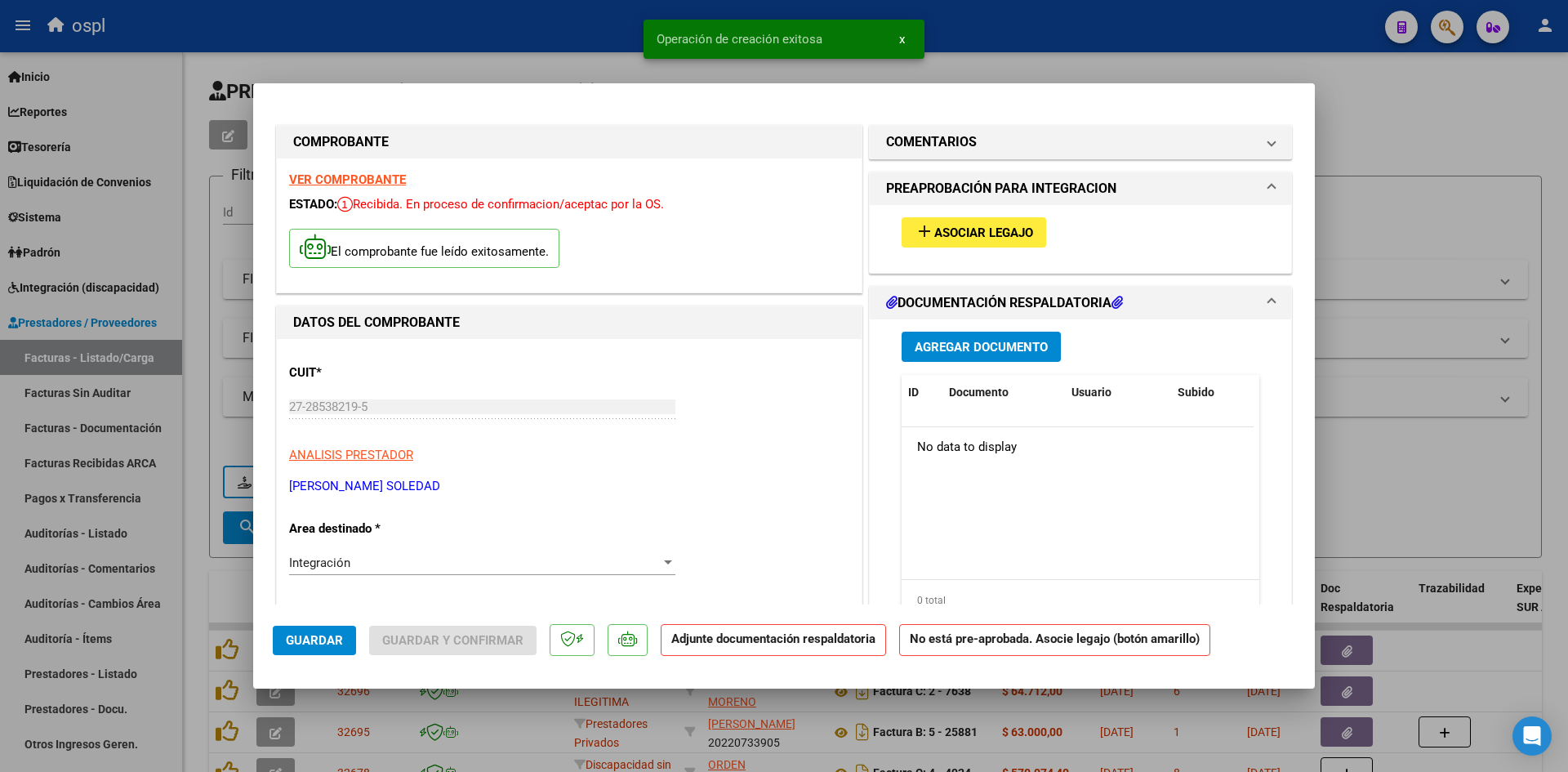
click at [1012, 240] on button "add Asociar Legajo" at bounding box center [974, 232] width 144 height 30
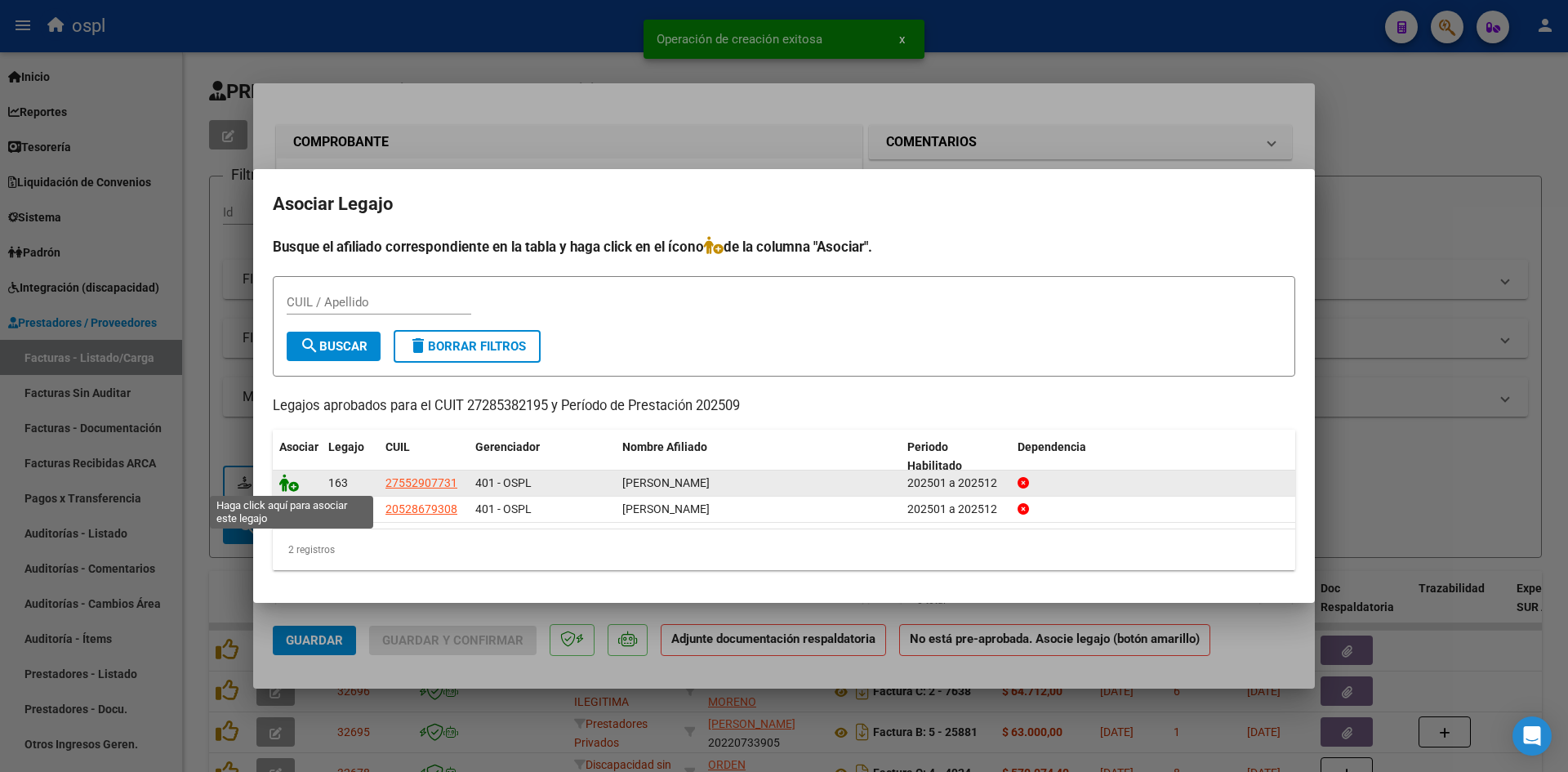
click at [296, 481] on icon at bounding box center [289, 482] width 20 height 18
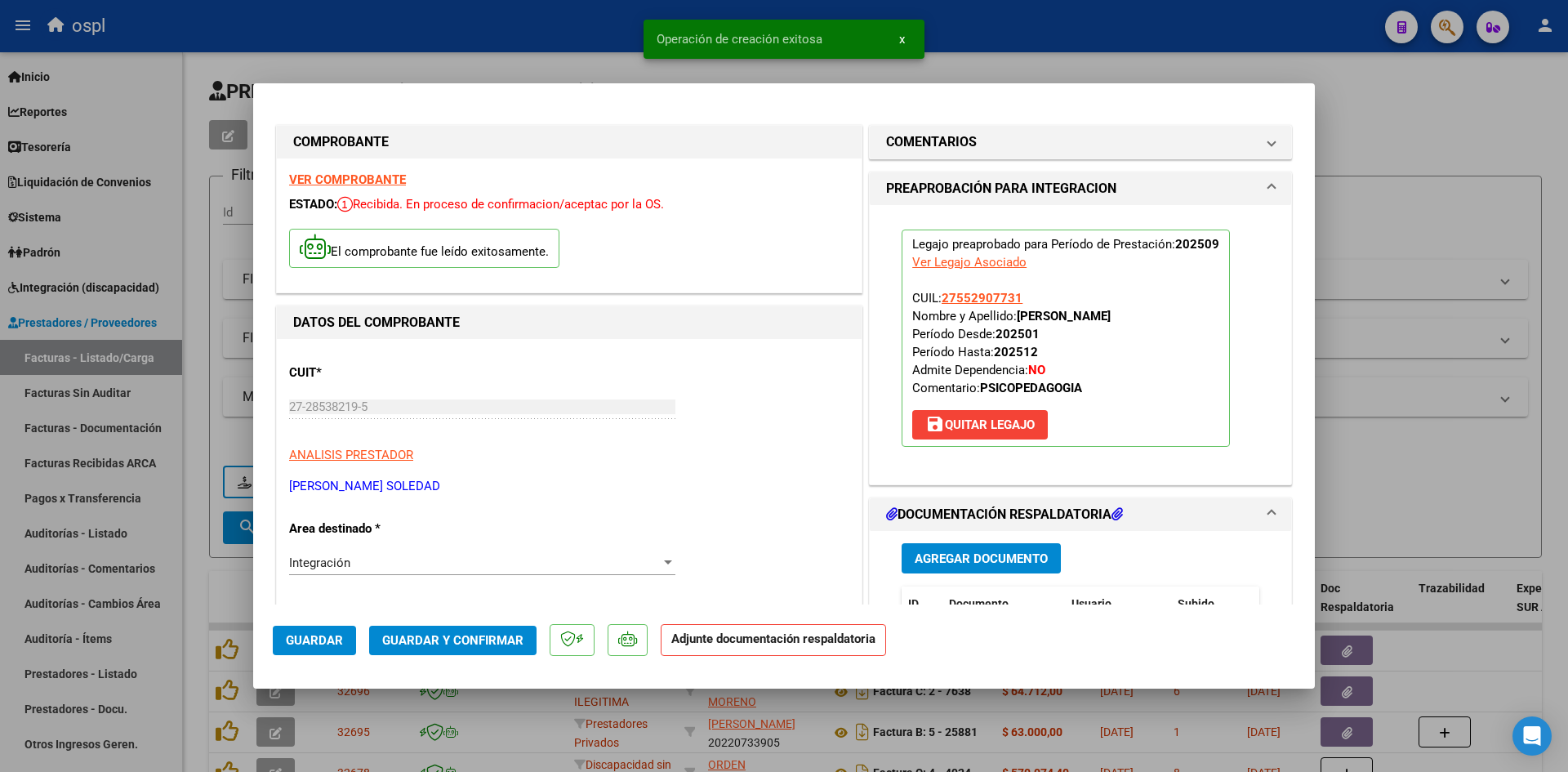
click at [958, 551] on span "Agregar Documento" at bounding box center [981, 558] width 133 height 15
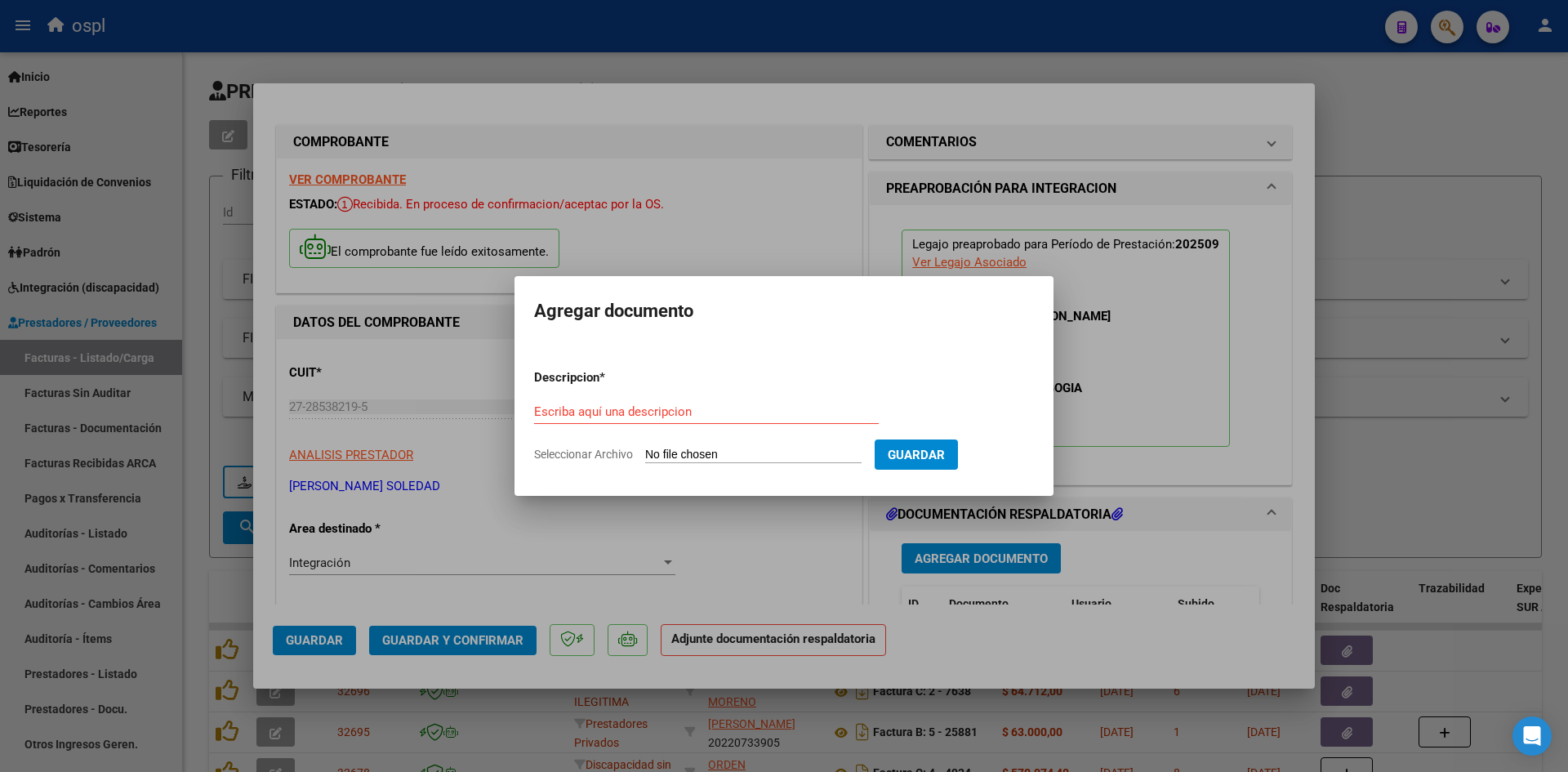
type input "C:\fakepath\[PERSON_NAME] (1).pdf"
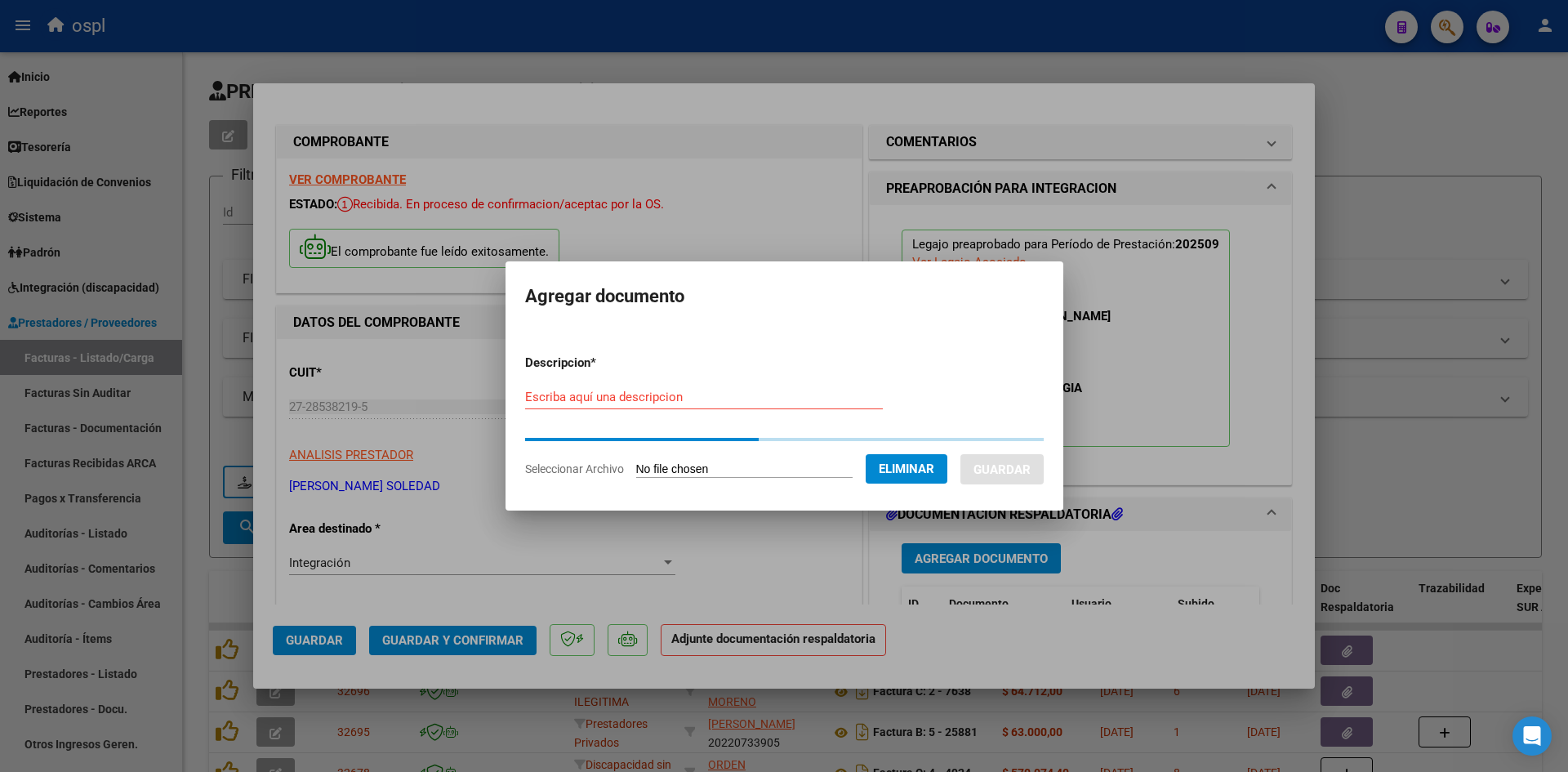
click at [689, 396] on input "Escriba aquí una descripcion" at bounding box center [704, 396] width 357 height 15
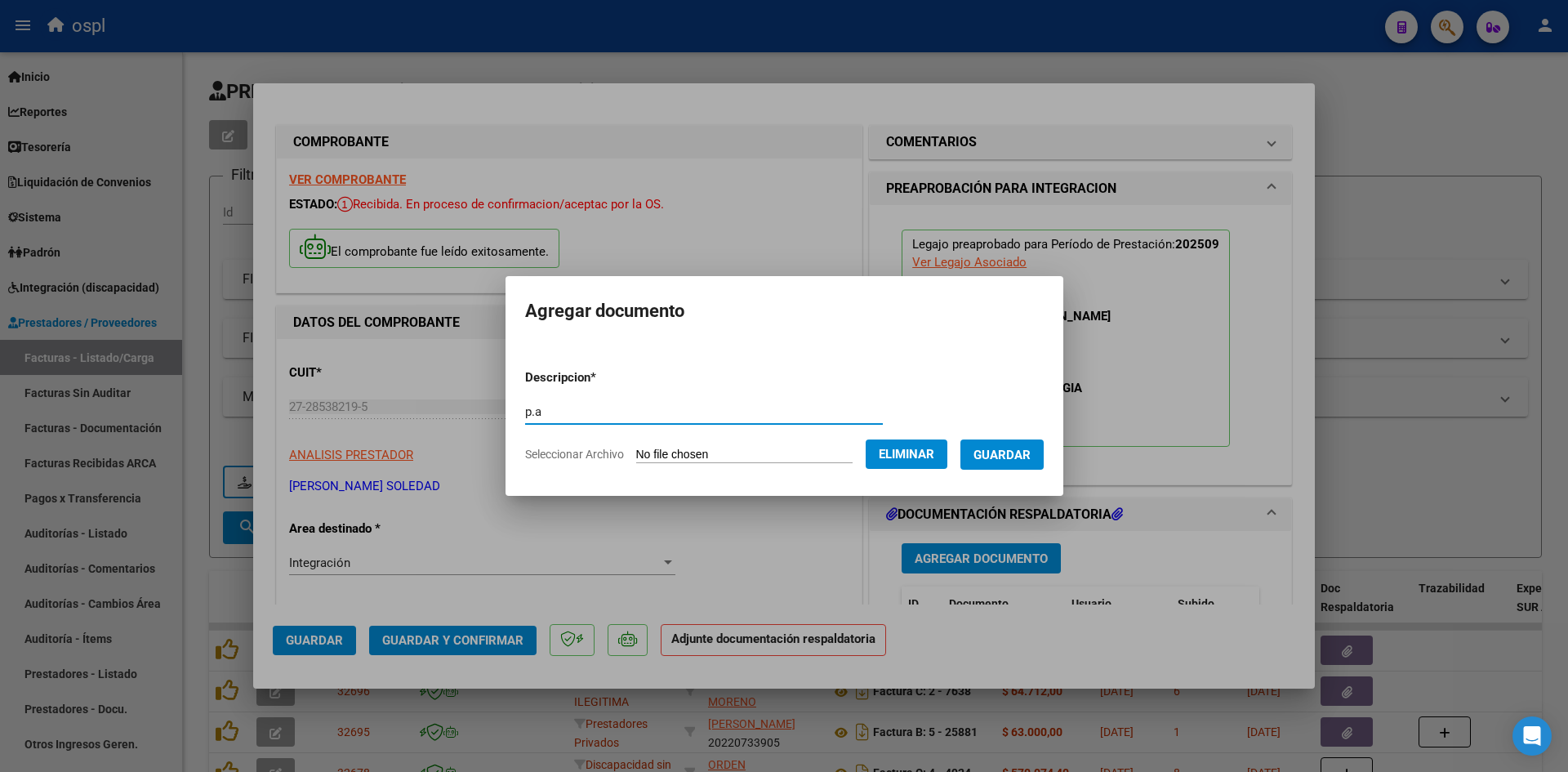
type input "p.a"
click at [1004, 447] on span "Guardar" at bounding box center [1002, 454] width 58 height 15
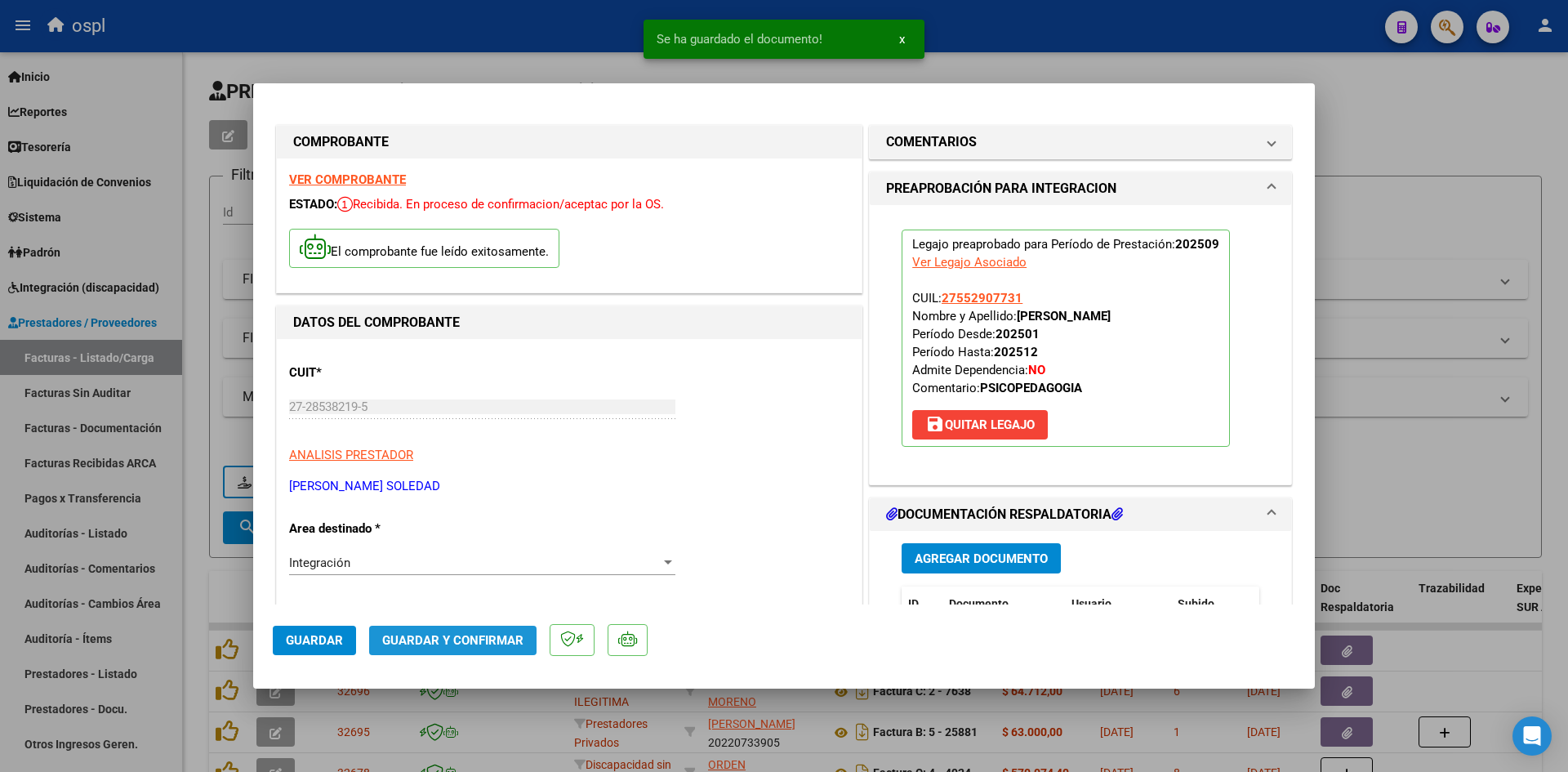
click at [479, 639] on span "Guardar y Confirmar" at bounding box center [453, 639] width 142 height 15
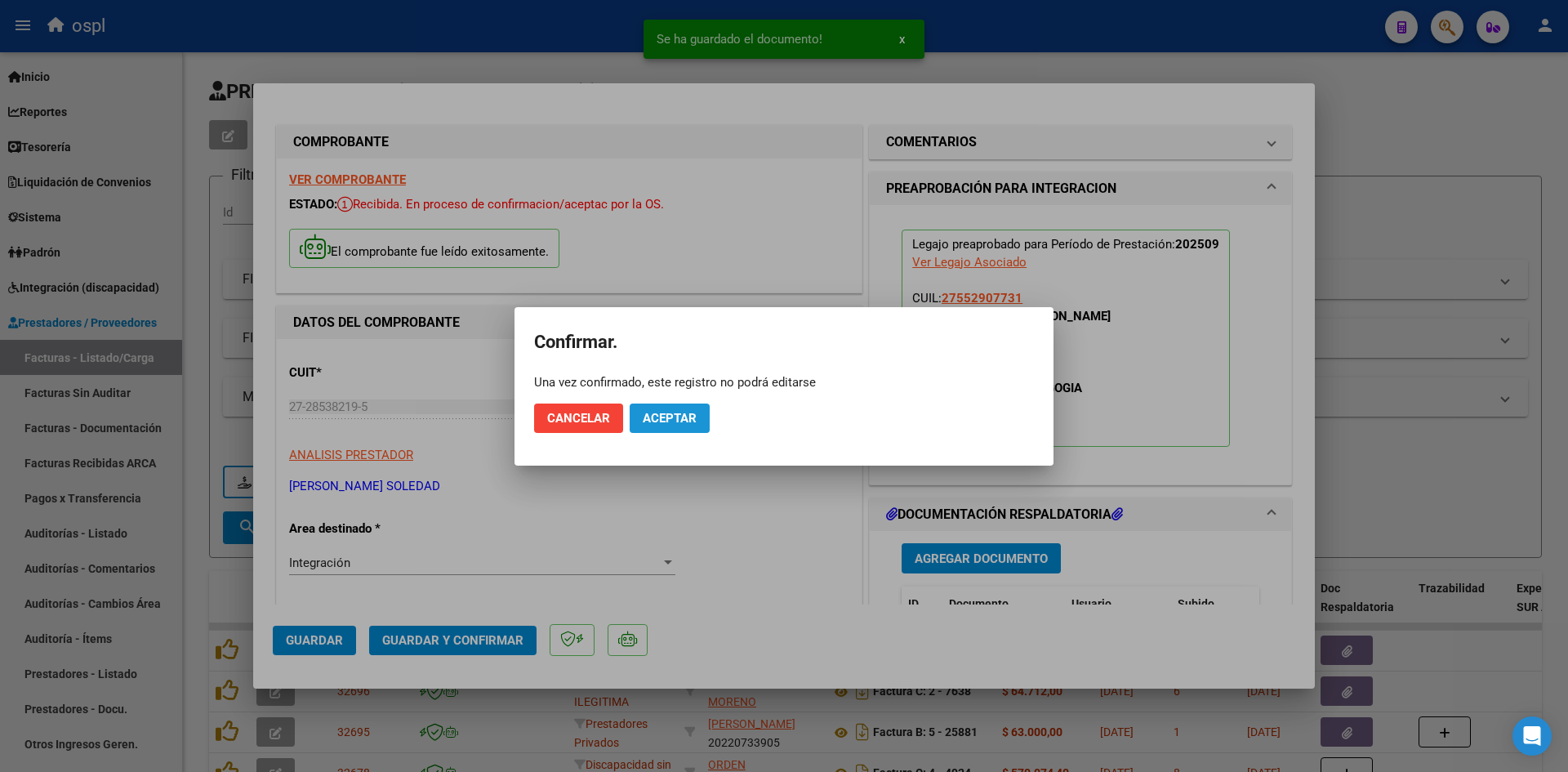
drag, startPoint x: 684, startPoint y: 412, endPoint x: 673, endPoint y: 428, distance: 19.4
click at [684, 412] on span "Aceptar" at bounding box center [669, 418] width 54 height 15
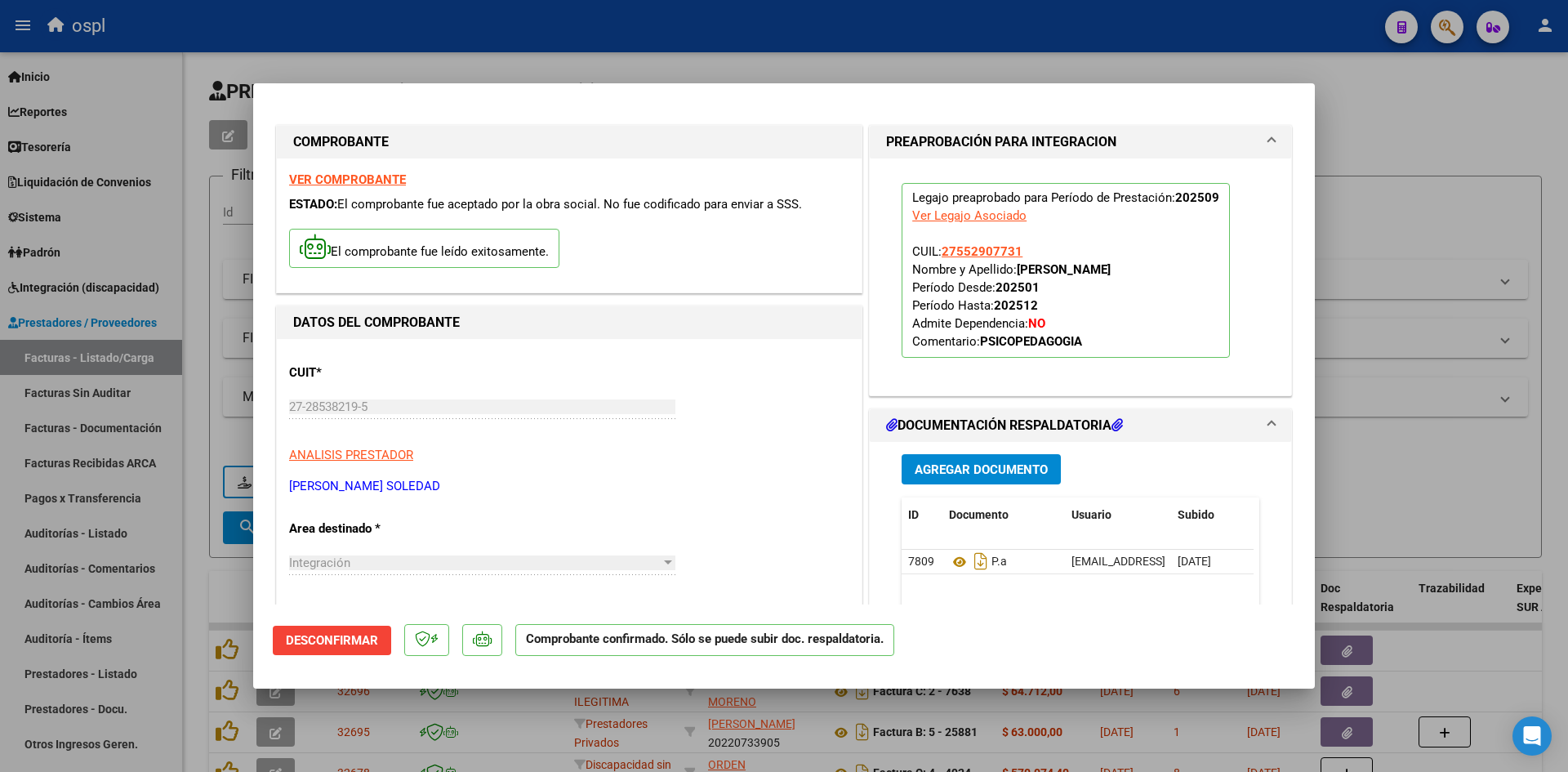
click at [1430, 242] on div at bounding box center [784, 386] width 1568 height 772
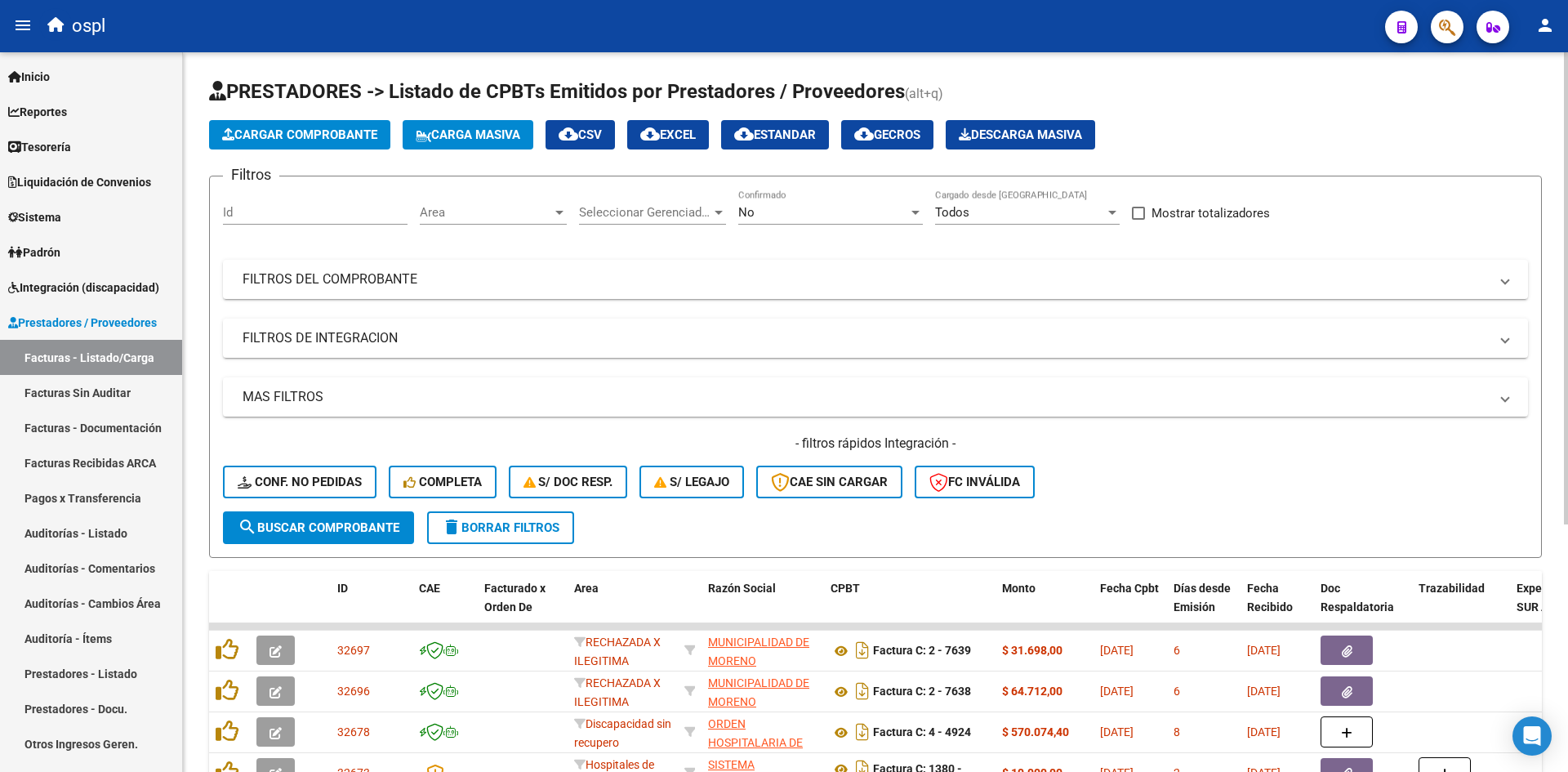
click at [297, 129] on span "Cargar Comprobante" at bounding box center [300, 135] width 155 height 15
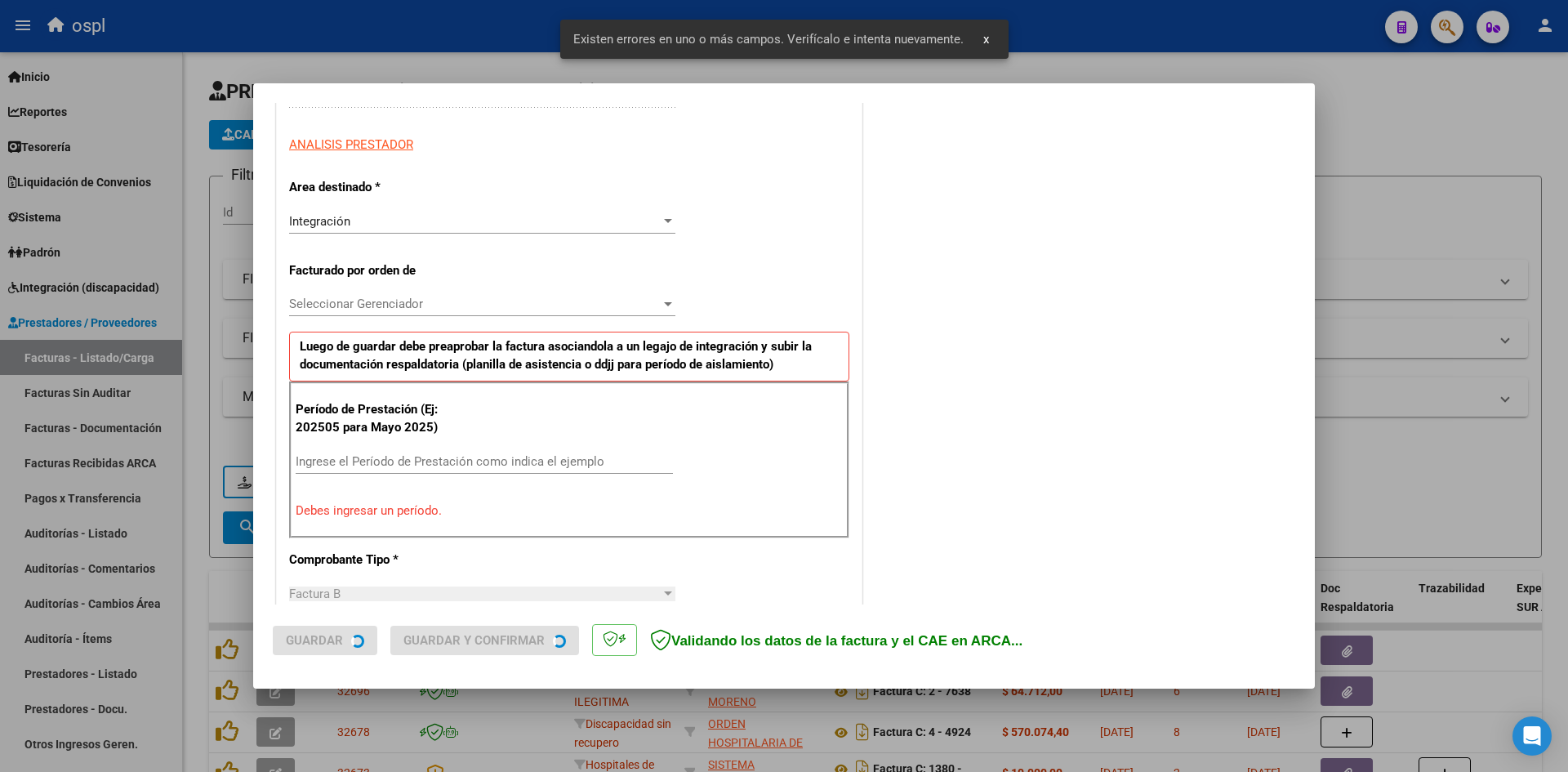
scroll to position [370, 0]
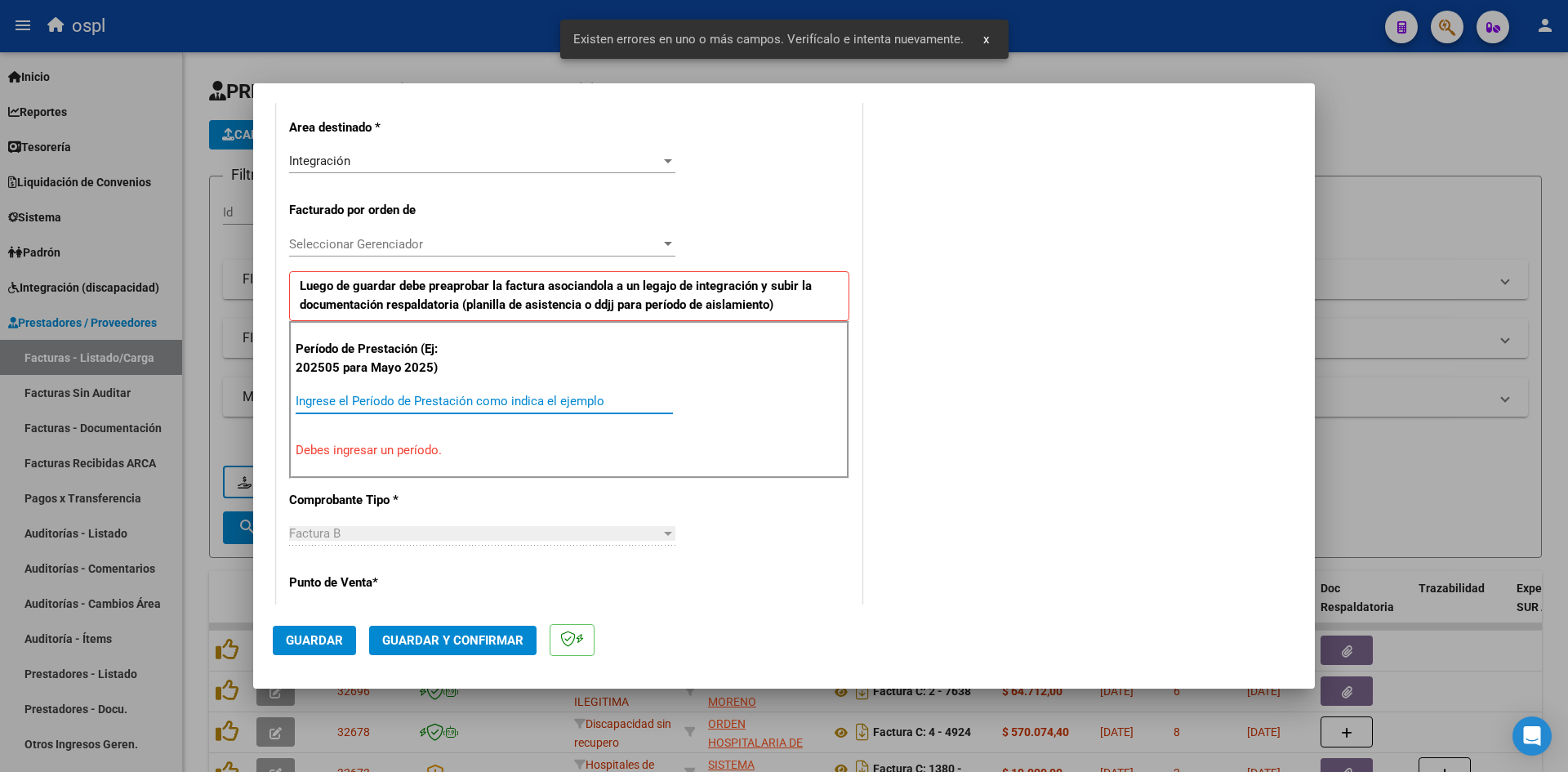
drag, startPoint x: 391, startPoint y: 395, endPoint x: 407, endPoint y: 365, distance: 34.0
click at [391, 395] on input "Ingrese el Período de Prestación como indica el ejemplo" at bounding box center [484, 400] width 377 height 15
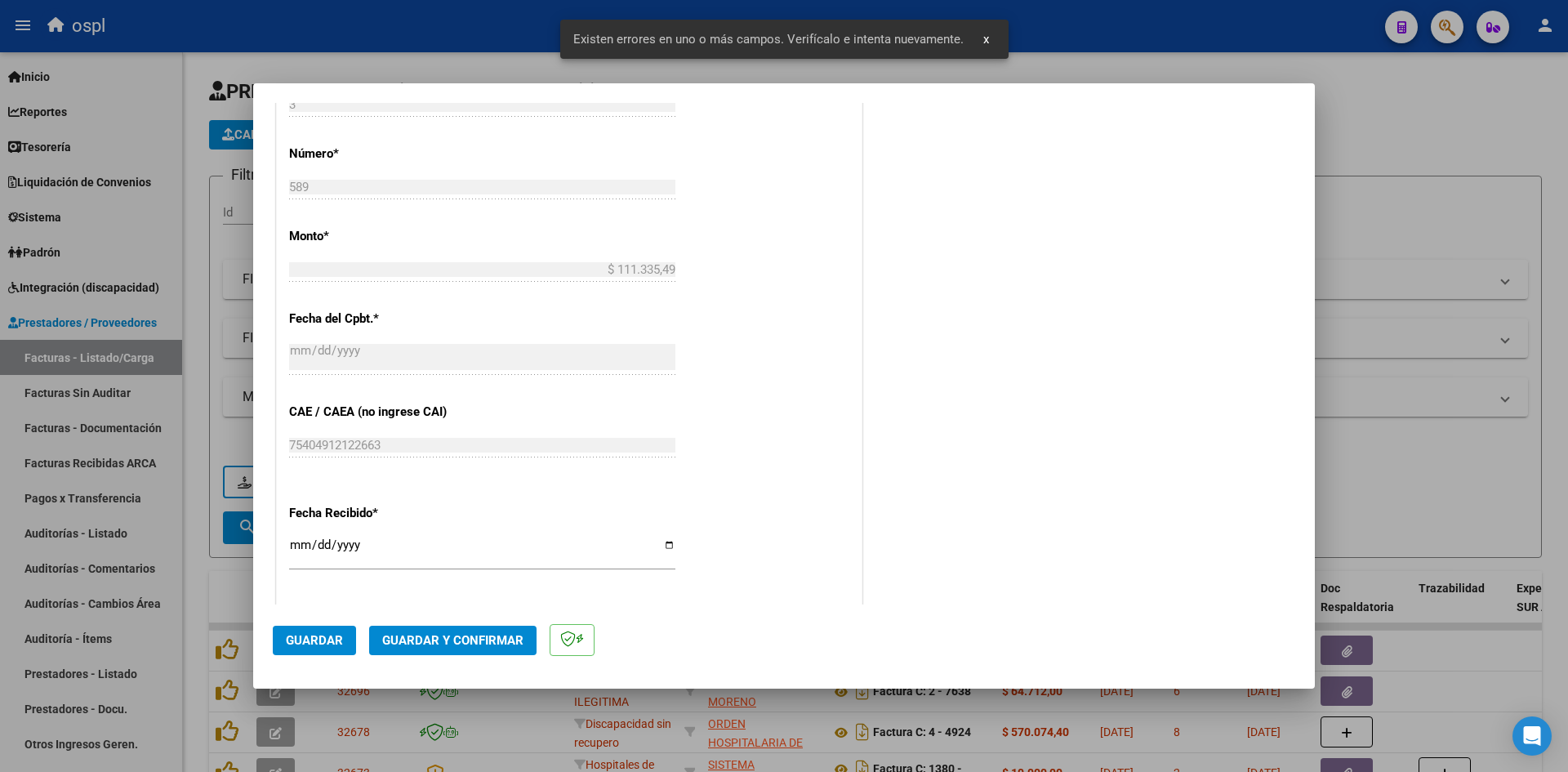
scroll to position [942, 0]
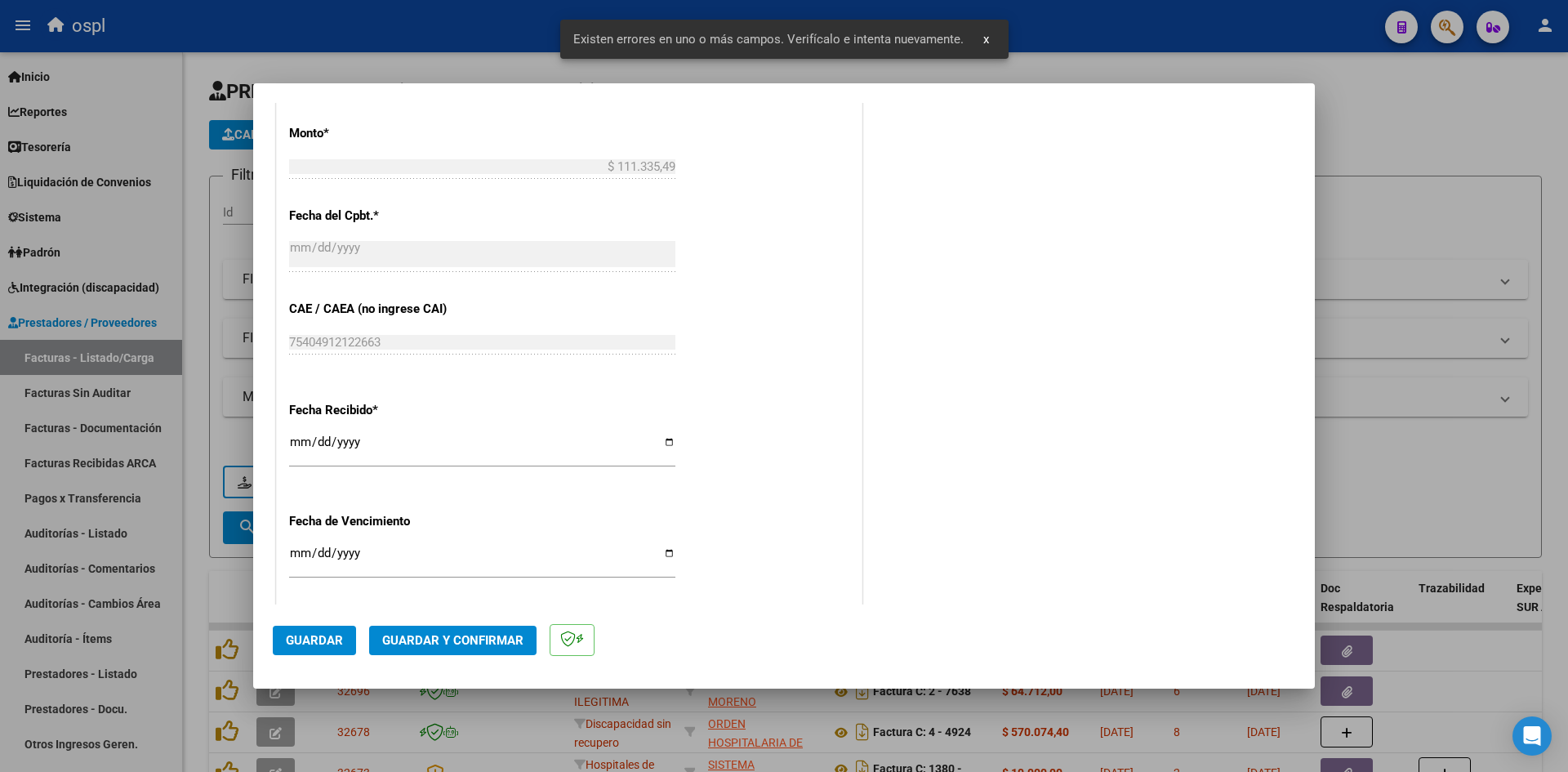
type input "202509"
click at [298, 442] on input "[DATE]" at bounding box center [482, 448] width 387 height 26
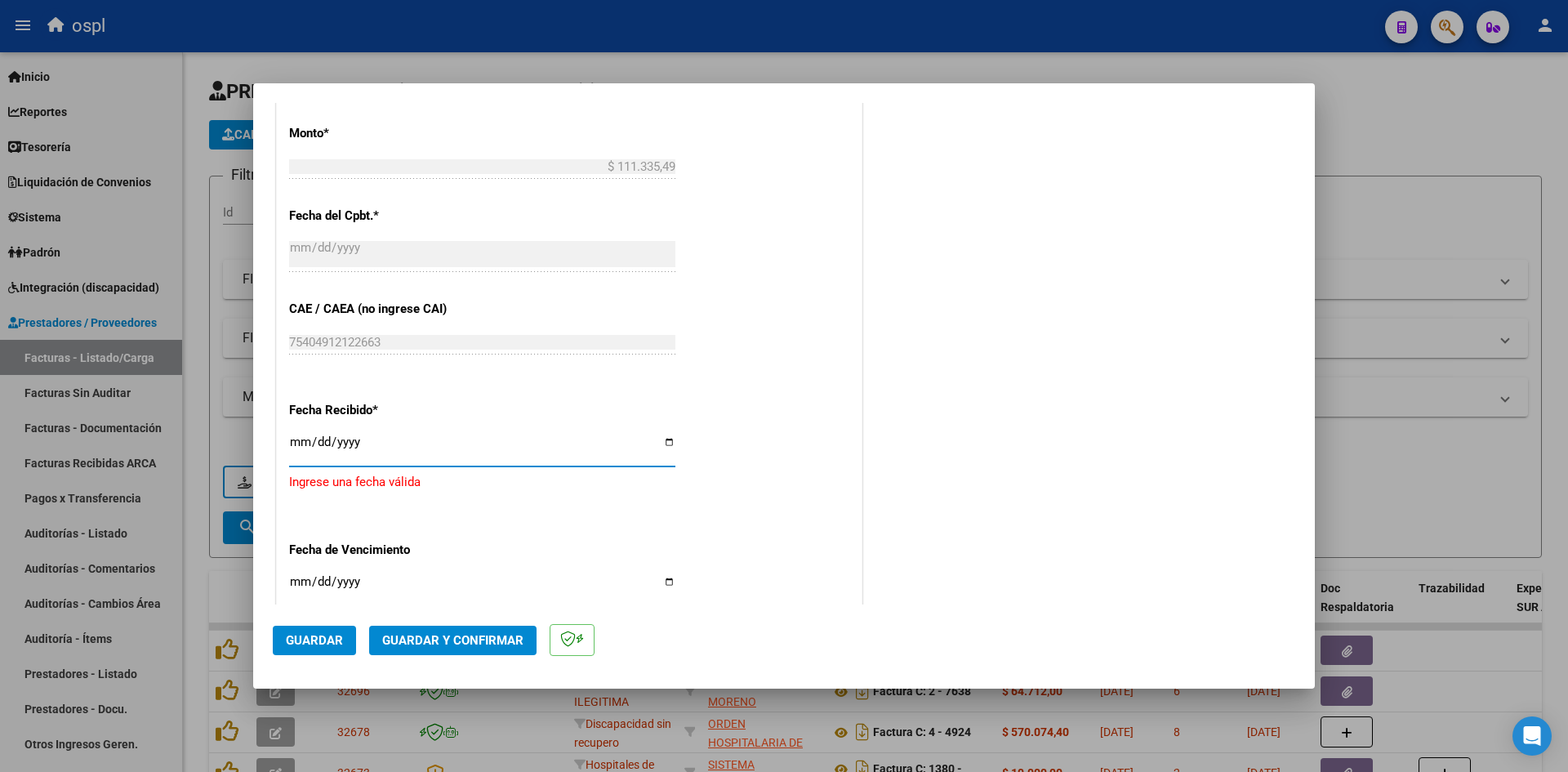
type input "[DATE]"
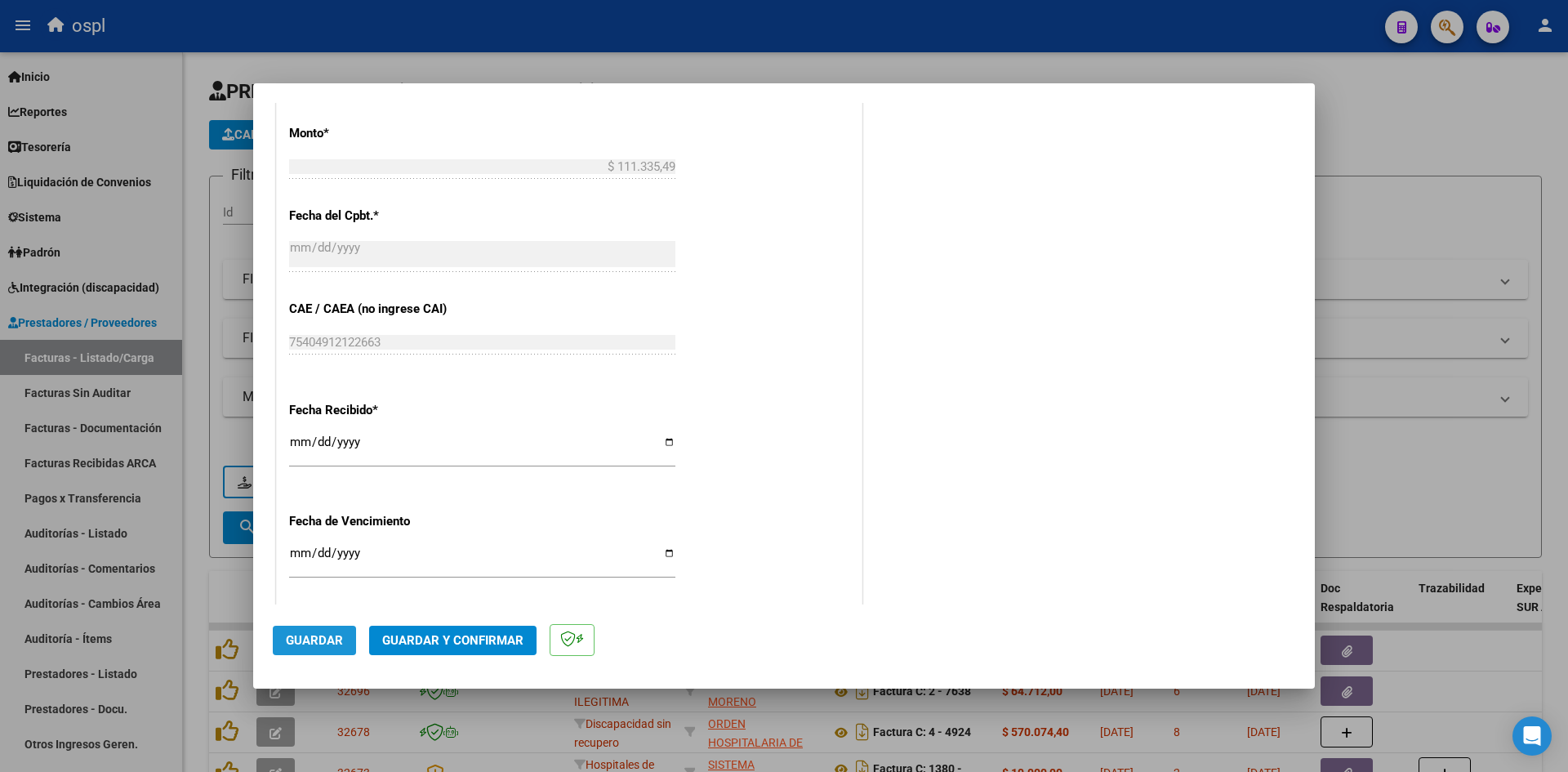
drag, startPoint x: 317, startPoint y: 631, endPoint x: 443, endPoint y: 608, distance: 128.1
click at [317, 631] on button "Guardar" at bounding box center [313, 640] width 83 height 29
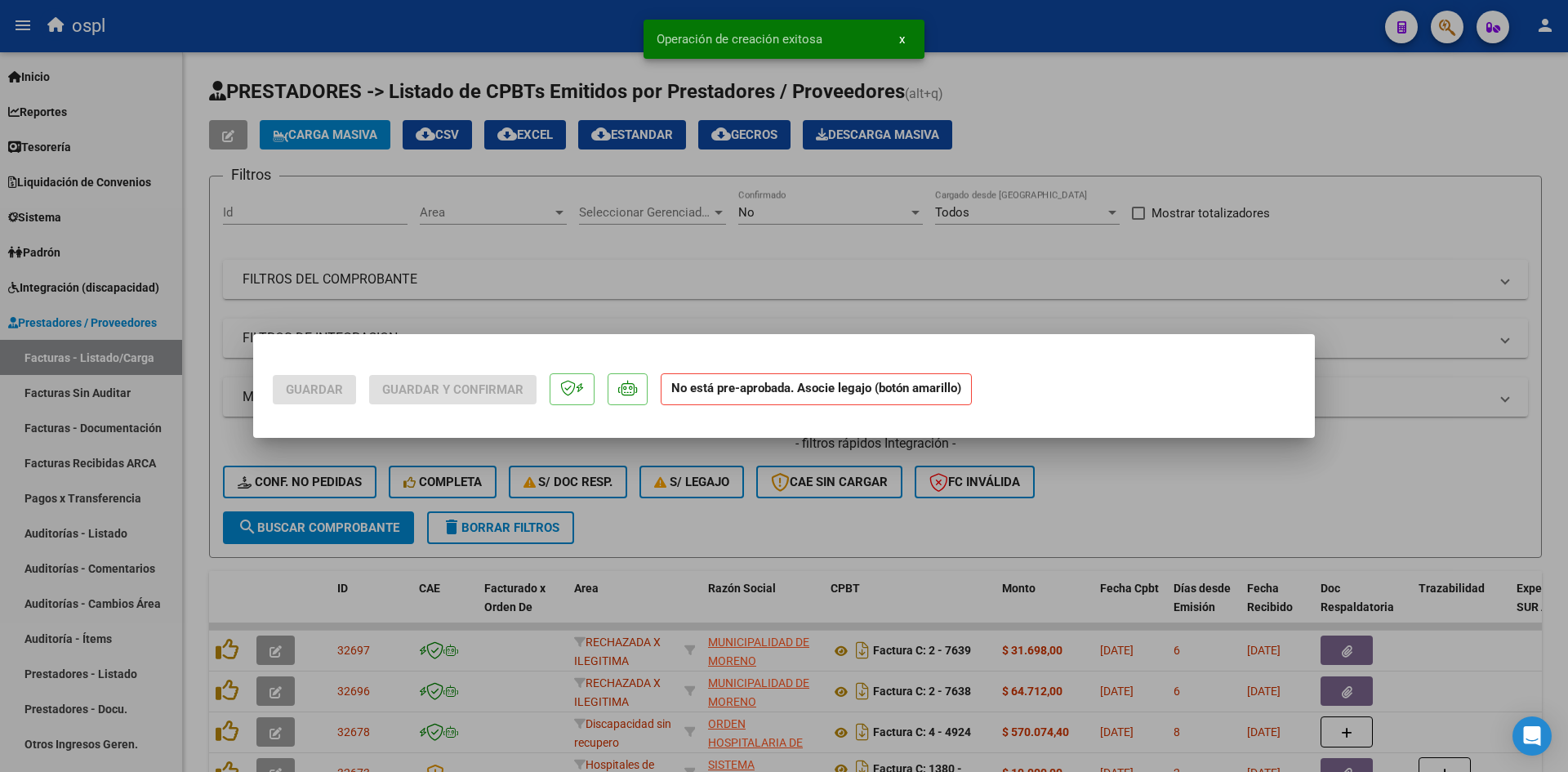
scroll to position [0, 0]
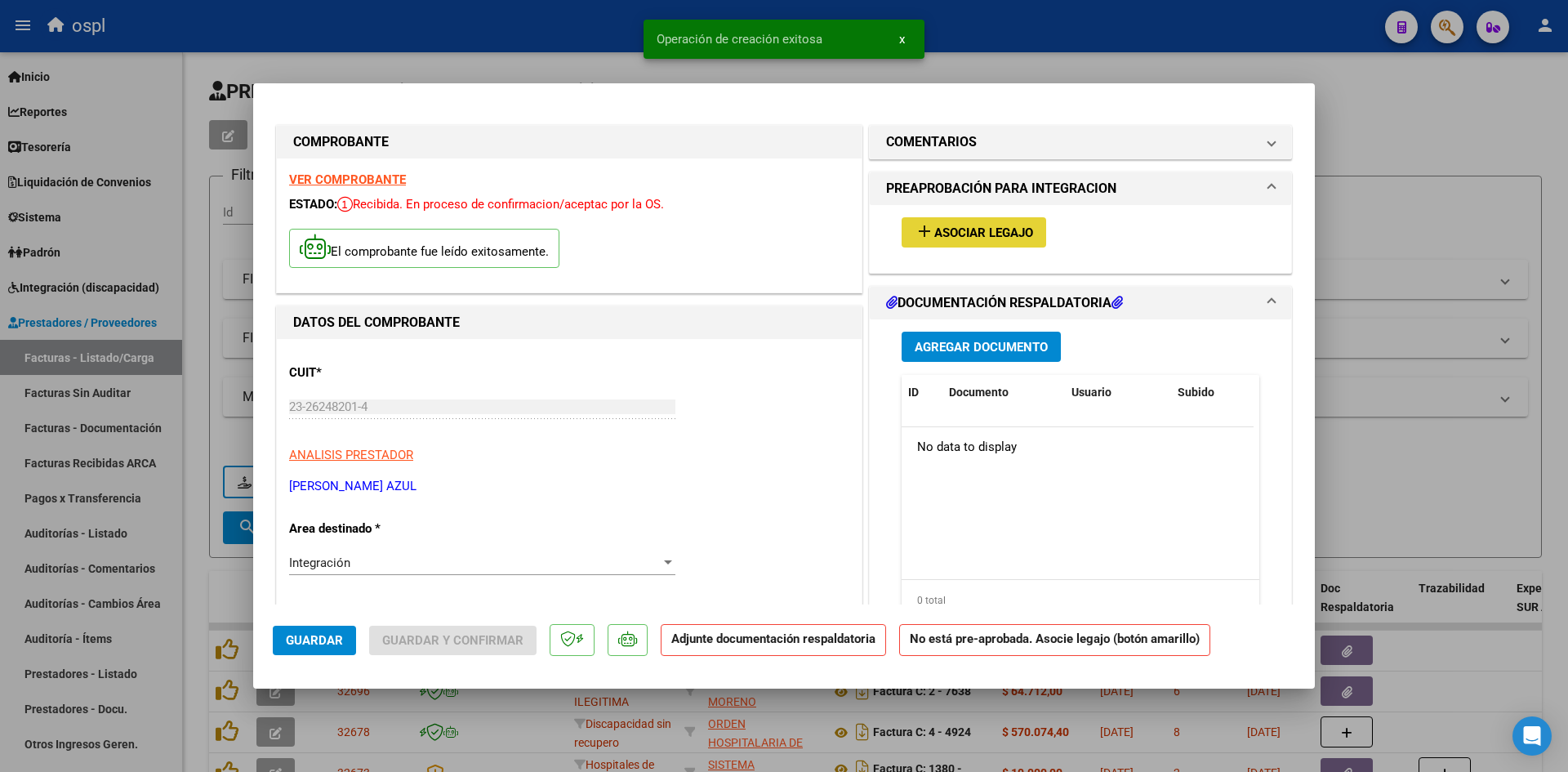
click at [1001, 244] on button "add Asociar Legajo" at bounding box center [974, 232] width 144 height 30
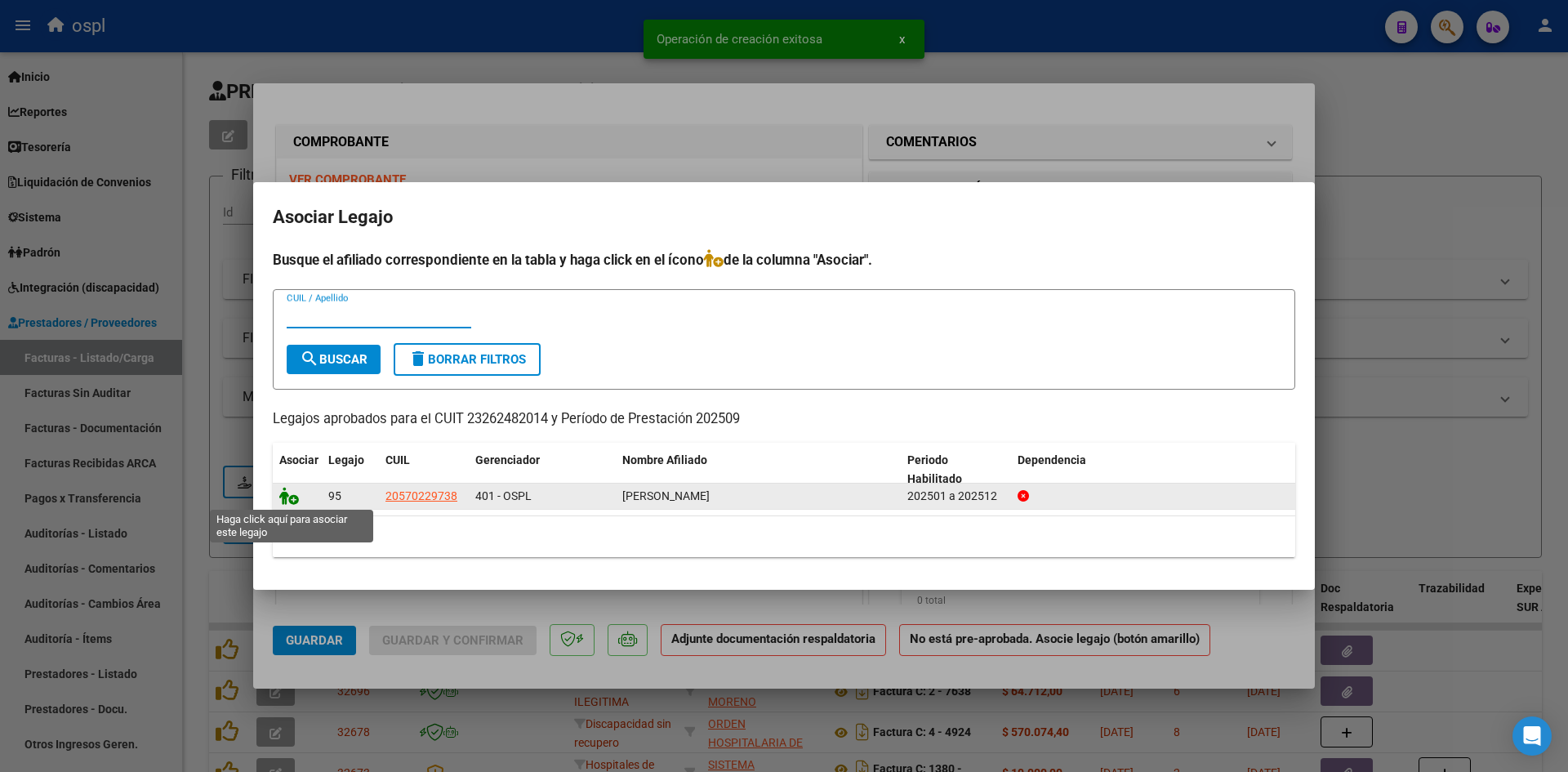
click at [287, 494] on icon at bounding box center [289, 496] width 20 height 18
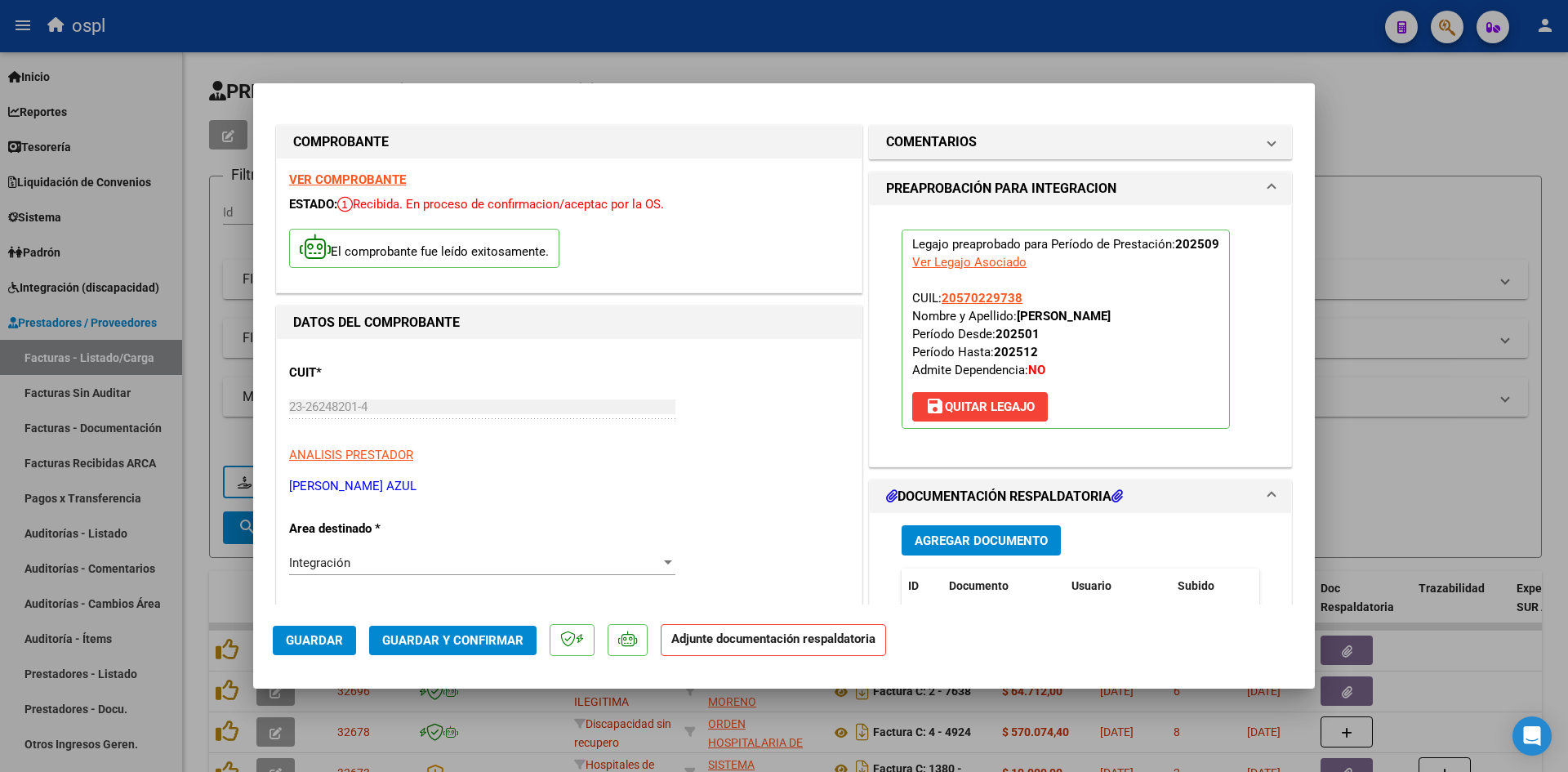
click at [992, 537] on span "Agregar Documento" at bounding box center [981, 540] width 133 height 15
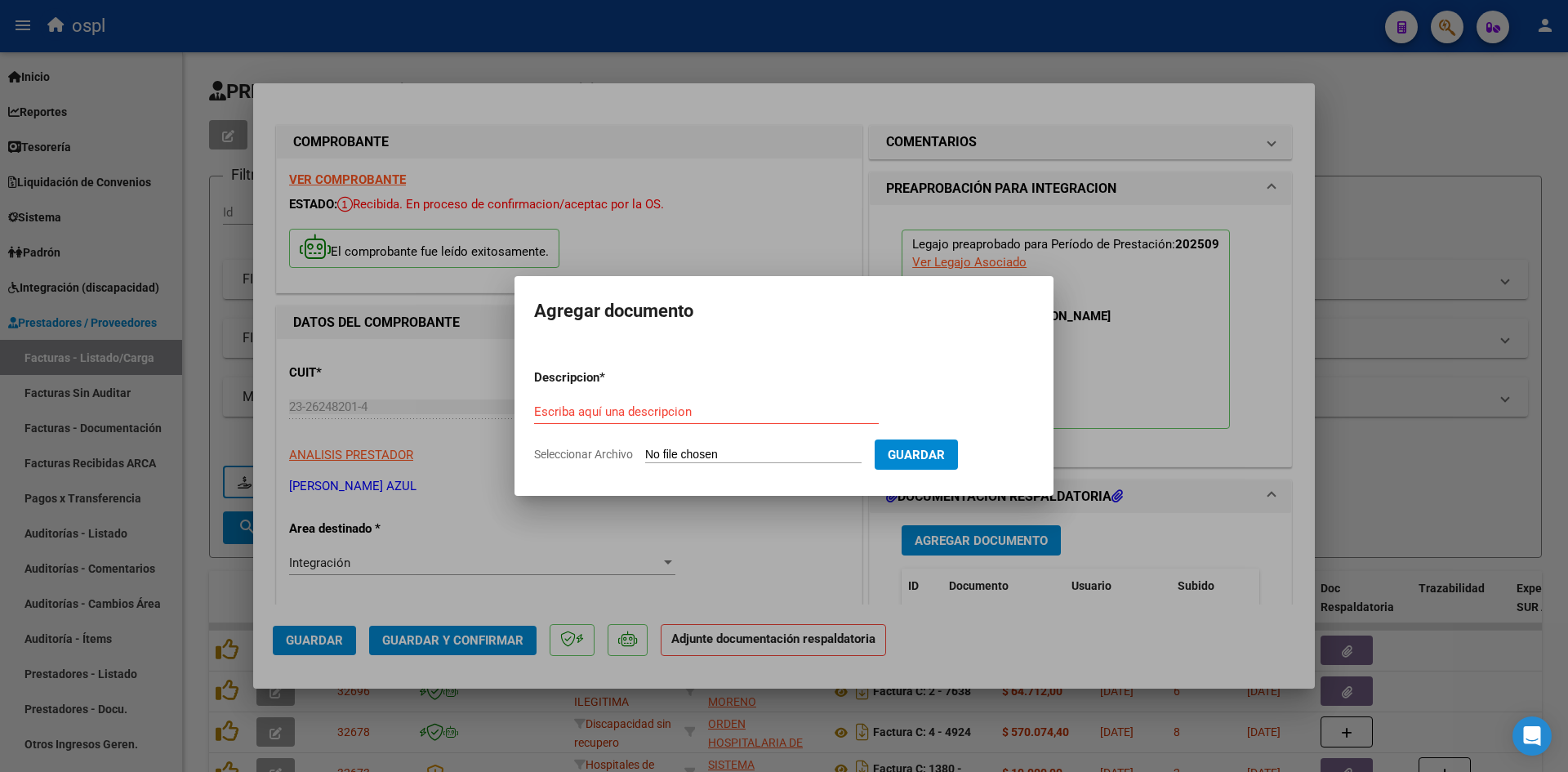
type input "C:\fakepath\veron.pdf"
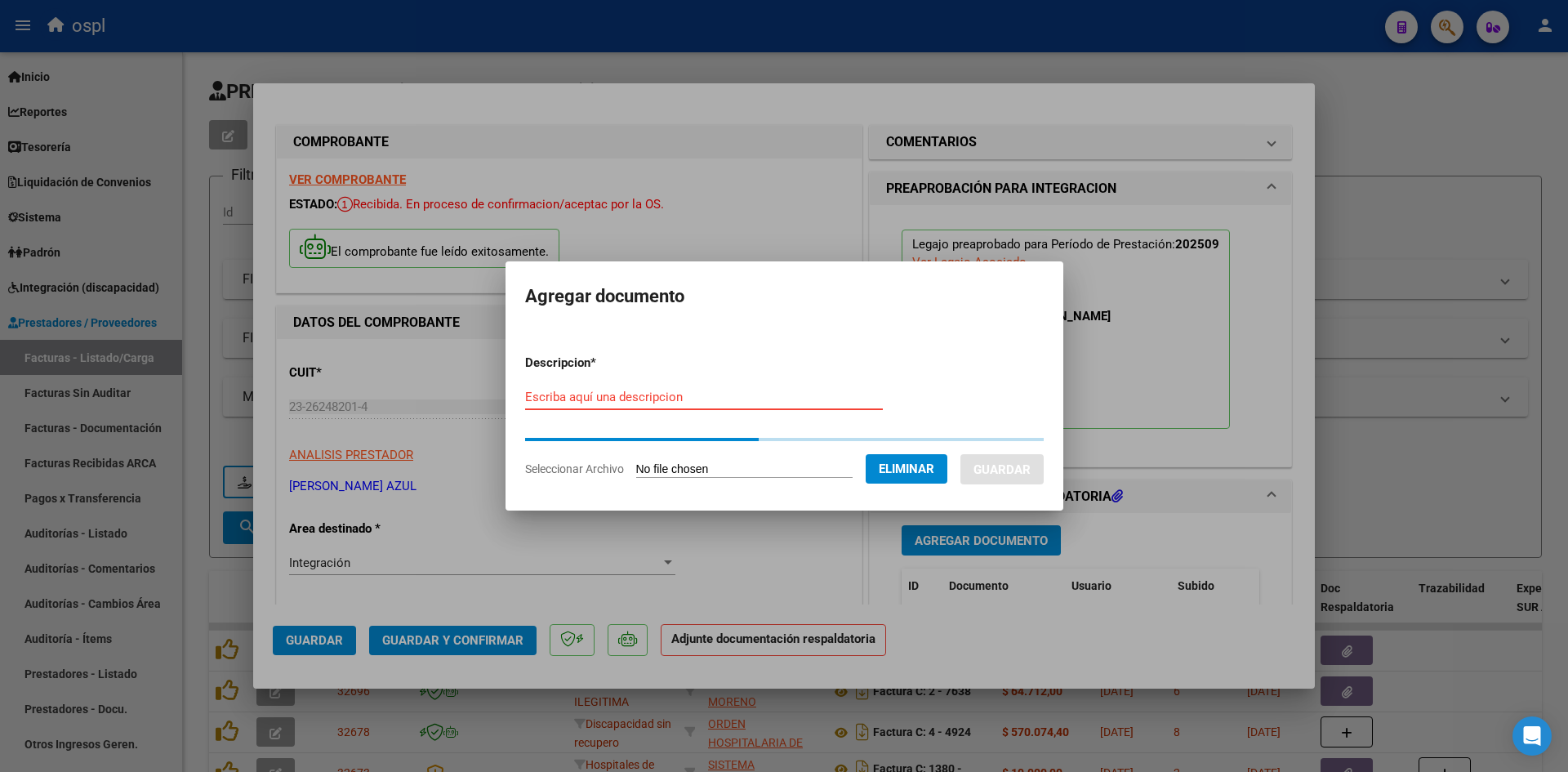
click at [686, 394] on input "Escriba aquí una descripcion" at bounding box center [704, 396] width 357 height 15
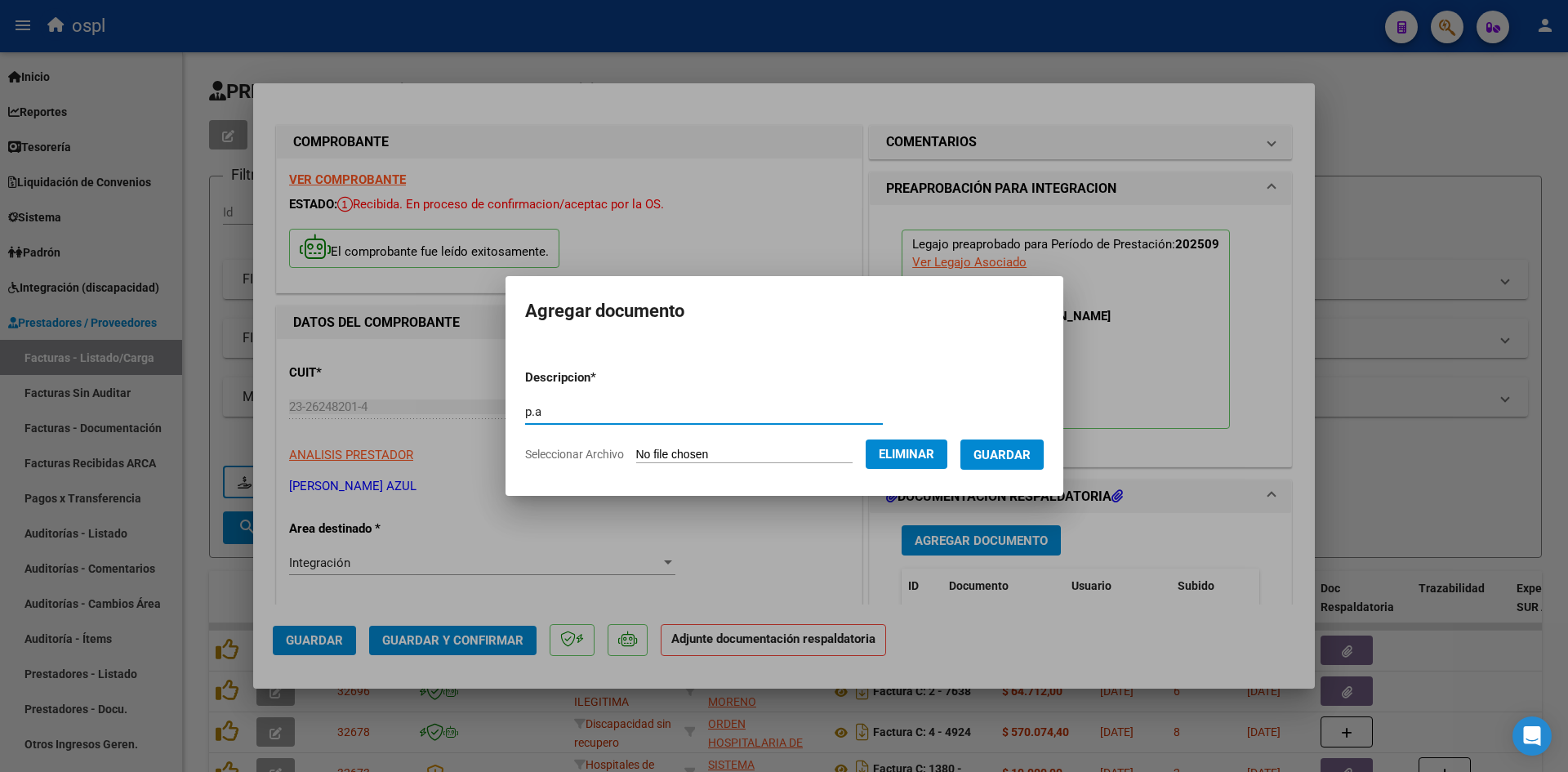
type input "p.a"
click at [1013, 457] on span "Guardar" at bounding box center [1002, 454] width 58 height 15
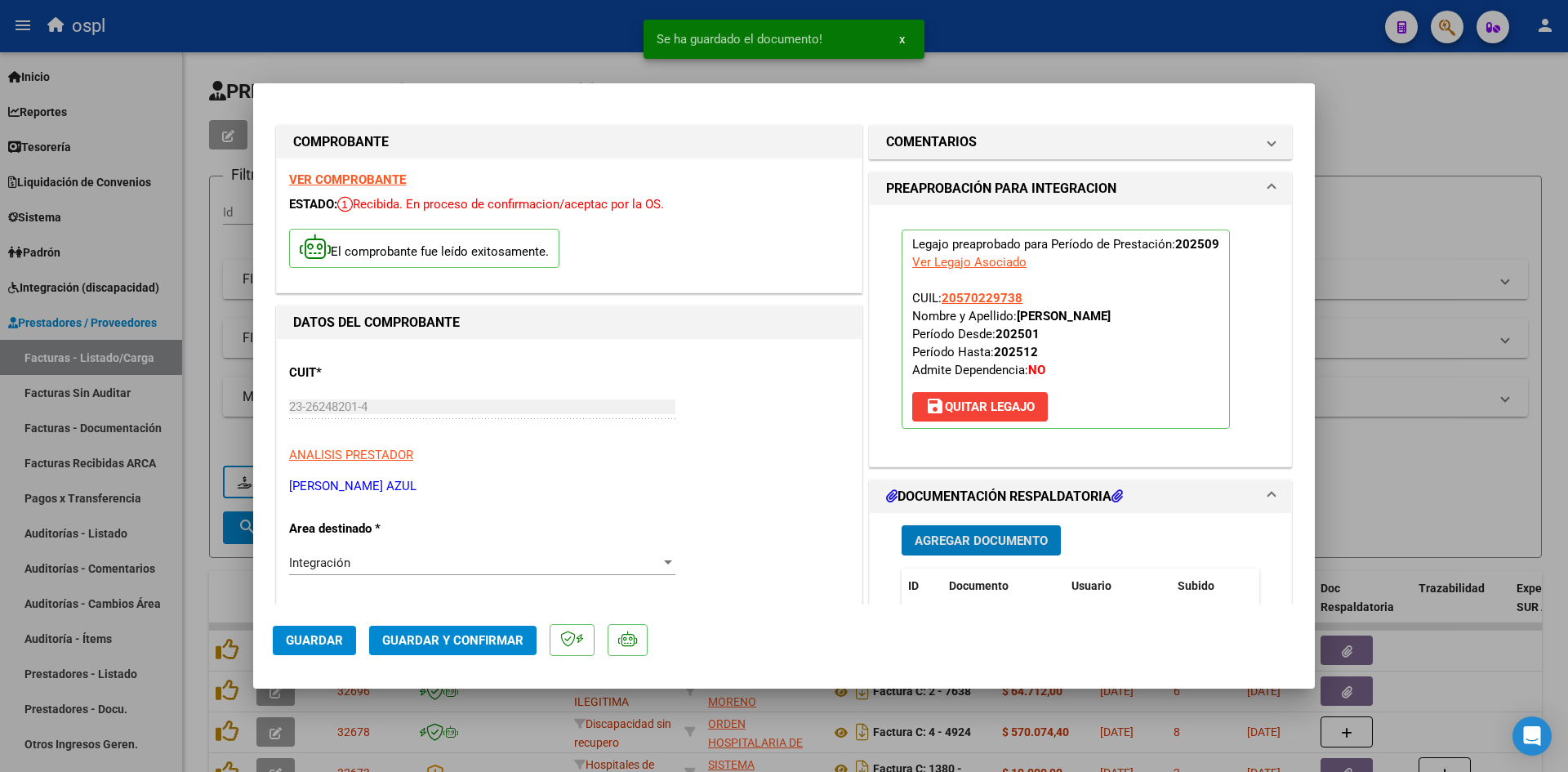
click at [456, 634] on span "Guardar y Confirmar" at bounding box center [453, 639] width 142 height 15
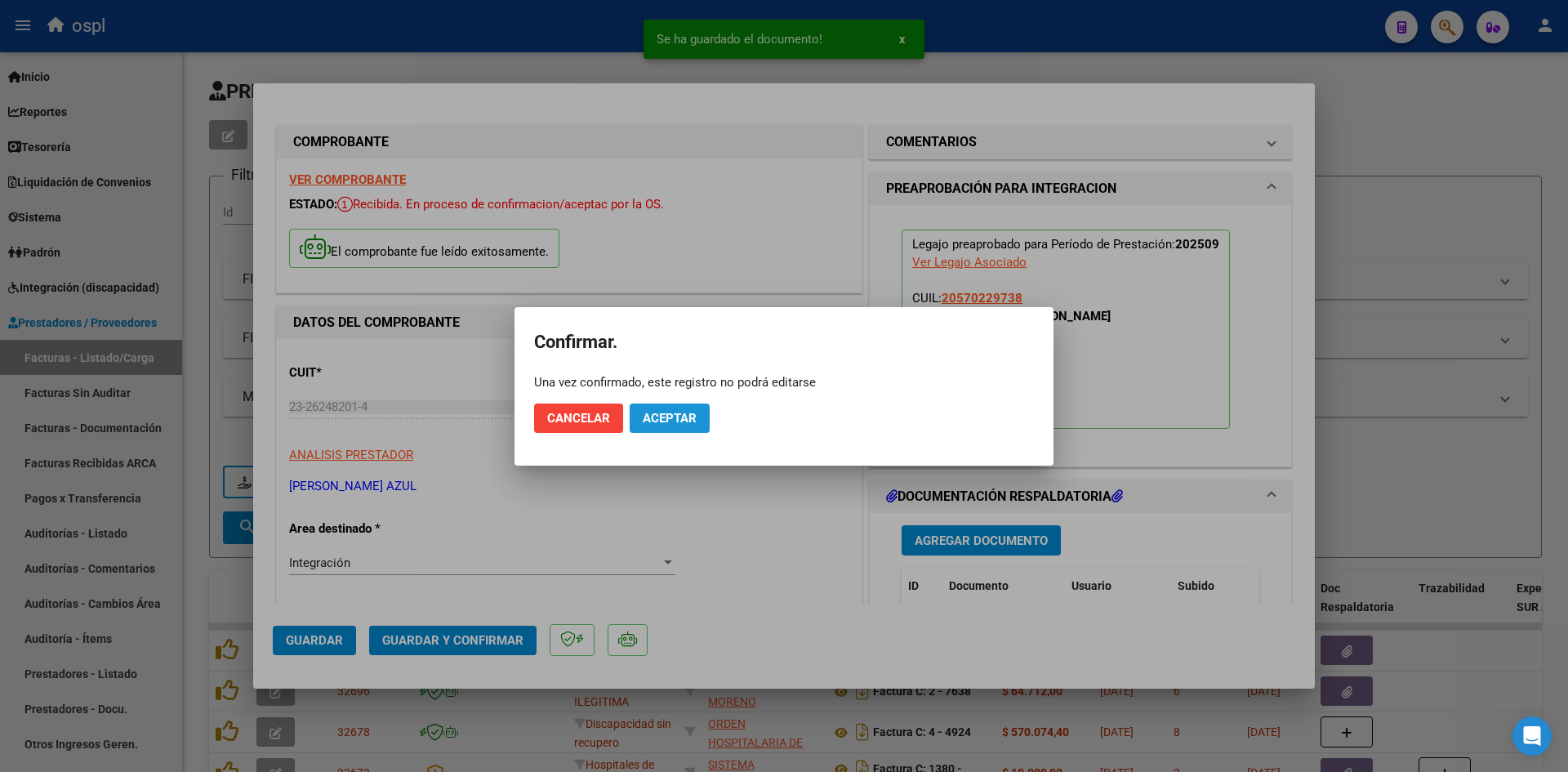
click at [685, 431] on button "Aceptar" at bounding box center [670, 418] width 80 height 29
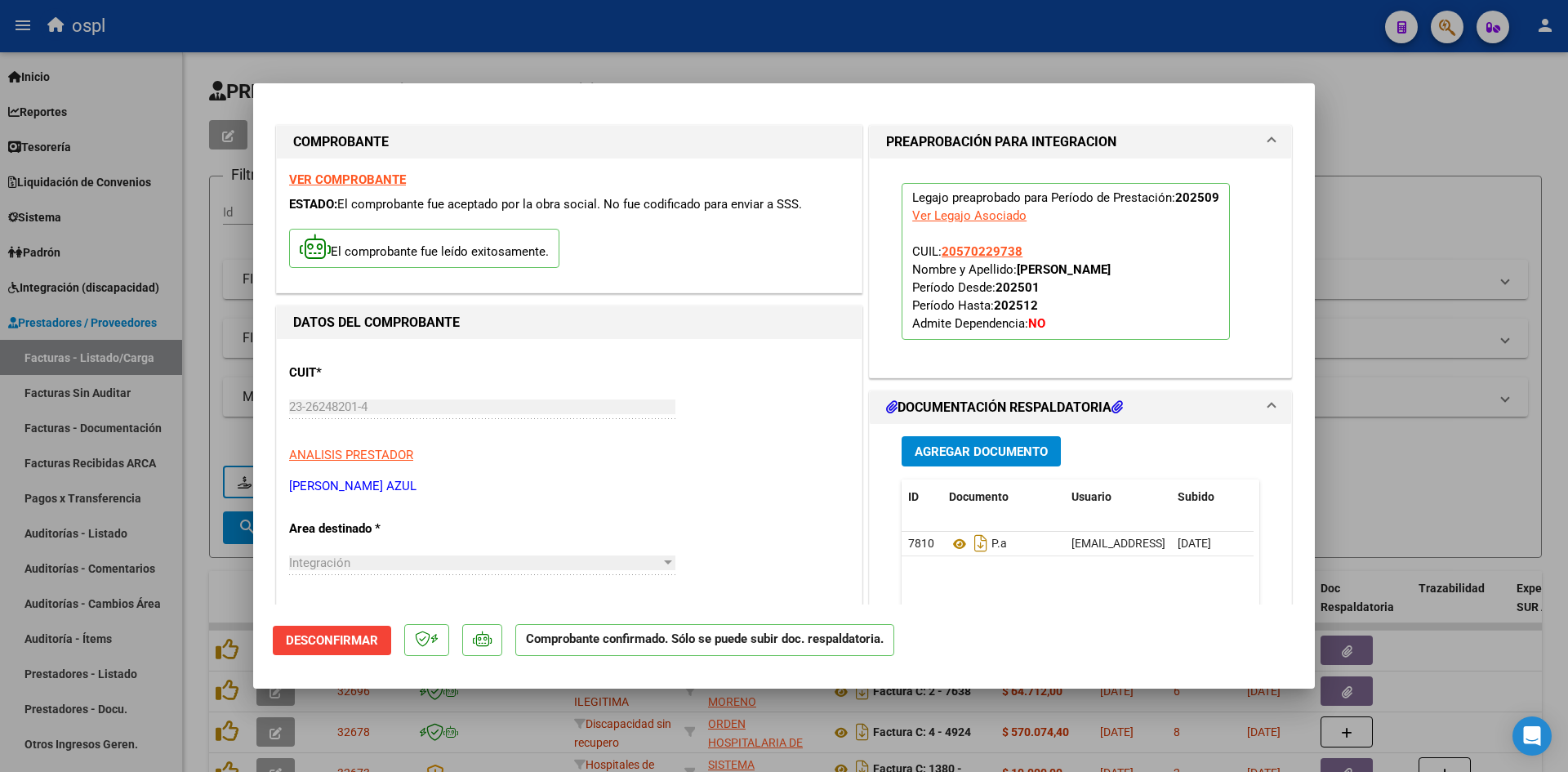
click at [1392, 225] on div at bounding box center [784, 386] width 1568 height 772
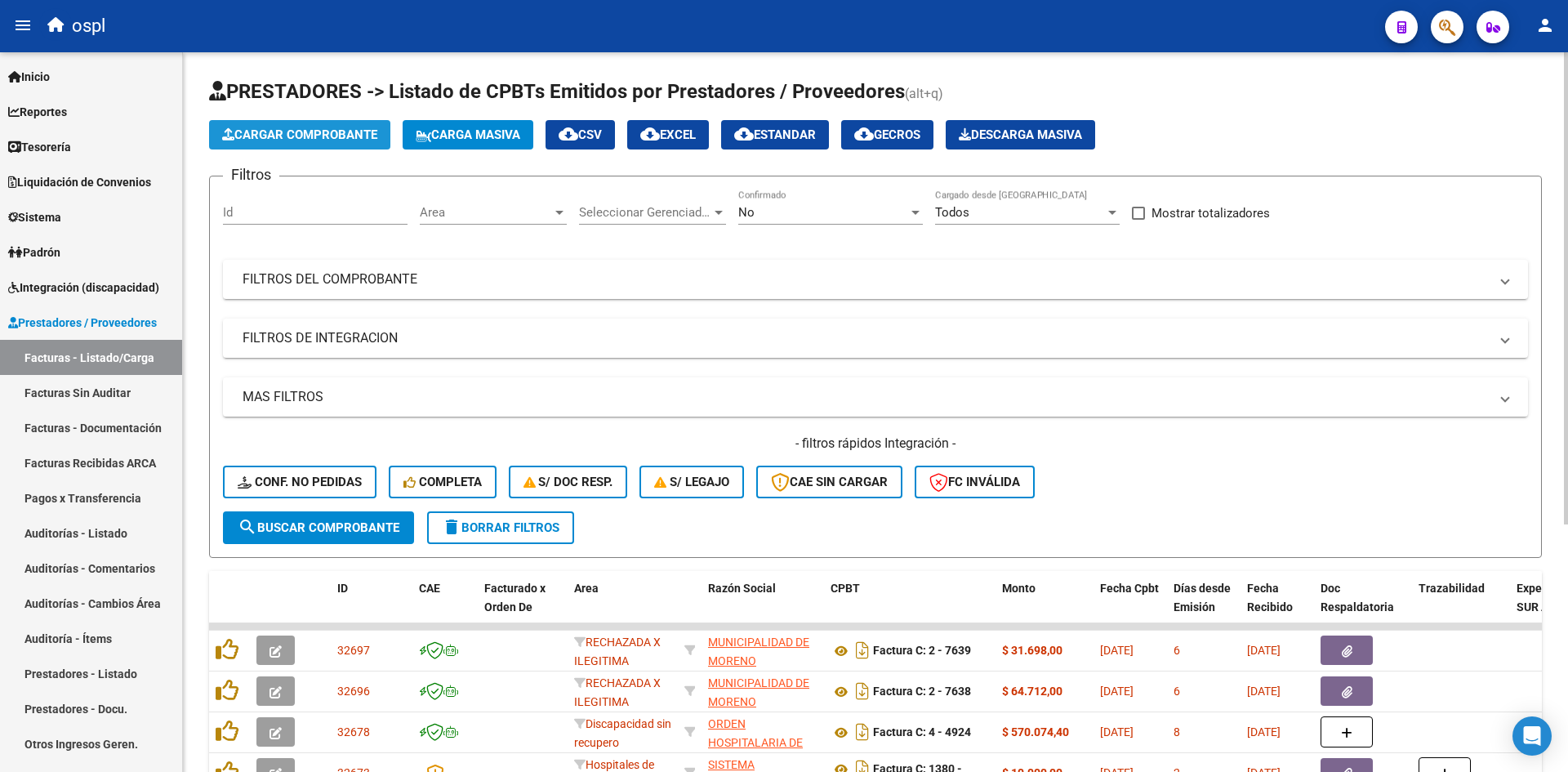
click at [314, 140] on span "Cargar Comprobante" at bounding box center [300, 135] width 155 height 15
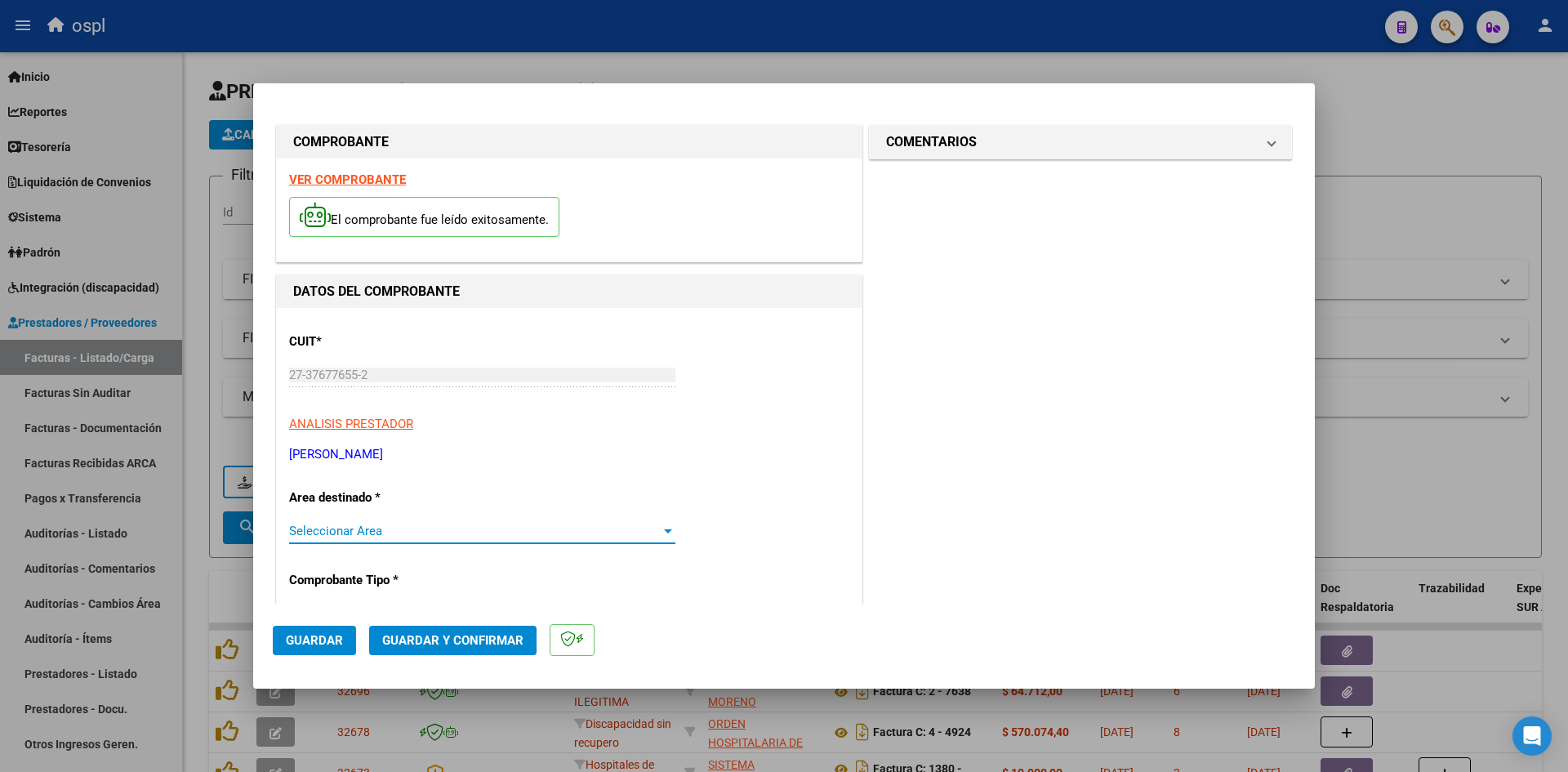
click at [362, 533] on span "Seleccionar Area" at bounding box center [475, 530] width 372 height 15
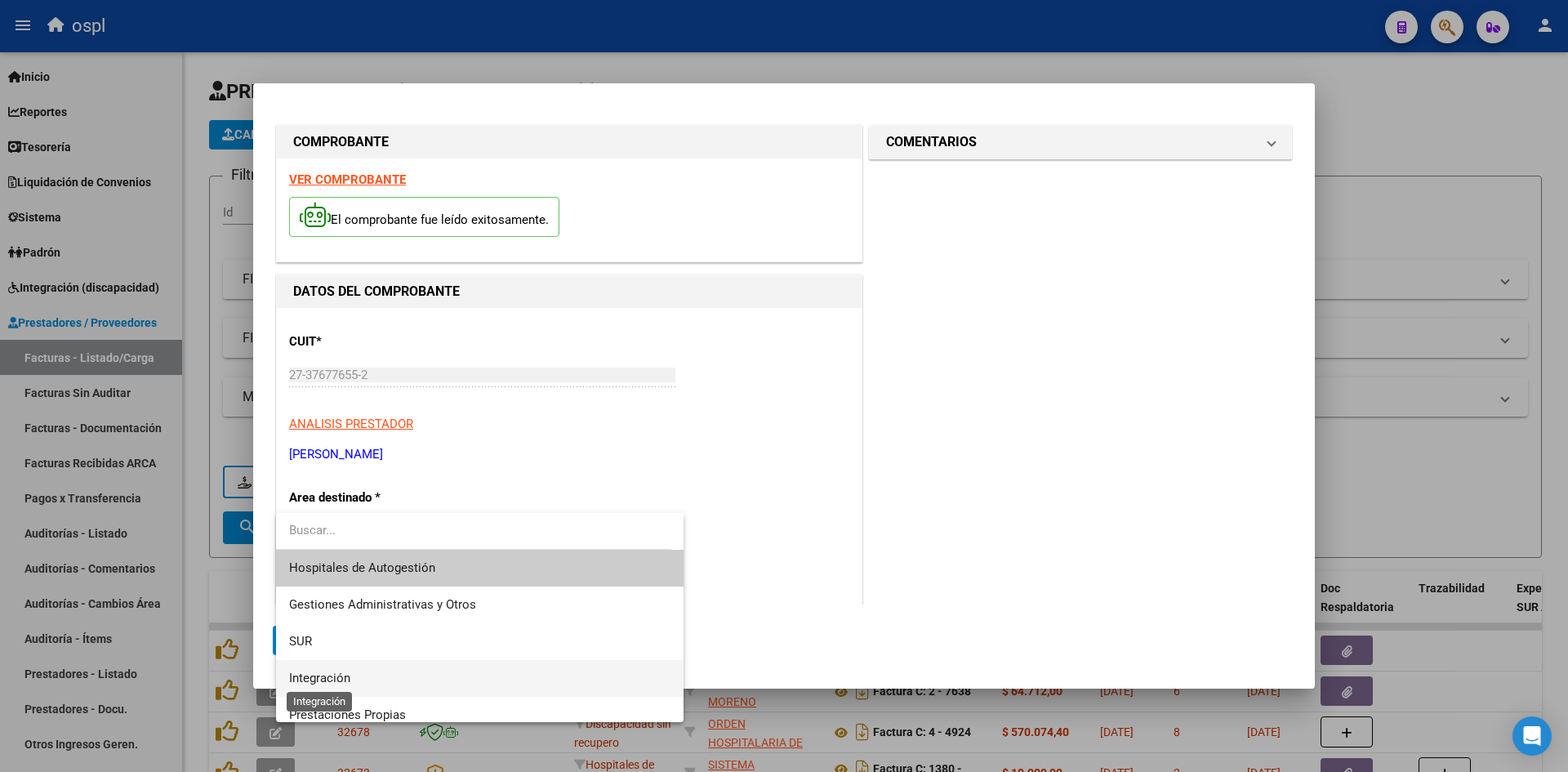
drag, startPoint x: 323, startPoint y: 671, endPoint x: 406, endPoint y: 500, distance: 190.1
click at [323, 671] on span "Integración" at bounding box center [319, 677] width 62 height 15
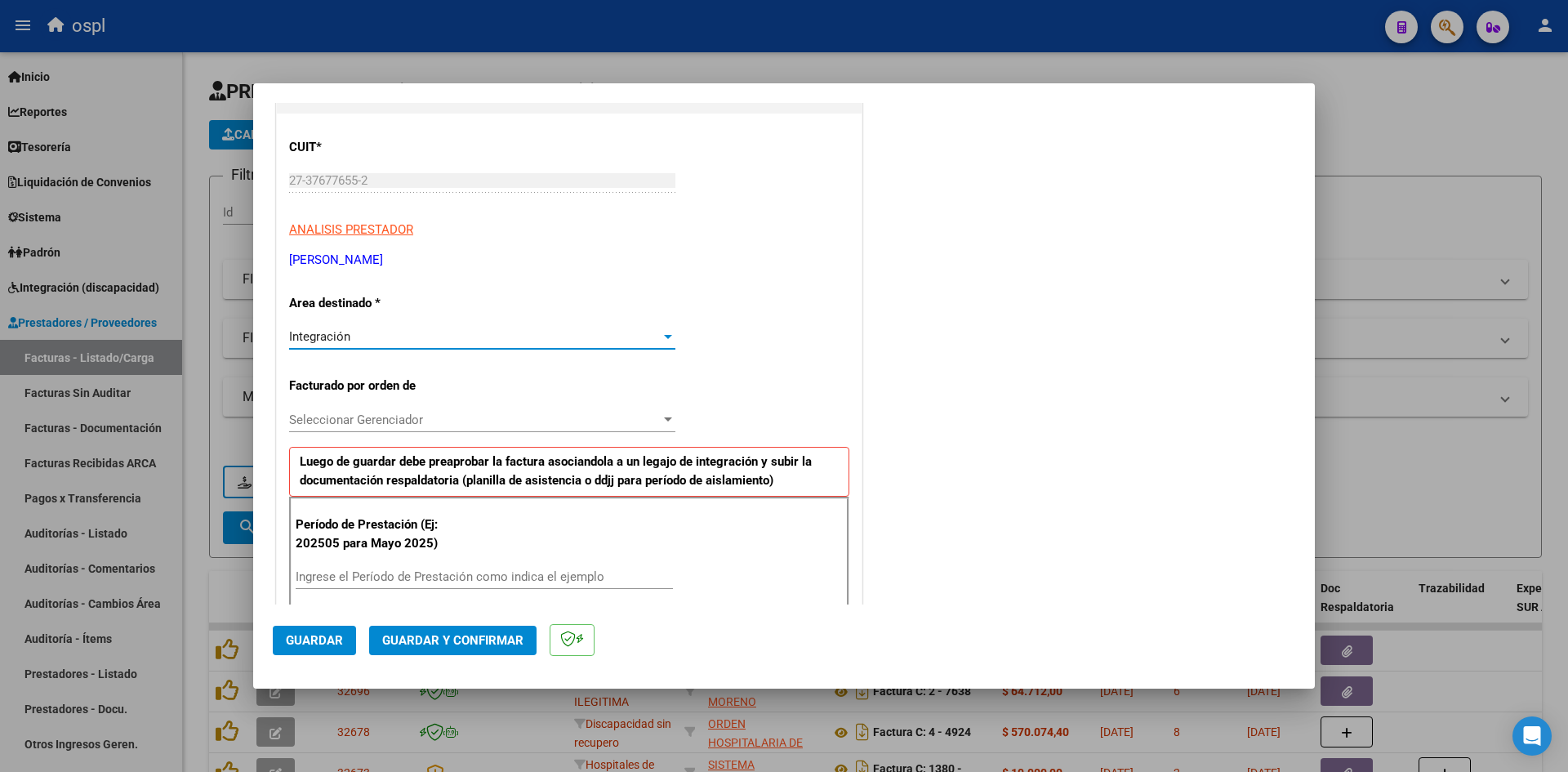
scroll to position [245, 0]
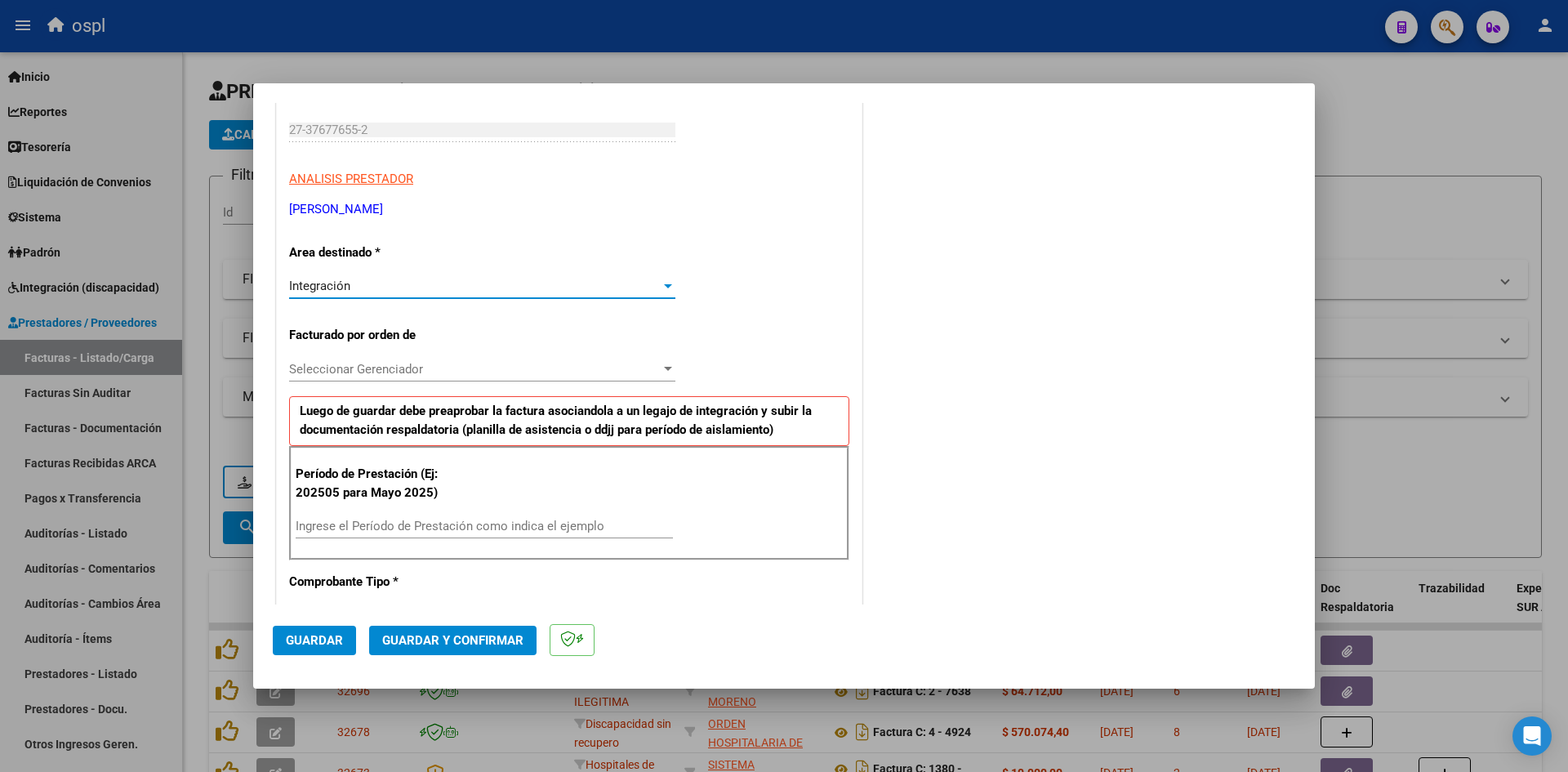
click at [362, 537] on div "Ingrese el Período de Prestación como indica el ejemplo" at bounding box center [484, 525] width 377 height 24
click at [373, 528] on input "Ingrese el Período de Prestación como indica el ejemplo" at bounding box center [484, 525] width 377 height 15
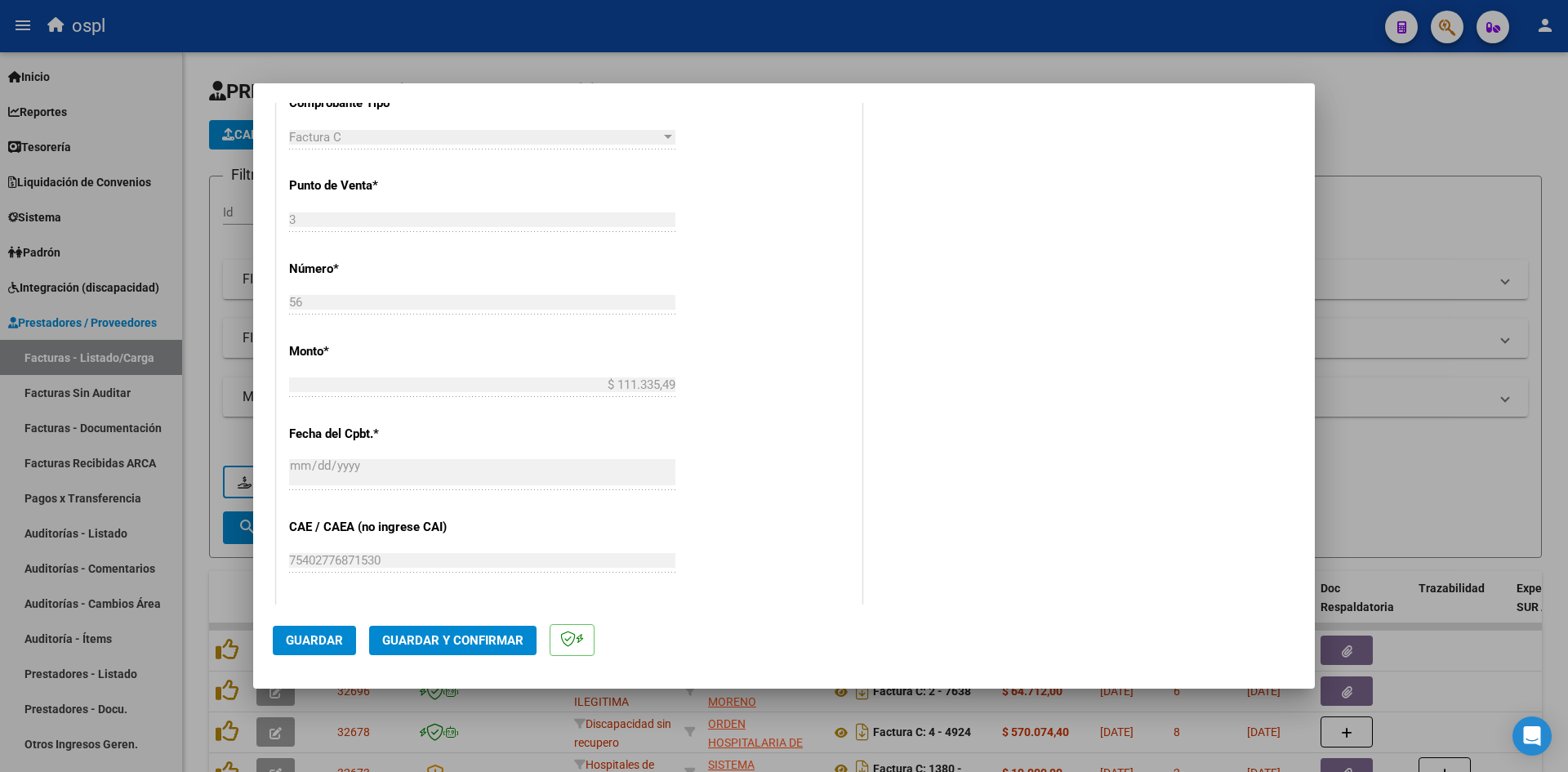
scroll to position [817, 0]
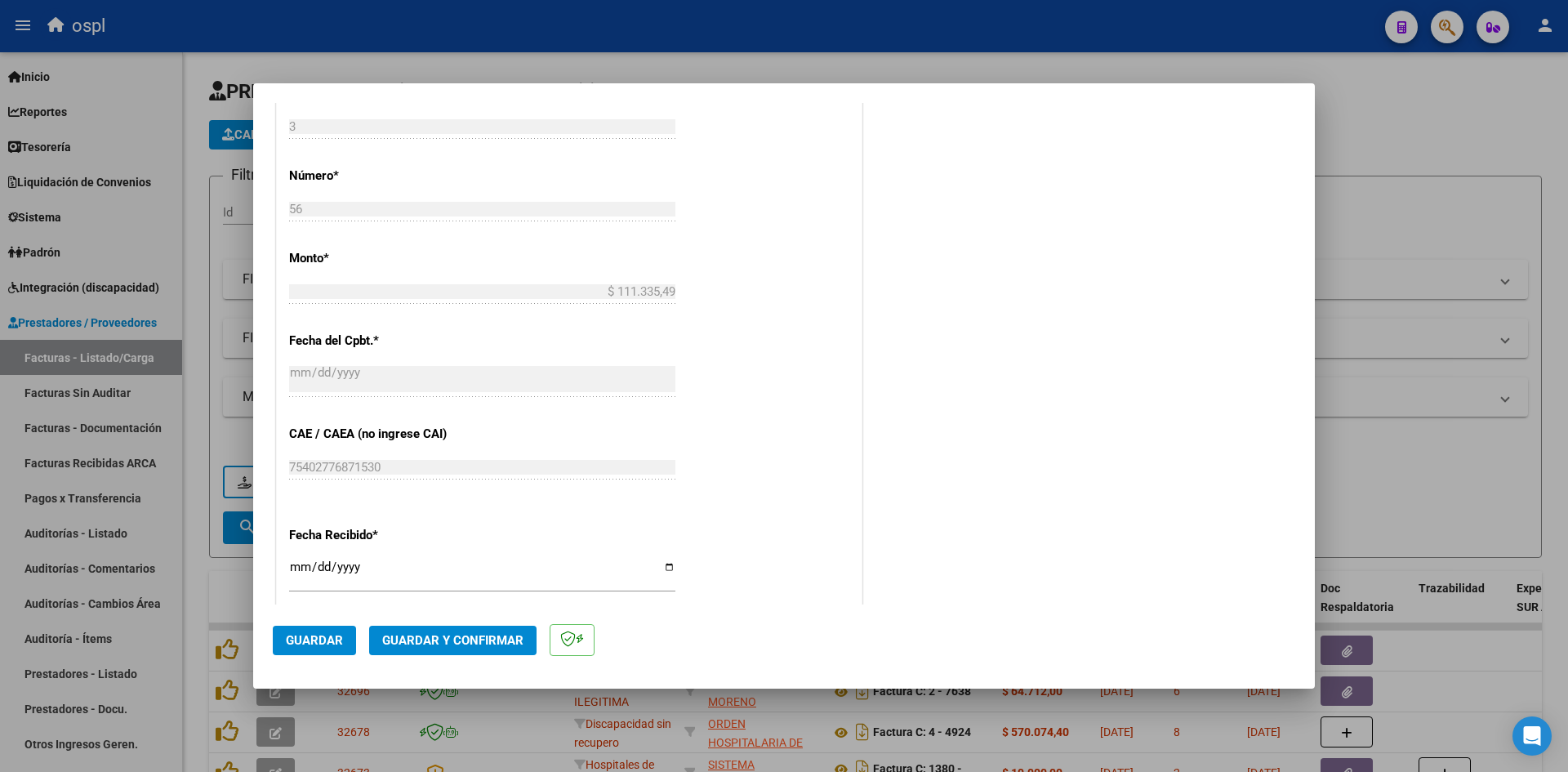
type input "202509"
click at [304, 562] on input "[DATE]" at bounding box center [482, 573] width 387 height 26
type input "[DATE]"
drag, startPoint x: 325, startPoint y: 639, endPoint x: 344, endPoint y: 652, distance: 23.0
click at [325, 639] on span "Guardar" at bounding box center [314, 639] width 58 height 15
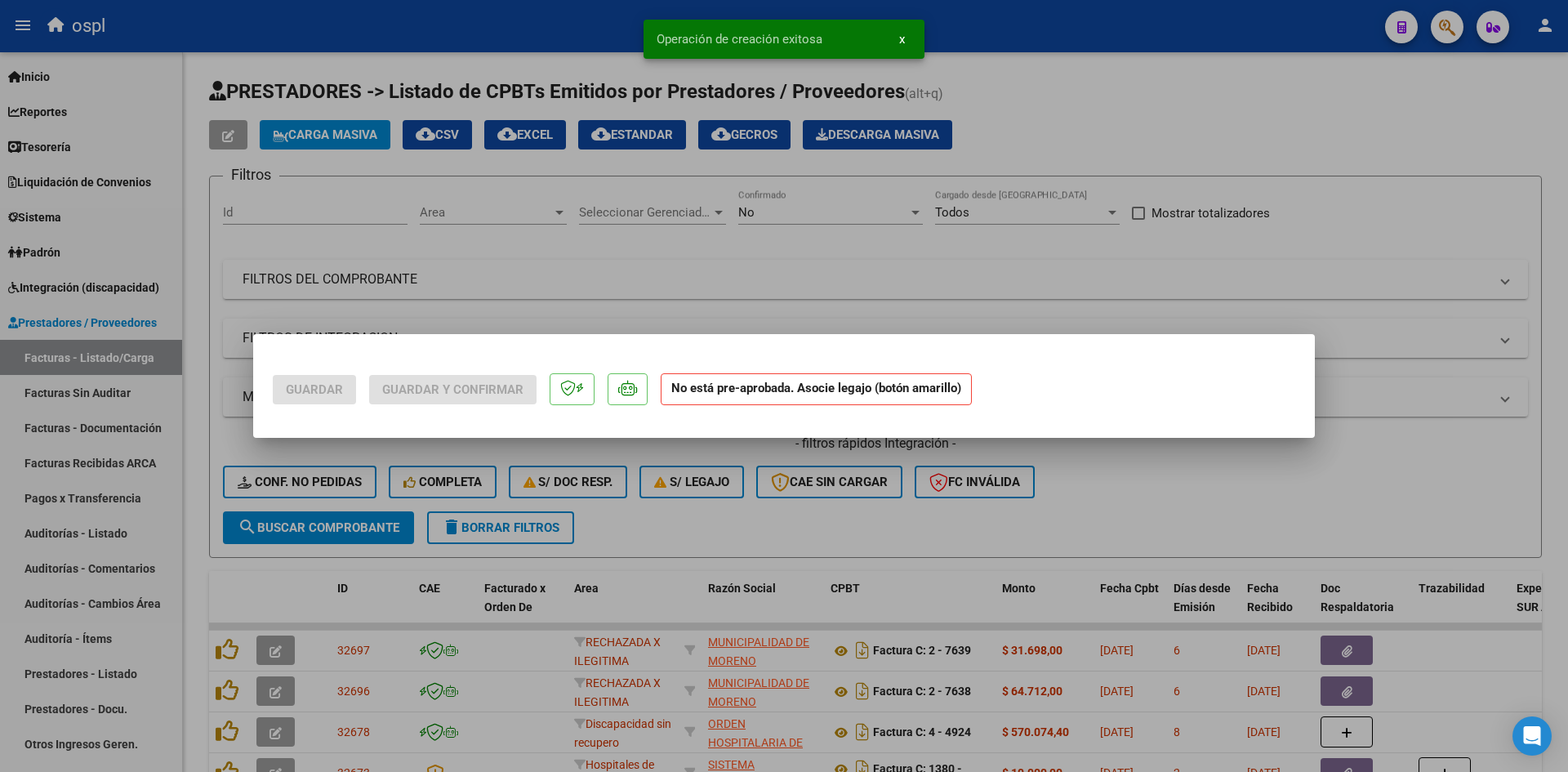
scroll to position [0, 0]
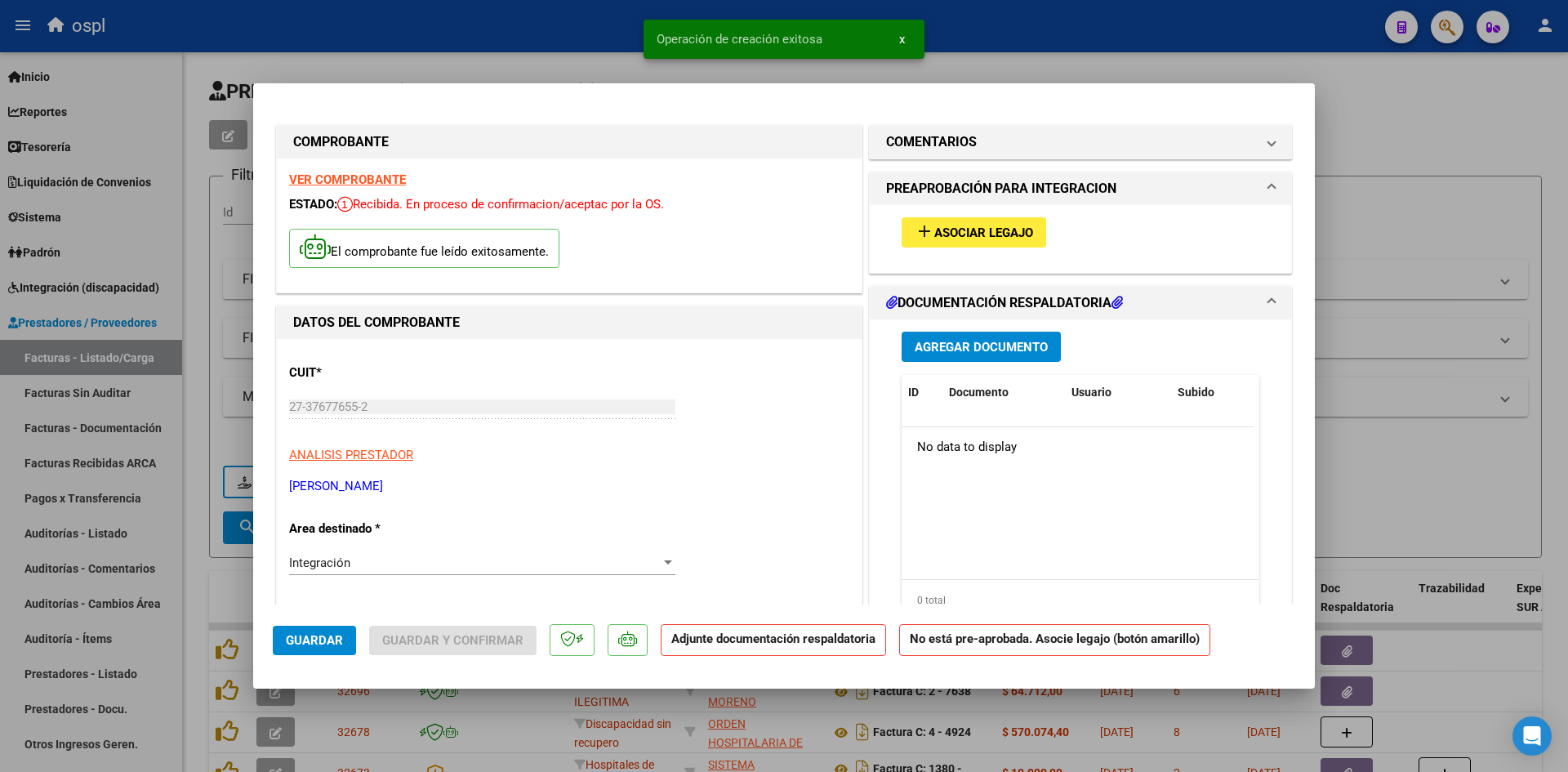
click at [1012, 244] on button "add Asociar Legajo" at bounding box center [974, 232] width 144 height 30
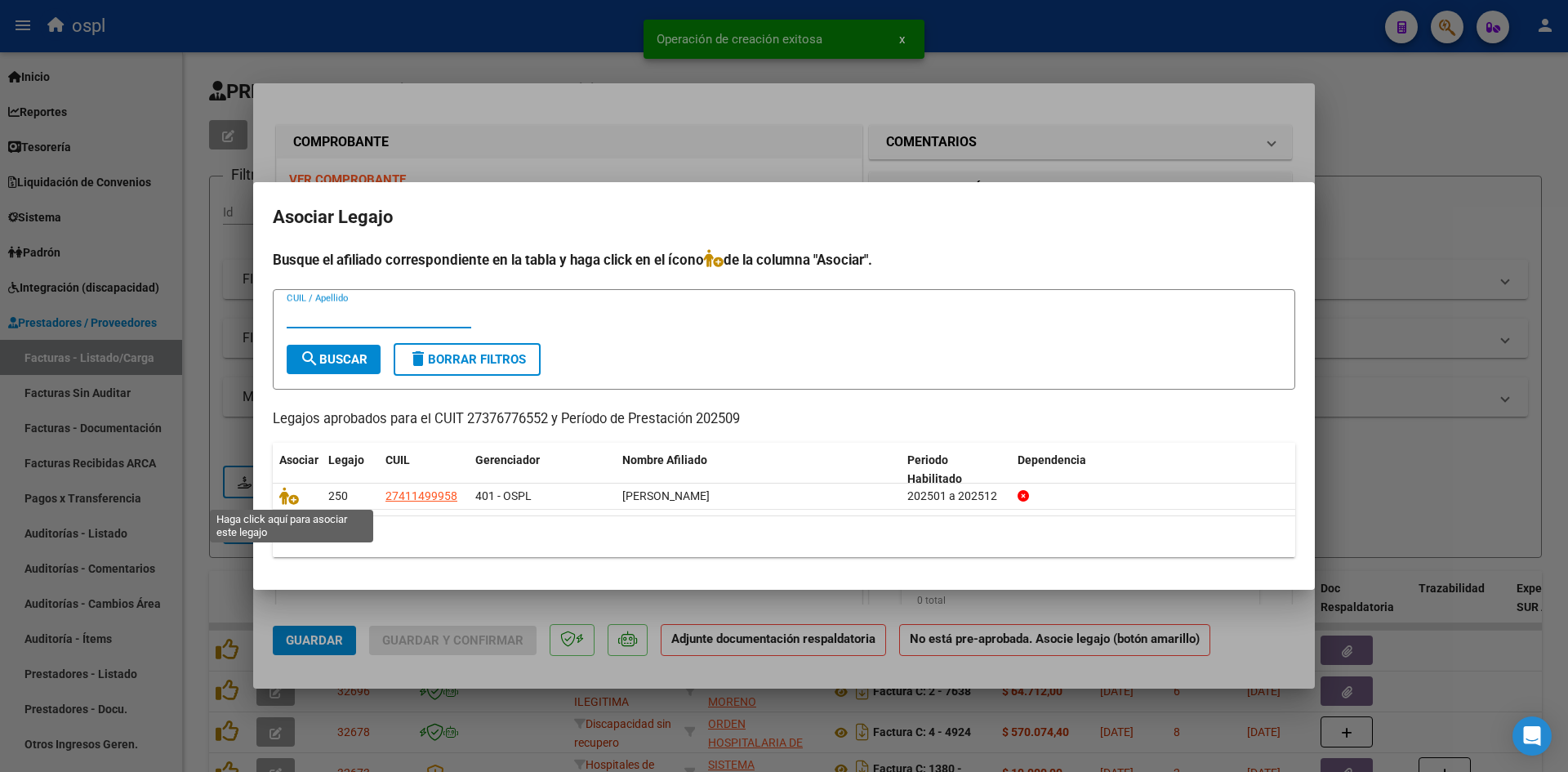
click at [291, 496] on icon at bounding box center [289, 496] width 20 height 18
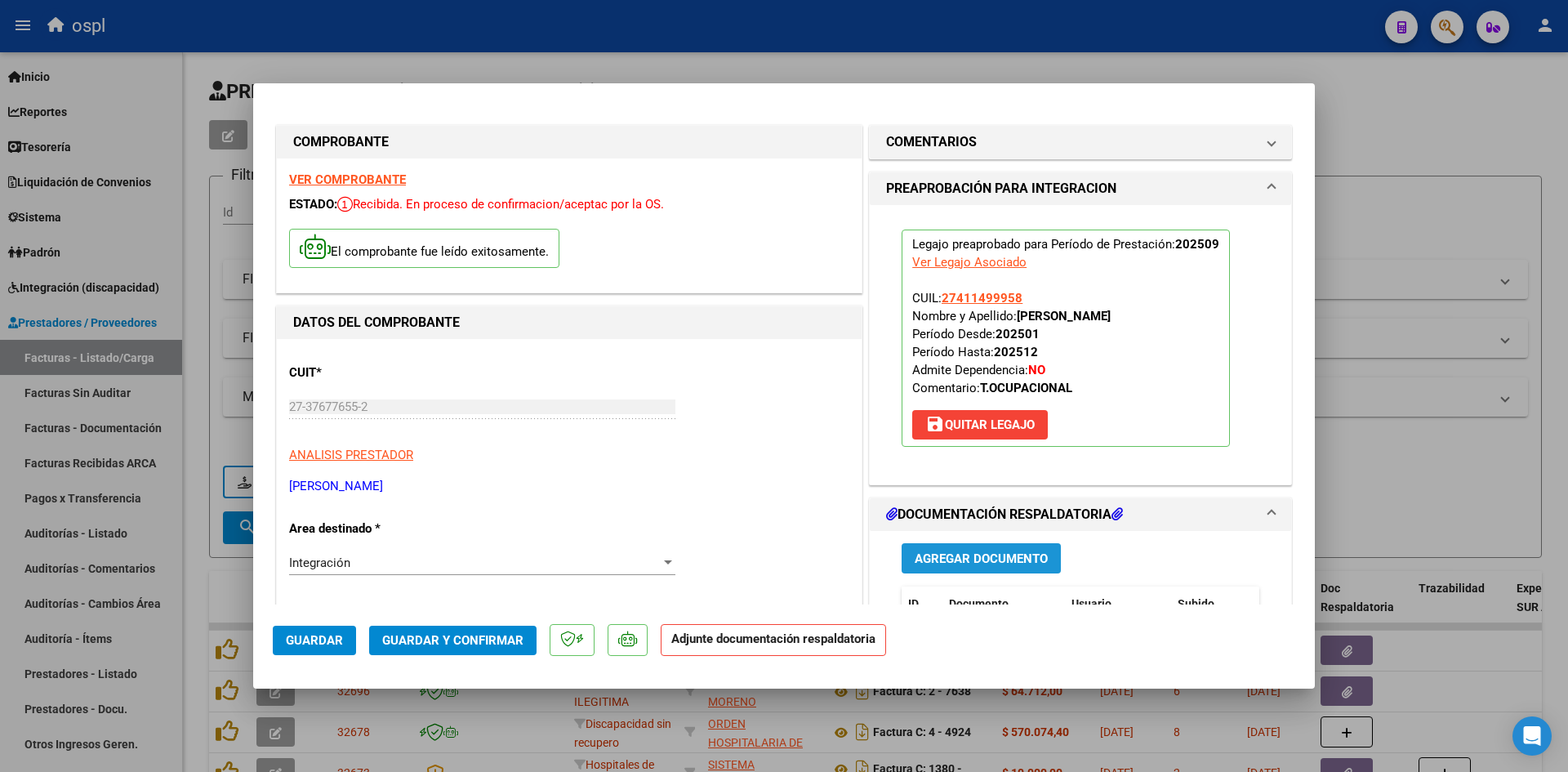
click at [946, 545] on button "Agregar Documento" at bounding box center [981, 557] width 159 height 30
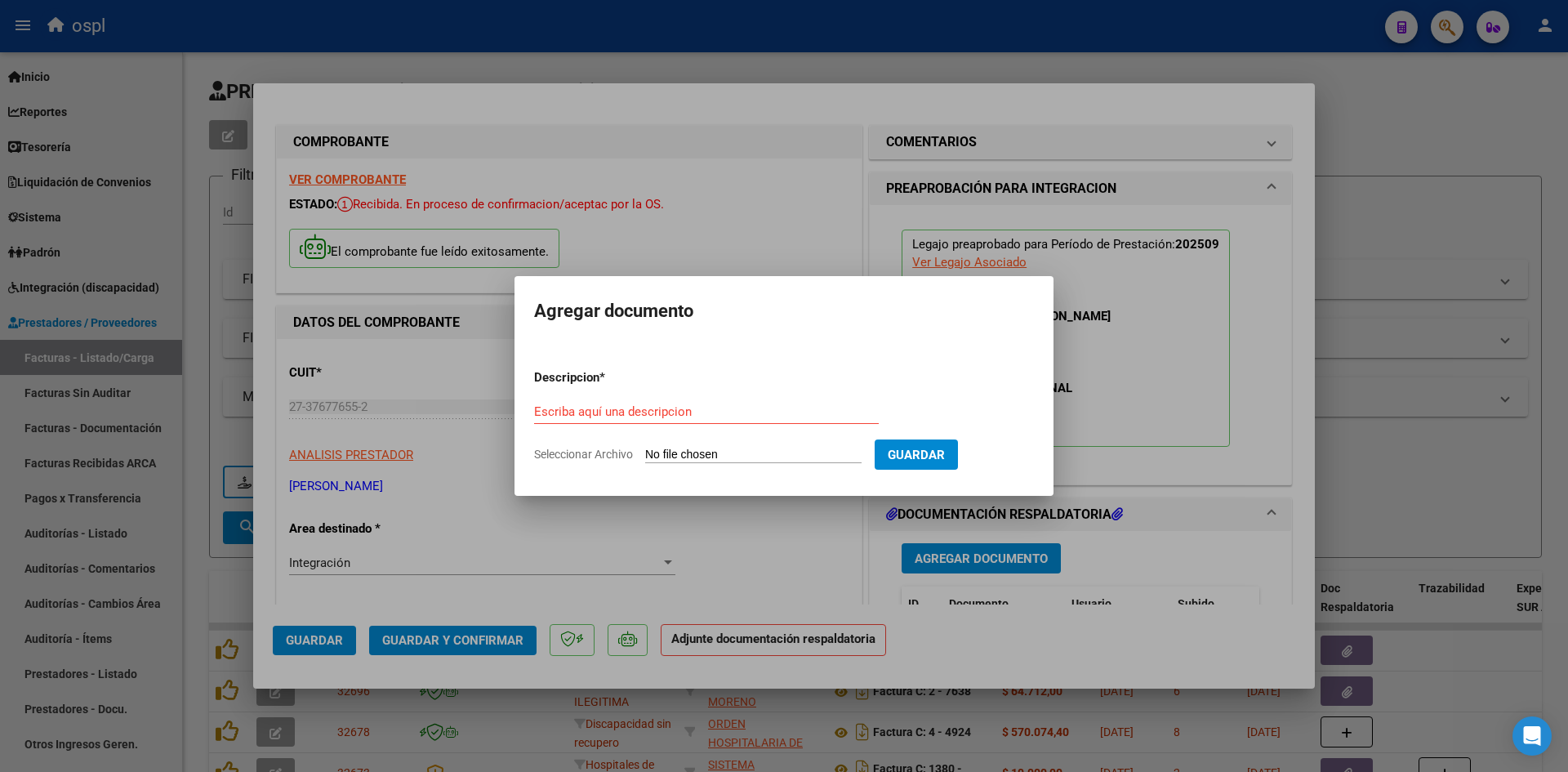
type input "C:\fakepath\[PERSON_NAME] ASISTENCIA - [DATE] - TO.pdf"
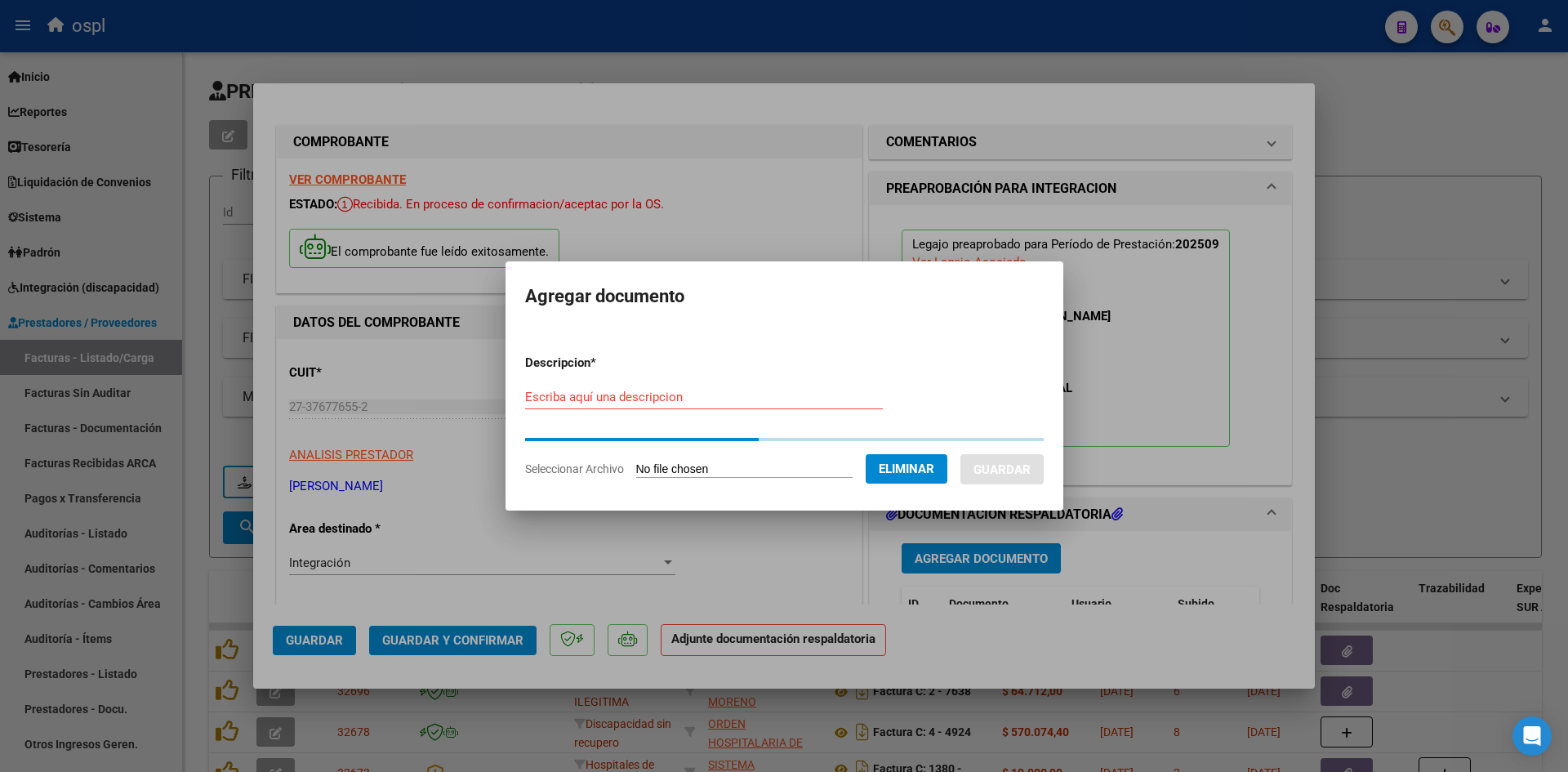
click at [787, 387] on form "Descripcion * Escriba aquí una descripcion Seleccionar Archivo Eliminar Guardar" at bounding box center [784, 416] width 518 height 148
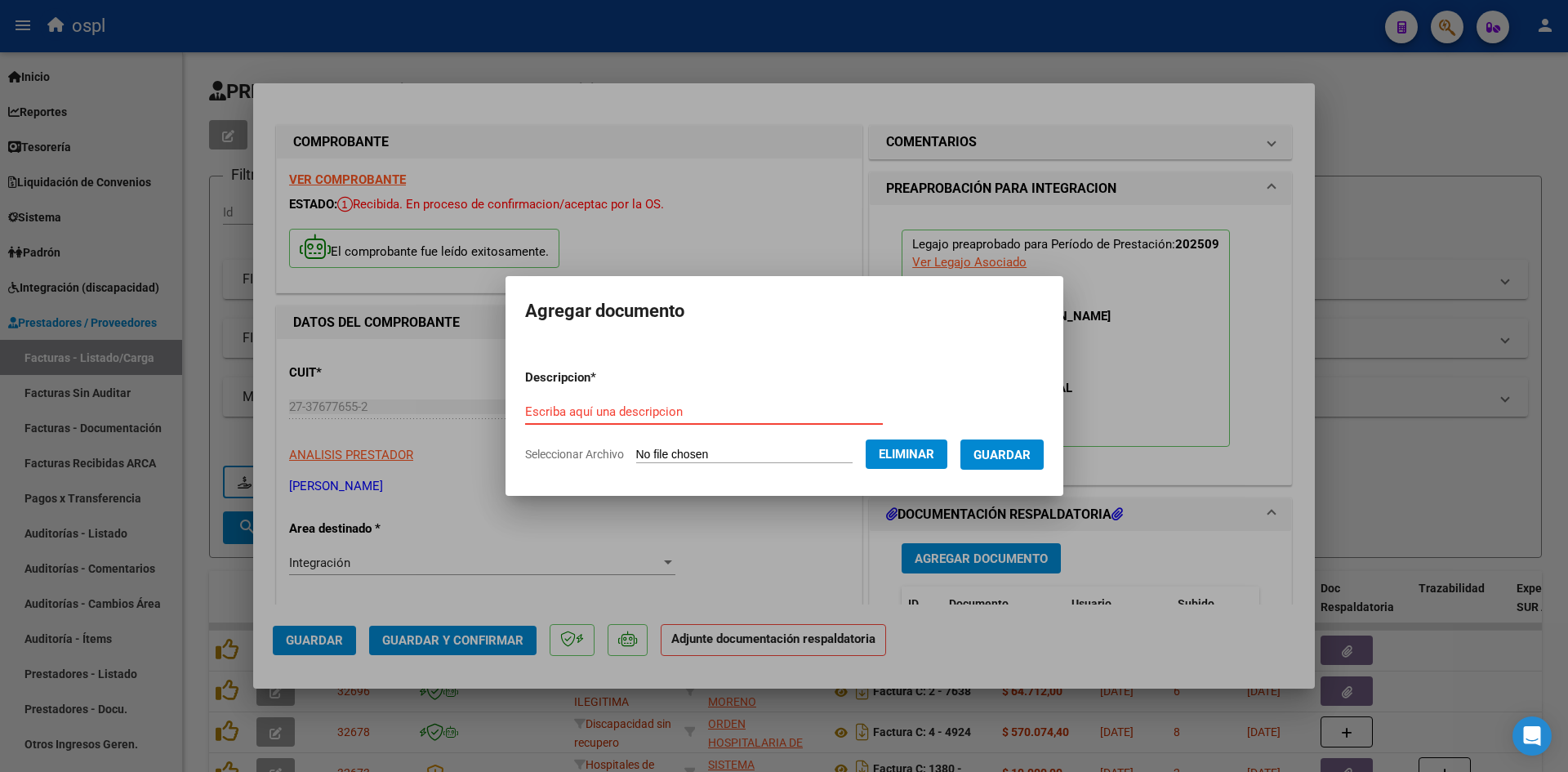
click at [763, 410] on input "Escriba aquí una descripcion" at bounding box center [704, 411] width 357 height 15
type input "p.a"
click at [1031, 461] on span "Guardar" at bounding box center [1002, 454] width 58 height 15
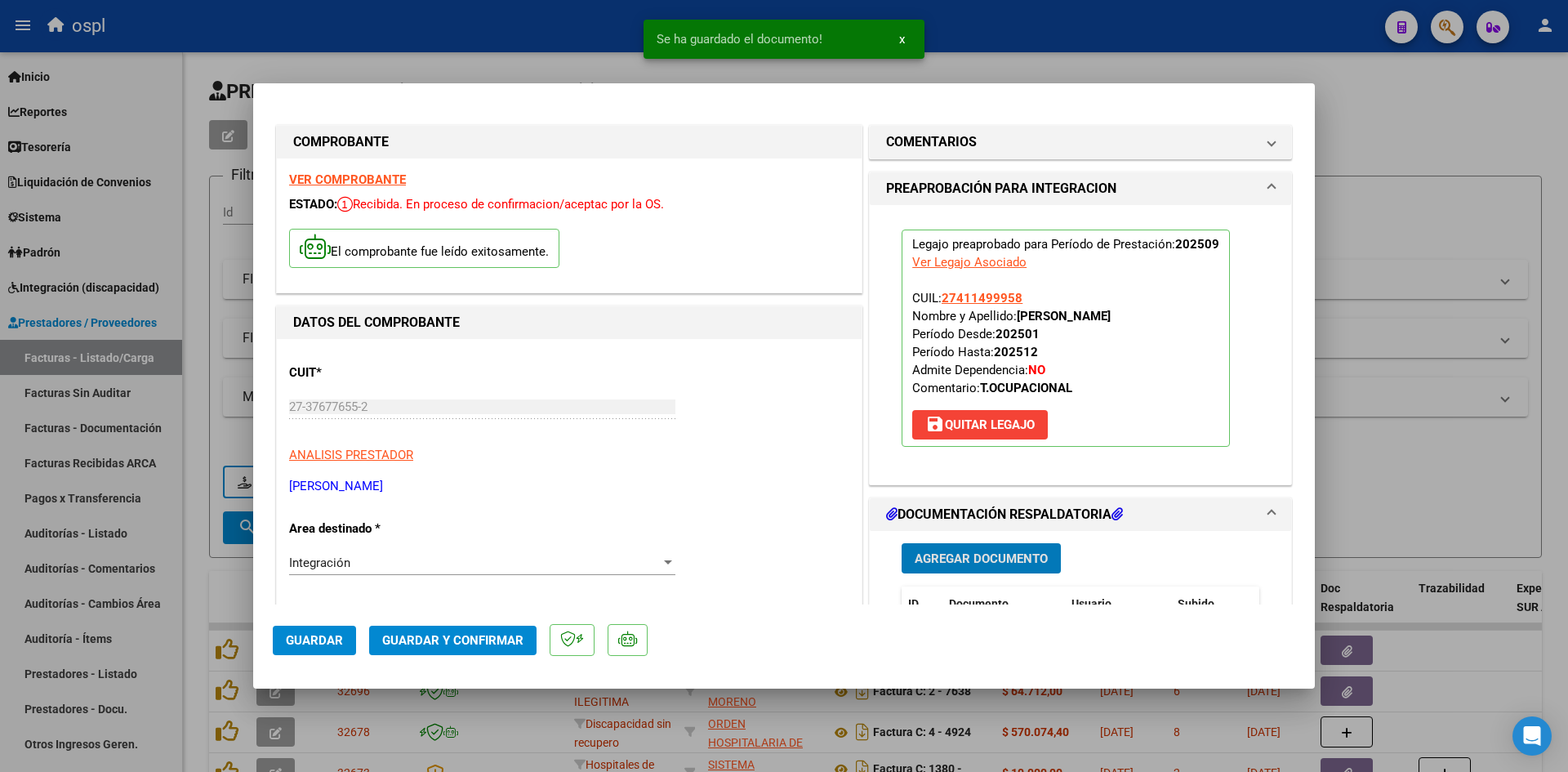
click at [445, 632] on span "Guardar y Confirmar" at bounding box center [453, 639] width 142 height 15
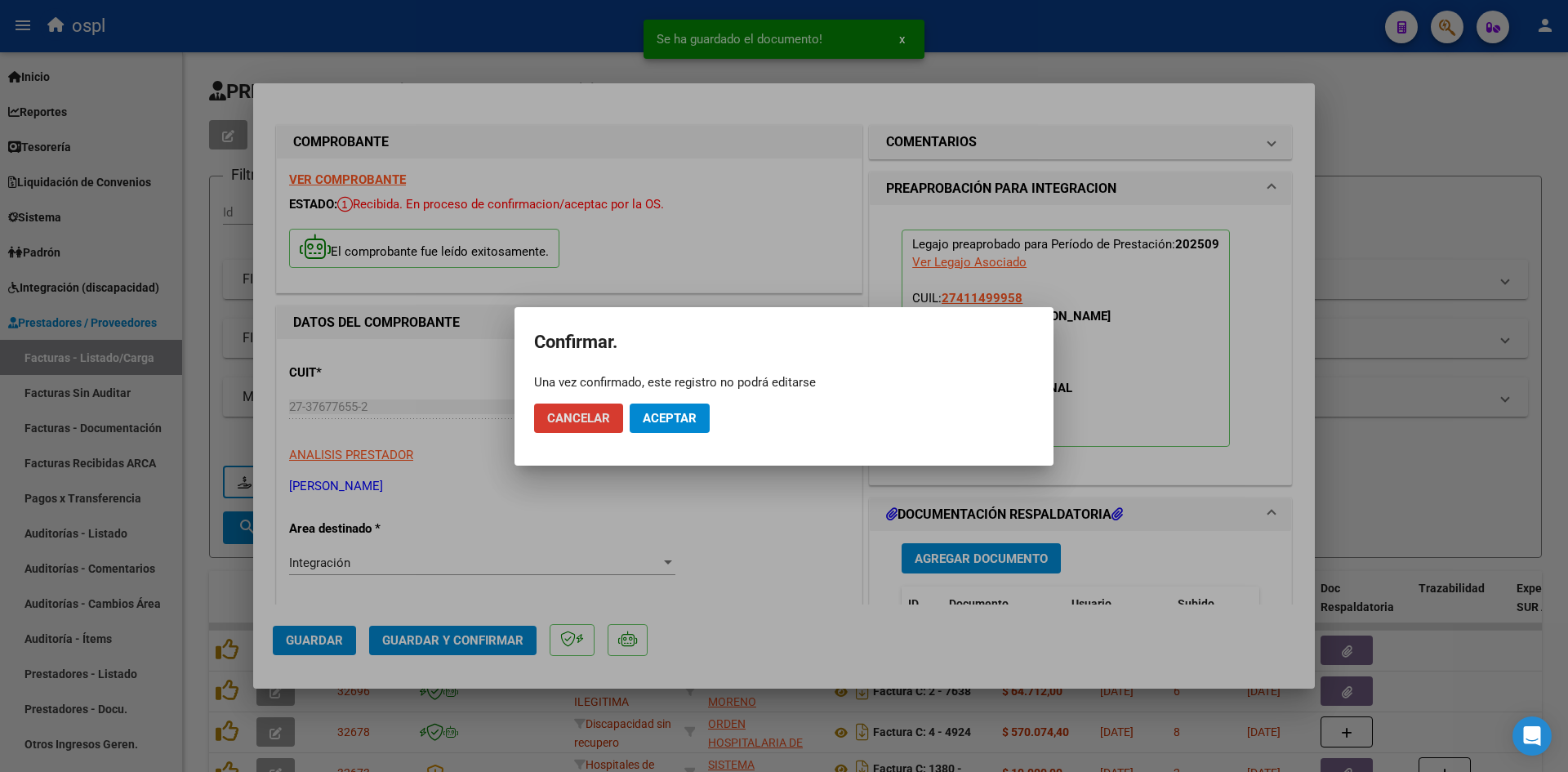
click at [703, 408] on button "Aceptar" at bounding box center [670, 418] width 80 height 29
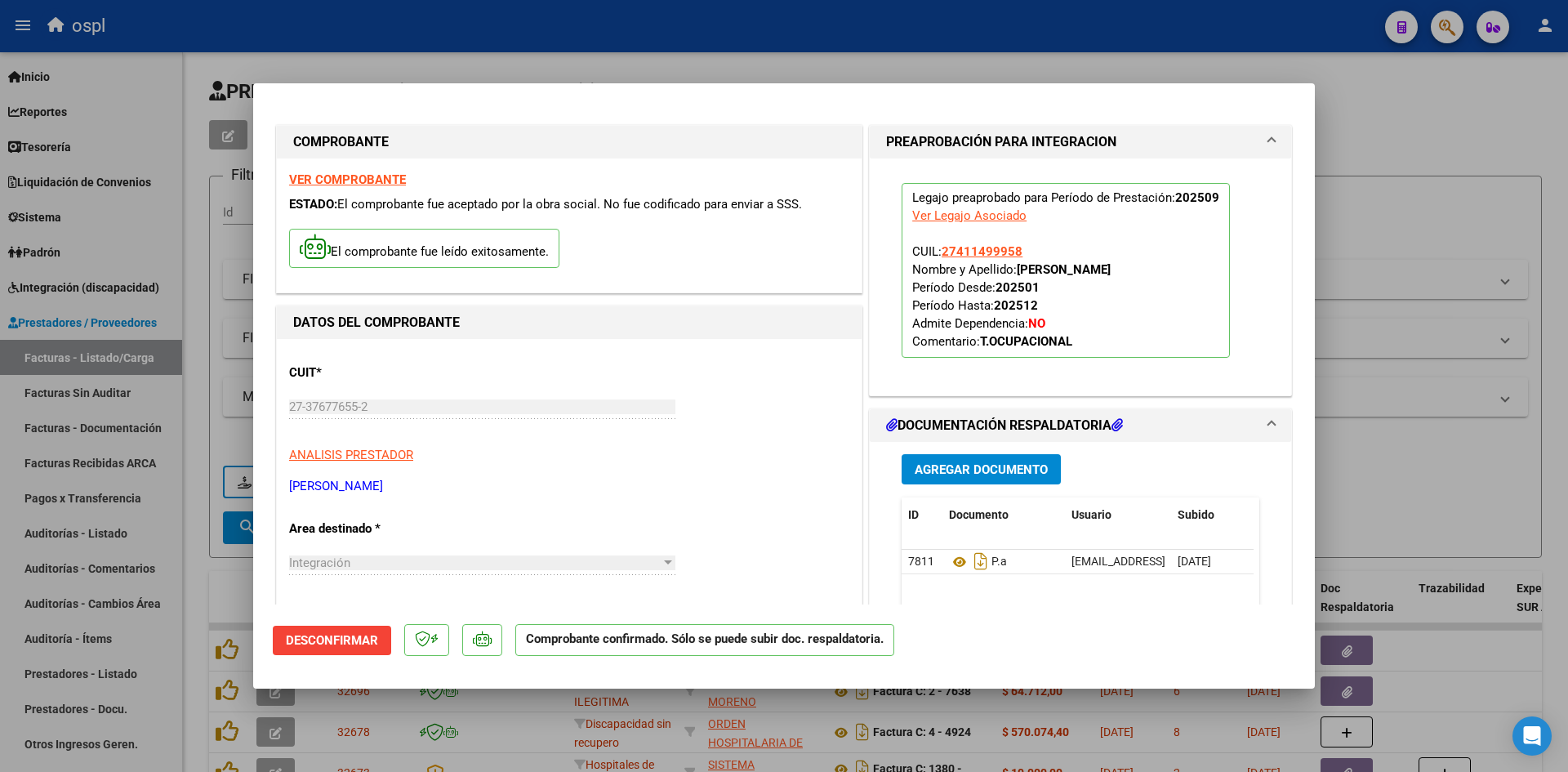
drag, startPoint x: 1444, startPoint y: 195, endPoint x: 436, endPoint y: 177, distance: 1008.2
click at [1444, 195] on div at bounding box center [784, 386] width 1568 height 772
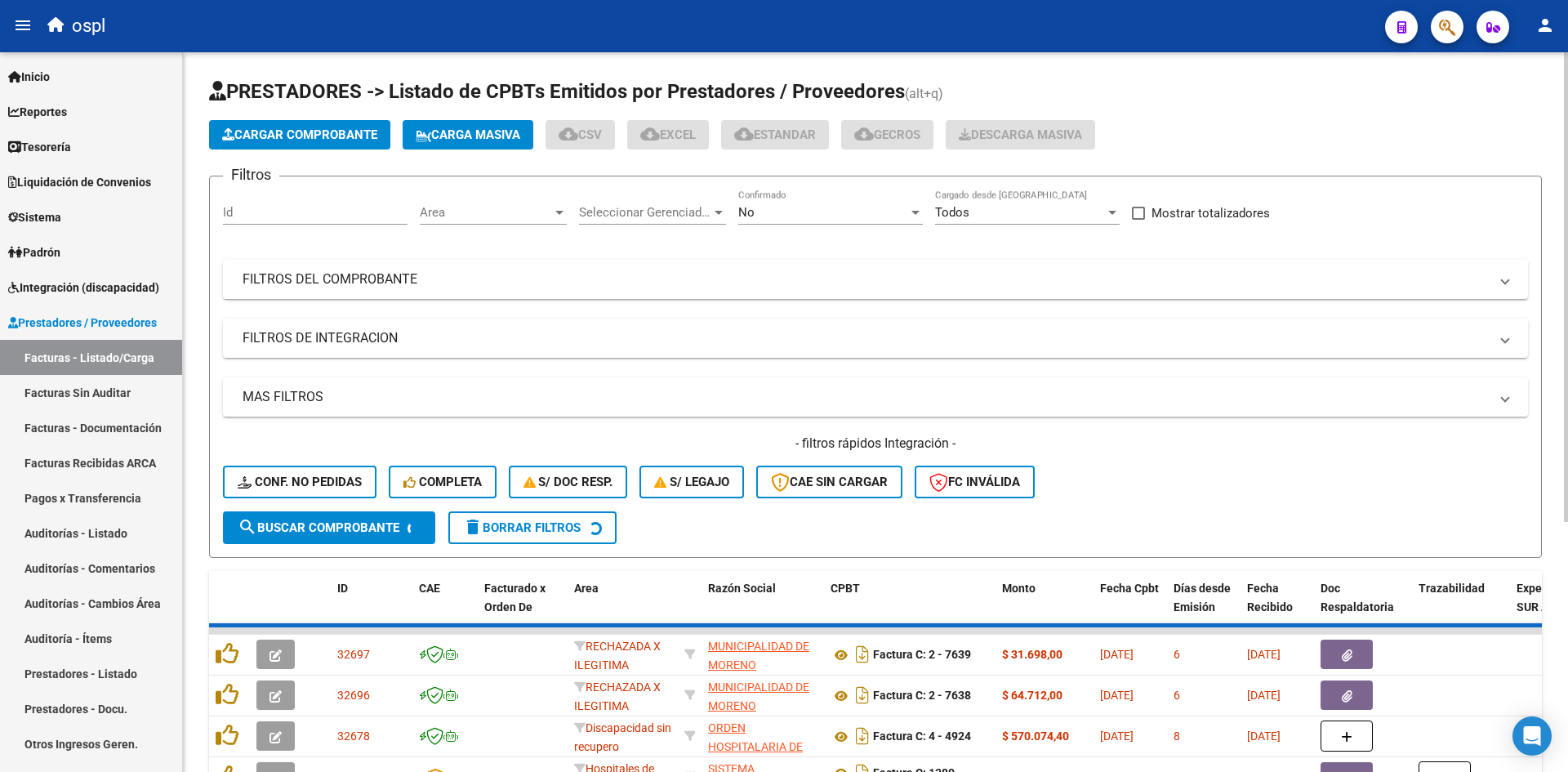
click at [303, 131] on span "Cargar Comprobante" at bounding box center [300, 135] width 155 height 15
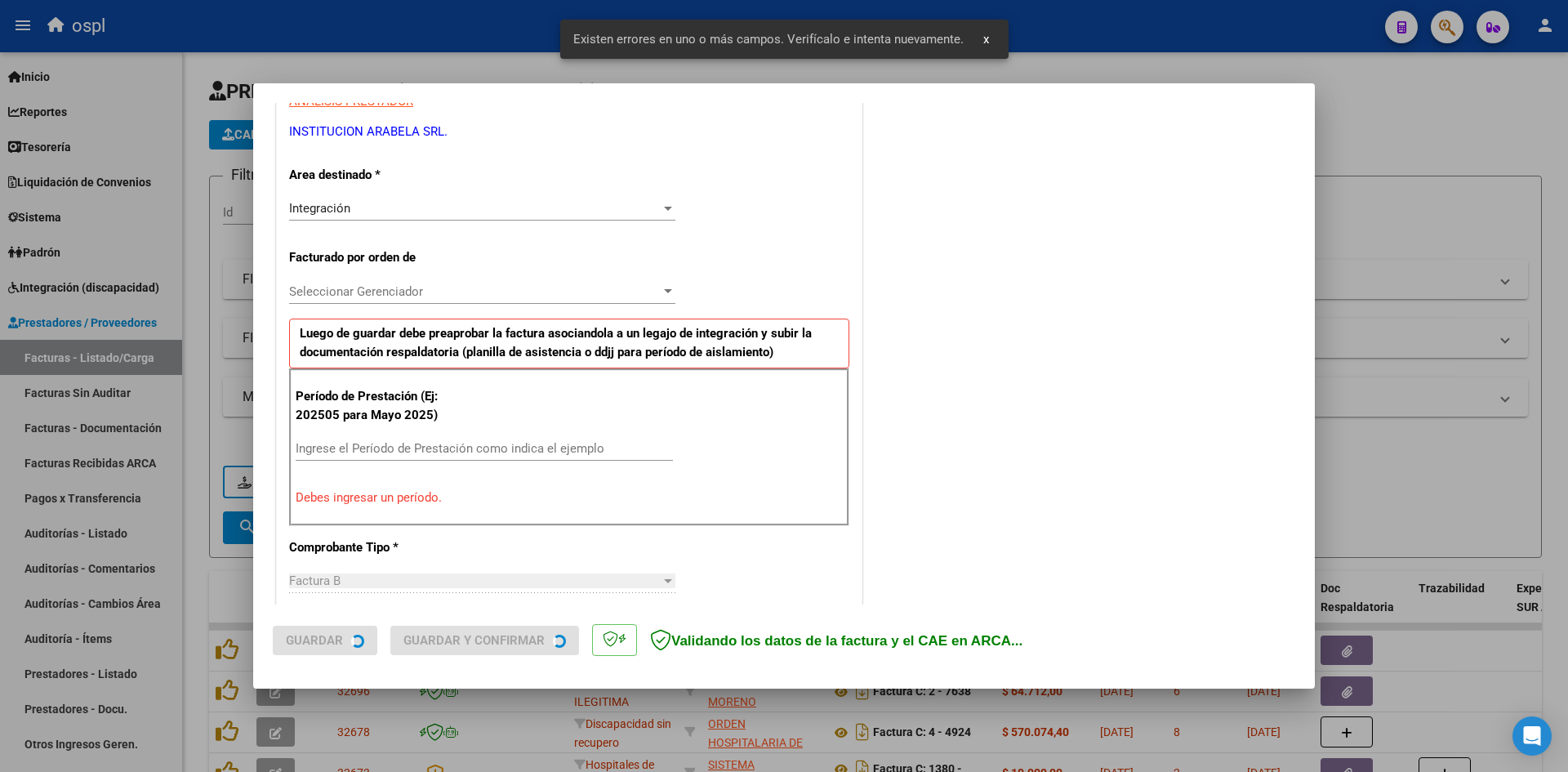
scroll to position [370, 0]
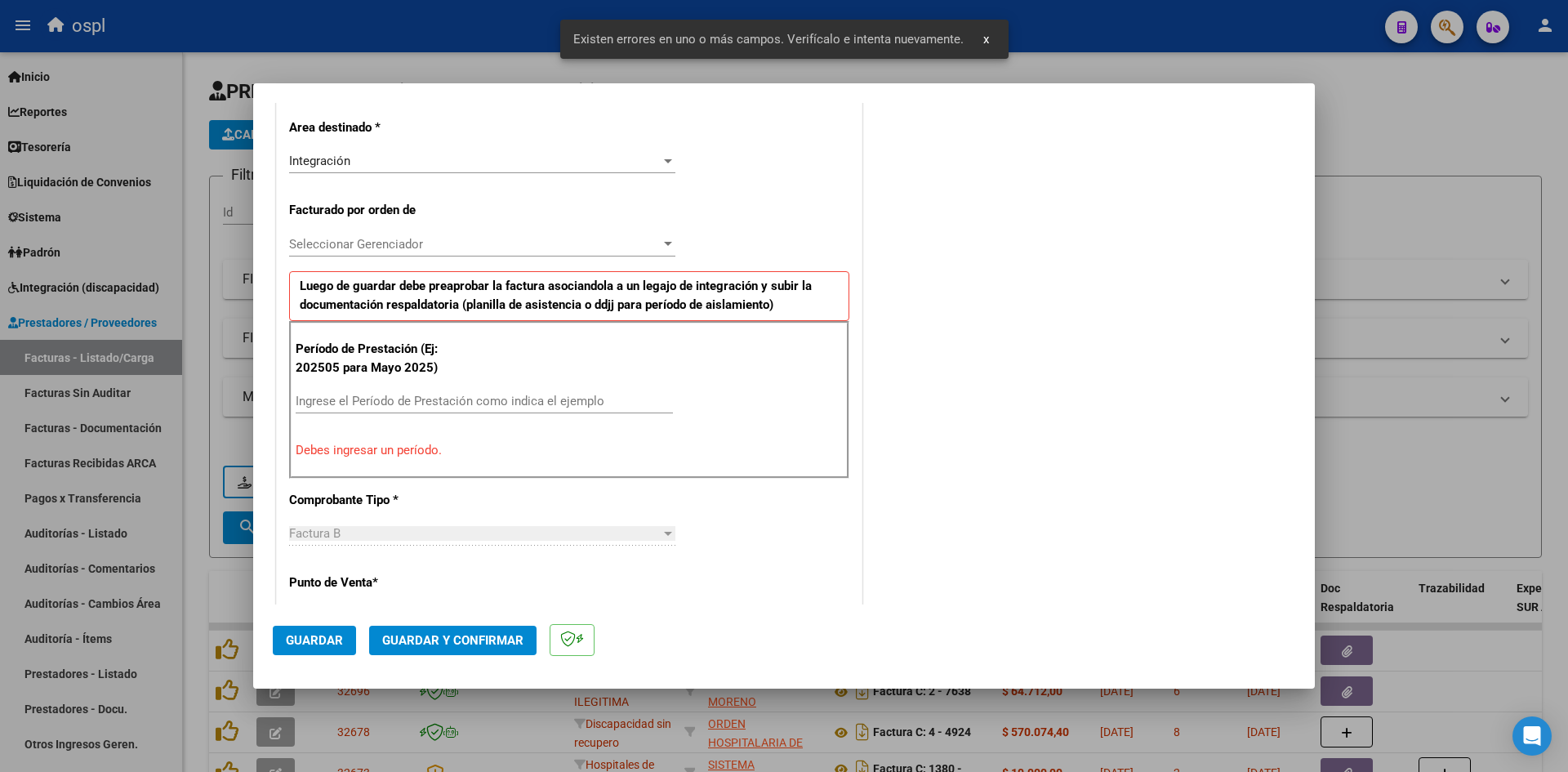
click at [452, 398] on input "Ingrese el Período de Prestación como indica el ejemplo" at bounding box center [484, 400] width 377 height 15
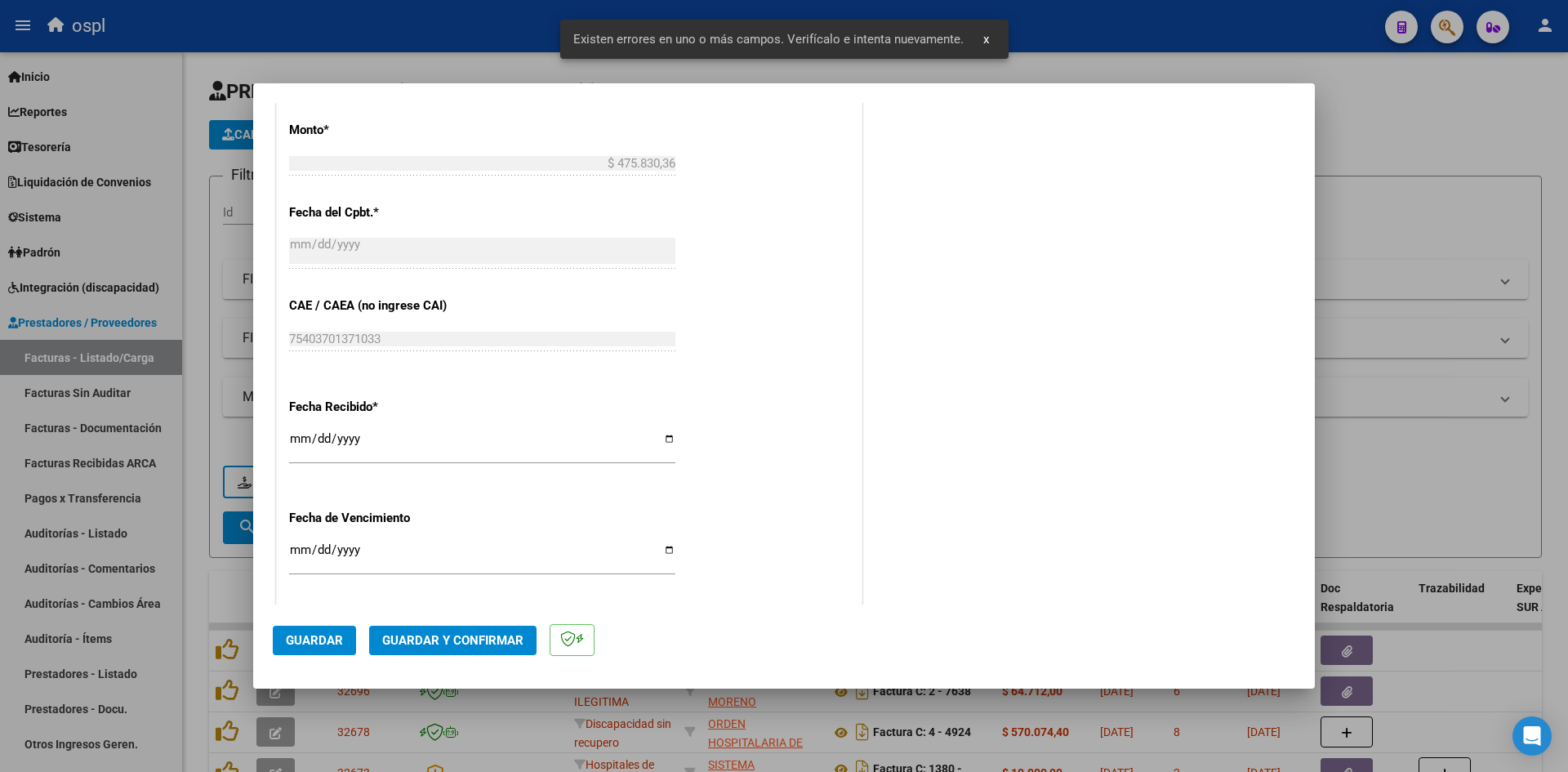
scroll to position [1023, 0]
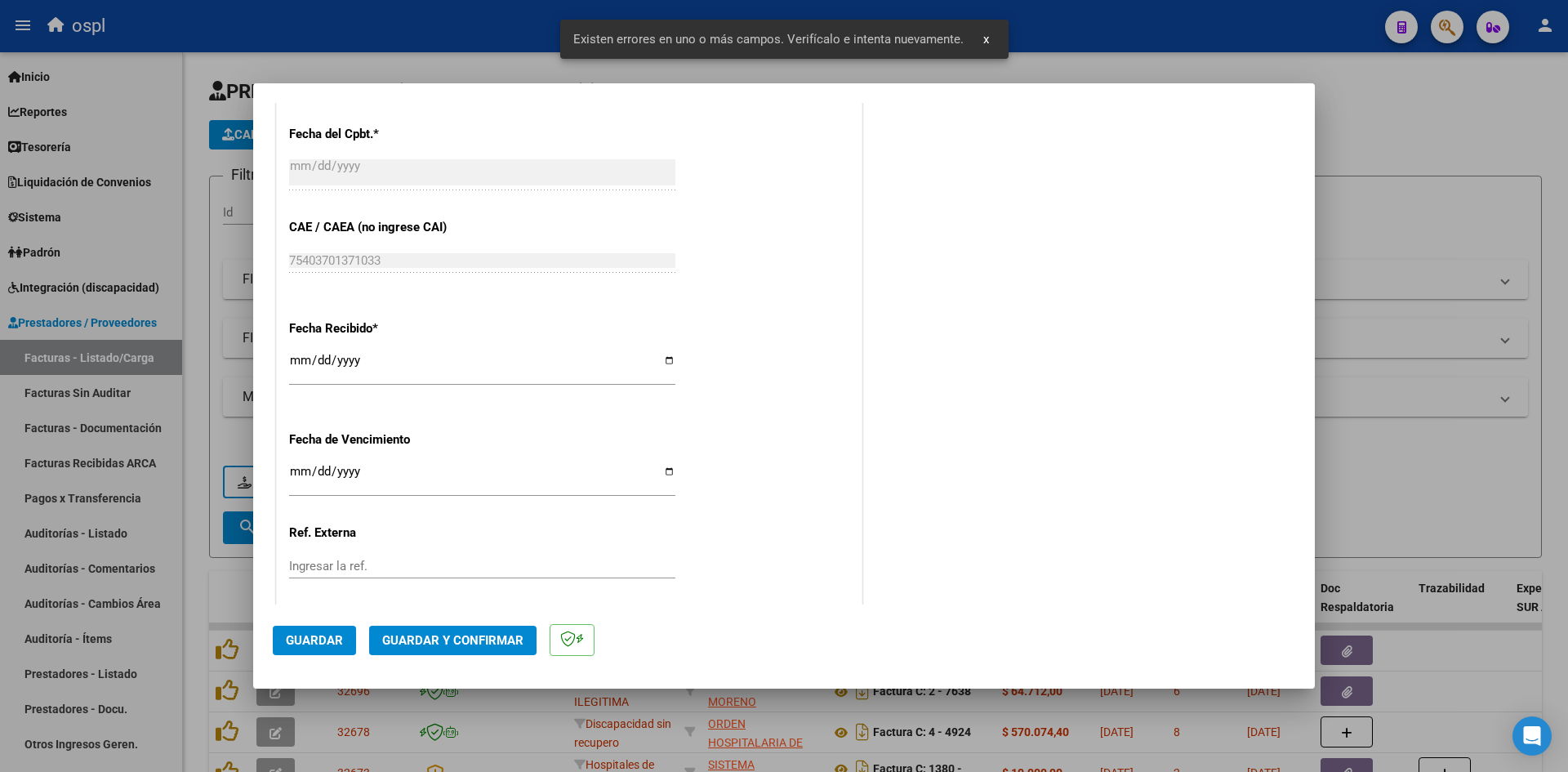
type input "202509"
click at [291, 362] on input "[DATE]" at bounding box center [482, 366] width 387 height 26
type input "[DATE]"
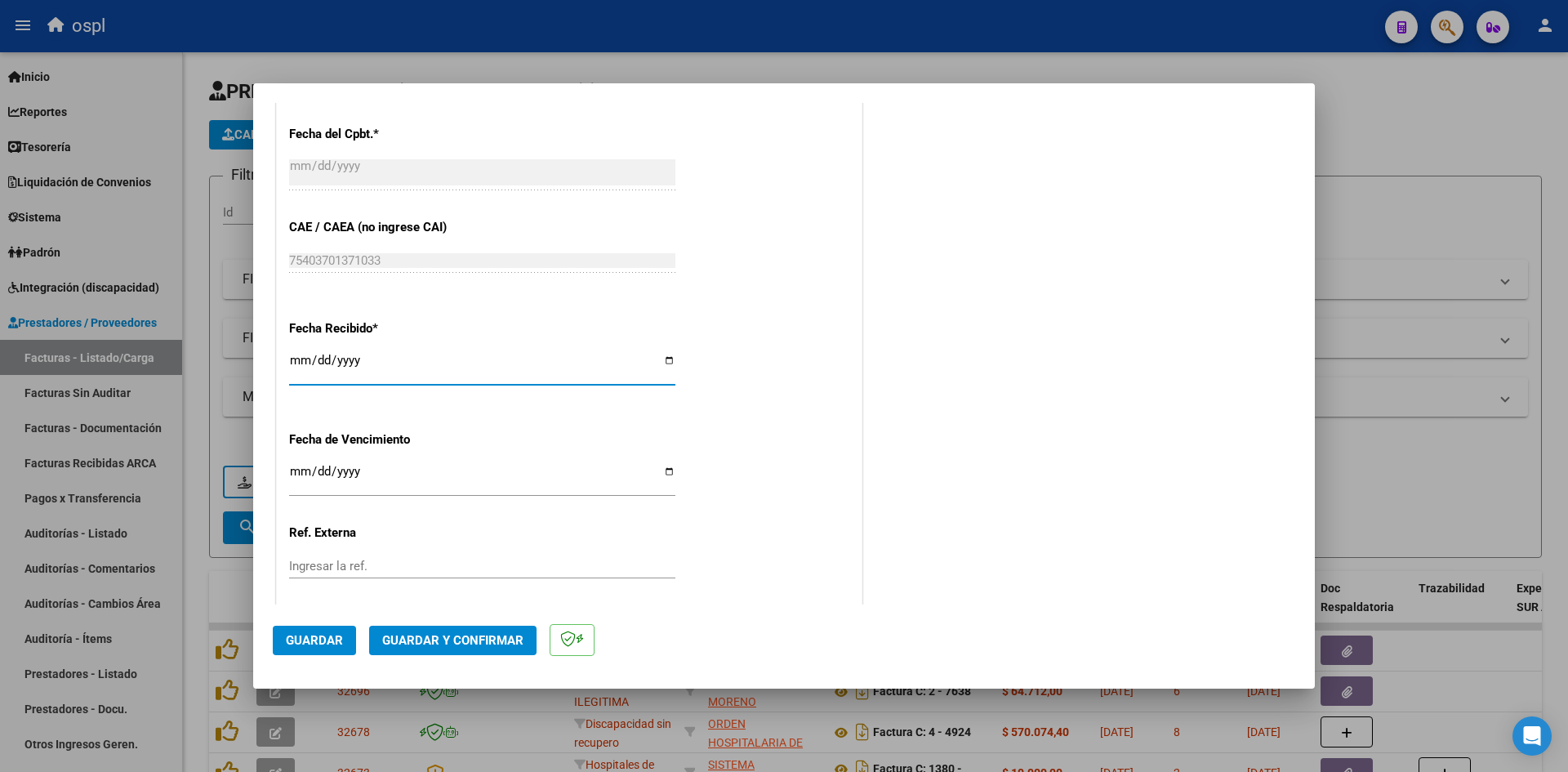
drag, startPoint x: 330, startPoint y: 640, endPoint x: 320, endPoint y: 388, distance: 252.2
click at [330, 640] on span "Guardar" at bounding box center [314, 639] width 58 height 15
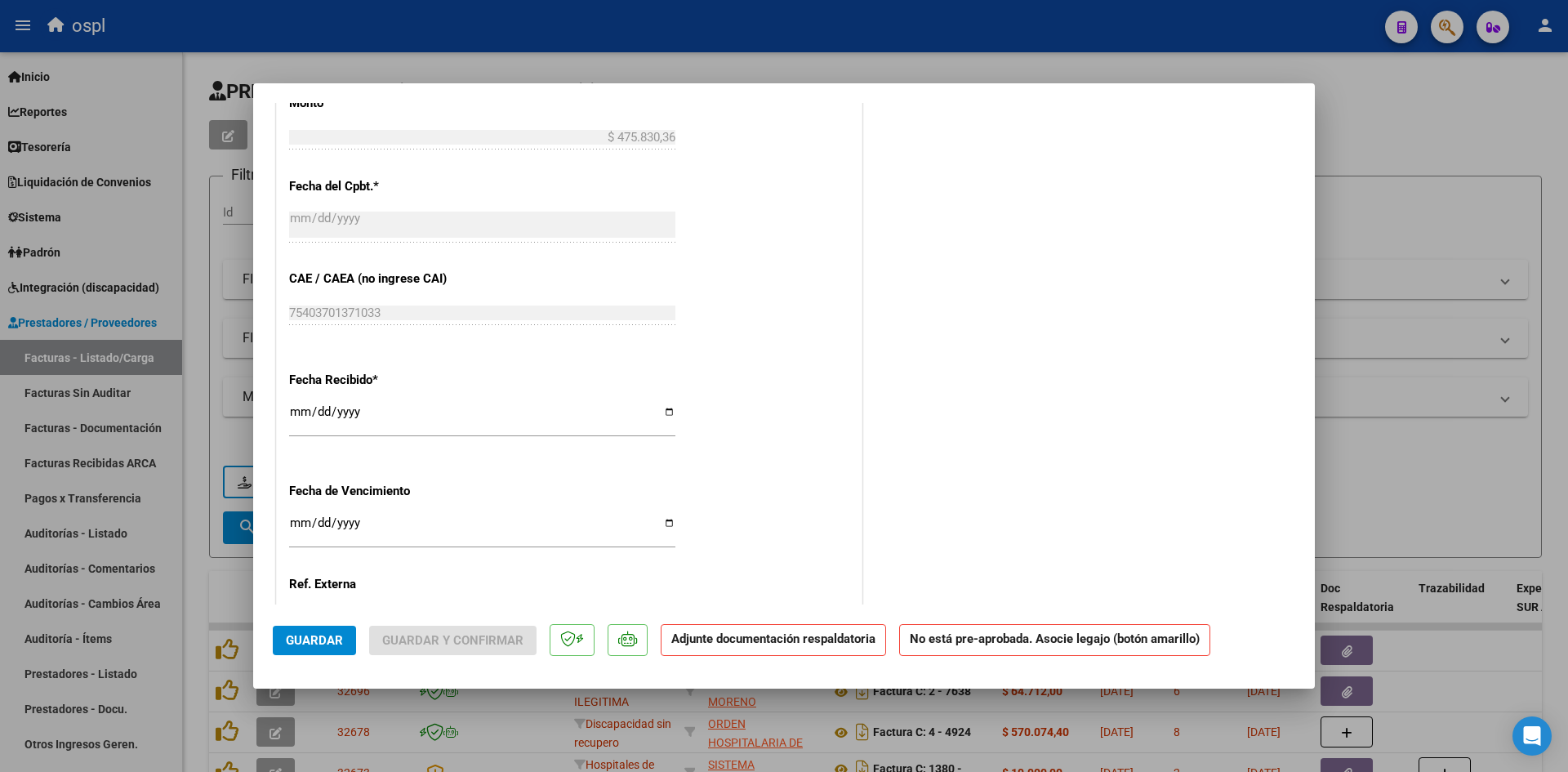
scroll to position [860, 0]
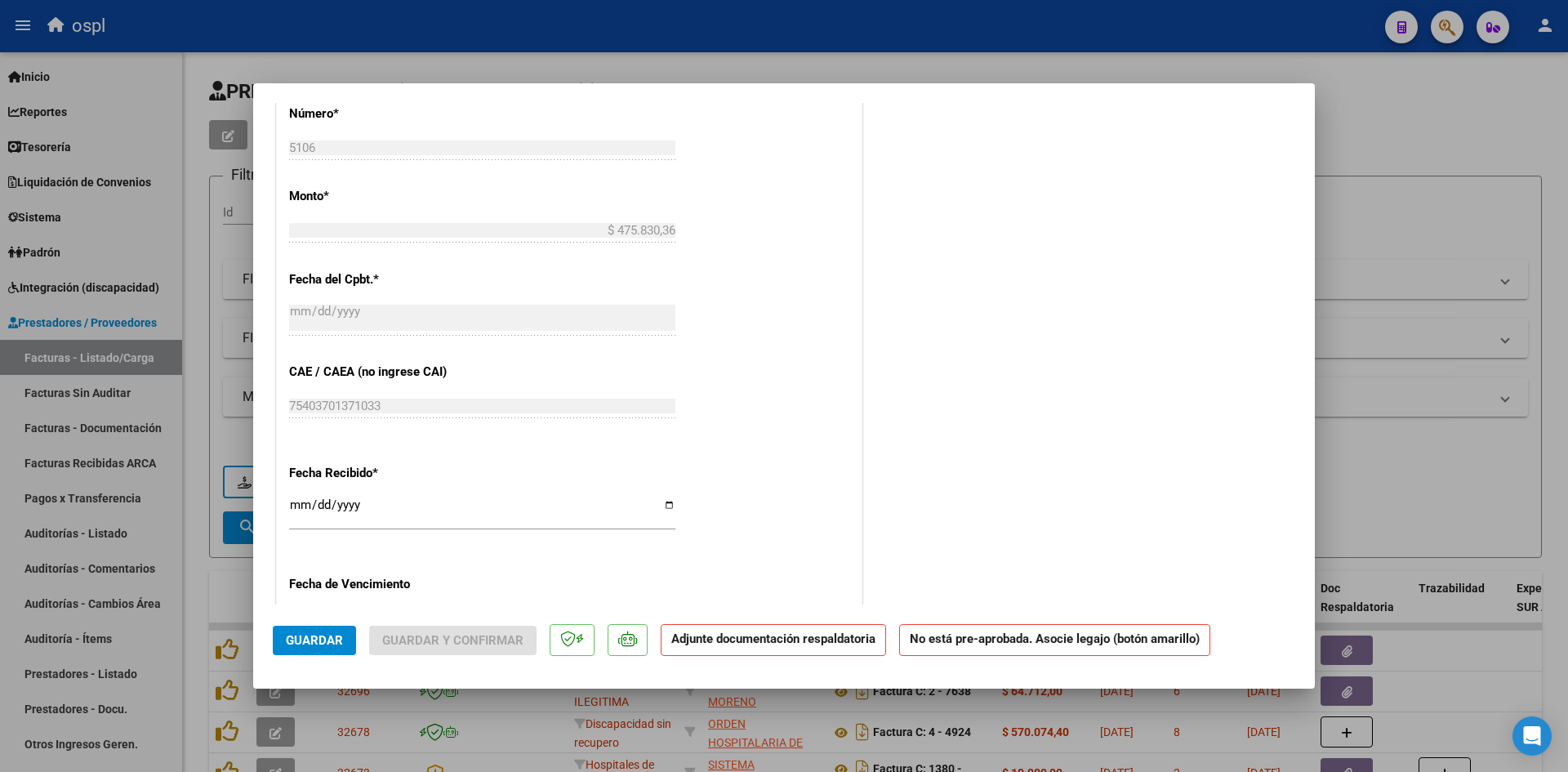
click at [337, 635] on span "Guardar" at bounding box center [314, 639] width 58 height 15
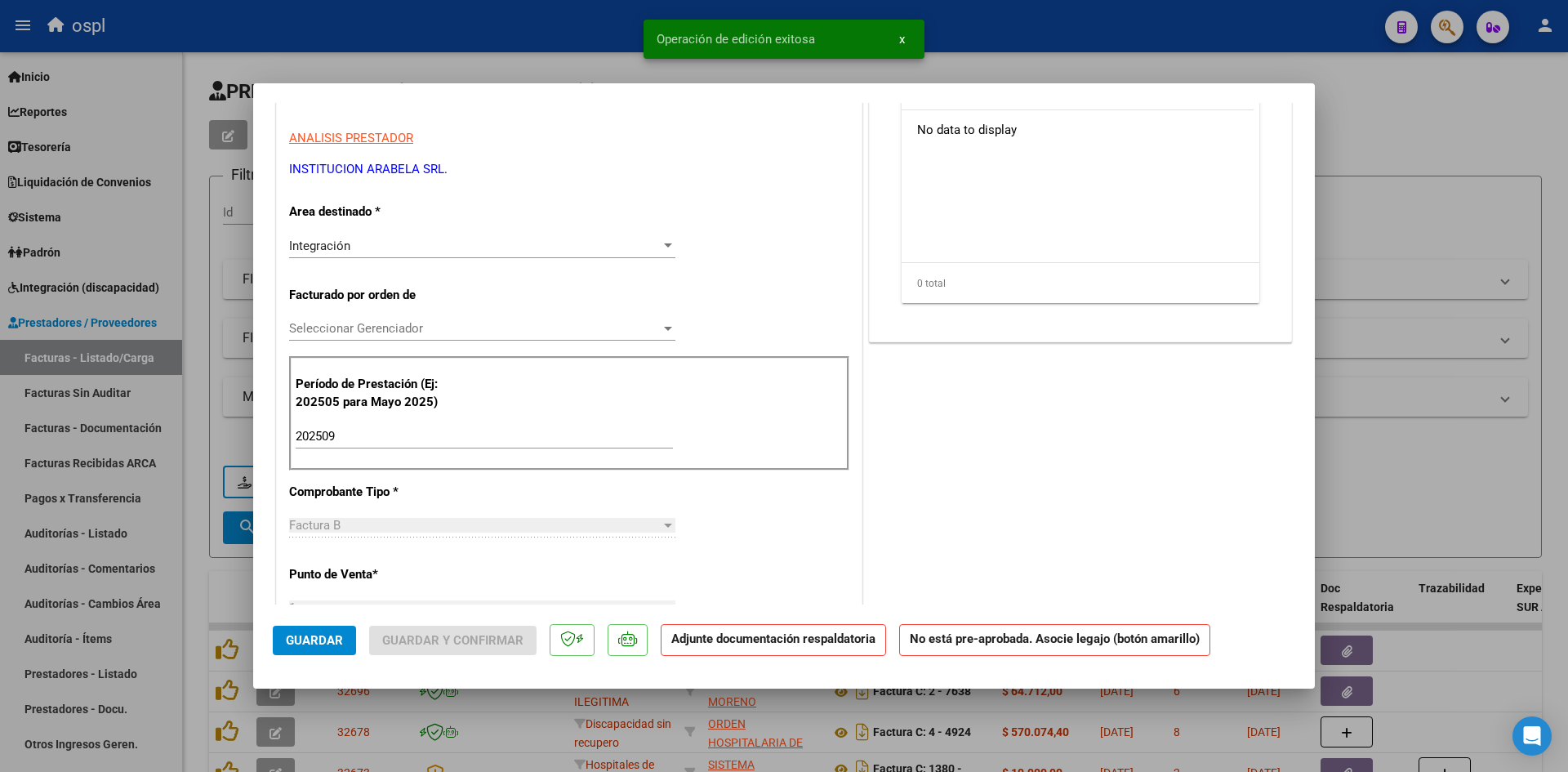
scroll to position [0, 0]
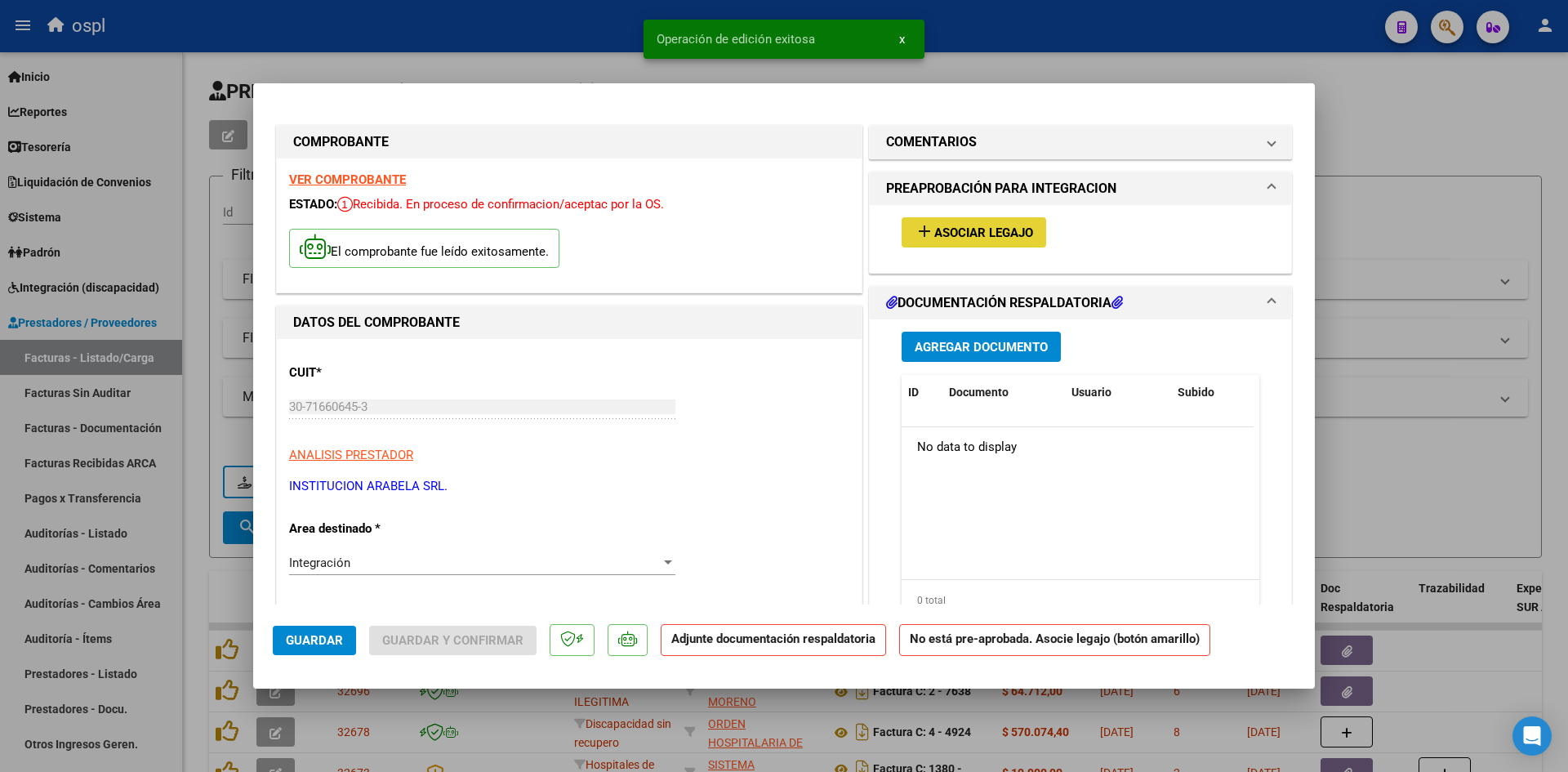
click at [999, 240] on button "add Asociar Legajo" at bounding box center [974, 232] width 144 height 30
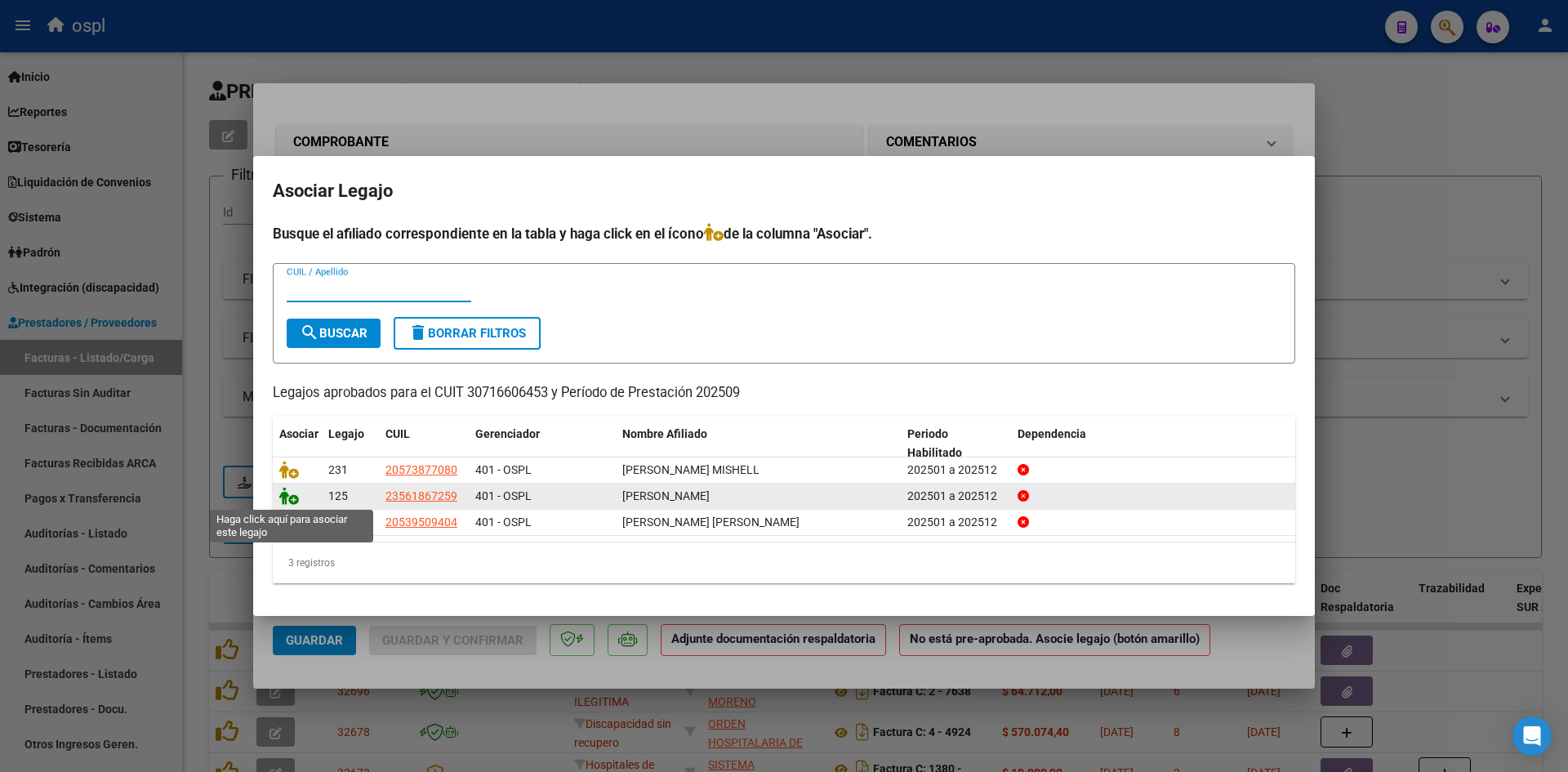
click at [288, 494] on icon at bounding box center [289, 496] width 20 height 18
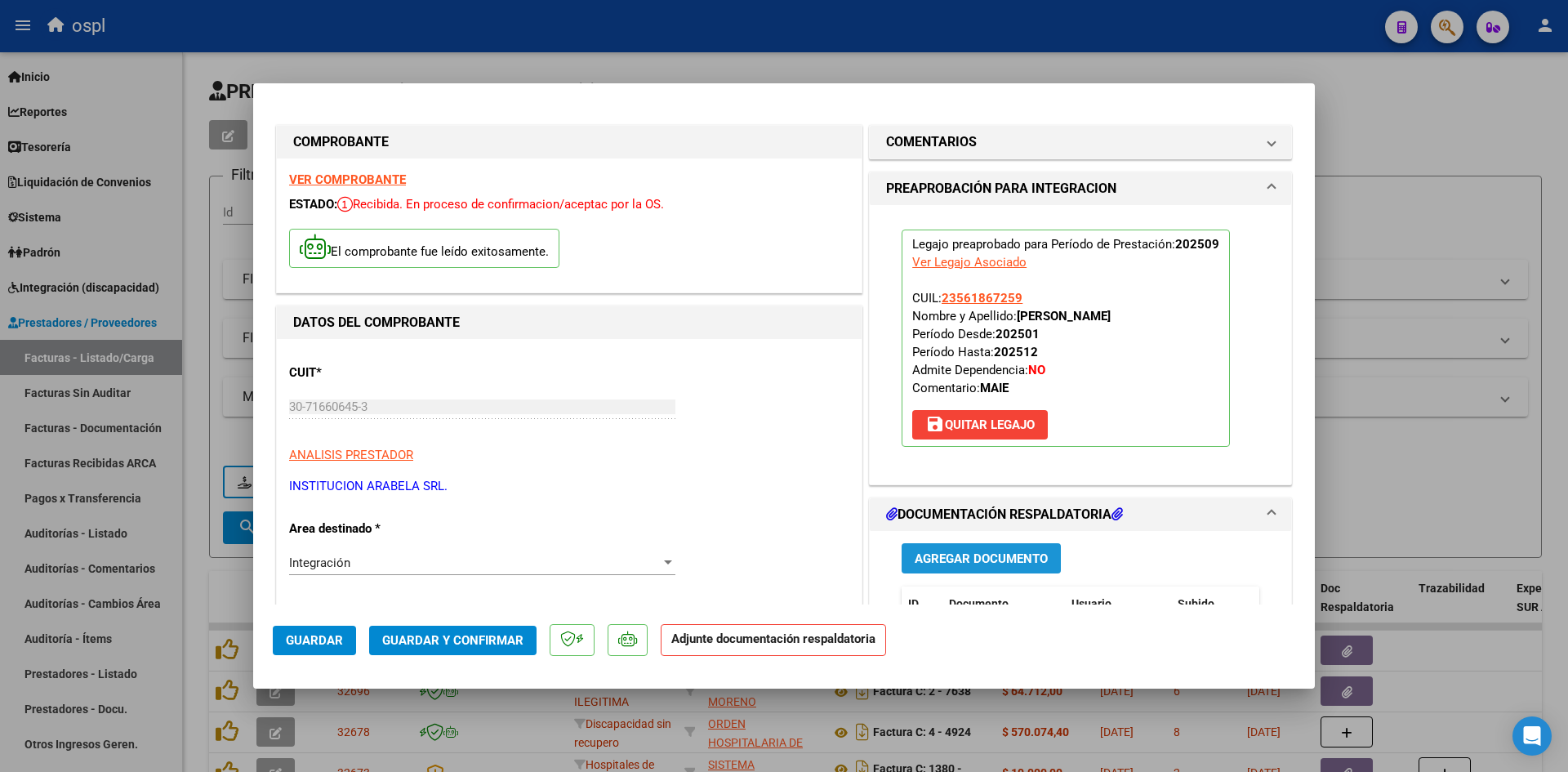
click at [932, 566] on button "Agregar Documento" at bounding box center [981, 557] width 159 height 30
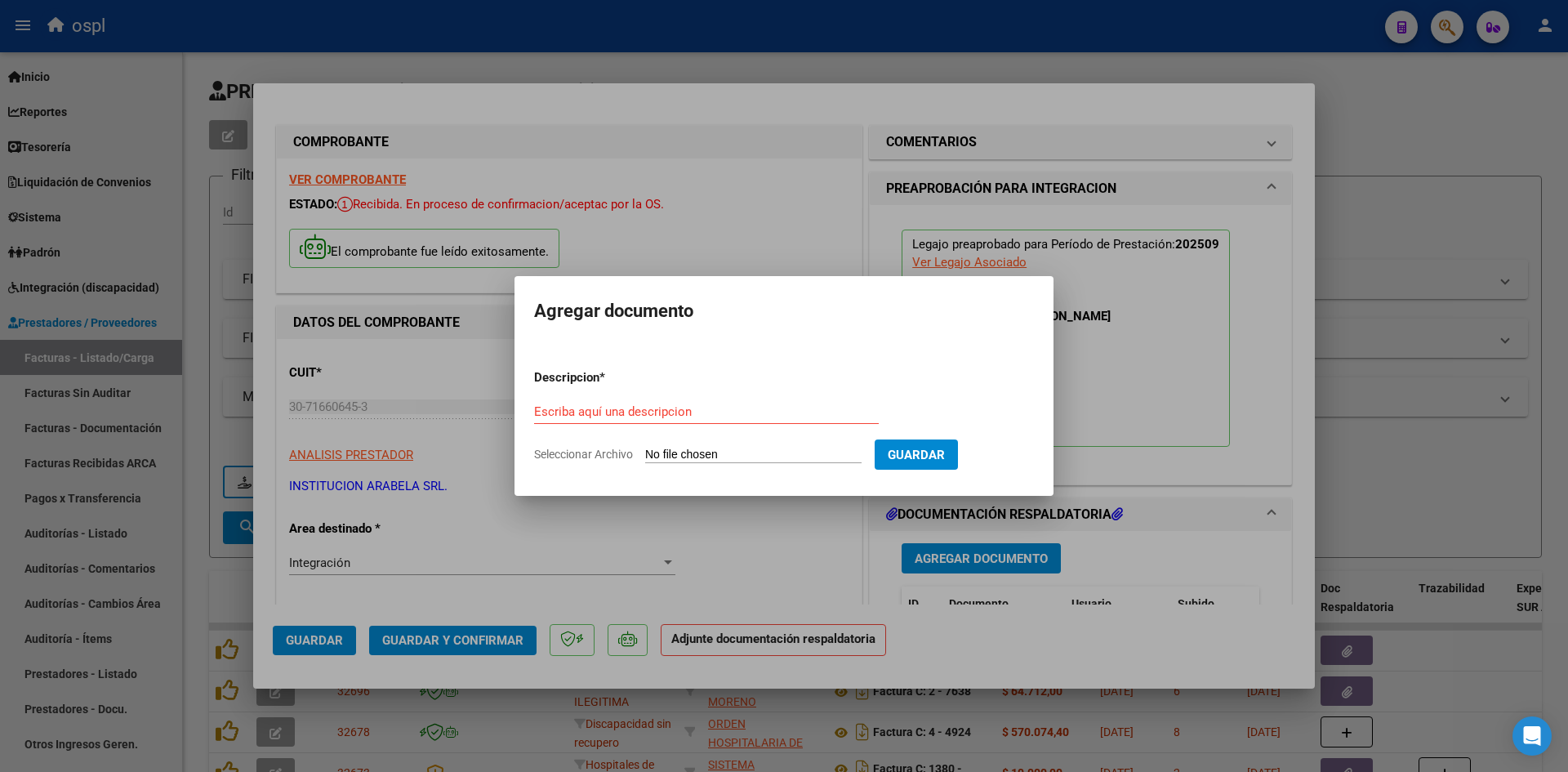
type input "C:\fakepath\[PERSON_NAME].pdf"
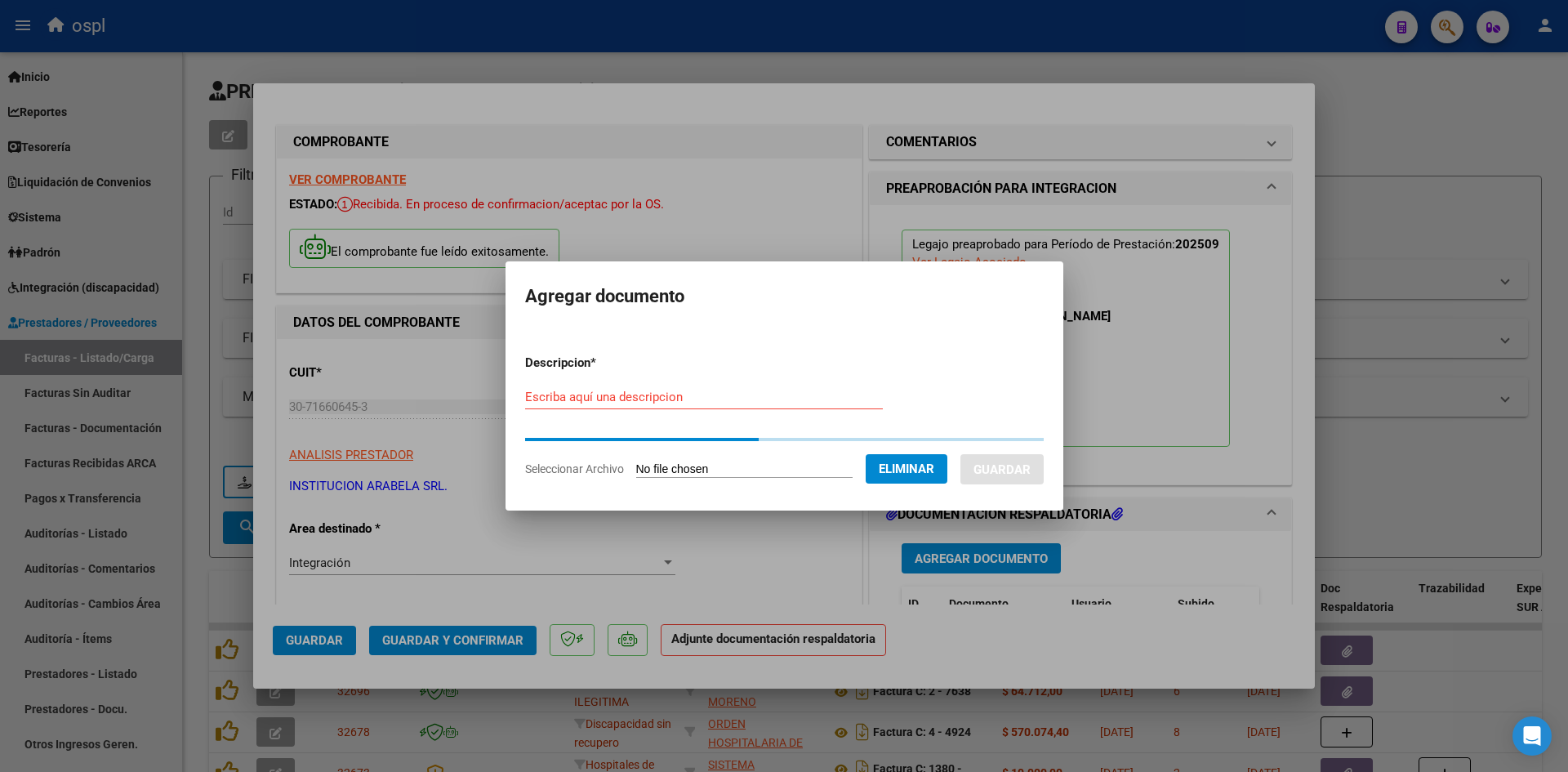
click at [726, 399] on input "Escriba aquí una descripcion" at bounding box center [704, 396] width 357 height 15
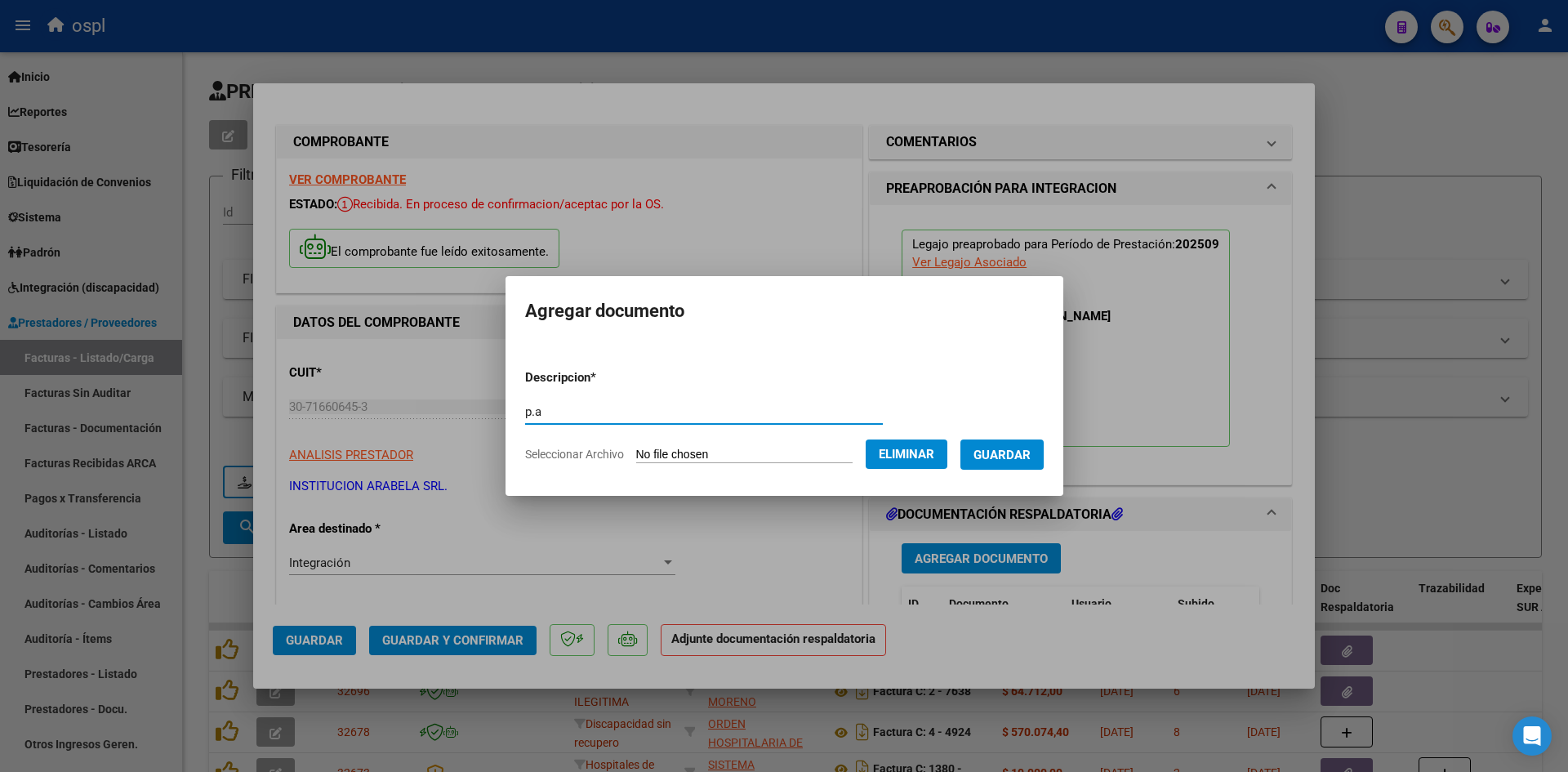
type input "p.a"
click at [1044, 453] on button "Guardar" at bounding box center [1002, 454] width 83 height 30
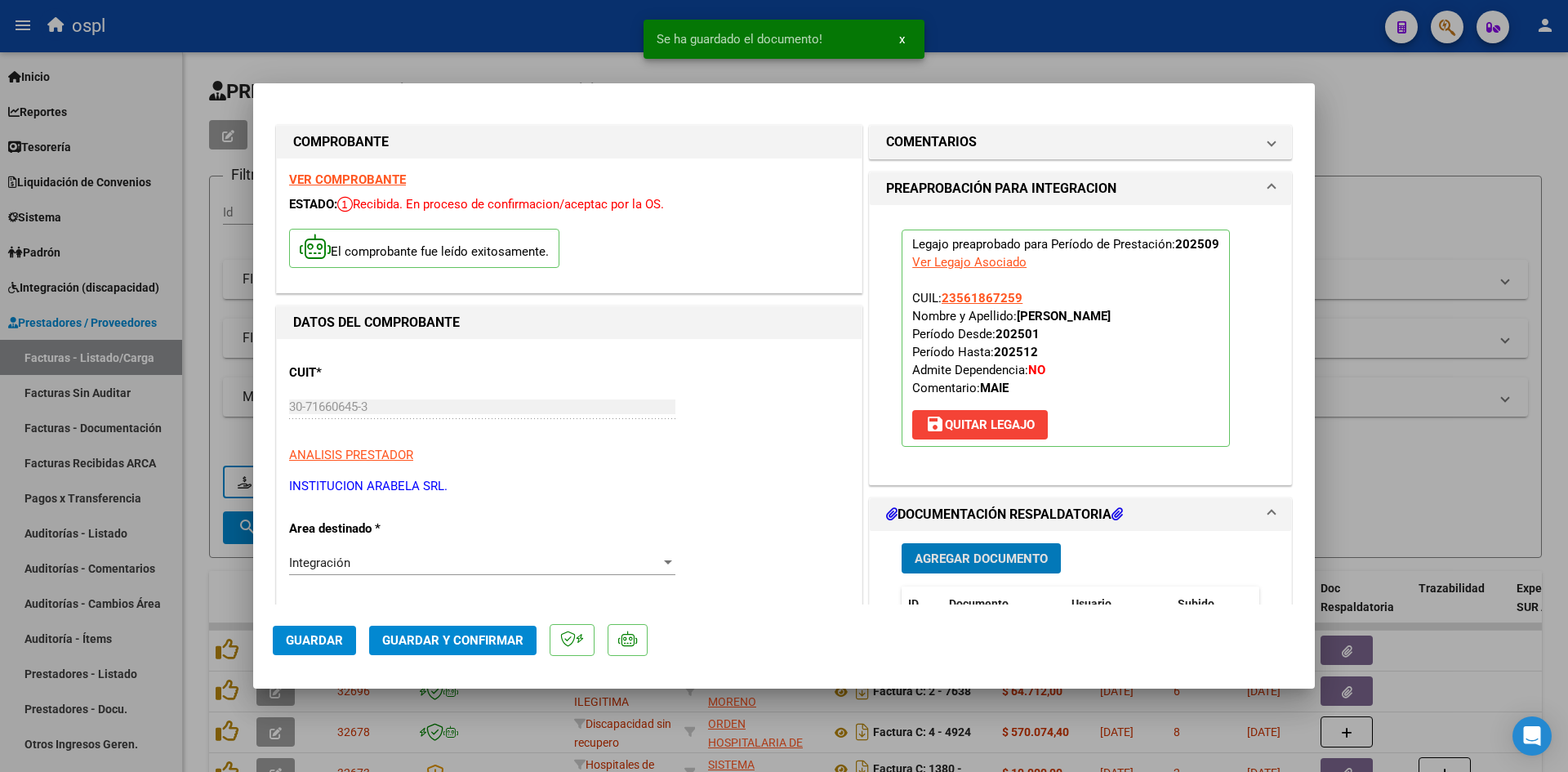
click at [446, 638] on span "Guardar y Confirmar" at bounding box center [453, 639] width 142 height 15
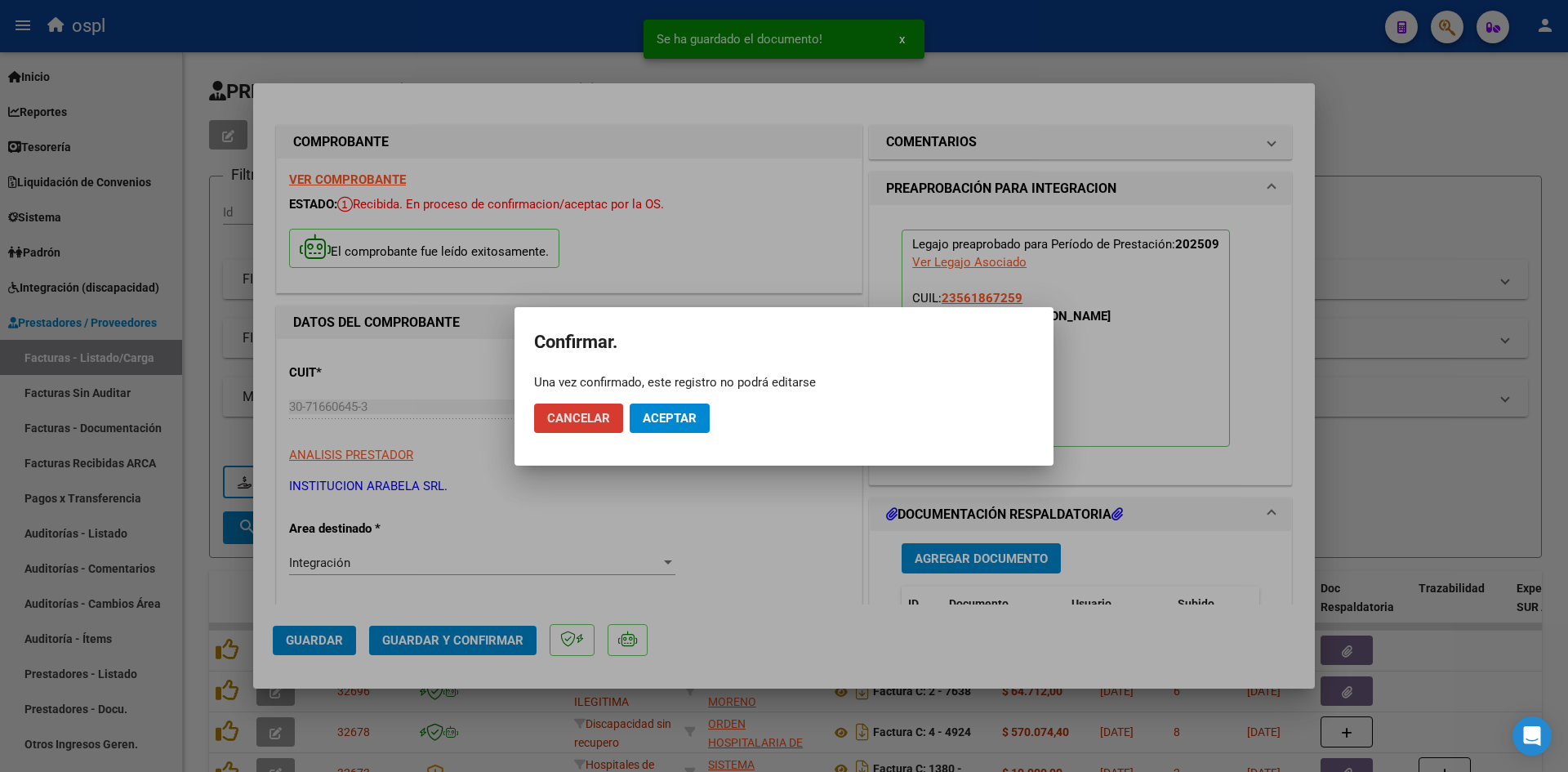
drag, startPoint x: 681, startPoint y: 416, endPoint x: 475, endPoint y: 42, distance: 427.0
click at [681, 416] on span "Aceptar" at bounding box center [669, 418] width 54 height 15
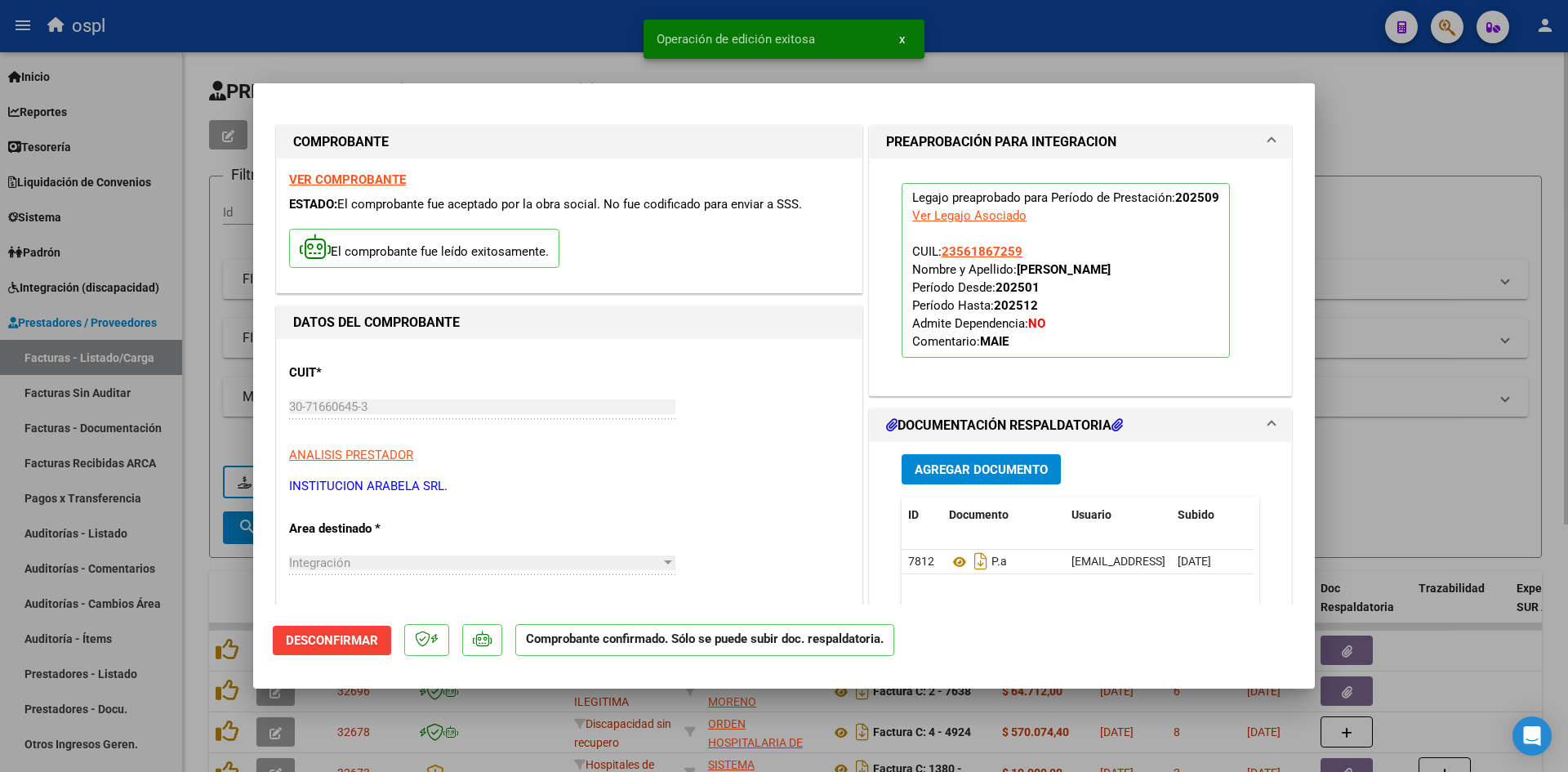
drag, startPoint x: 1426, startPoint y: 138, endPoint x: 202, endPoint y: 152, distance: 1224.1
click at [1426, 138] on div at bounding box center [784, 386] width 1568 height 772
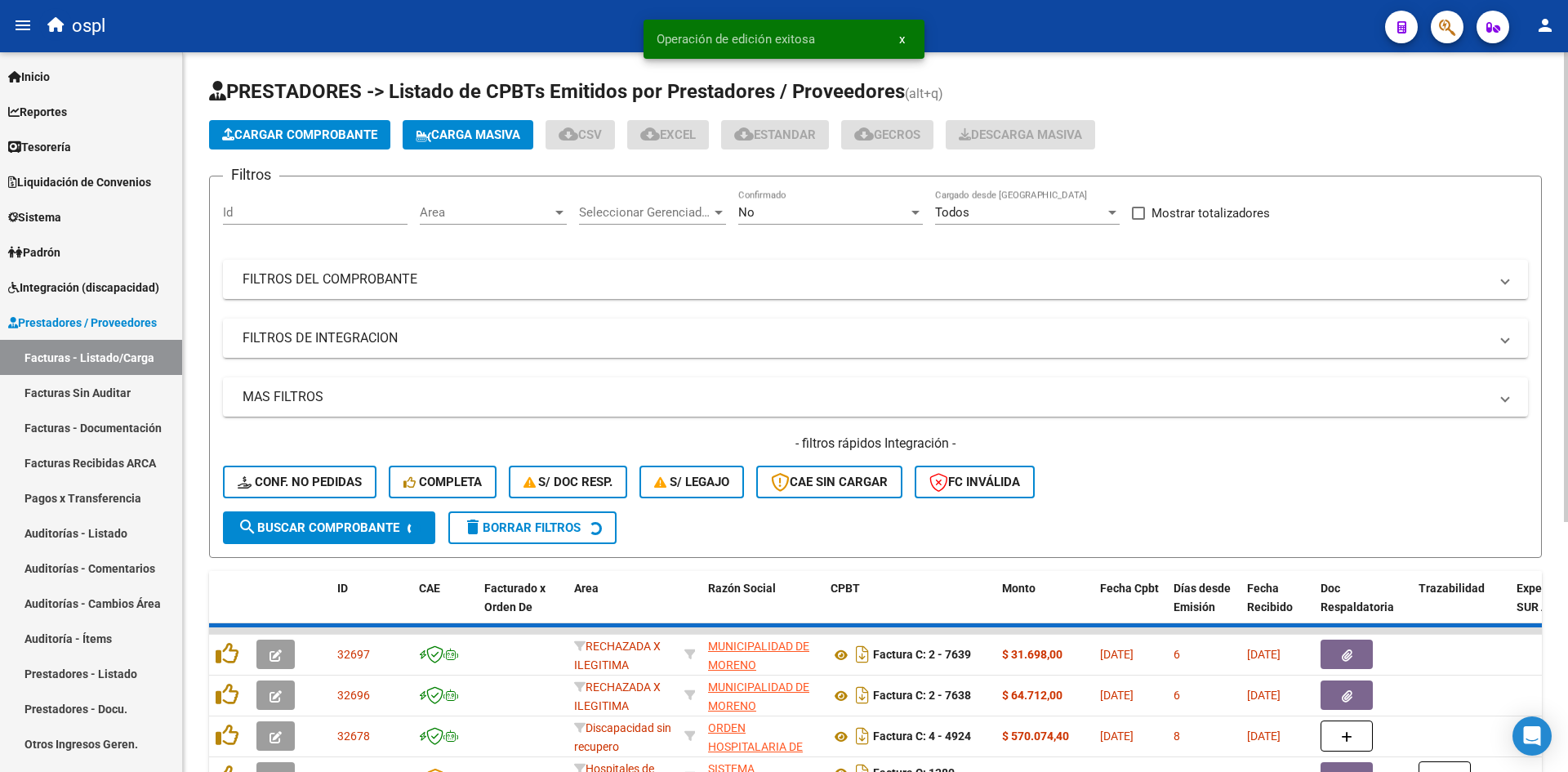
click at [303, 131] on span "Cargar Comprobante" at bounding box center [300, 135] width 155 height 15
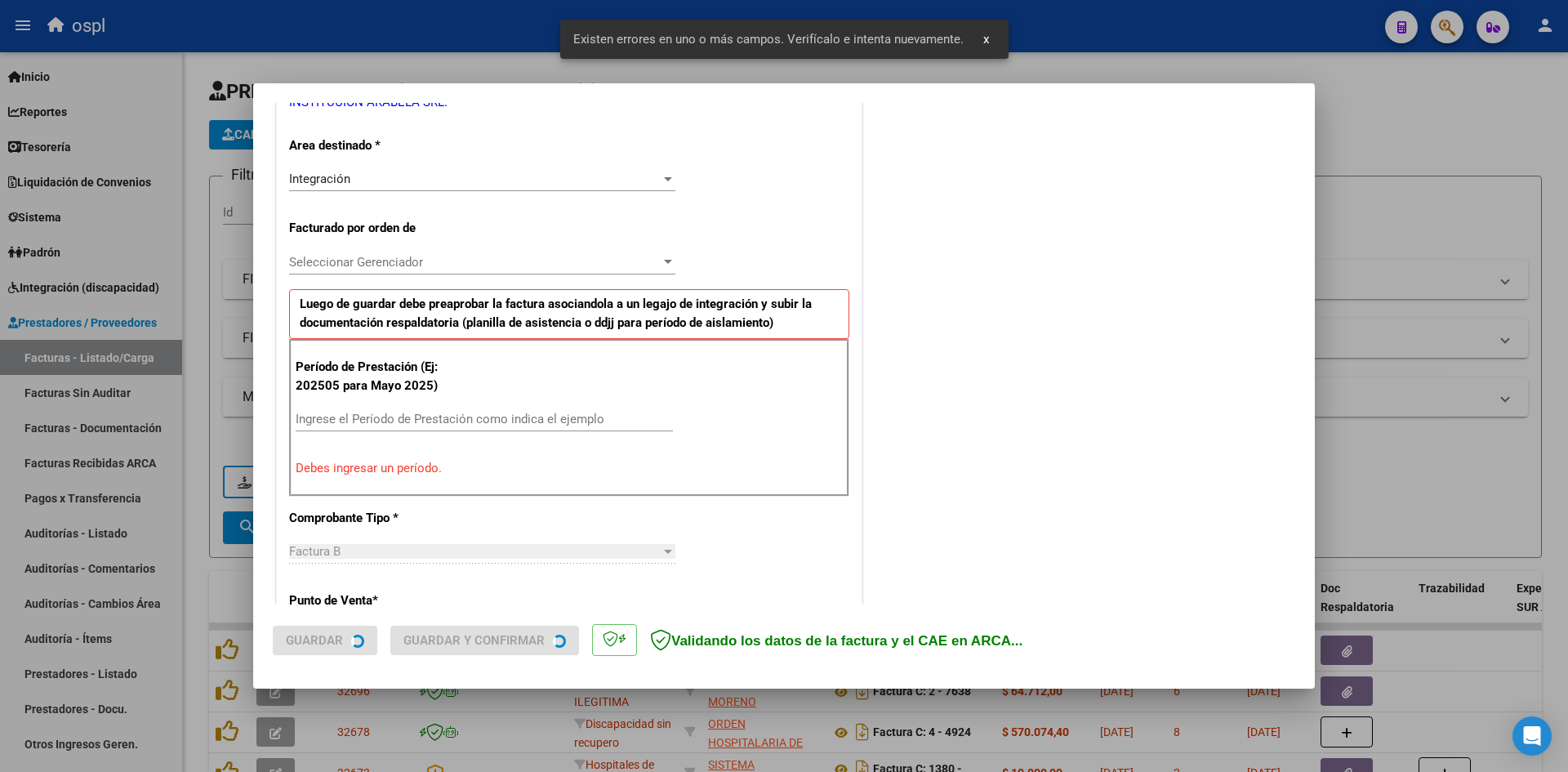
scroll to position [370, 0]
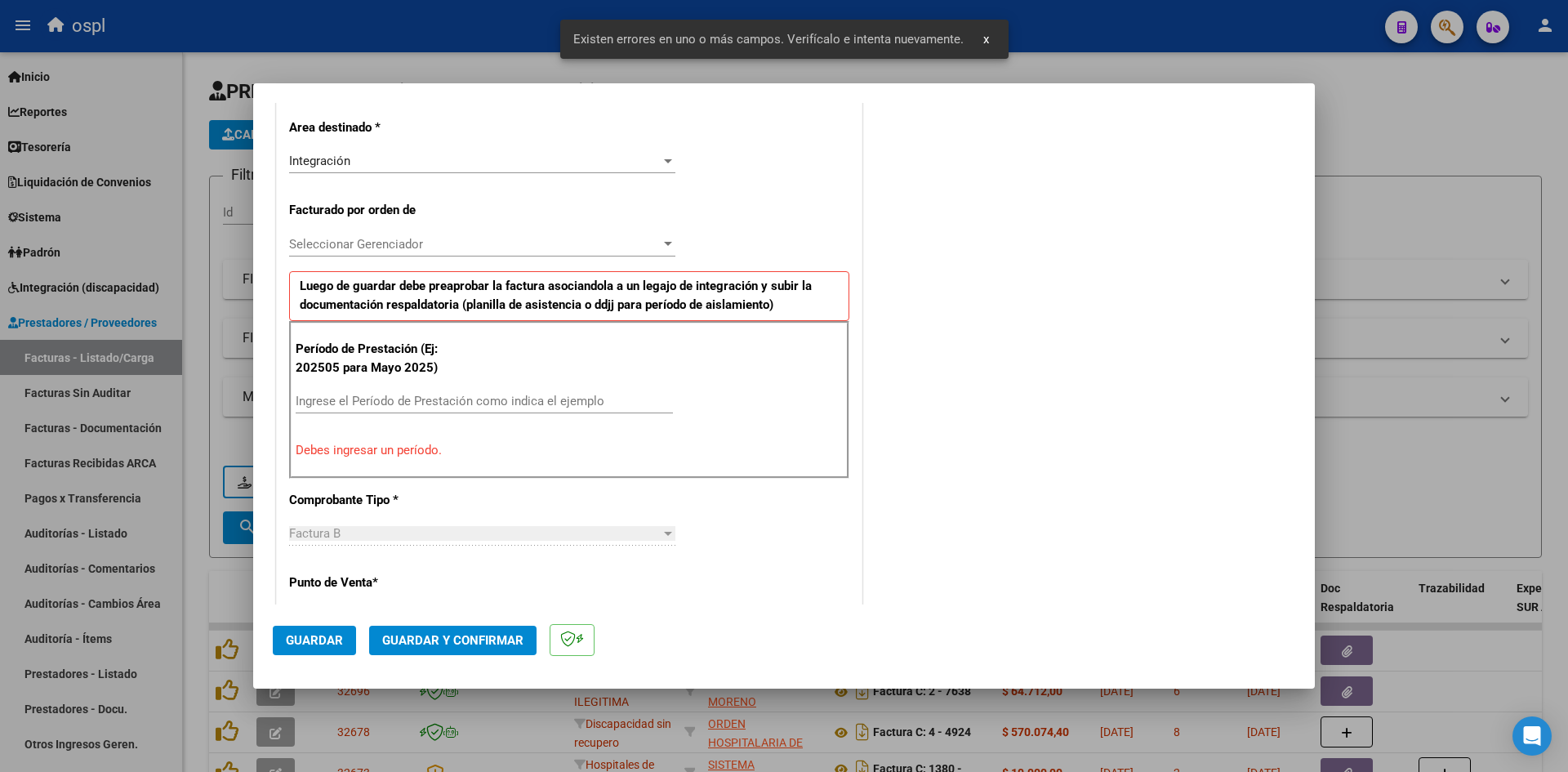
click at [494, 411] on div "Ingrese el Período de Prestación como indica el ejemplo" at bounding box center [484, 400] width 377 height 24
click at [511, 404] on input "Ingrese el Período de Prestación como indica el ejemplo" at bounding box center [484, 400] width 377 height 15
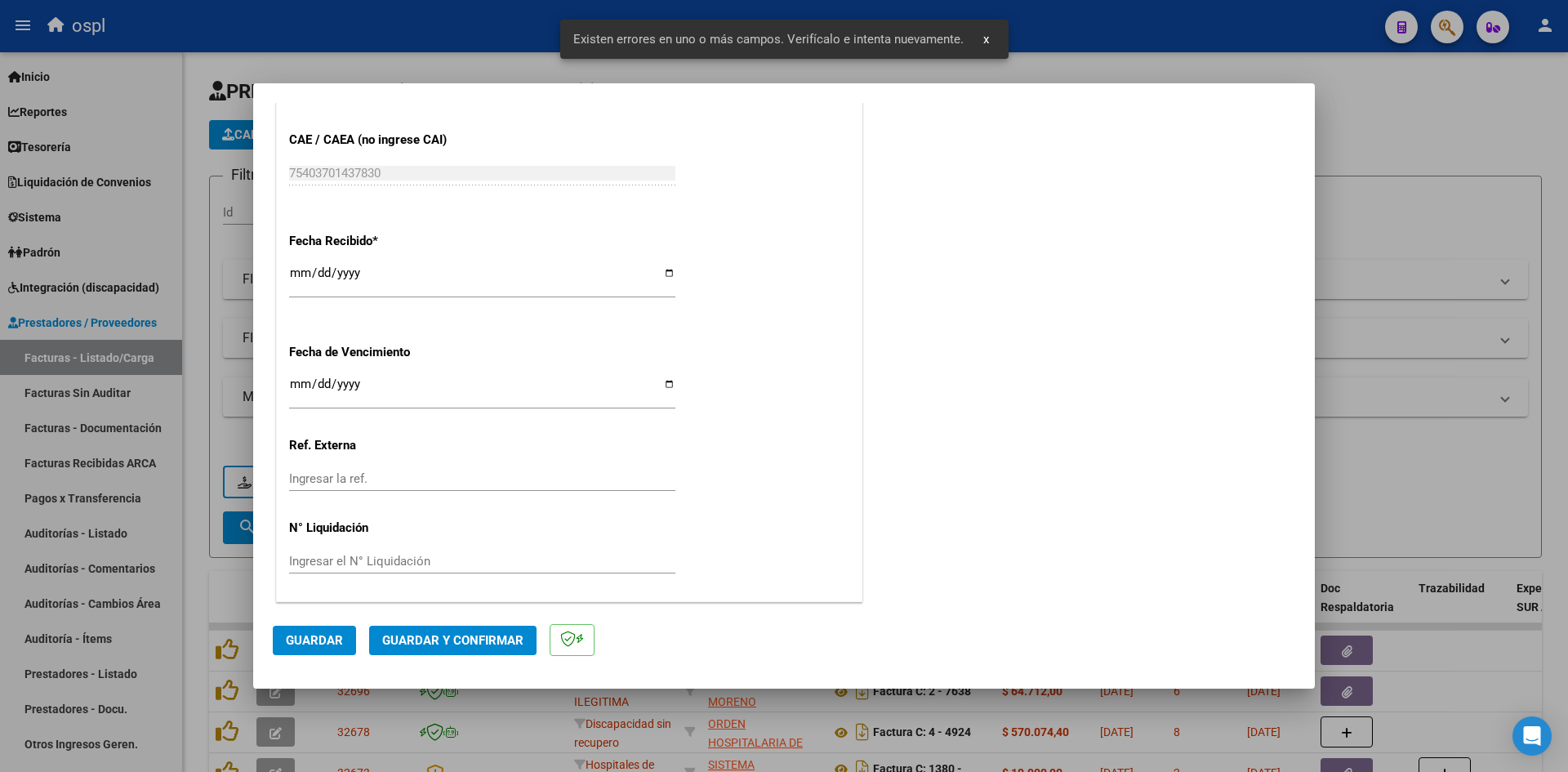
scroll to position [1112, 0]
type input "202509"
click at [303, 266] on input "[DATE]" at bounding box center [482, 278] width 387 height 26
type input "[DATE]"
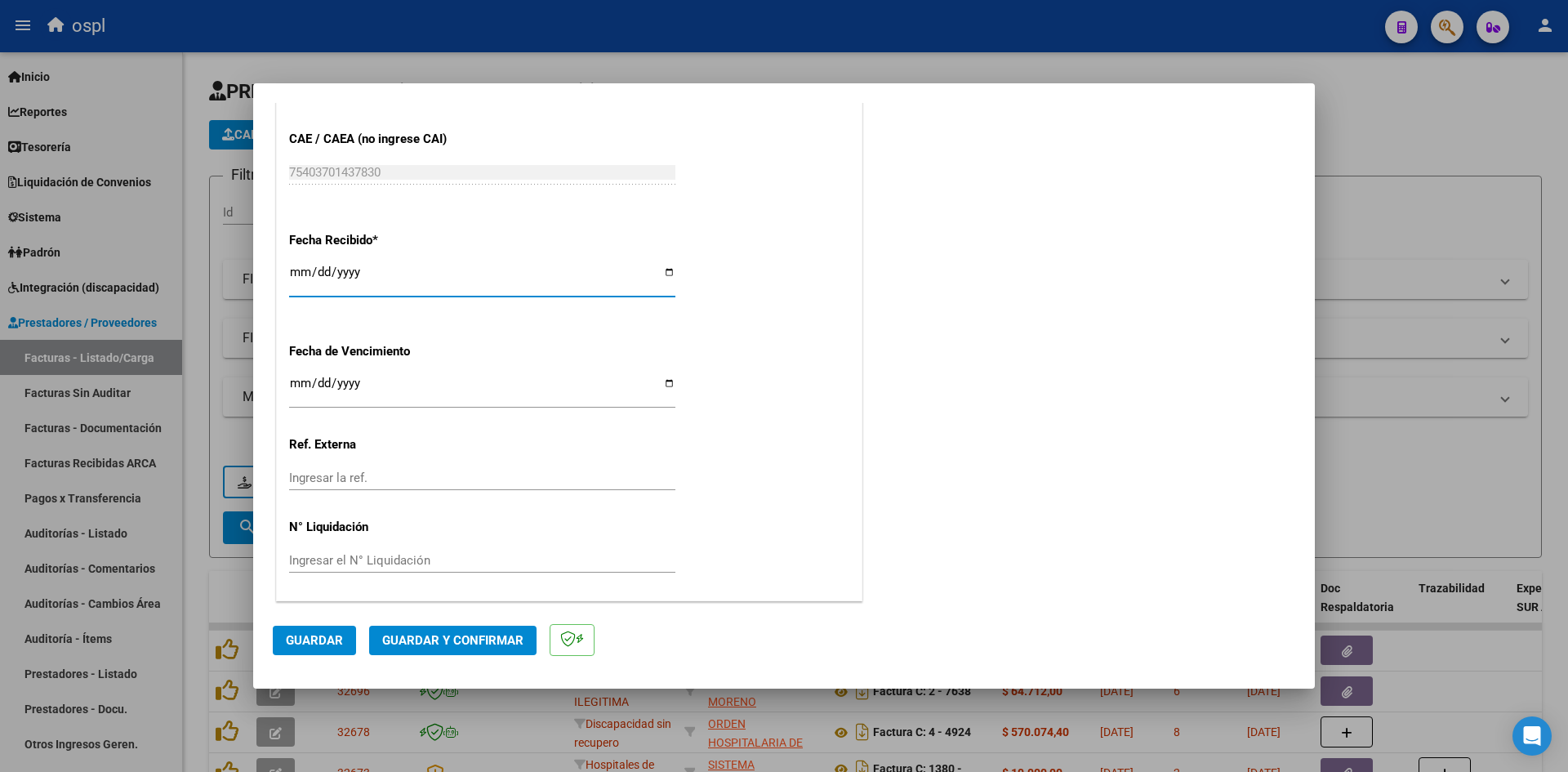
click at [342, 645] on span "Guardar" at bounding box center [314, 639] width 58 height 15
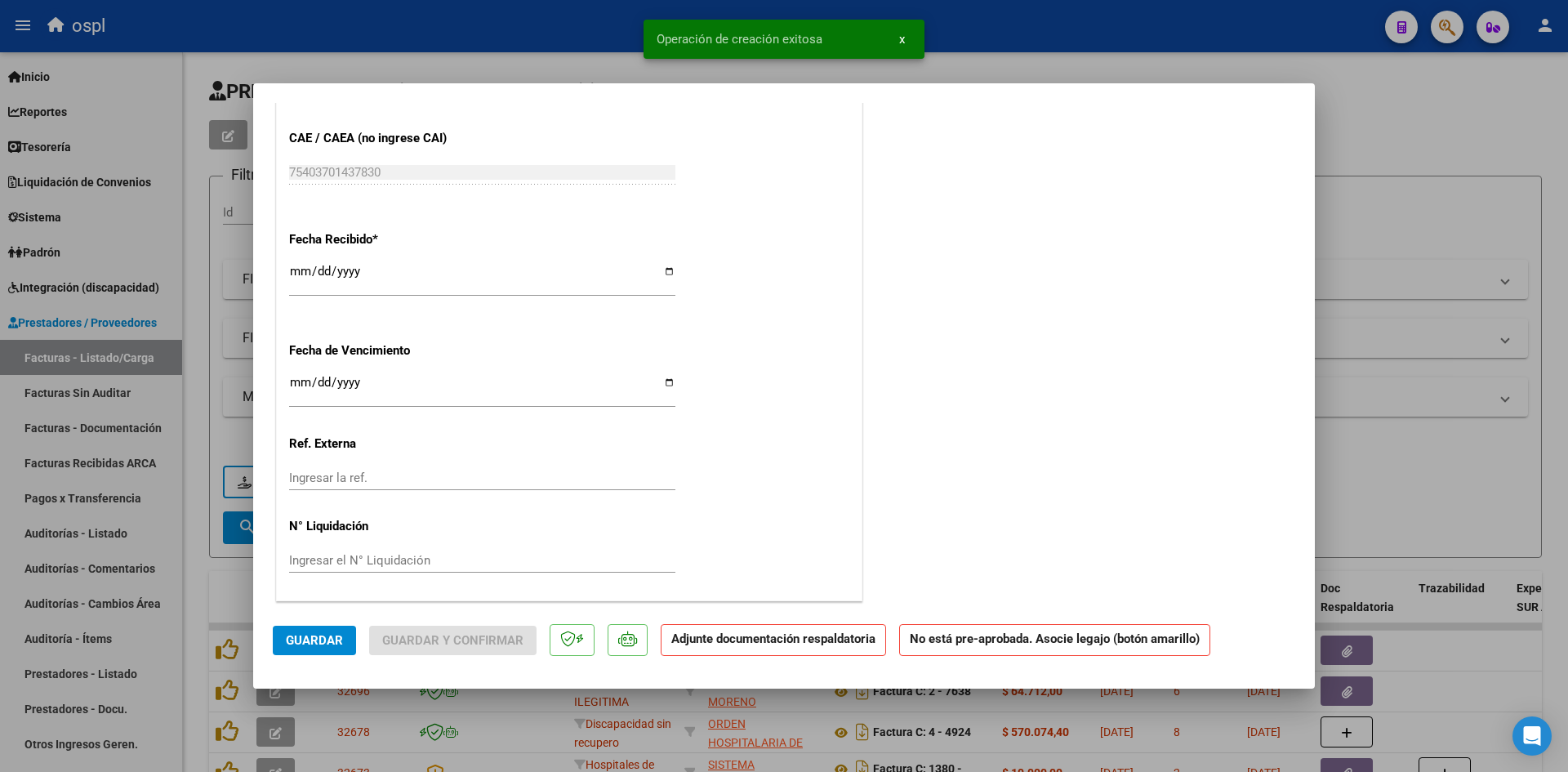
scroll to position [0, 0]
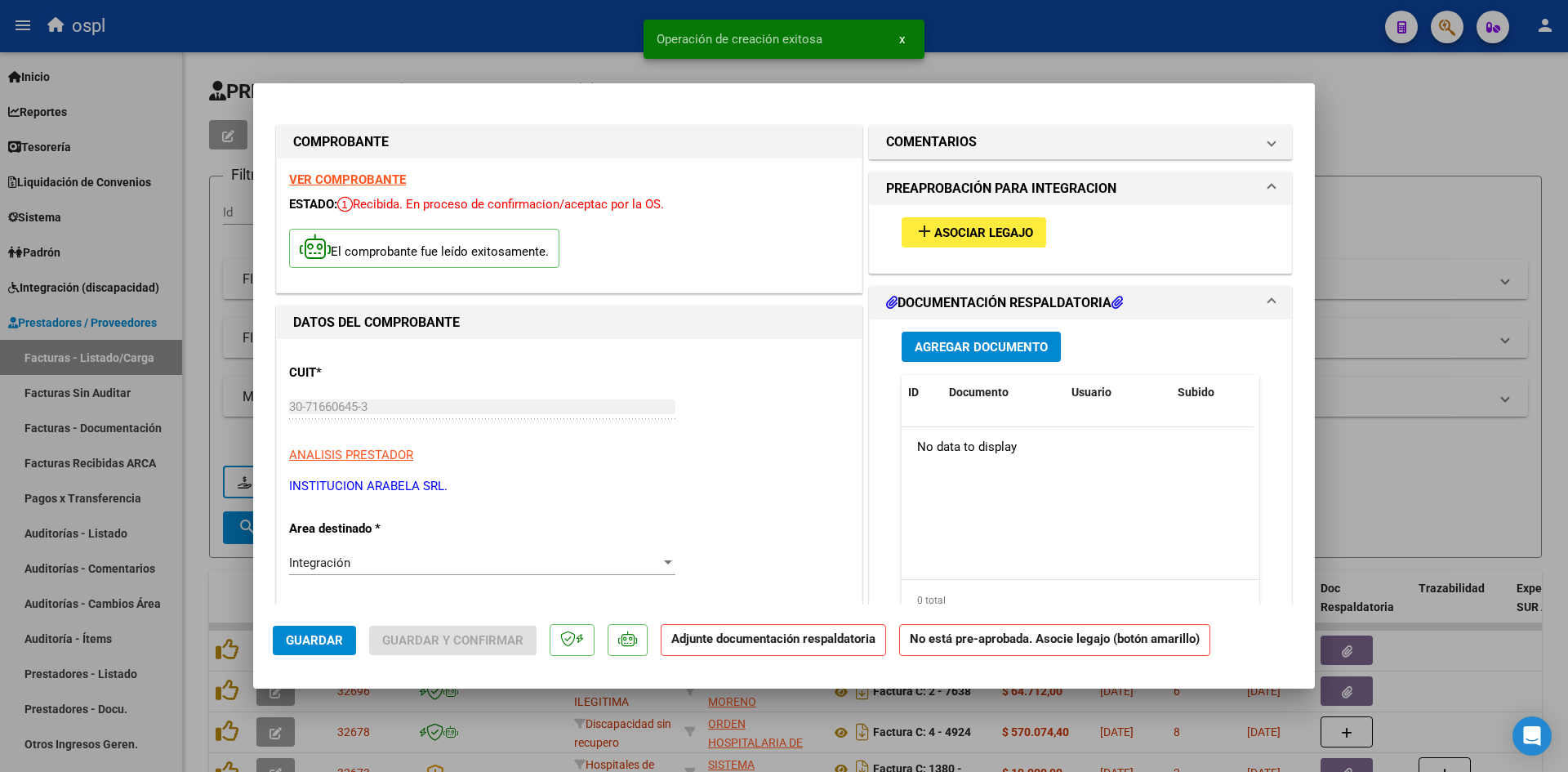
click at [971, 229] on span "Asociar Legajo" at bounding box center [983, 232] width 99 height 15
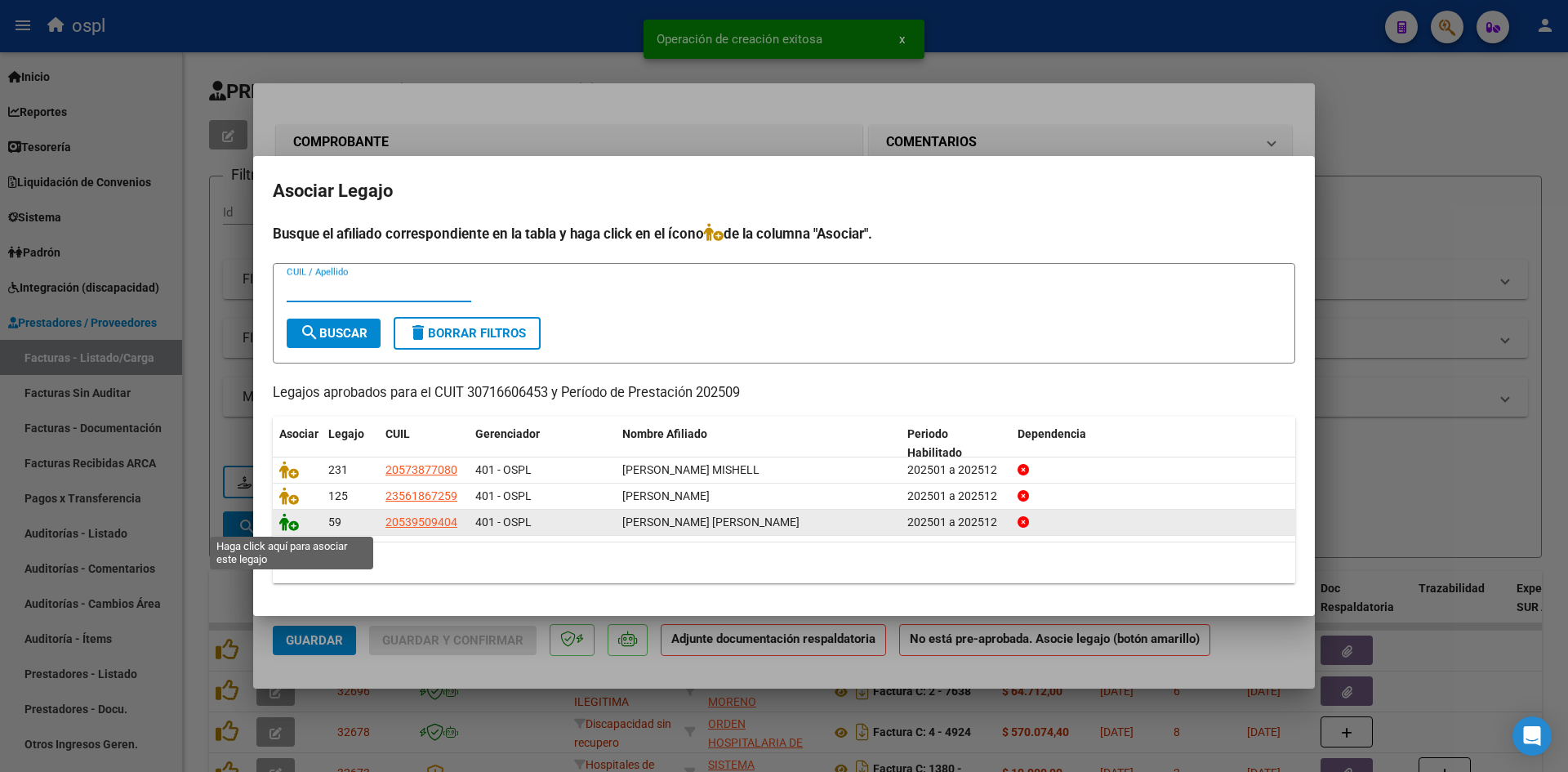
click at [292, 527] on icon at bounding box center [289, 521] width 20 height 18
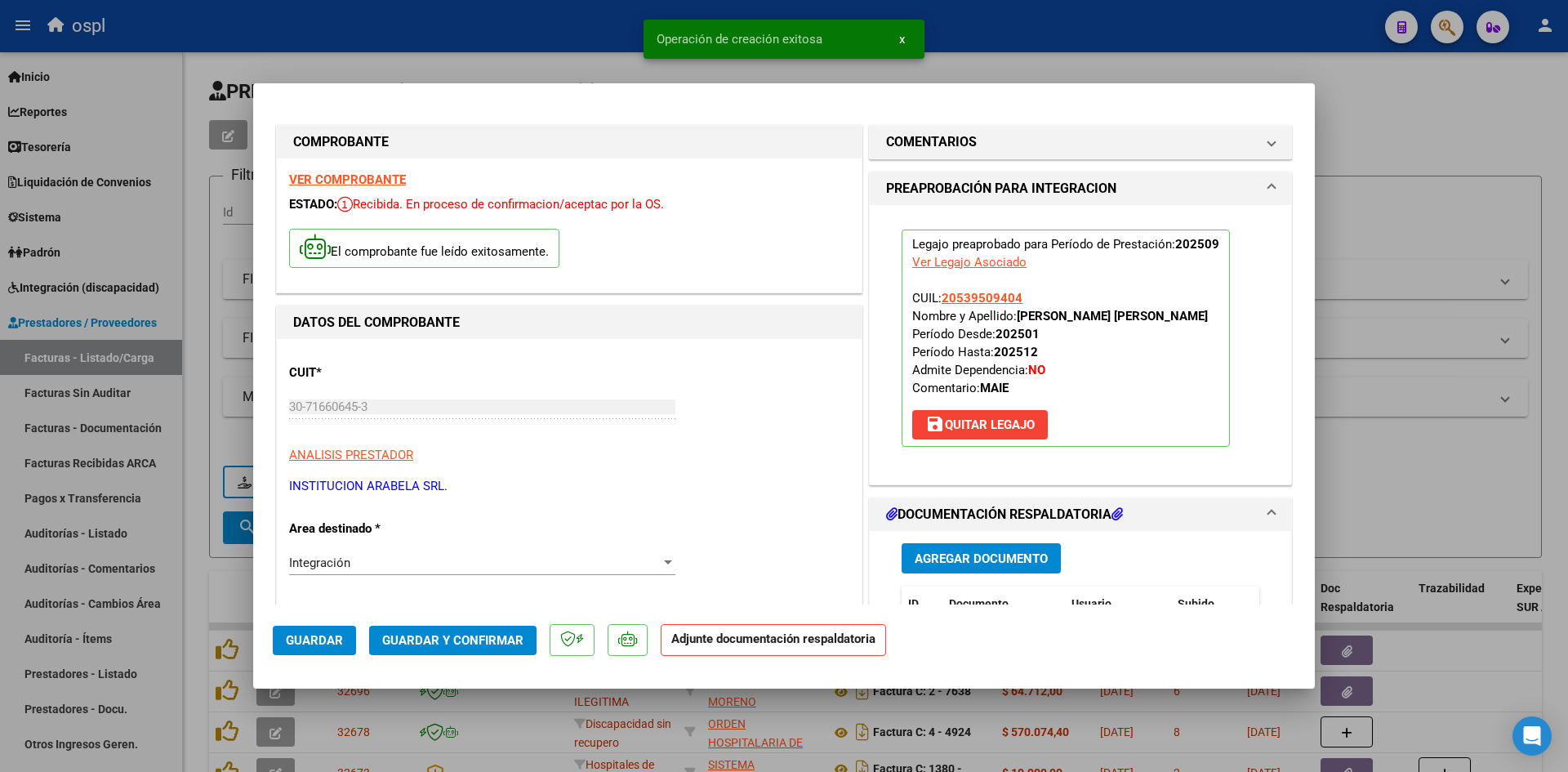
click at [969, 555] on span "Agregar Documento" at bounding box center [981, 558] width 133 height 15
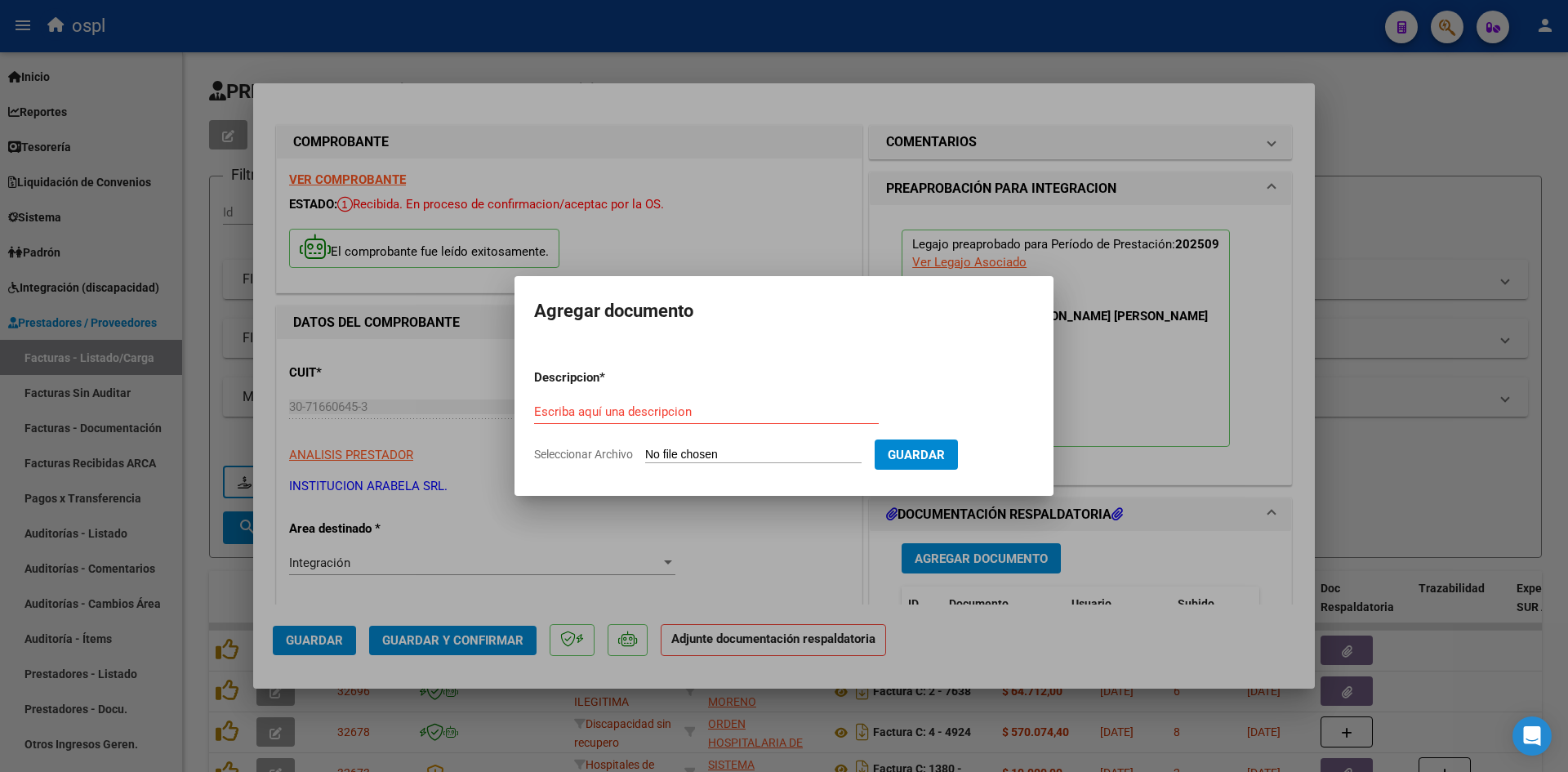
type input "C:\fakepath\[PERSON_NAME].pdf"
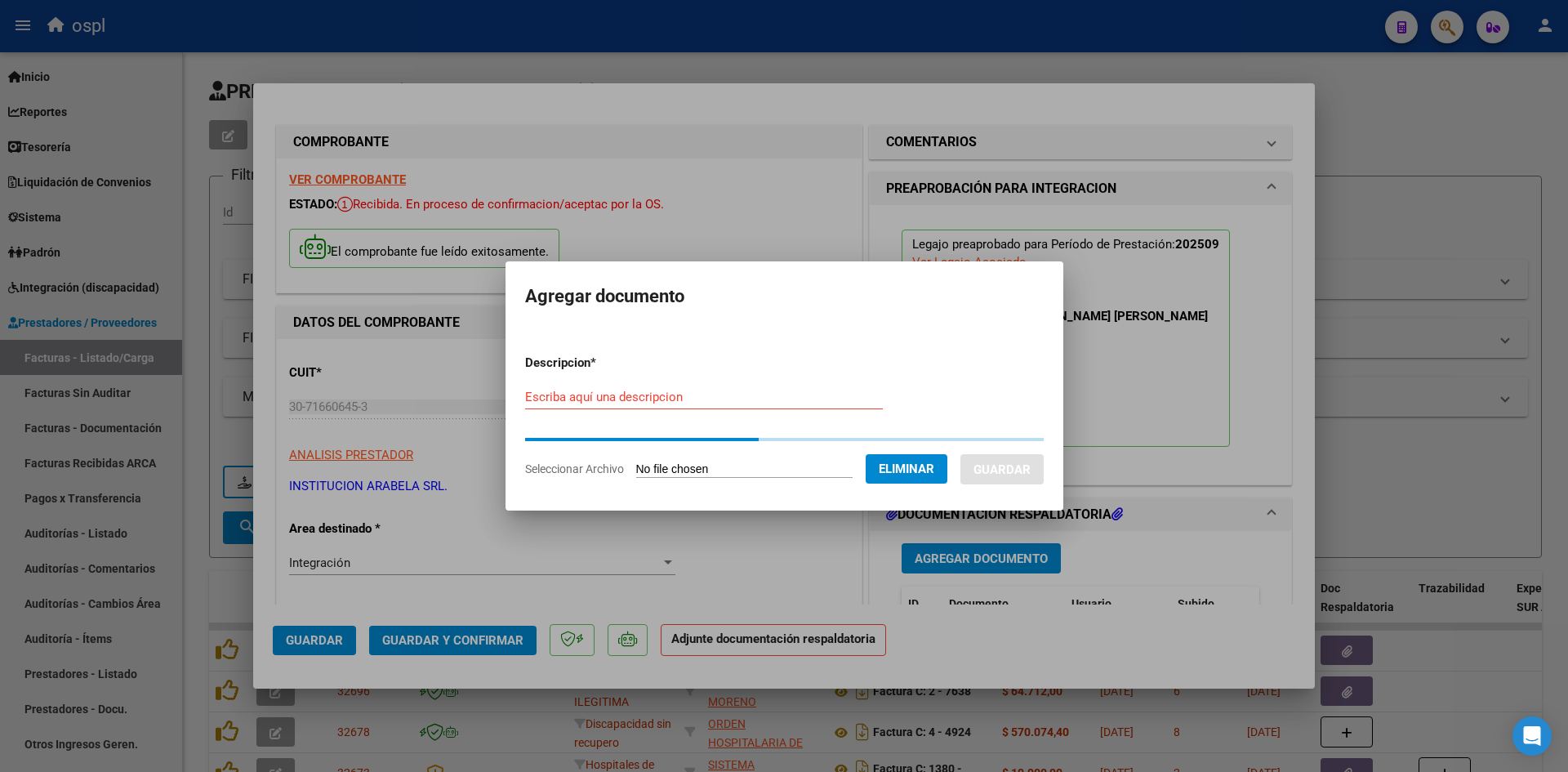
click at [782, 394] on input "Escriba aquí una descripcion" at bounding box center [704, 396] width 357 height 15
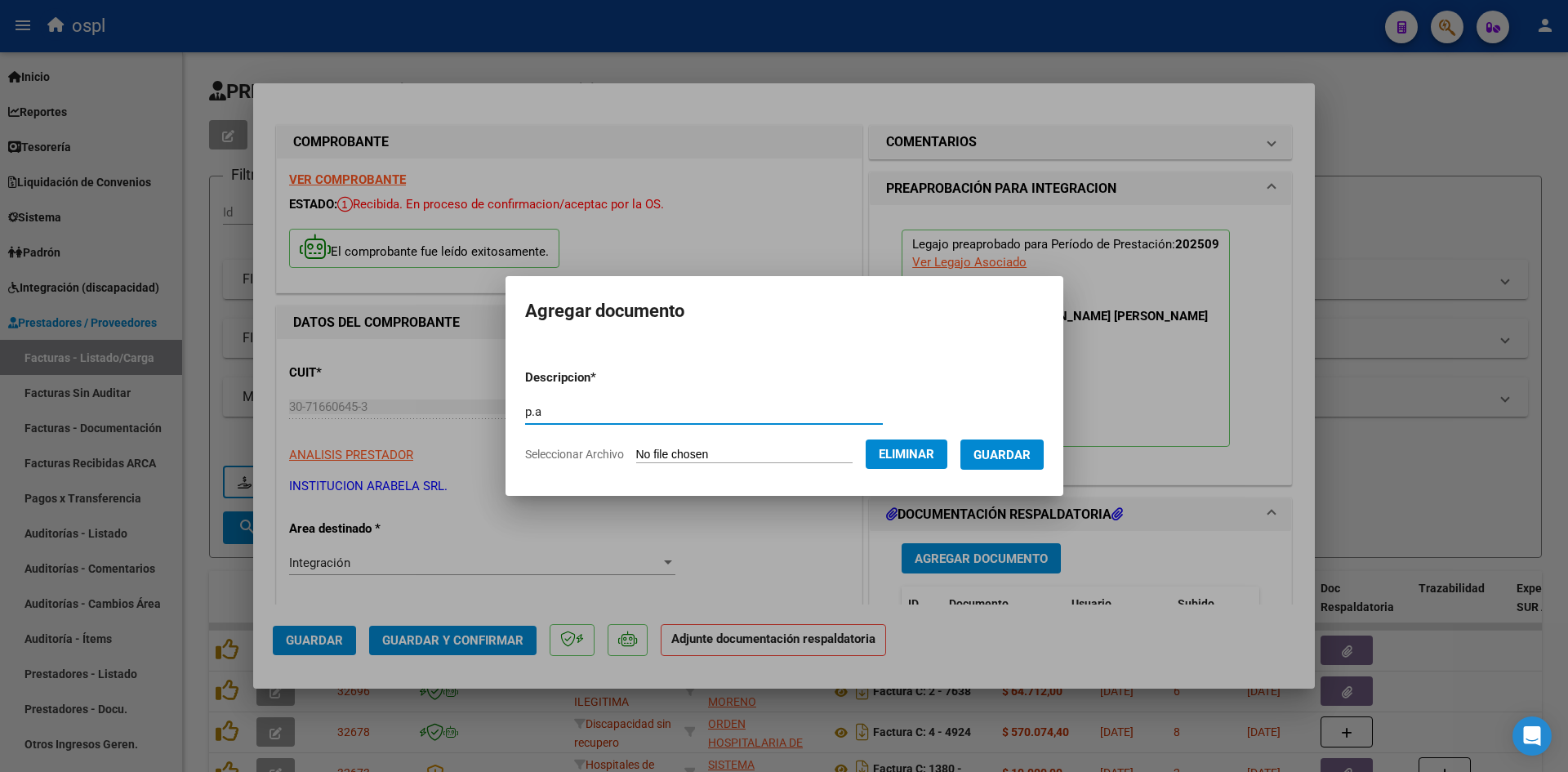
type input "p.a"
click at [1012, 439] on button "Guardar" at bounding box center [1002, 454] width 83 height 30
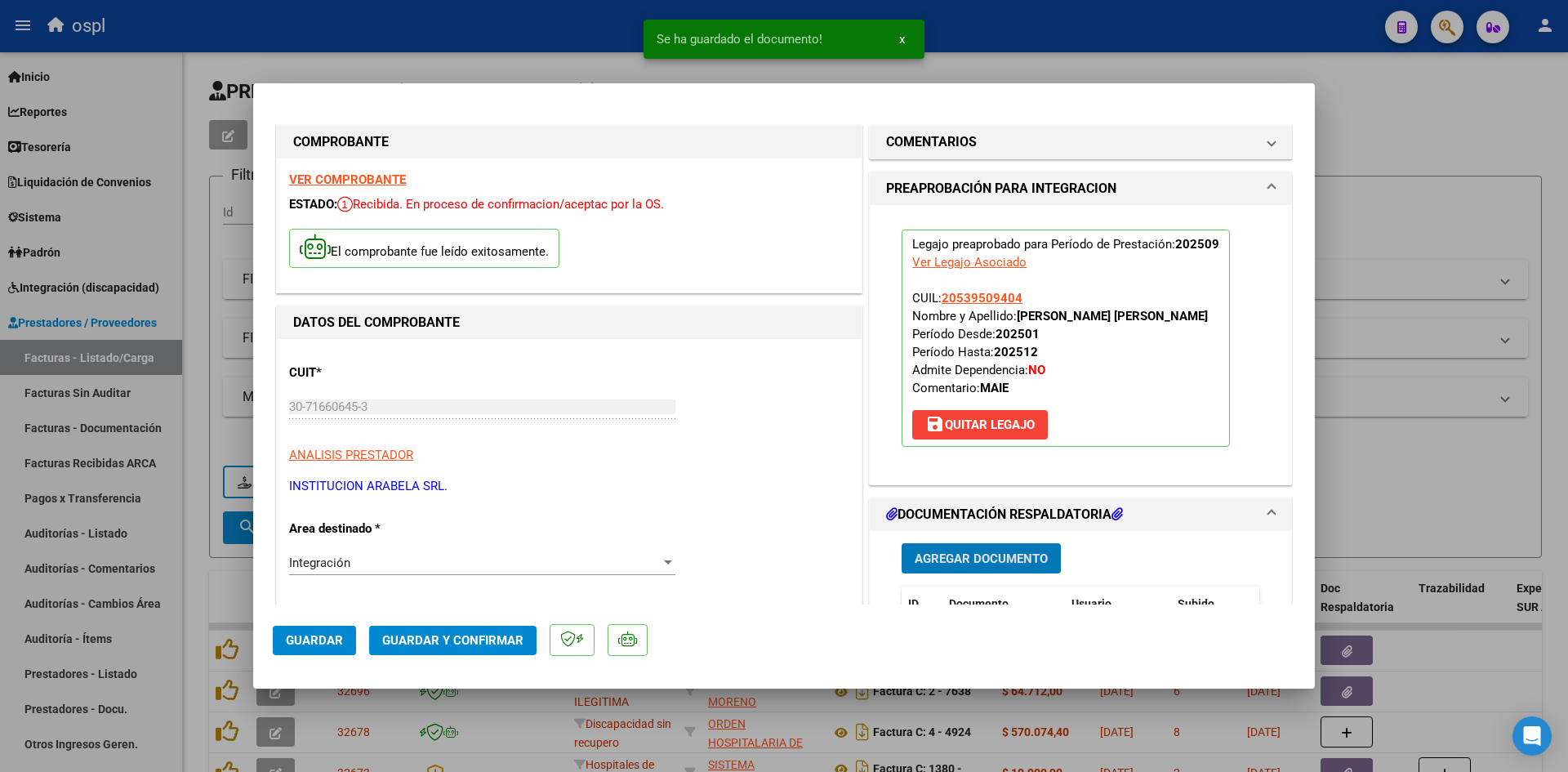
click at [462, 642] on span "Guardar y Confirmar" at bounding box center [453, 639] width 142 height 15
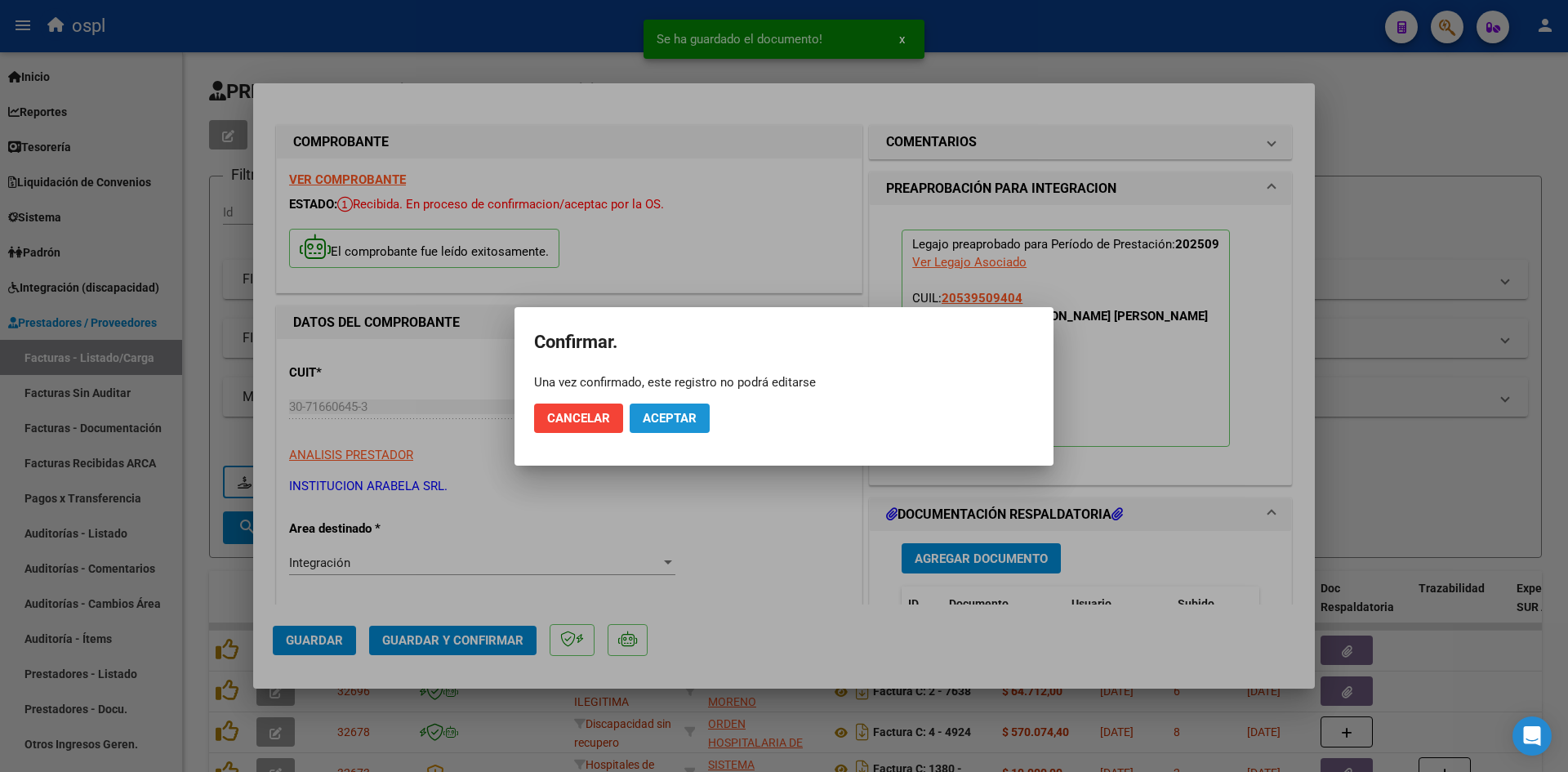
click at [686, 405] on button "Aceptar" at bounding box center [670, 418] width 80 height 29
